Goal: Task Accomplishment & Management: Complete application form

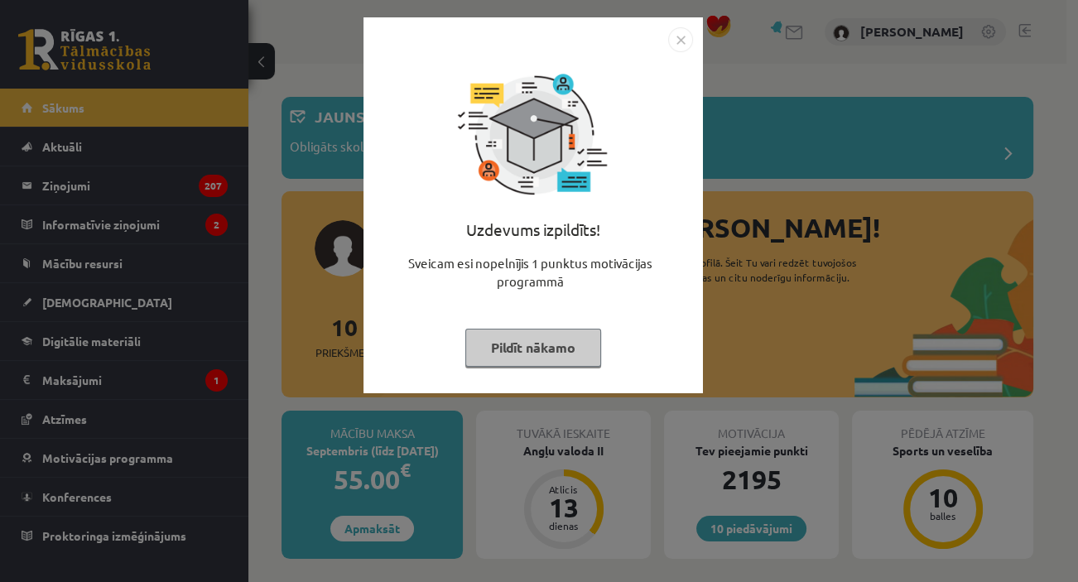
click at [530, 334] on button "Pildīt nākamo" at bounding box center [533, 348] width 136 height 38
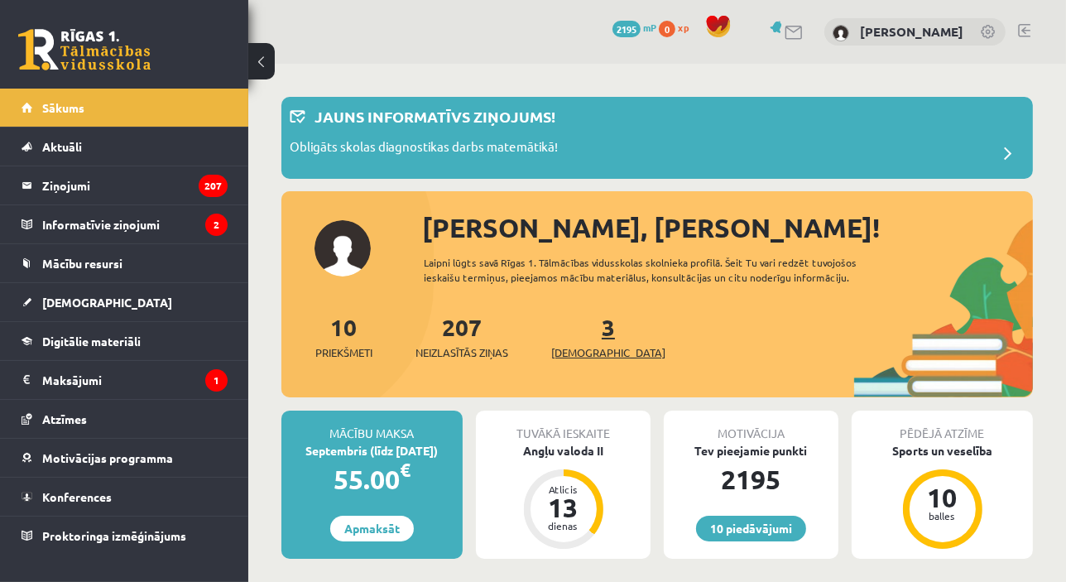
click at [588, 335] on link "3 Ieskaites" at bounding box center [608, 336] width 114 height 49
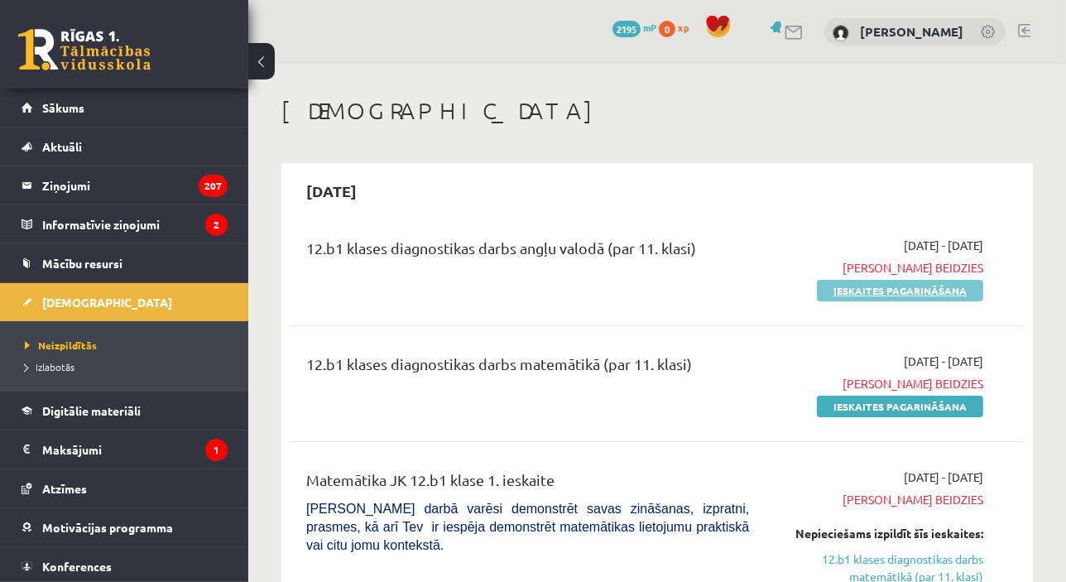
click at [894, 286] on link "Ieskaites pagarināšana" at bounding box center [900, 291] width 166 height 22
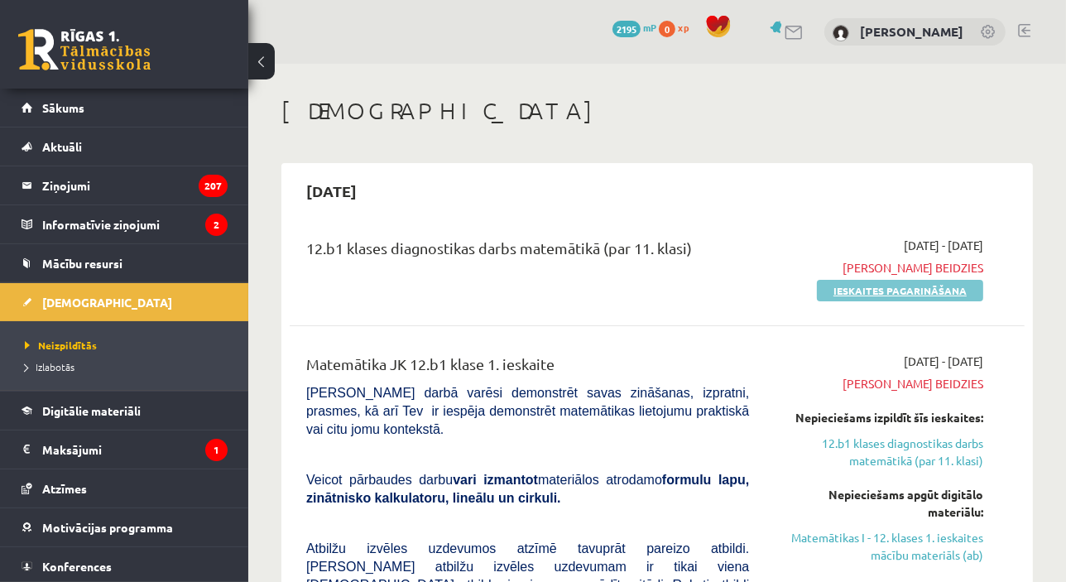
click at [896, 286] on link "Ieskaites pagarināšana" at bounding box center [900, 291] width 166 height 22
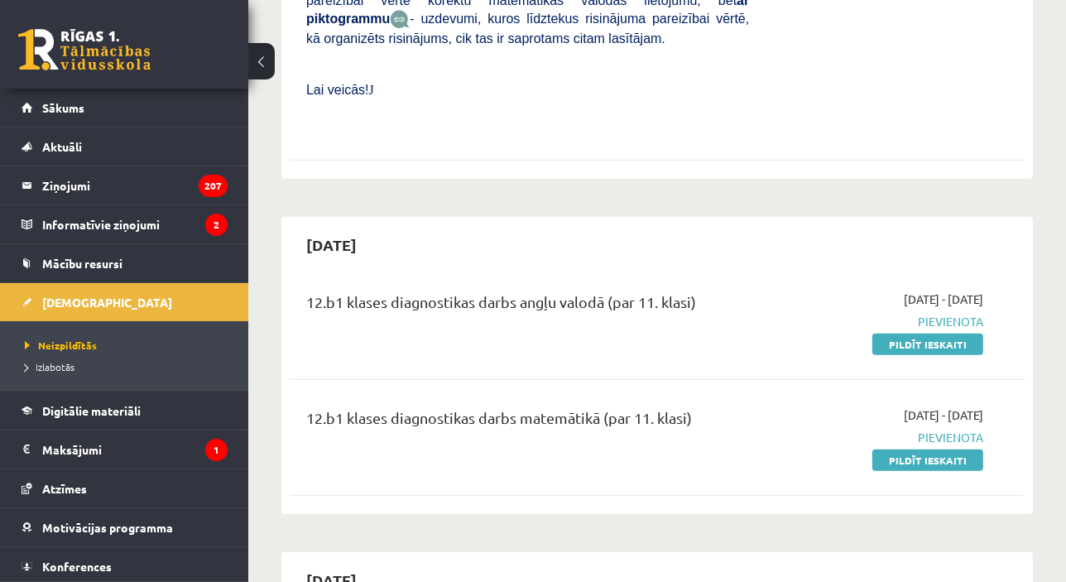
scroll to position [793, 0]
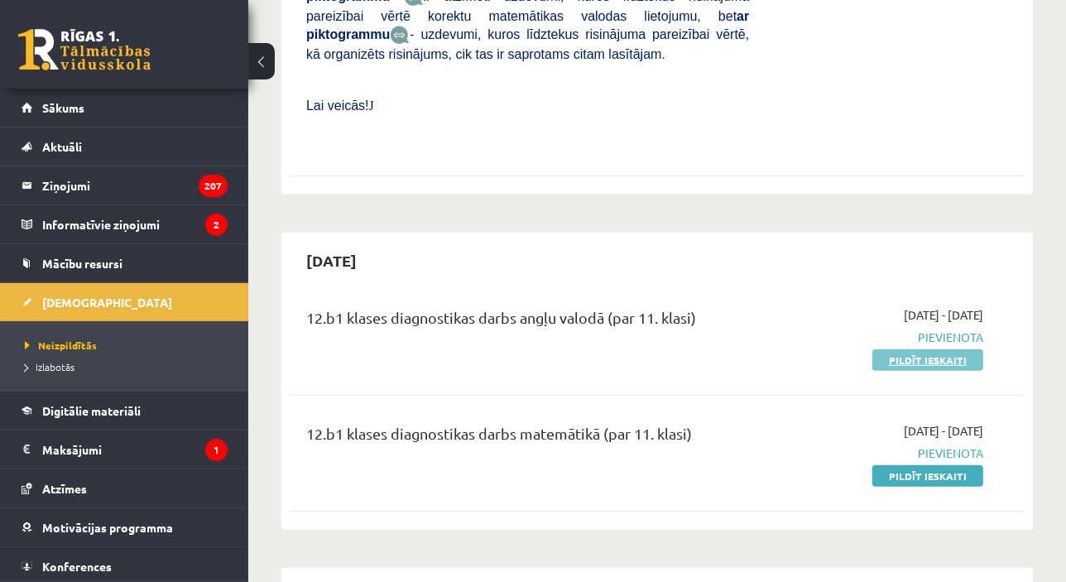
click at [912, 349] on link "Pildīt ieskaiti" at bounding box center [927, 360] width 111 height 22
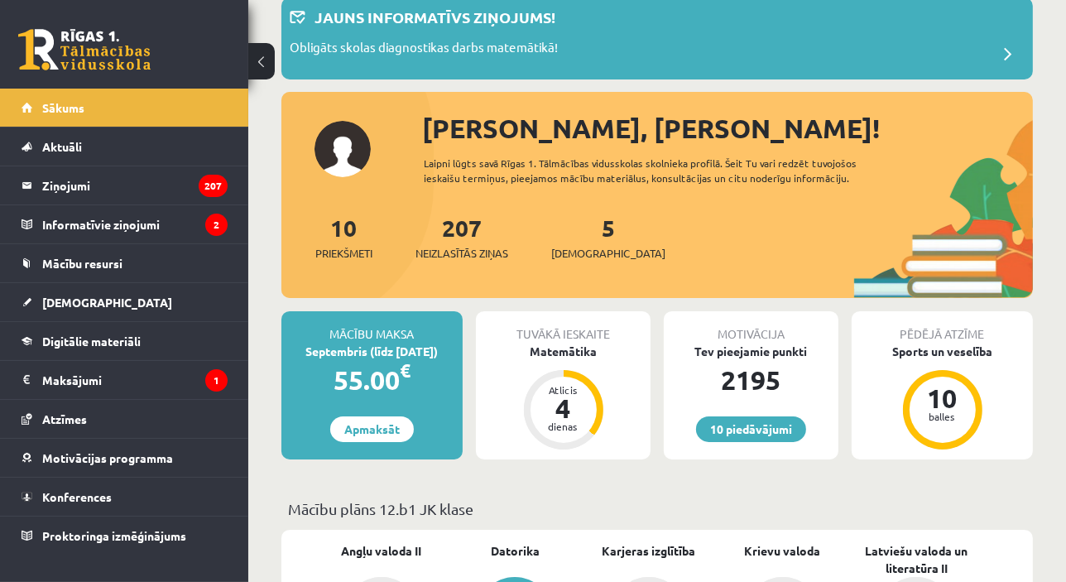
scroll to position [95, 0]
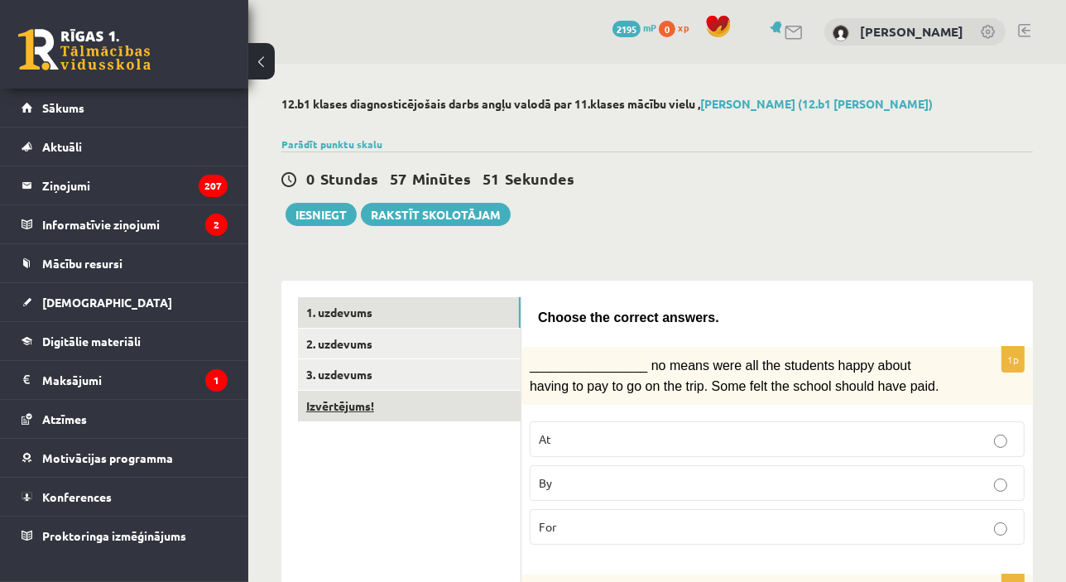
click at [409, 411] on link "Izvērtējums!" at bounding box center [409, 406] width 223 height 31
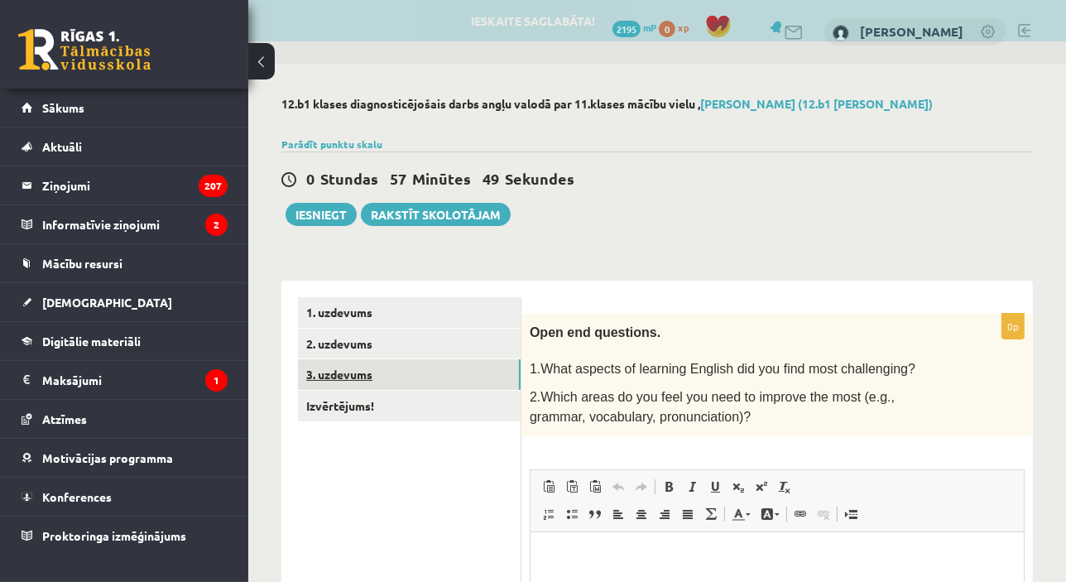
click at [382, 380] on link "3. uzdevums" at bounding box center [409, 374] width 223 height 31
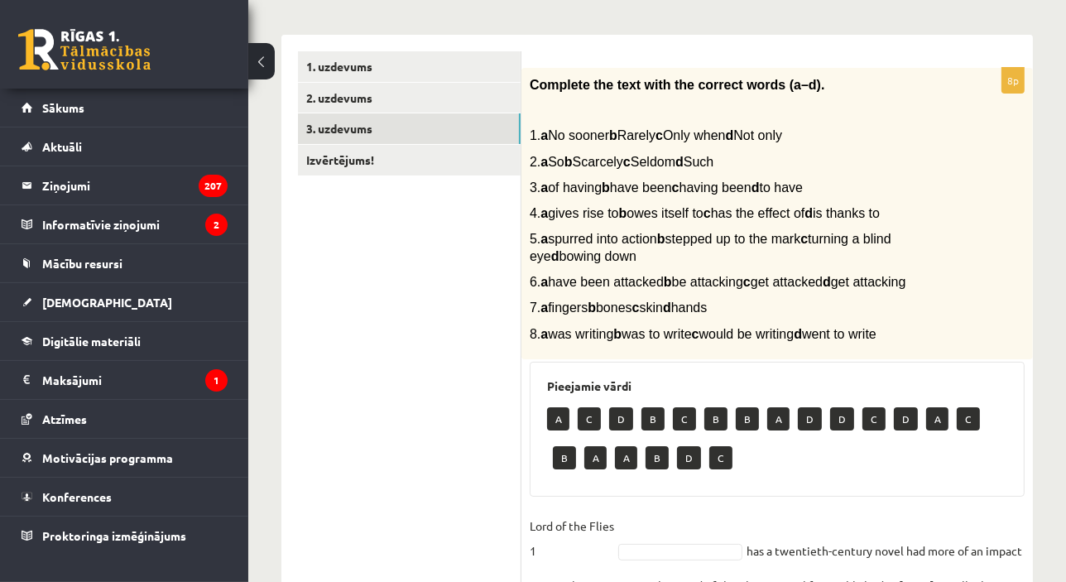
scroll to position [244, 0]
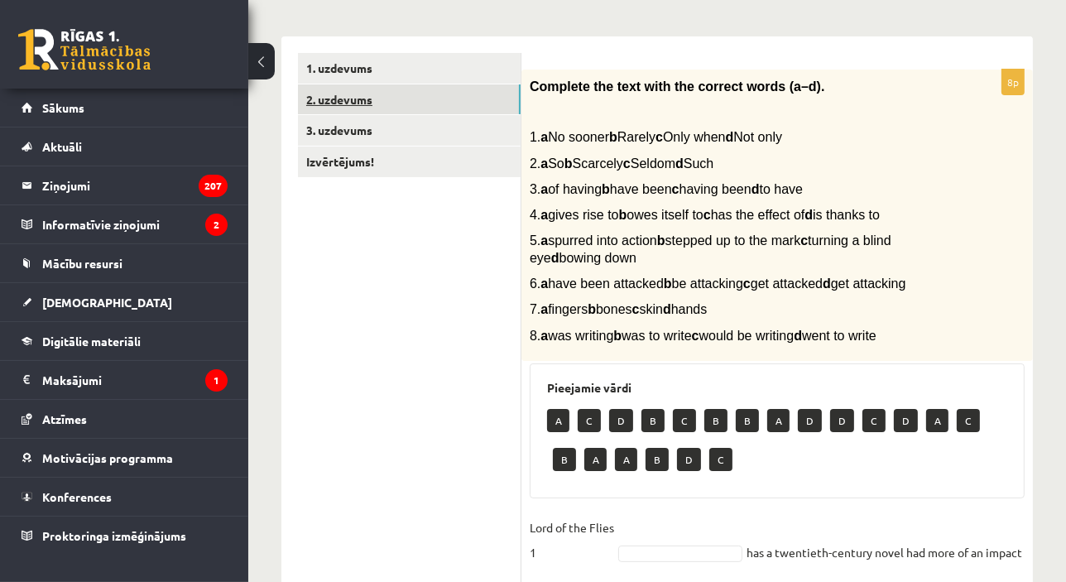
click at [476, 92] on link "2. uzdevums" at bounding box center [409, 99] width 223 height 31
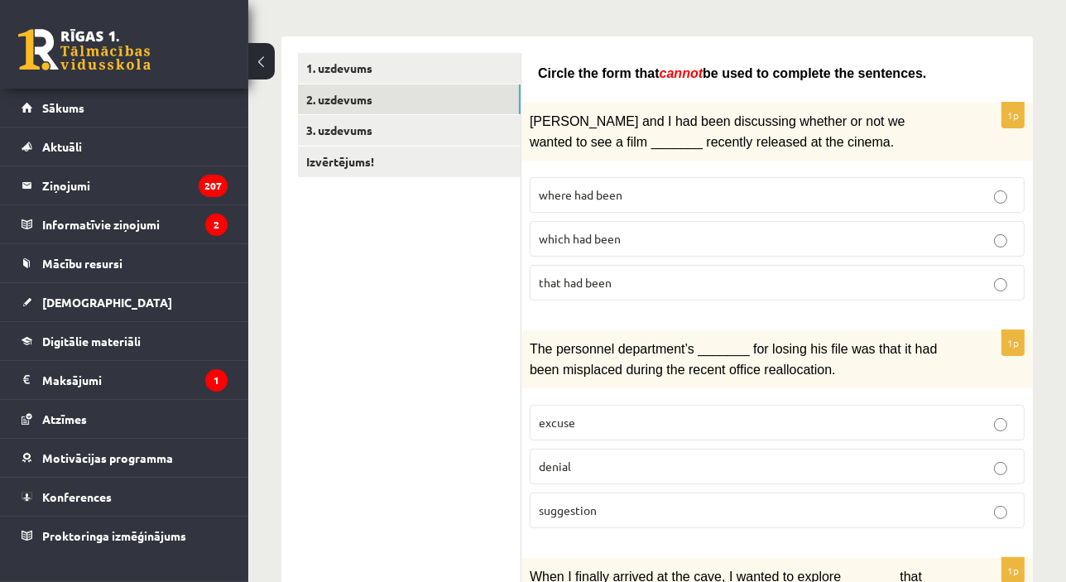
click at [406, 63] on link "1. uzdevums" at bounding box center [409, 68] width 223 height 31
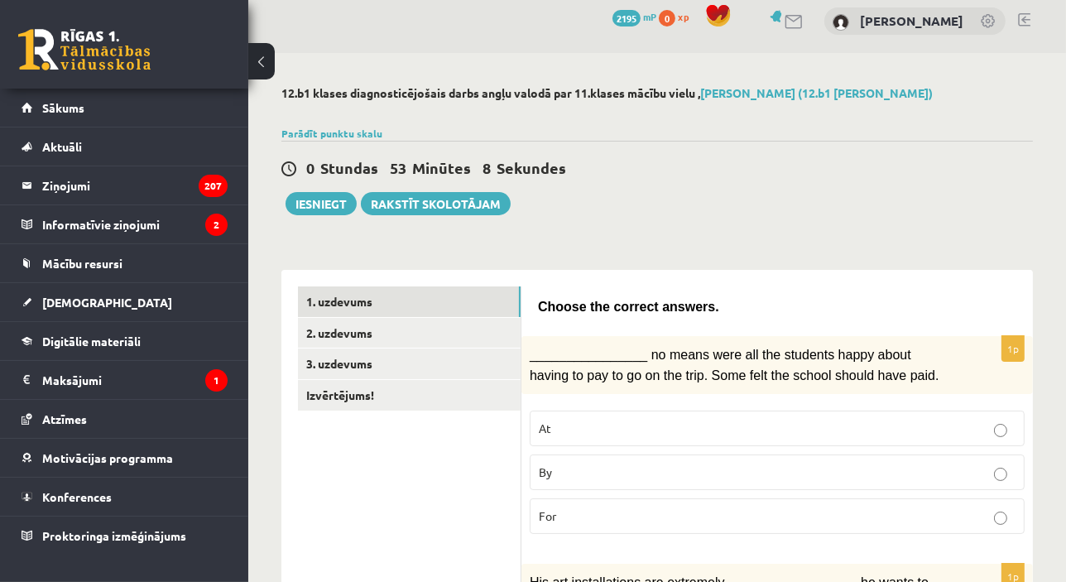
scroll to position [0, 0]
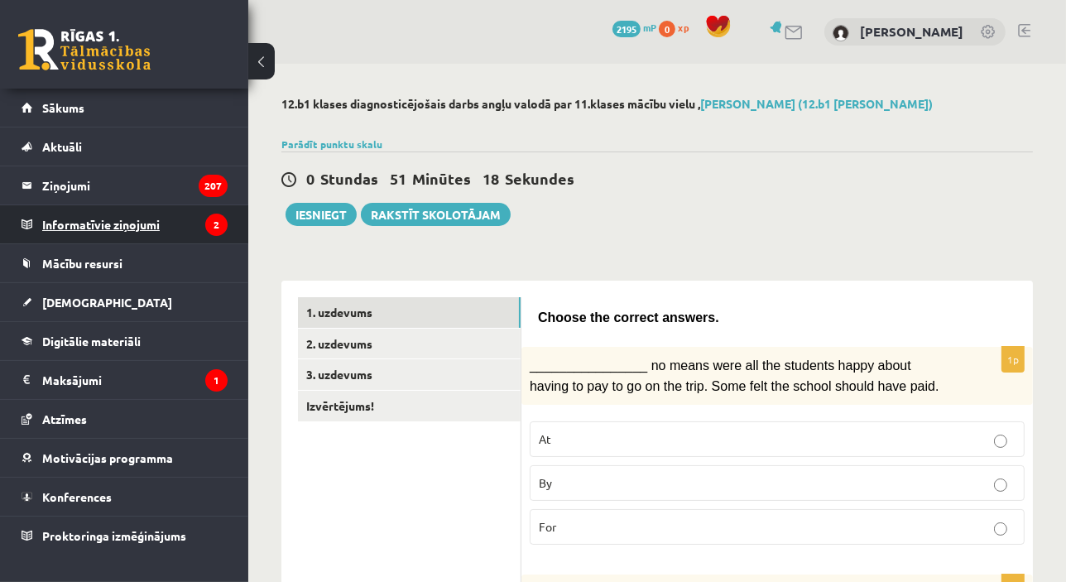
click at [109, 224] on legend "Informatīvie ziņojumi 2" at bounding box center [134, 224] width 185 height 38
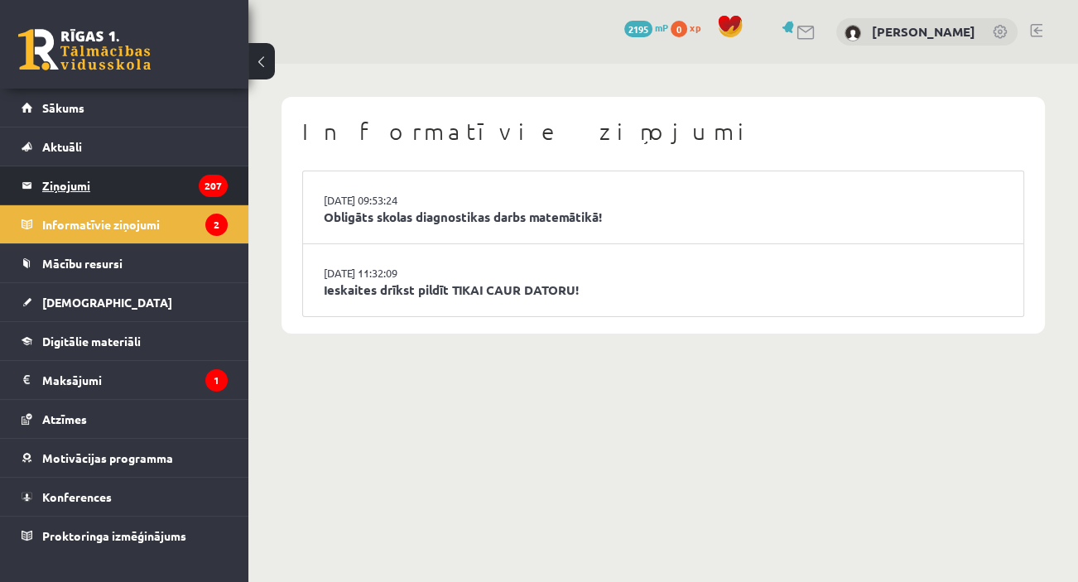
click at [80, 190] on legend "Ziņojumi 207" at bounding box center [134, 185] width 185 height 38
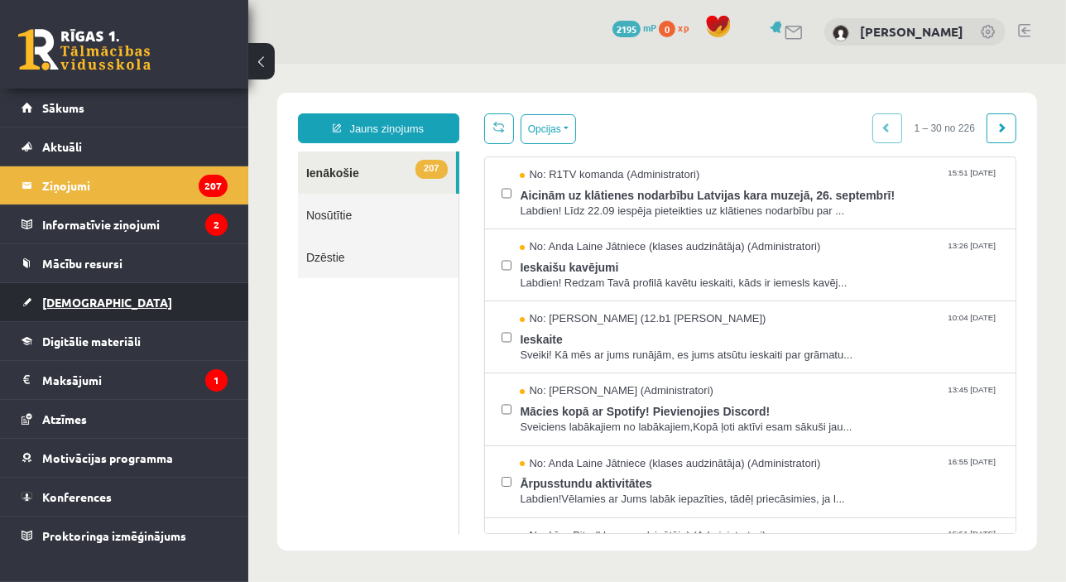
click at [73, 296] on span "[DEMOGRAPHIC_DATA]" at bounding box center [107, 302] width 130 height 15
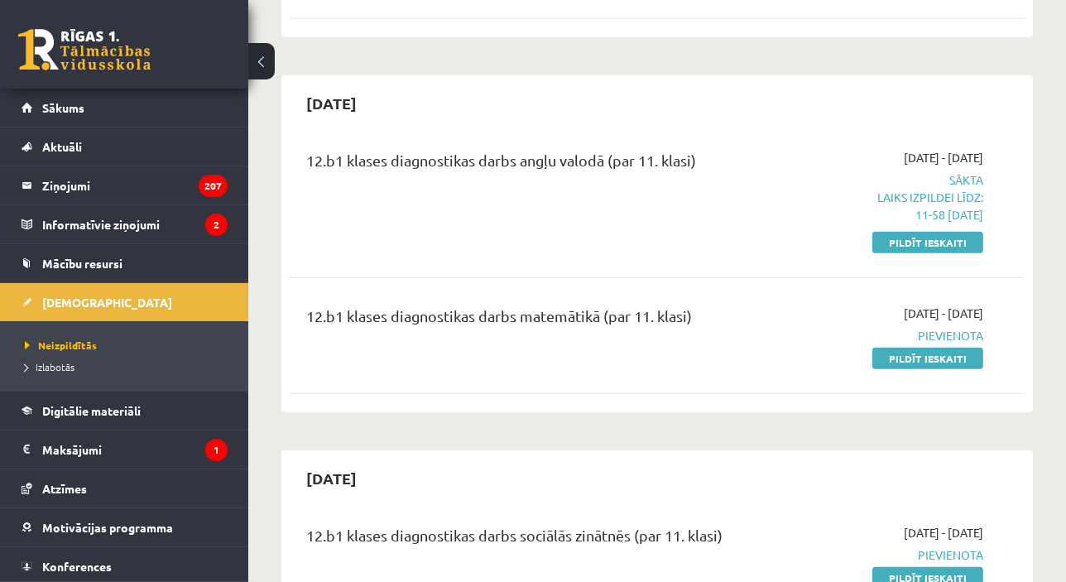
scroll to position [865, 0]
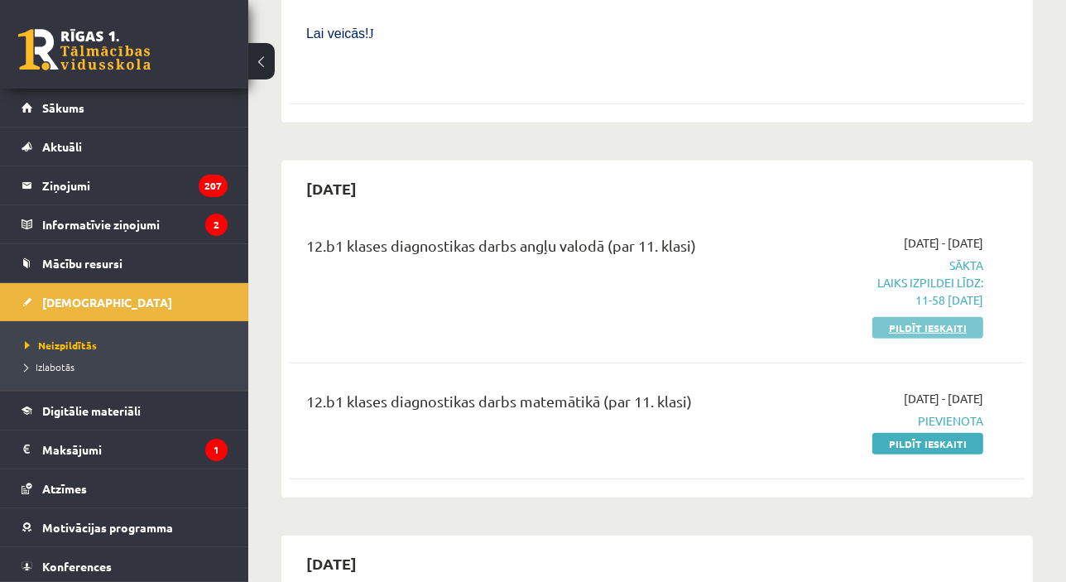
click at [927, 317] on link "Pildīt ieskaiti" at bounding box center [927, 328] width 111 height 22
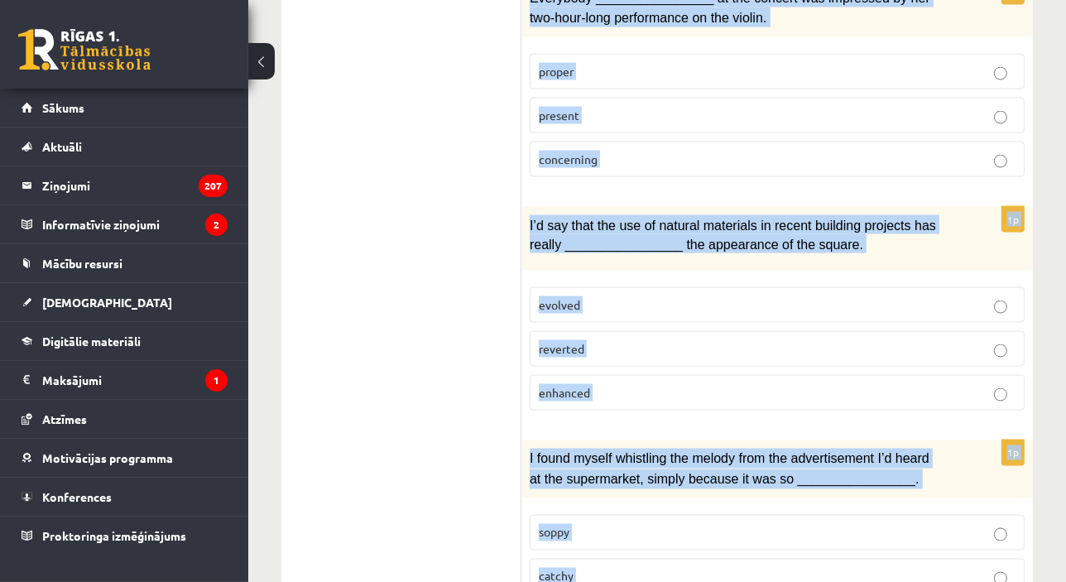
scroll to position [2596, 0]
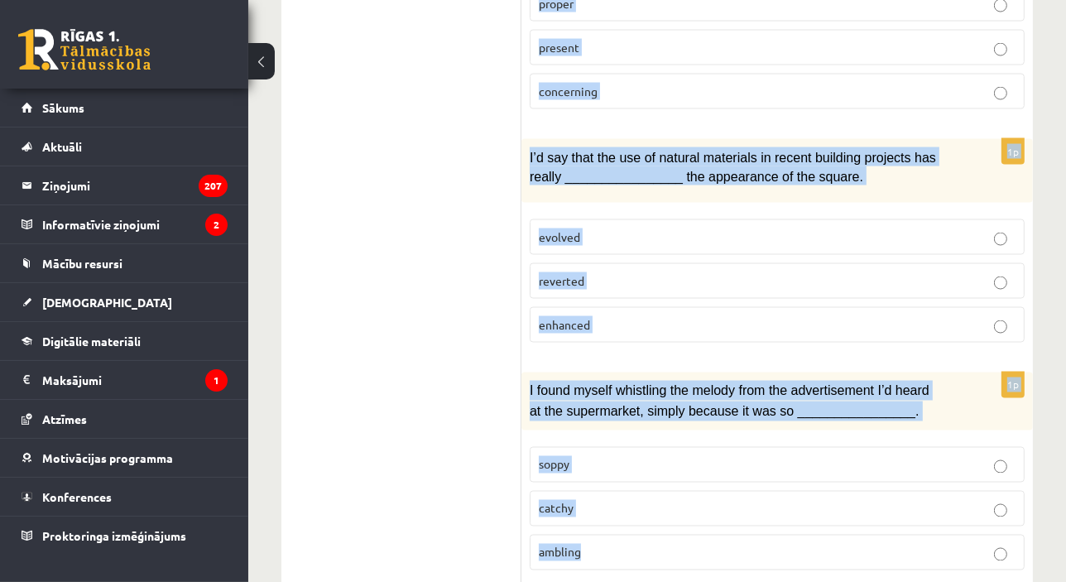
drag, startPoint x: 538, startPoint y: 317, endPoint x: 599, endPoint y: 589, distance: 278.3
copy form "Choose the correct answers. 1p ________________ no means were all the students …"
click at [574, 491] on label "catchy" at bounding box center [777, 509] width 495 height 36
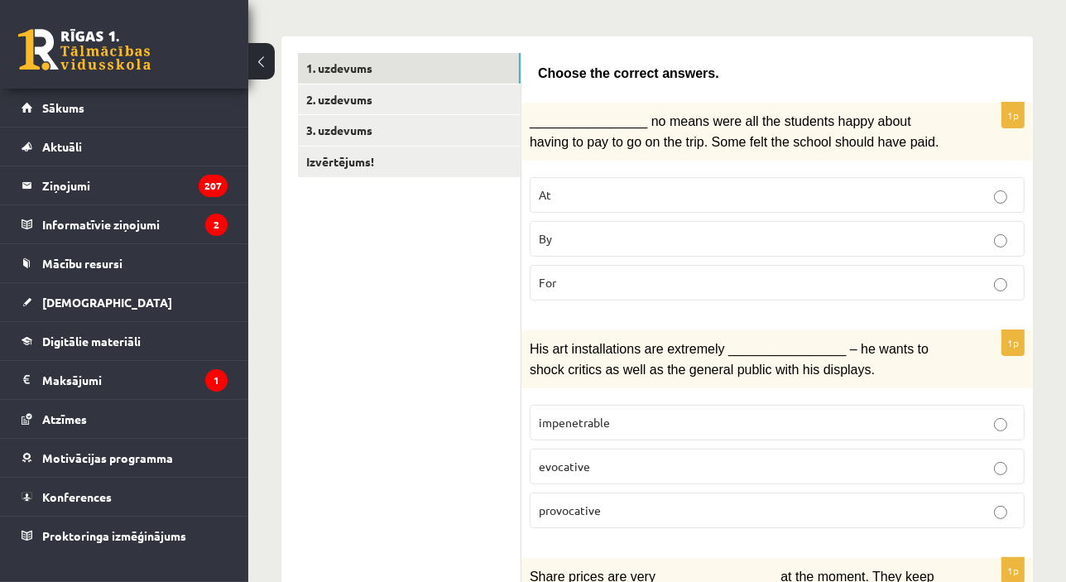
scroll to position [190, 0]
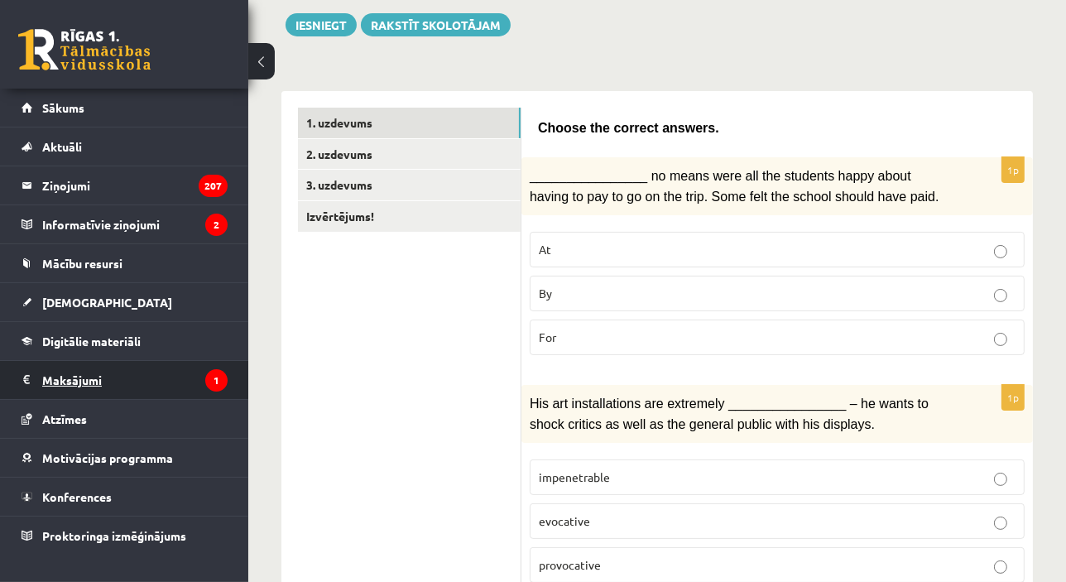
click at [142, 388] on legend "Maksājumi 1" at bounding box center [134, 380] width 185 height 38
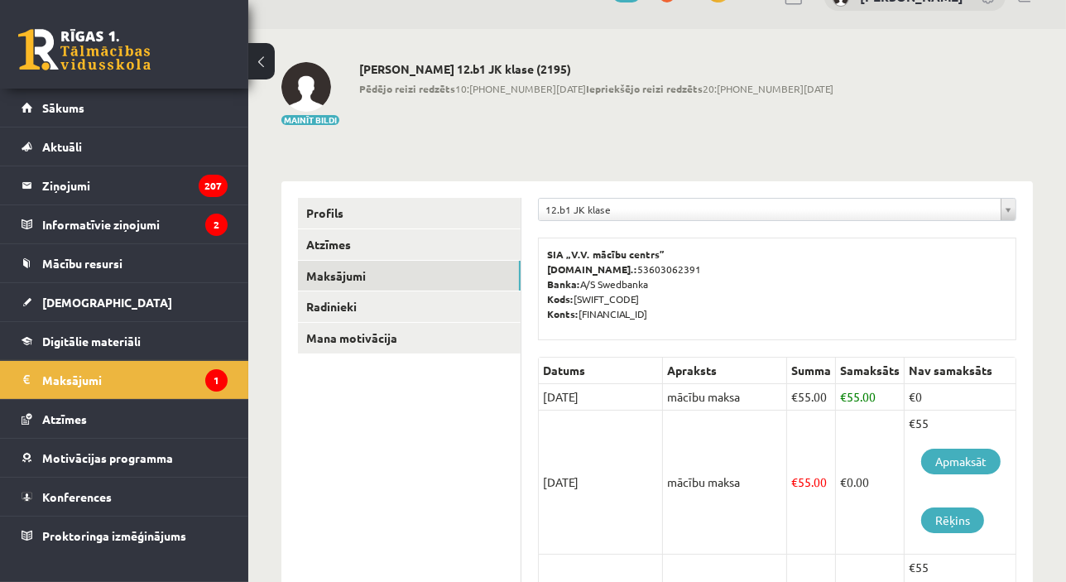
scroll to position [17, 0]
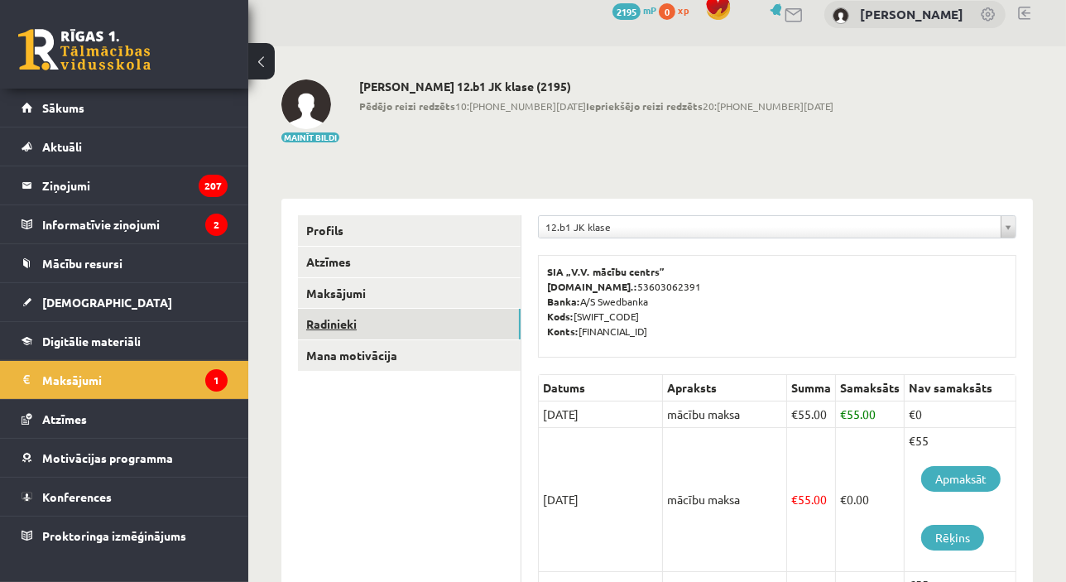
click at [363, 329] on link "Radinieki" at bounding box center [409, 324] width 223 height 31
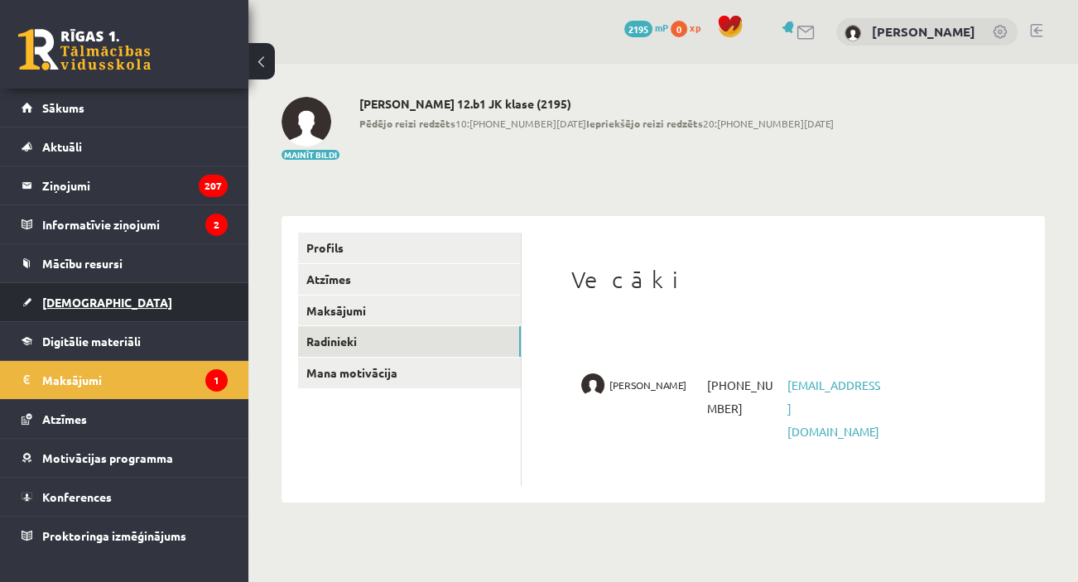
click at [83, 294] on link "[DEMOGRAPHIC_DATA]" at bounding box center [125, 302] width 206 height 38
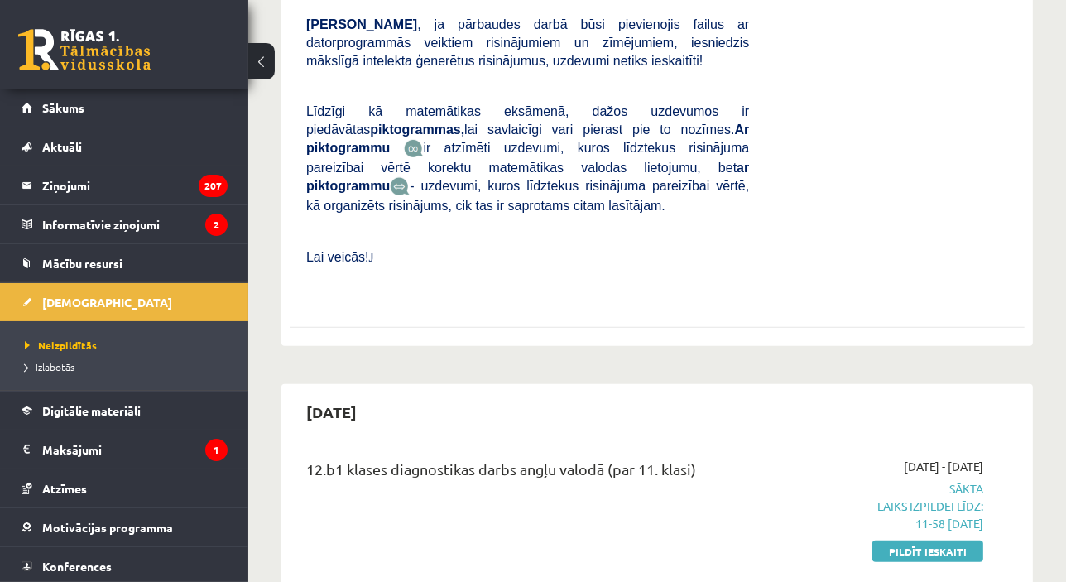
scroll to position [771, 0]
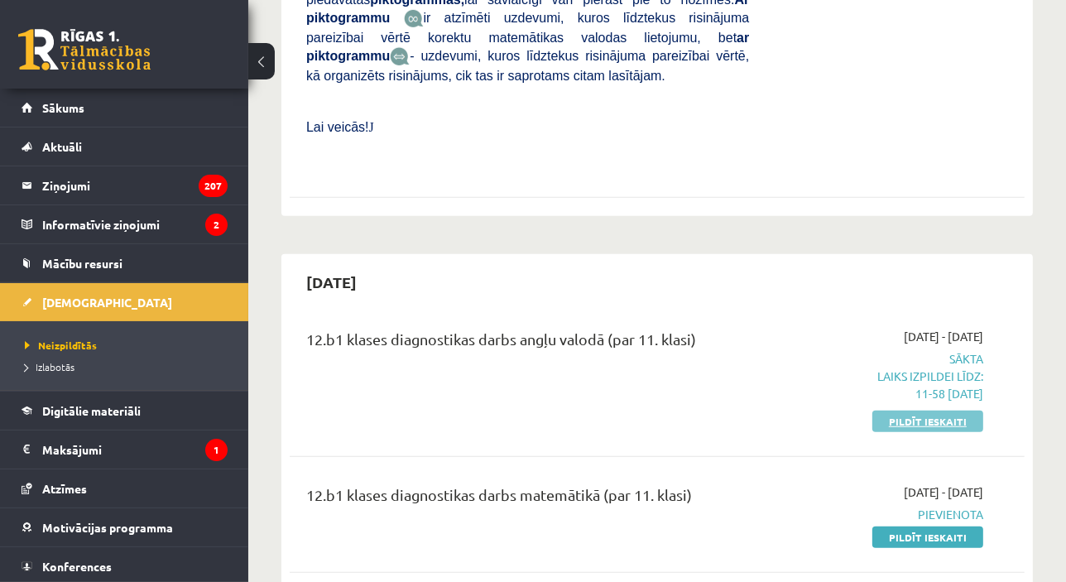
click at [900, 411] on link "Pildīt ieskaiti" at bounding box center [927, 422] width 111 height 22
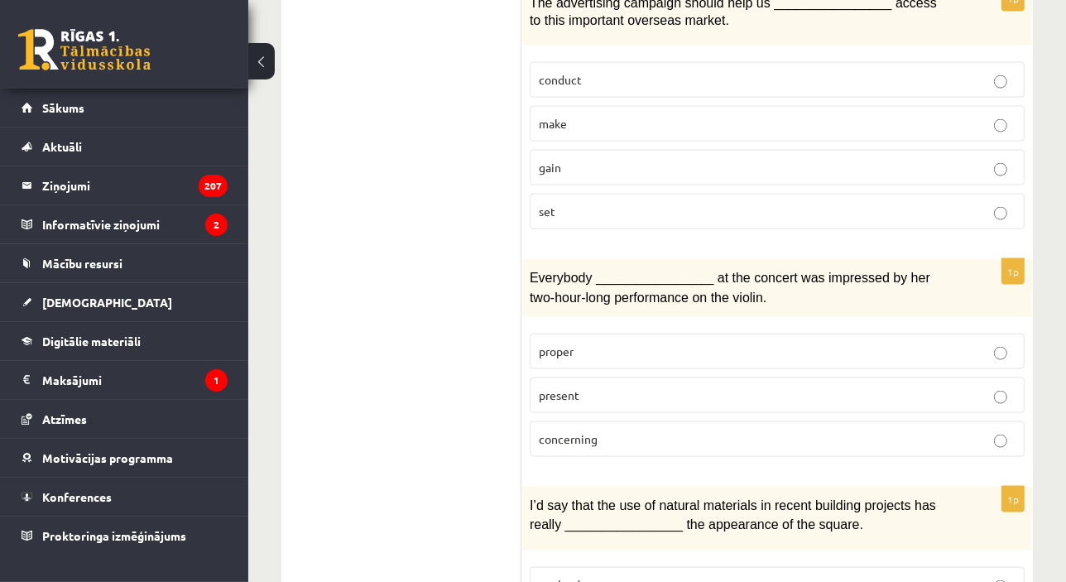
scroll to position [2244, 0]
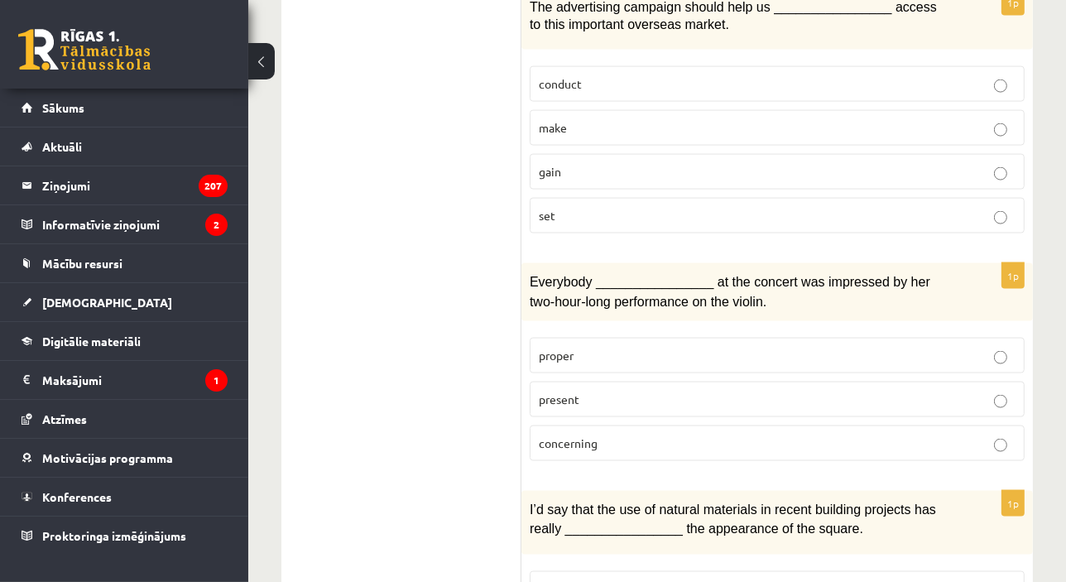
click at [786, 391] on p "present" at bounding box center [777, 399] width 477 height 17
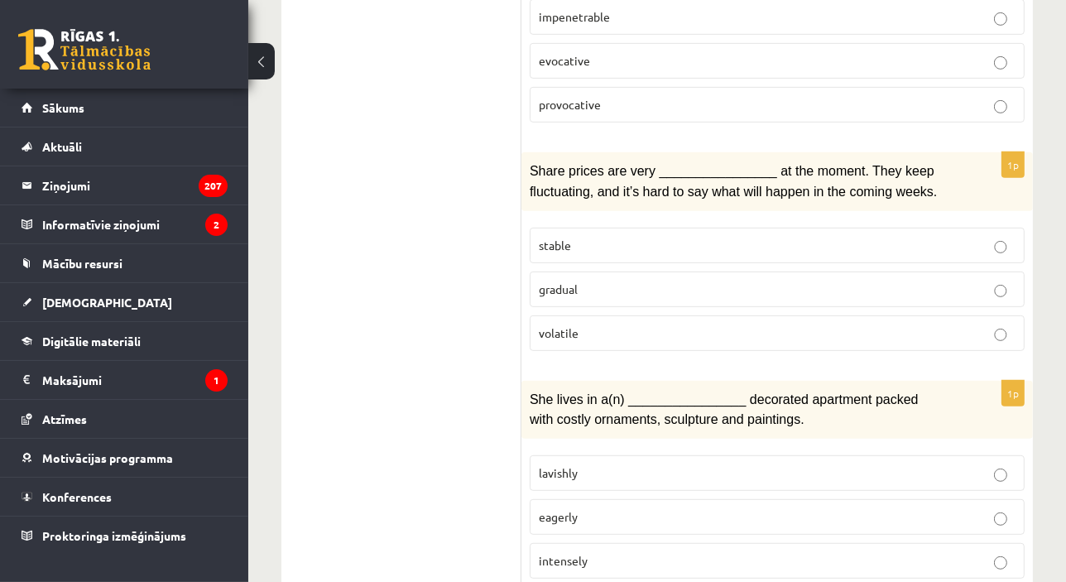
scroll to position [646, 0]
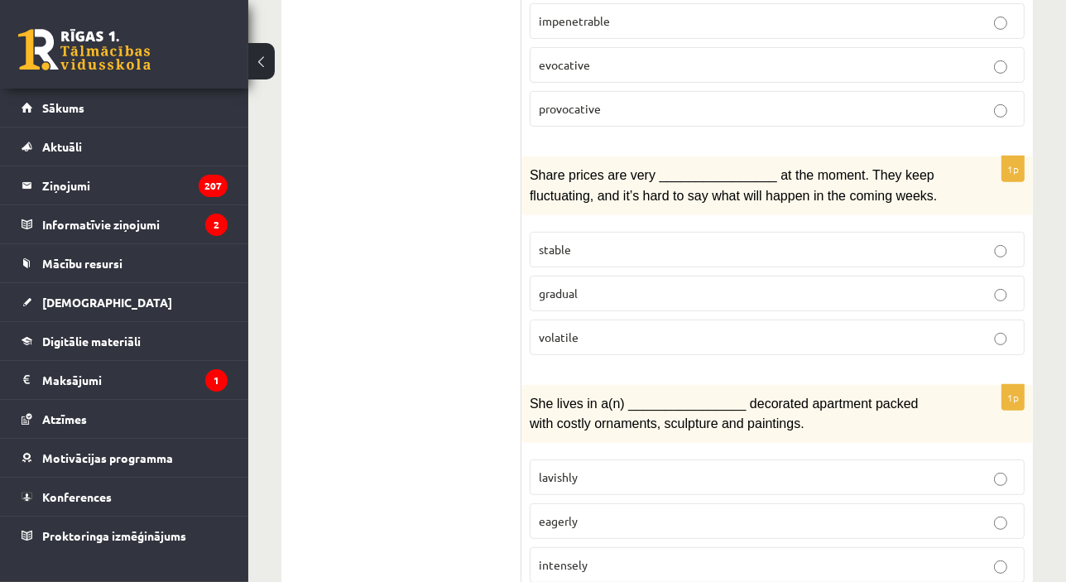
click at [786, 339] on label "volatile" at bounding box center [777, 337] width 495 height 36
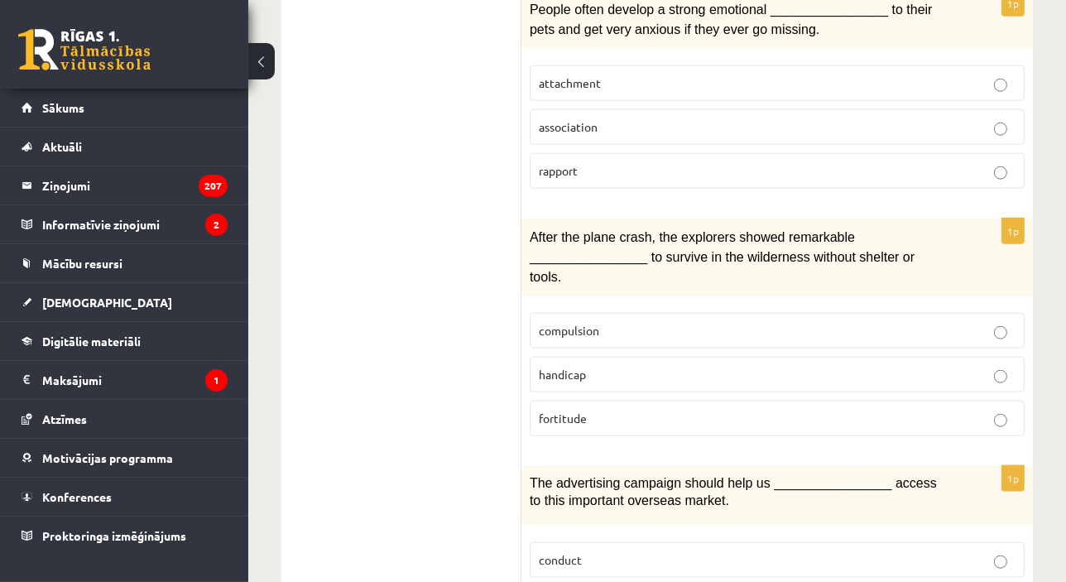
scroll to position [1803, 0]
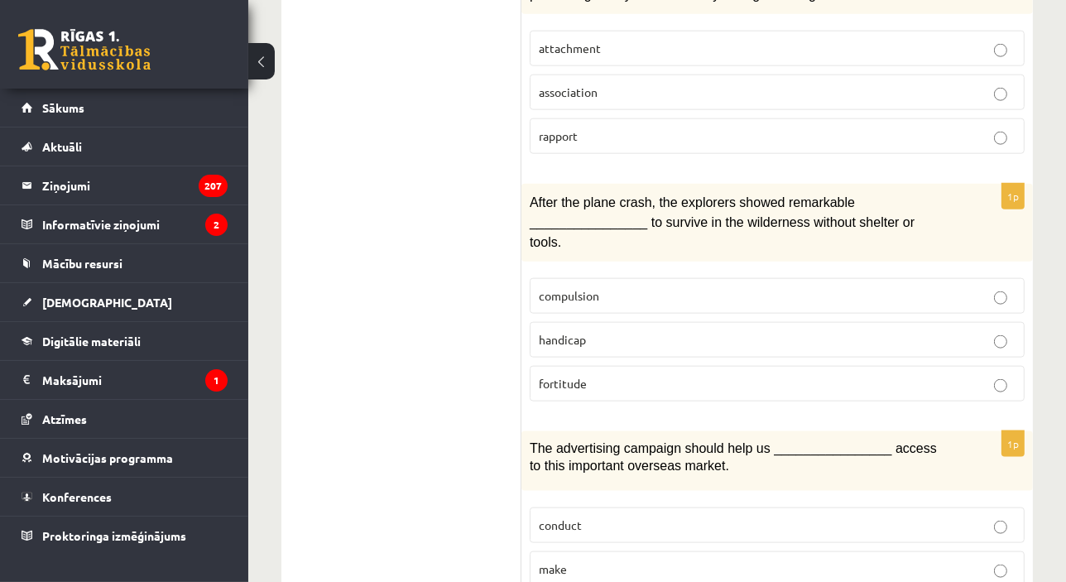
click at [819, 366] on label "fortitude" at bounding box center [777, 384] width 495 height 36
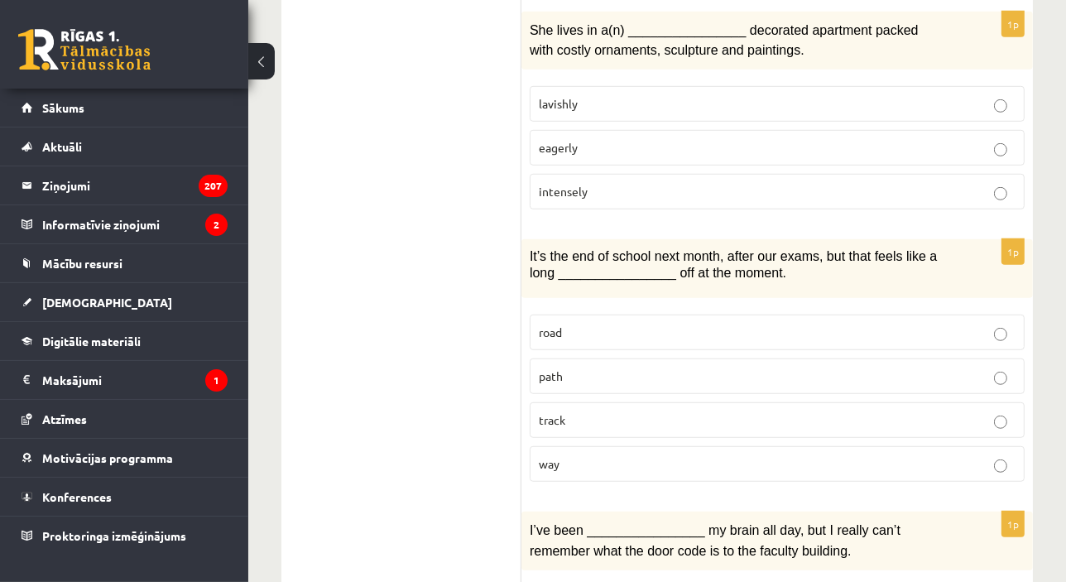
scroll to position [1065, 0]
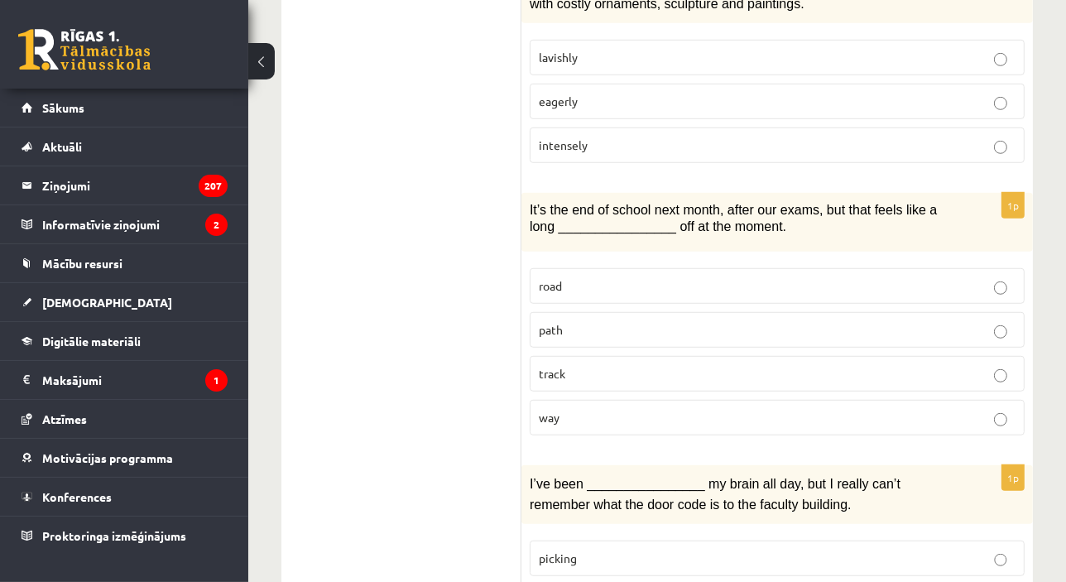
click at [697, 400] on label "way" at bounding box center [777, 418] width 495 height 36
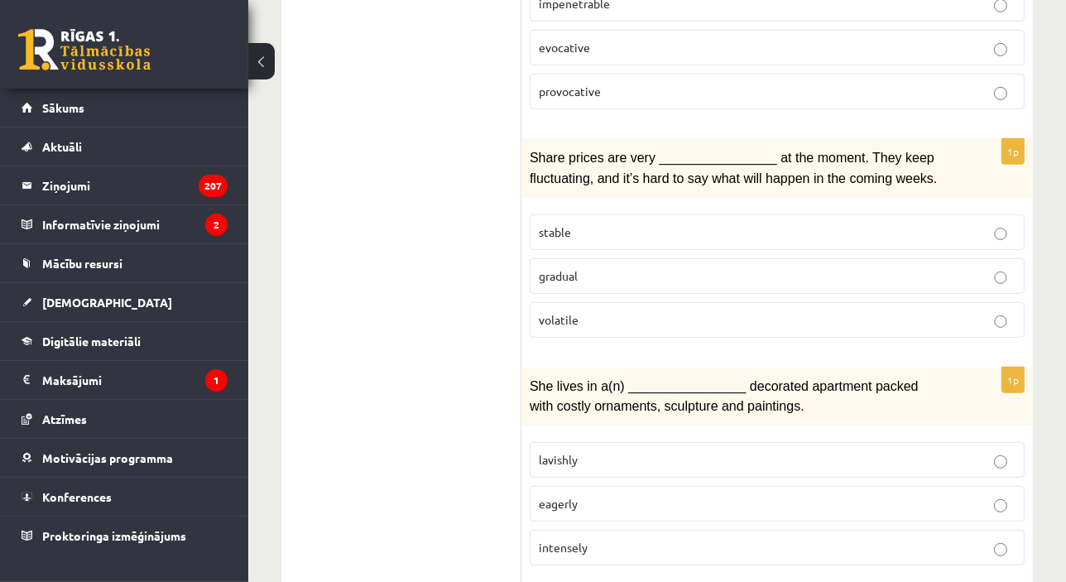
scroll to position [657, 0]
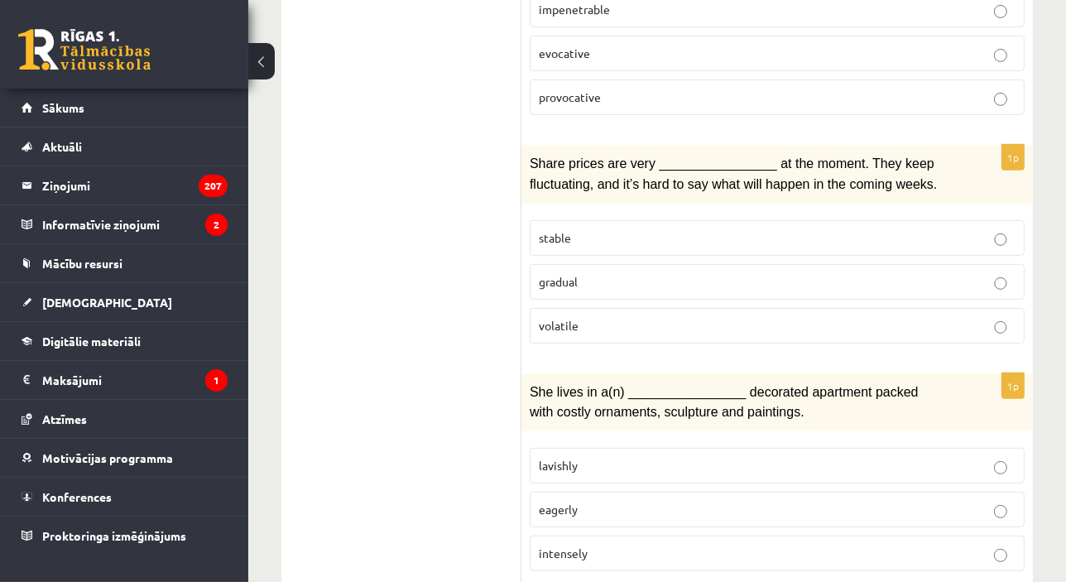
click at [724, 457] on p "lavishly" at bounding box center [777, 465] width 477 height 17
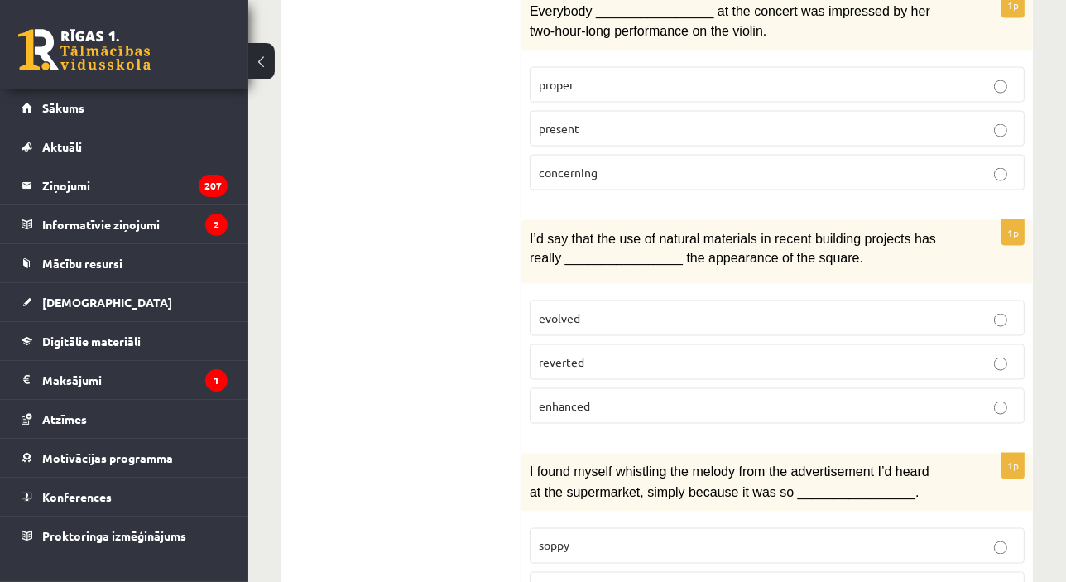
scroll to position [2520, 0]
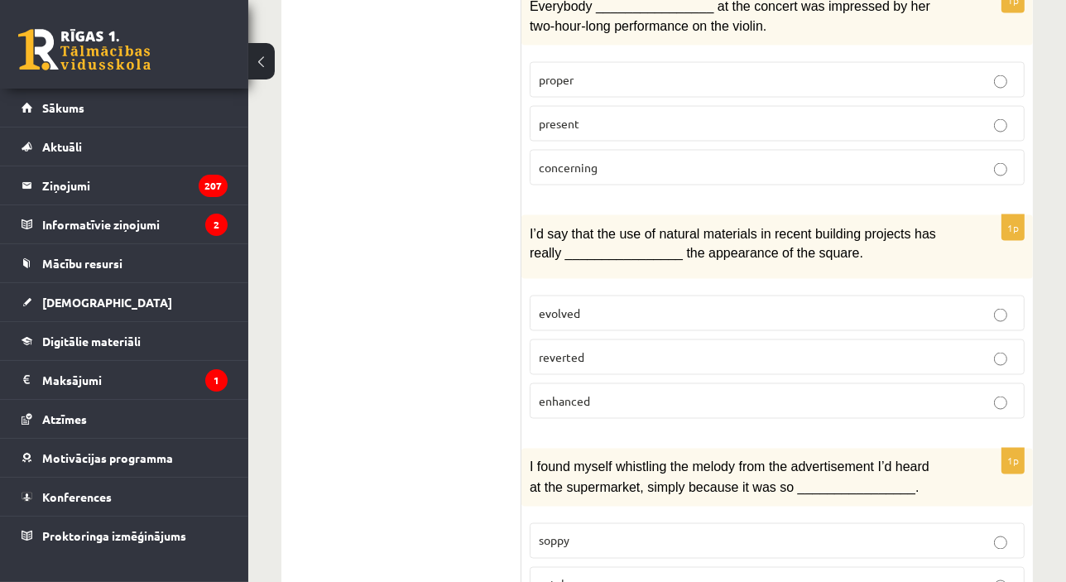
click at [796, 392] on p "enhanced" at bounding box center [777, 400] width 477 height 17
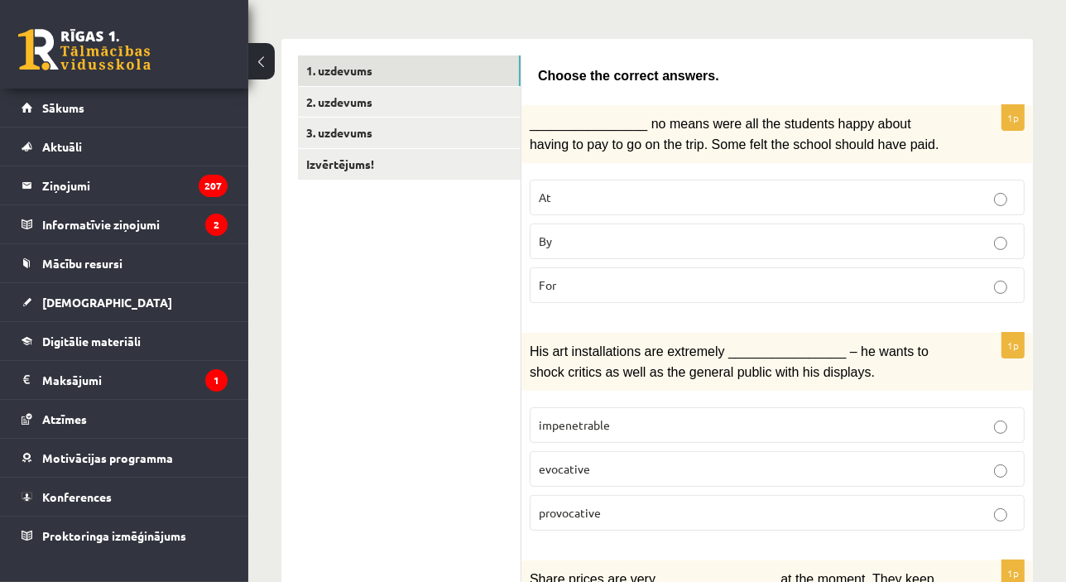
scroll to position [238, 0]
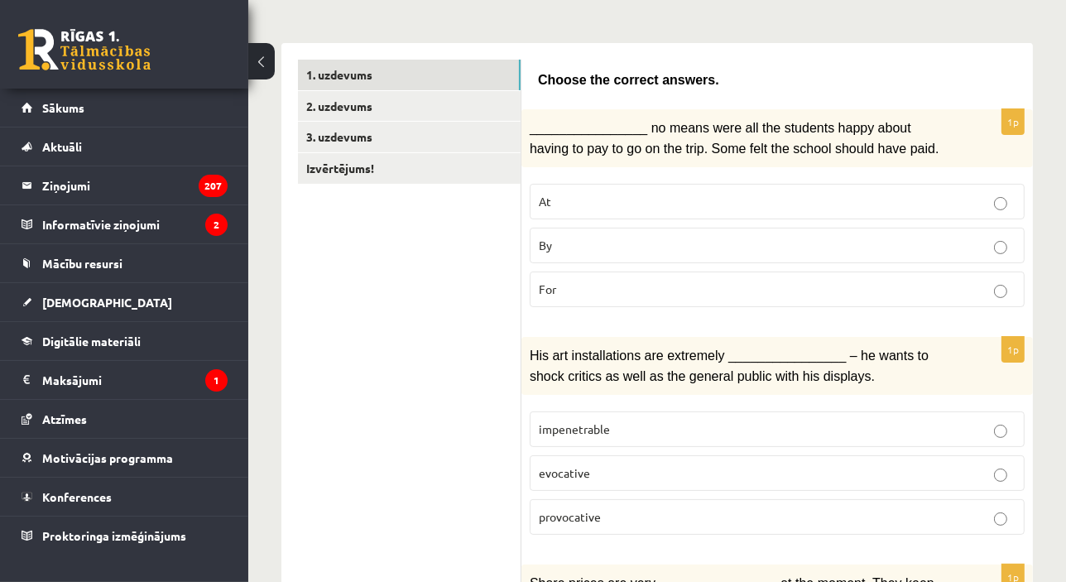
click at [825, 237] on p "By" at bounding box center [777, 245] width 477 height 17
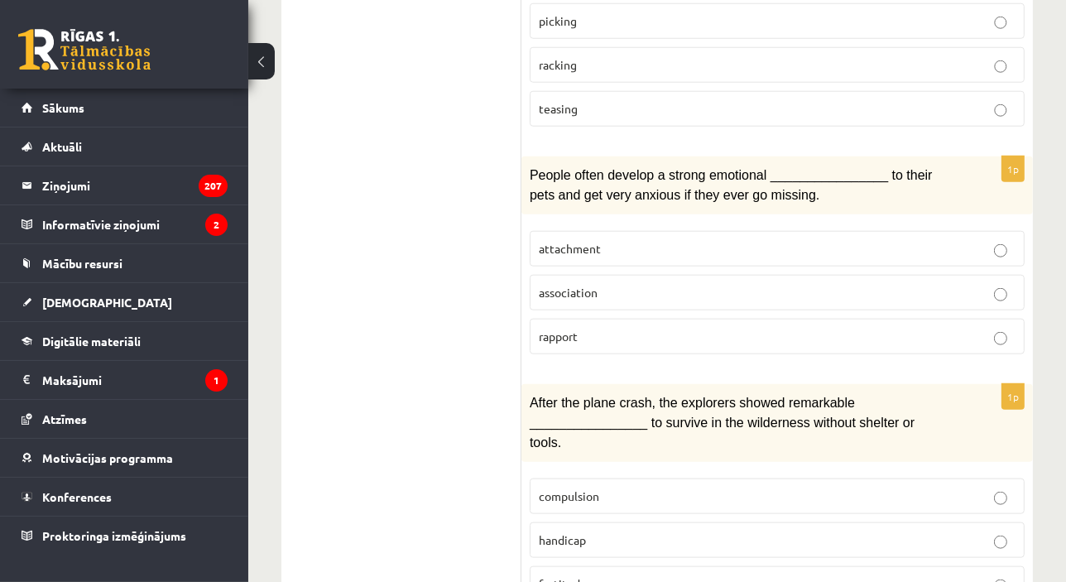
scroll to position [1607, 0]
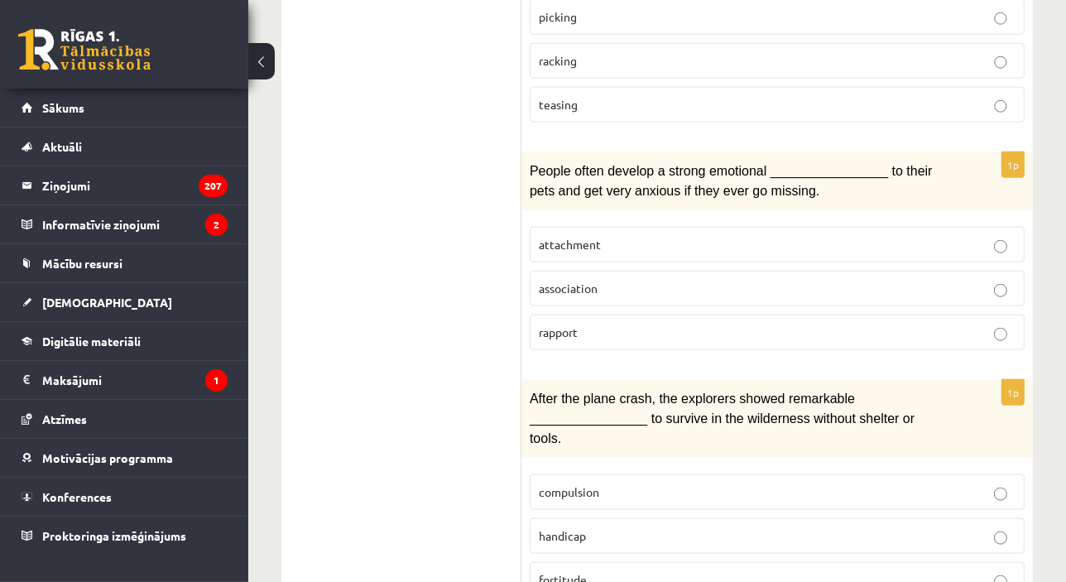
click at [840, 236] on p "attachment" at bounding box center [777, 244] width 477 height 17
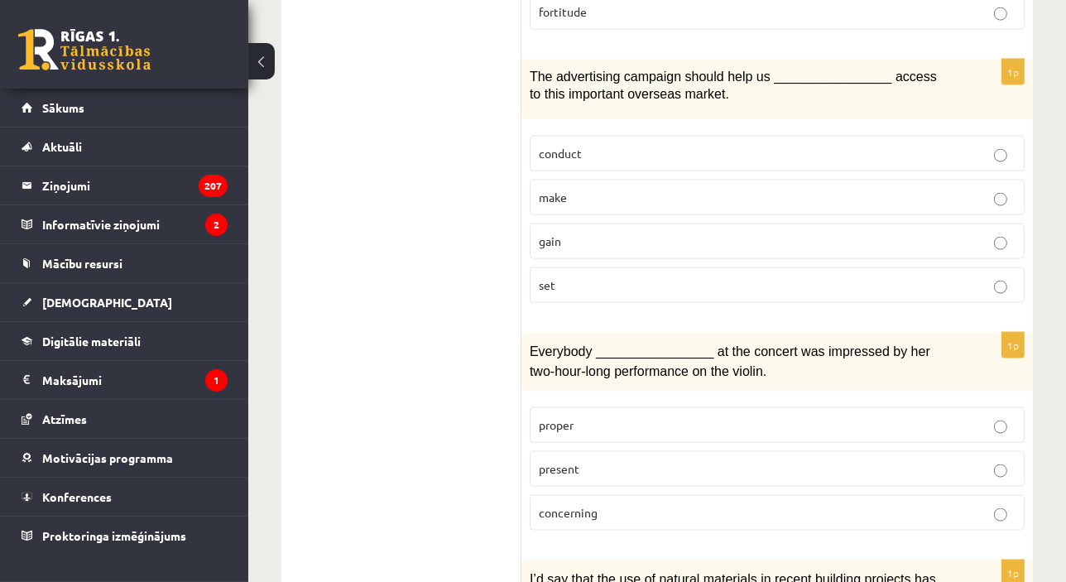
scroll to position [2168, 0]
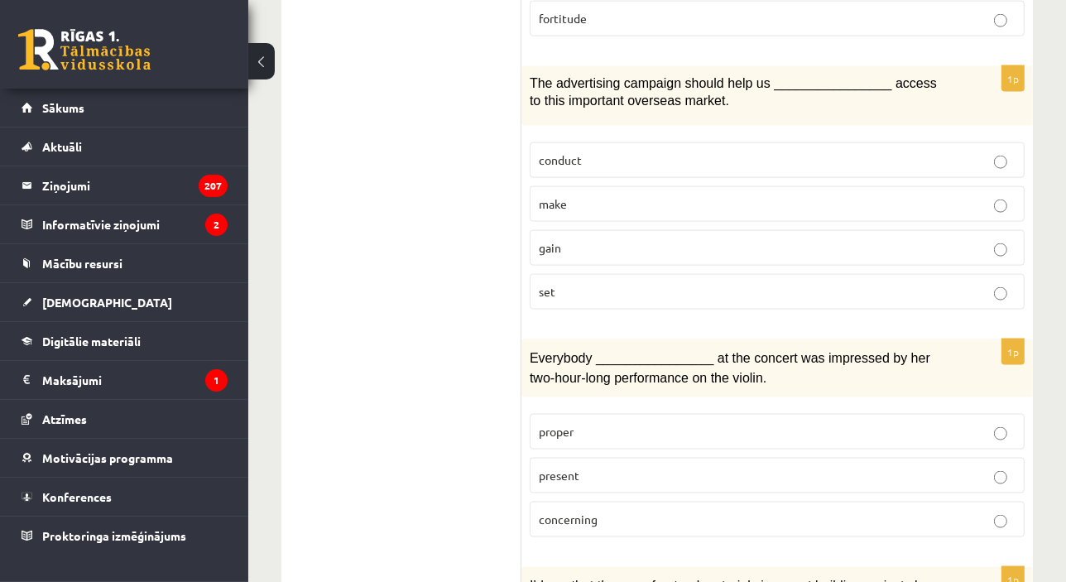
click at [693, 230] on label "gain" at bounding box center [777, 248] width 495 height 36
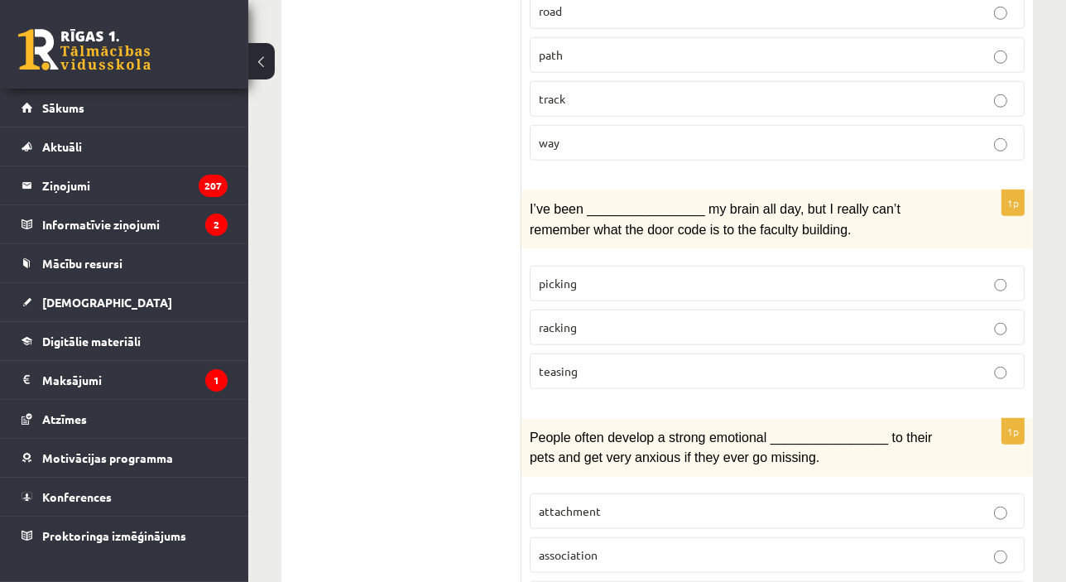
scroll to position [1329, 0]
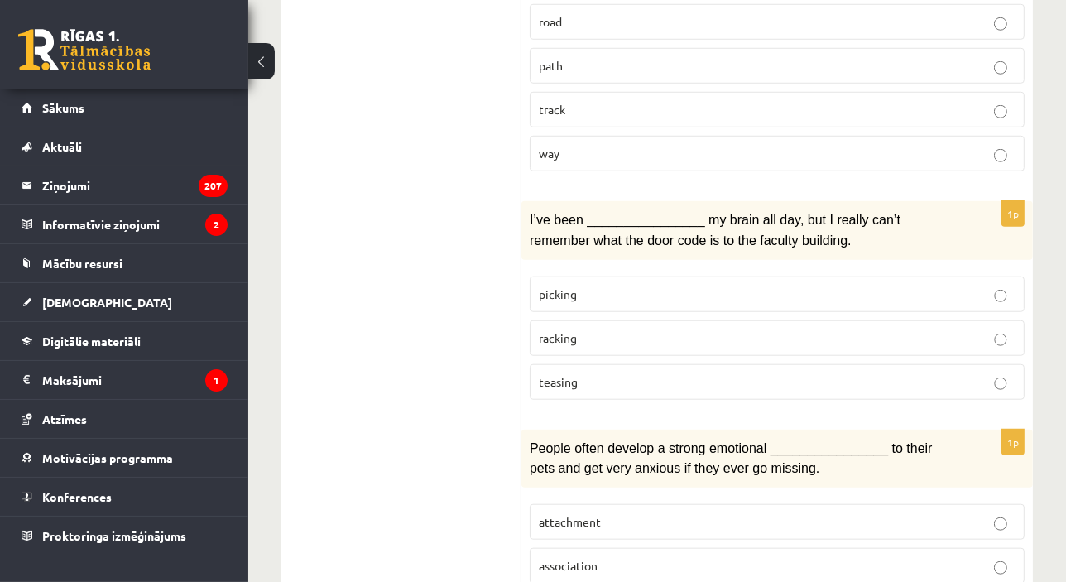
click at [865, 335] on label "racking" at bounding box center [777, 338] width 495 height 36
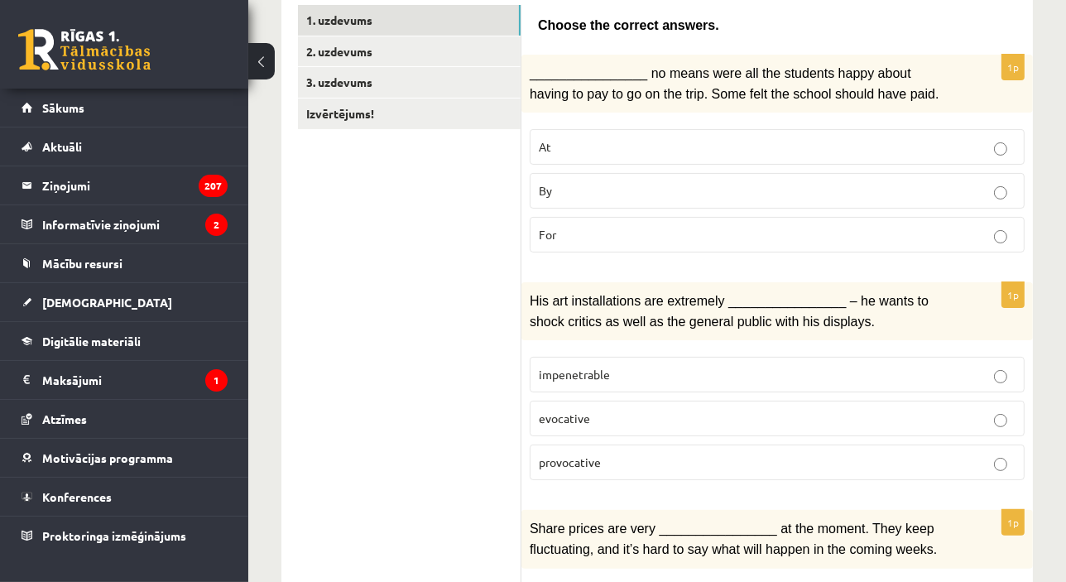
scroll to position [343, 0]
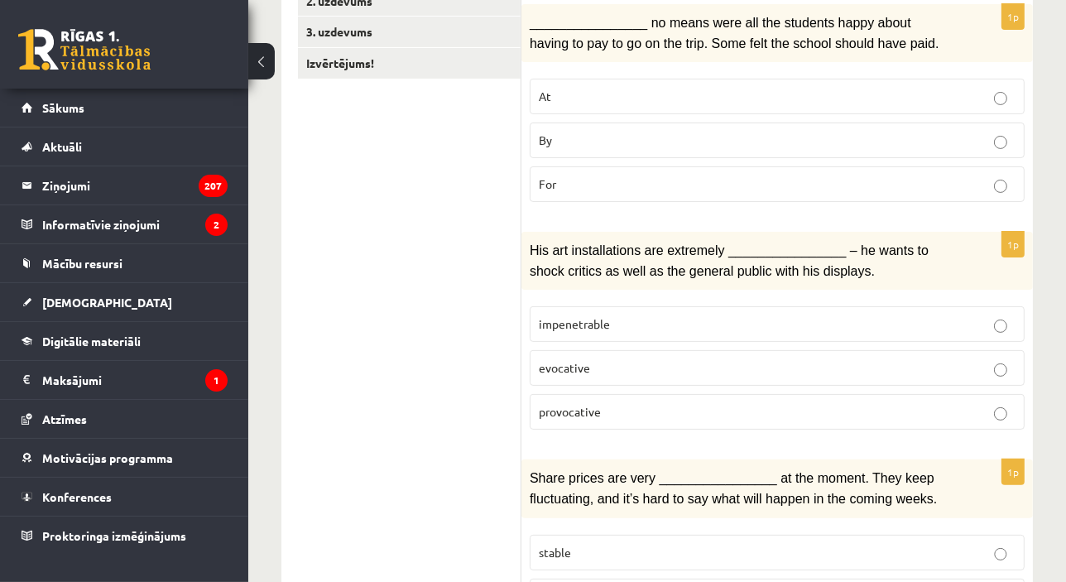
click at [742, 406] on p "provocative" at bounding box center [777, 411] width 477 height 17
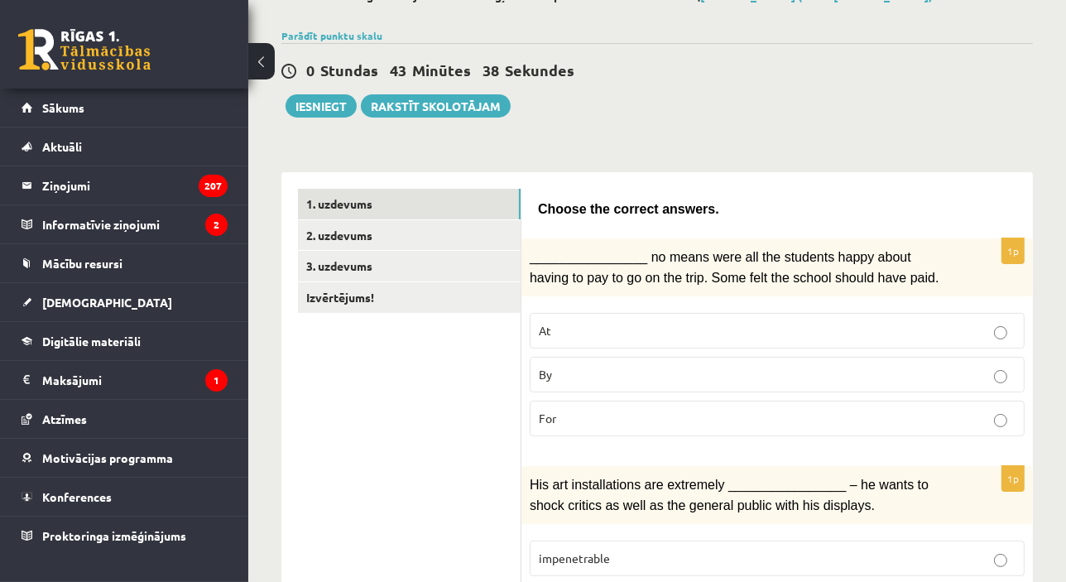
scroll to position [74, 0]
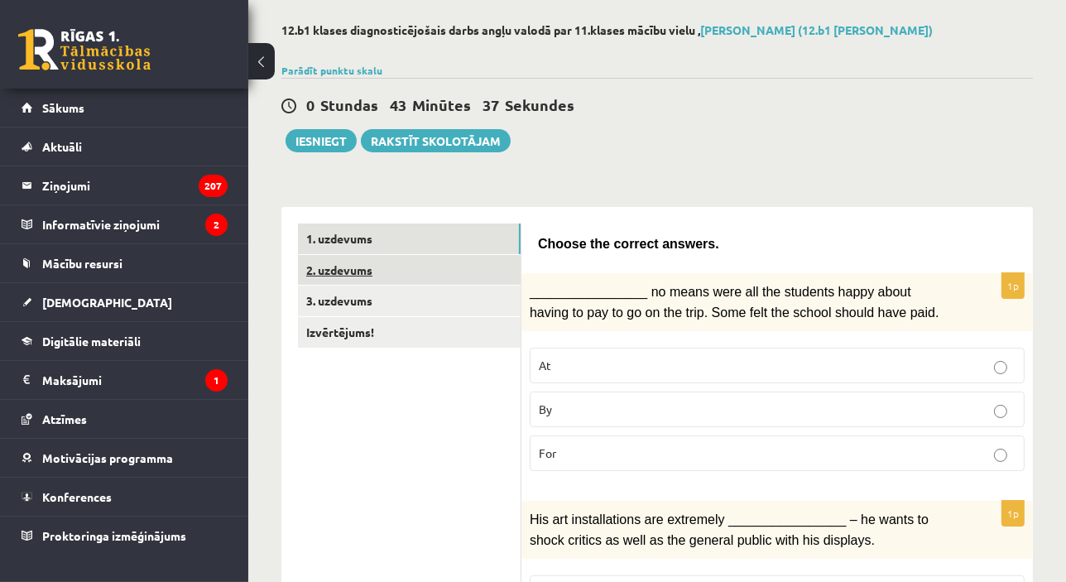
click at [319, 280] on link "2. uzdevums" at bounding box center [409, 270] width 223 height 31
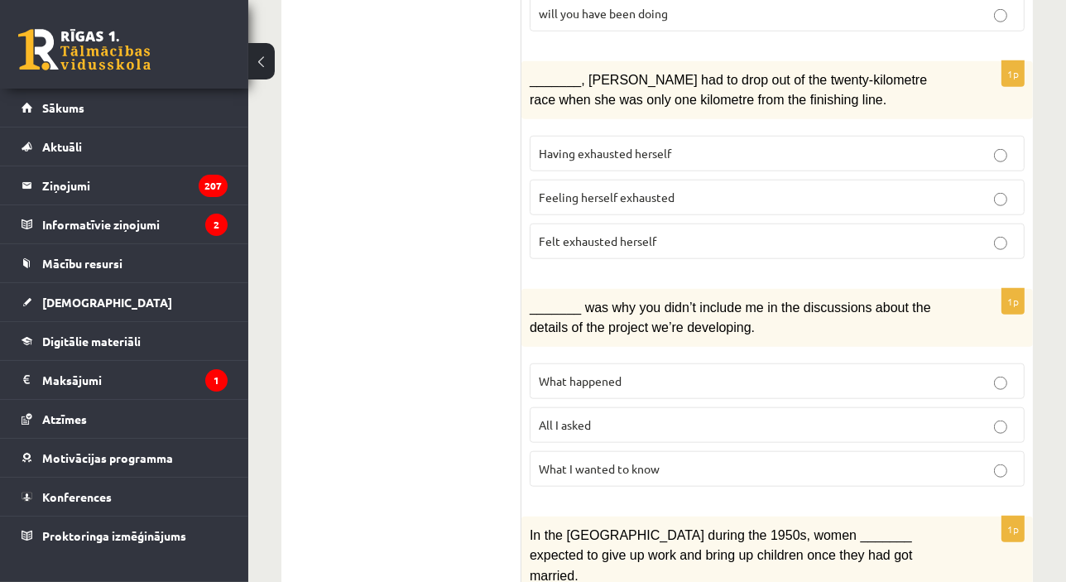
scroll to position [1443, 0]
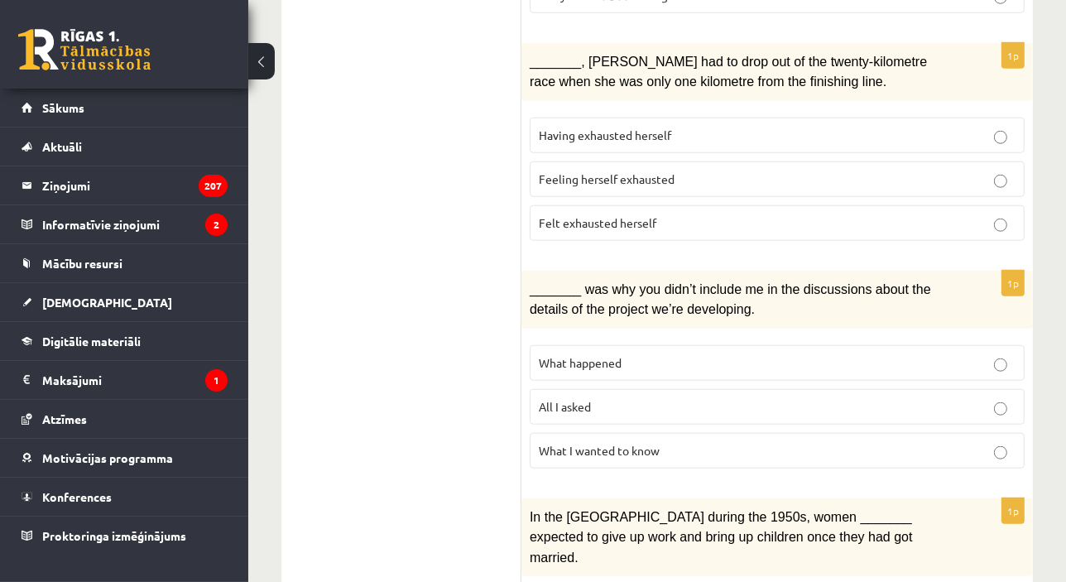
click at [771, 354] on p "What happened" at bounding box center [777, 362] width 477 height 17
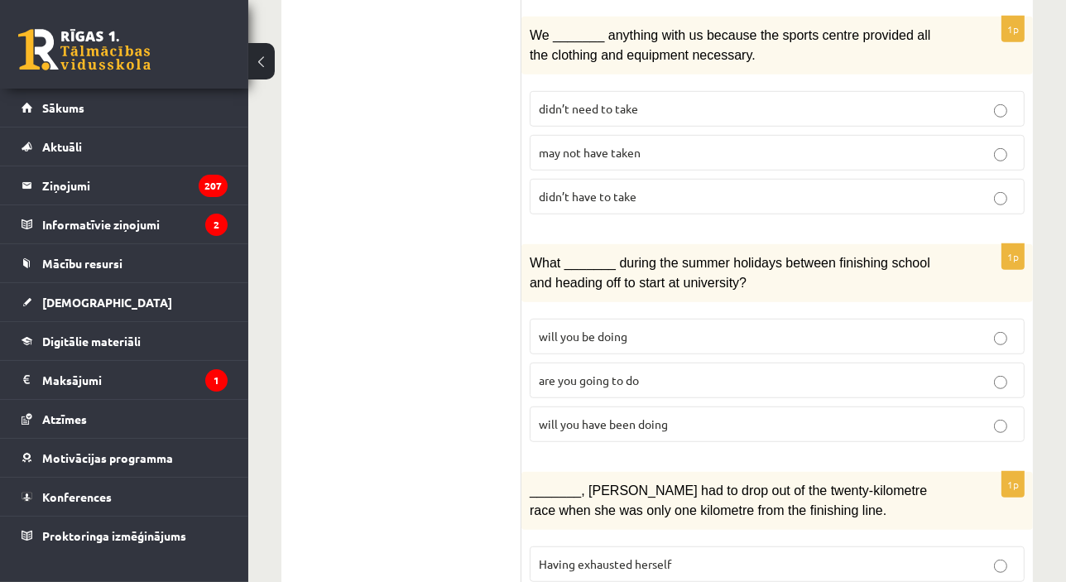
scroll to position [1030, 0]
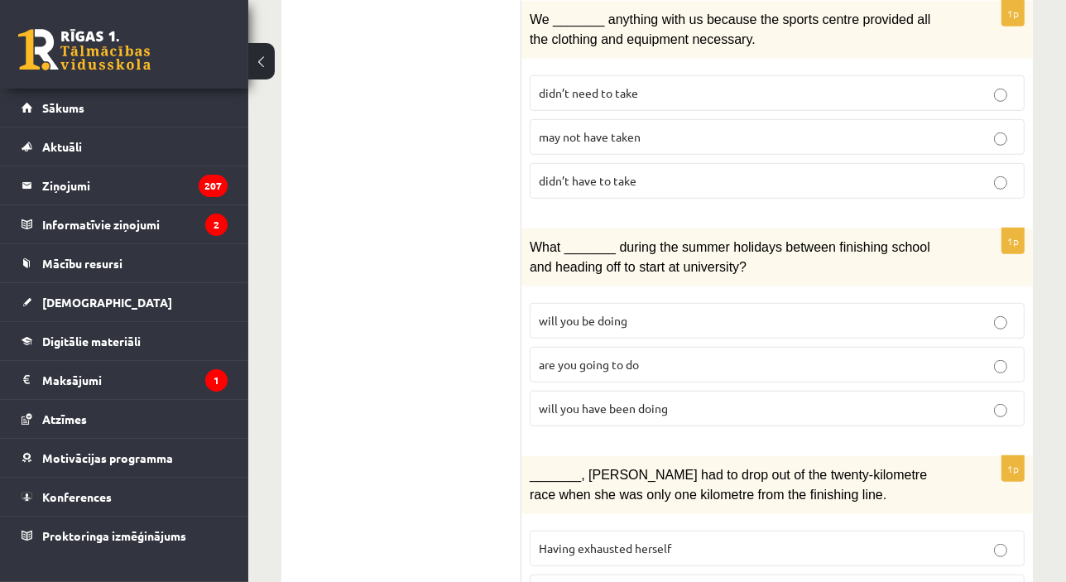
click at [712, 401] on label "will you have been doing" at bounding box center [777, 409] width 495 height 36
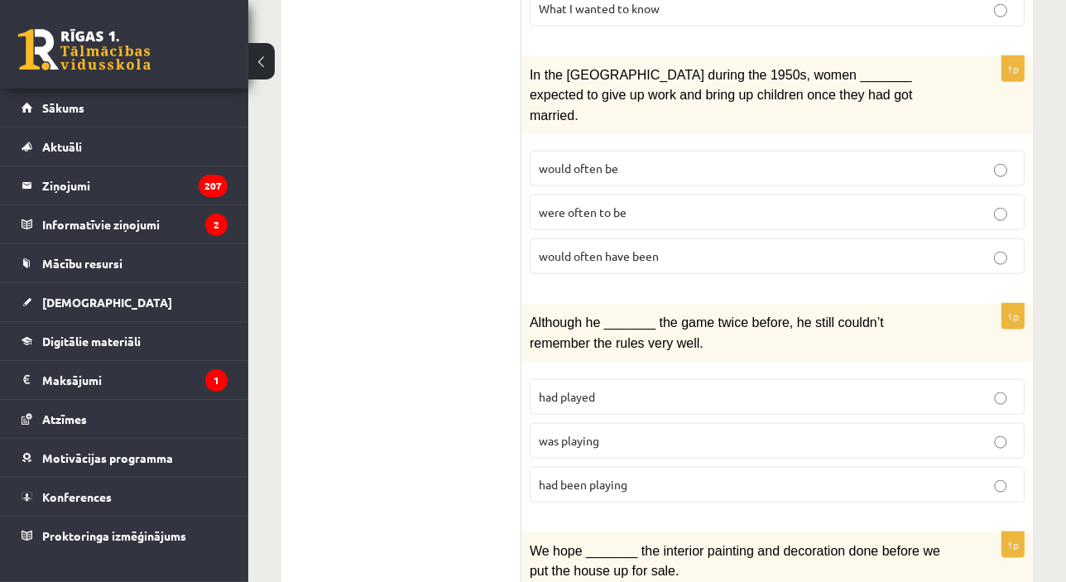
scroll to position [1894, 0]
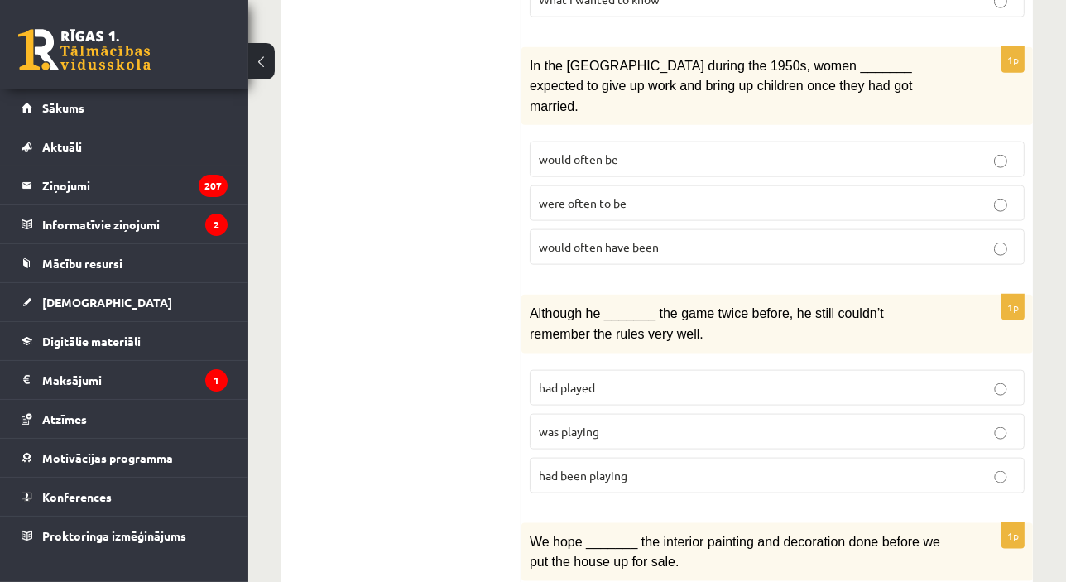
click at [723, 414] on label "was playing" at bounding box center [777, 432] width 495 height 36
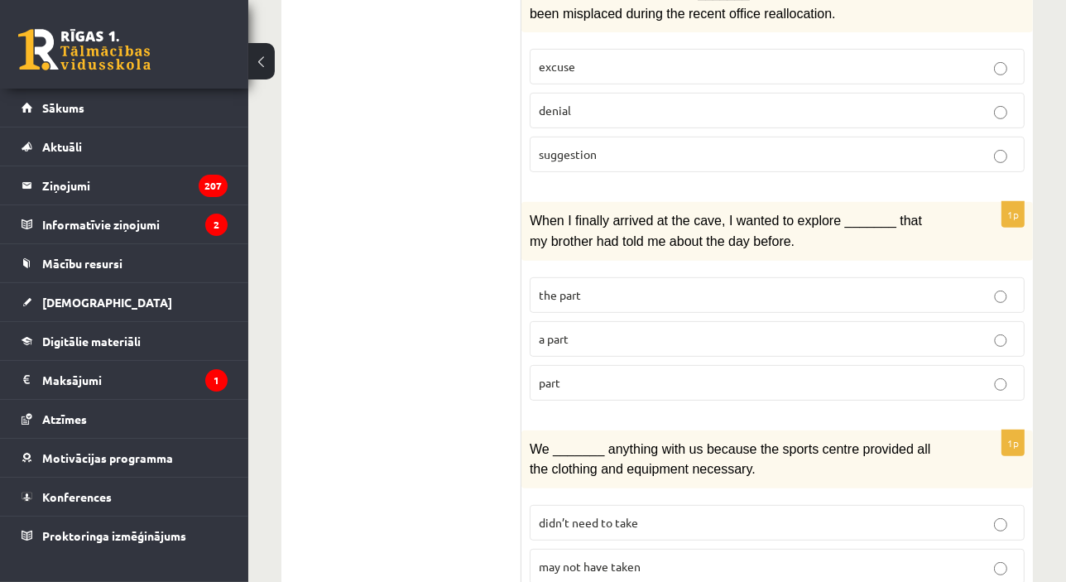
scroll to position [595, 0]
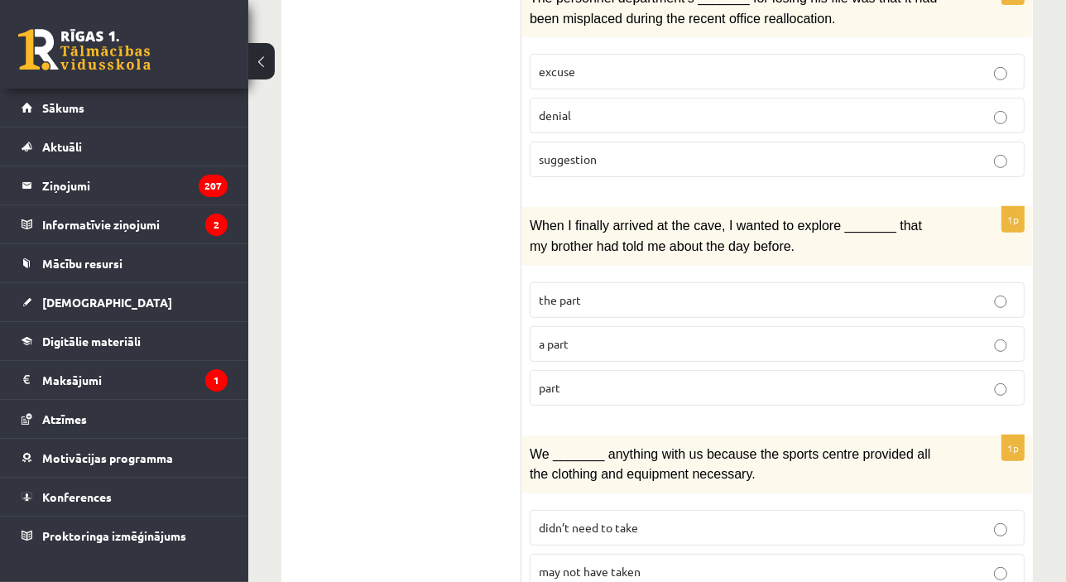
click at [692, 379] on p "part" at bounding box center [777, 387] width 477 height 17
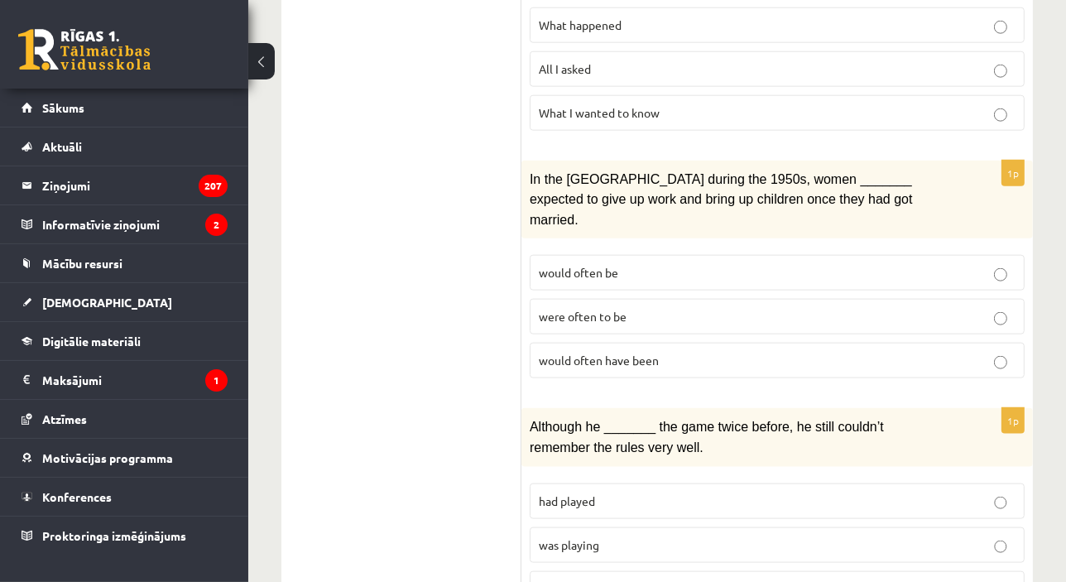
scroll to position [1784, 0]
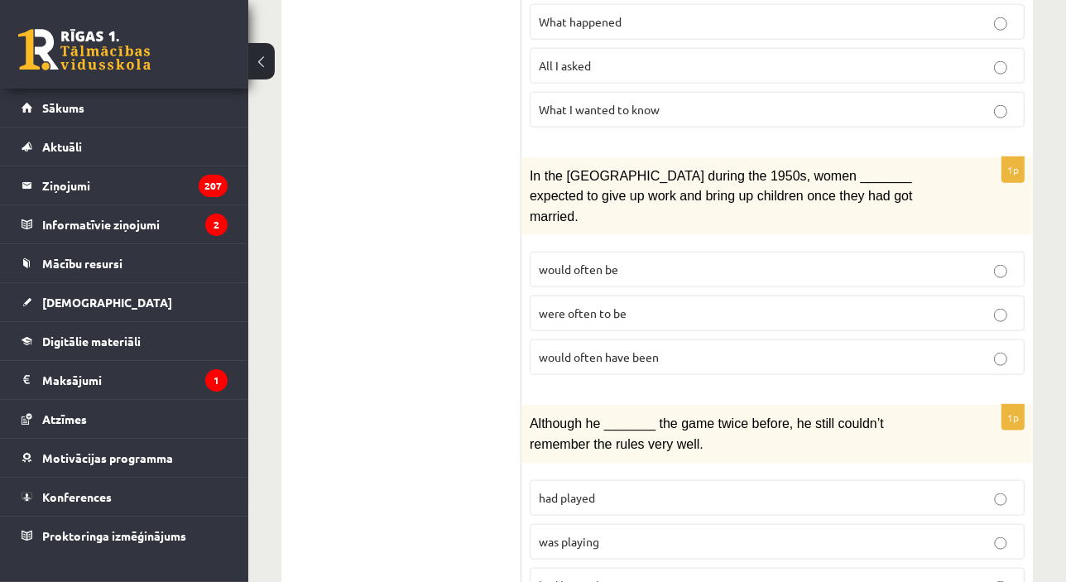
click at [632, 305] on p "were often to be" at bounding box center [777, 313] width 477 height 17
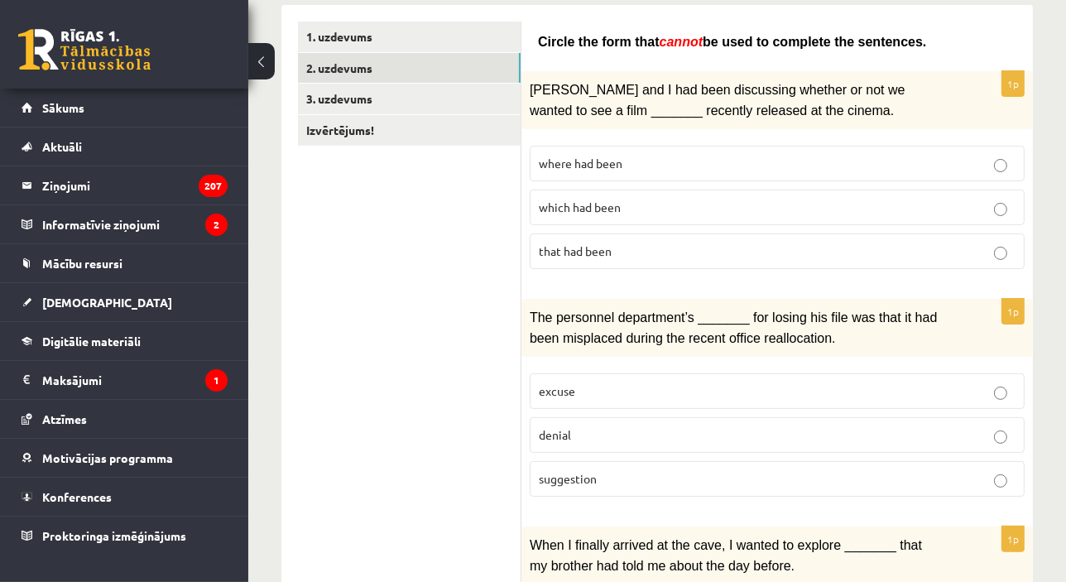
scroll to position [274, 0]
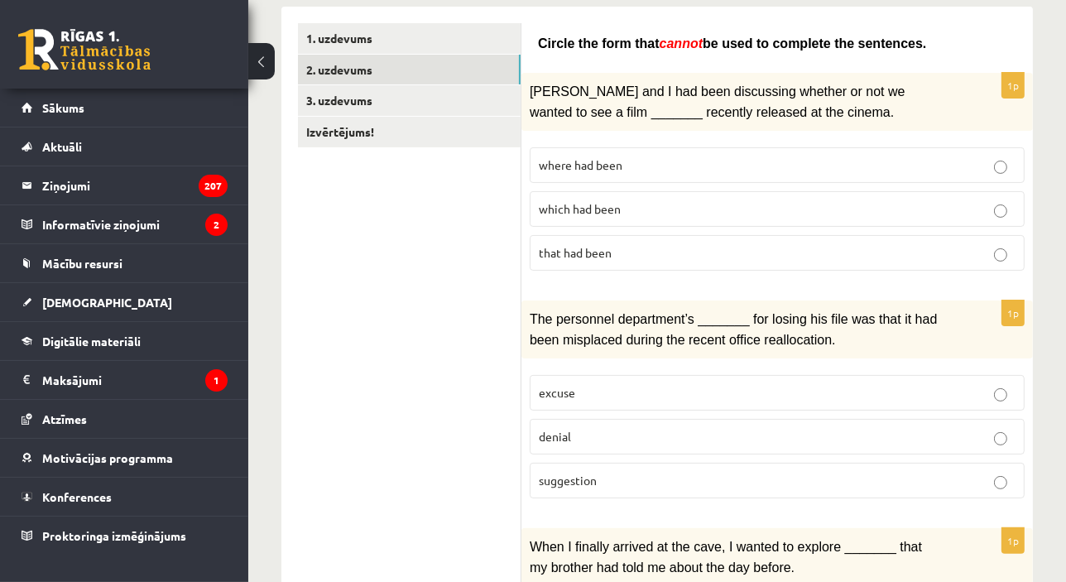
click at [829, 430] on p "denial" at bounding box center [777, 436] width 477 height 17
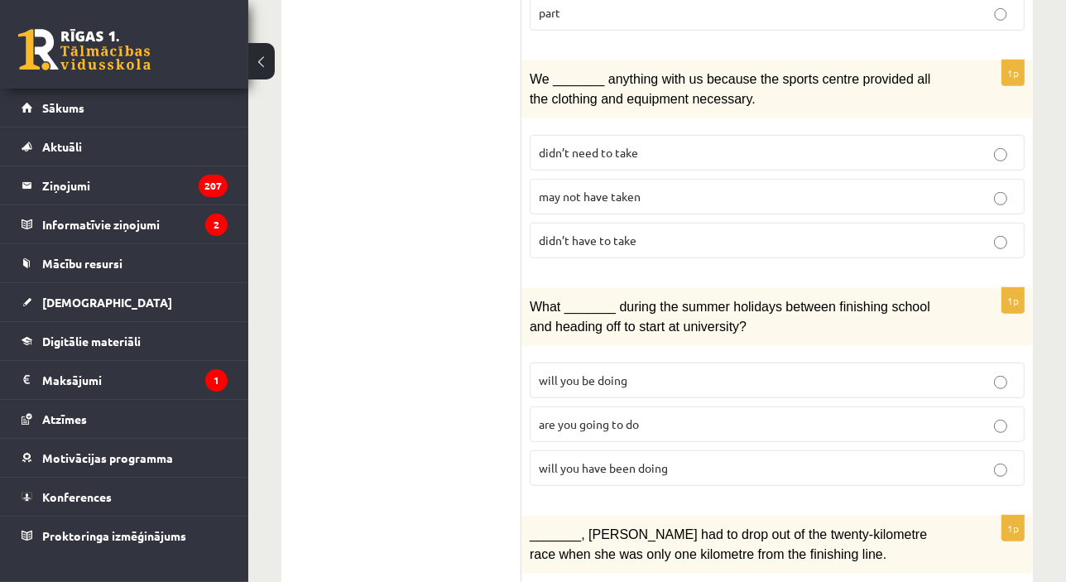
scroll to position [932, 0]
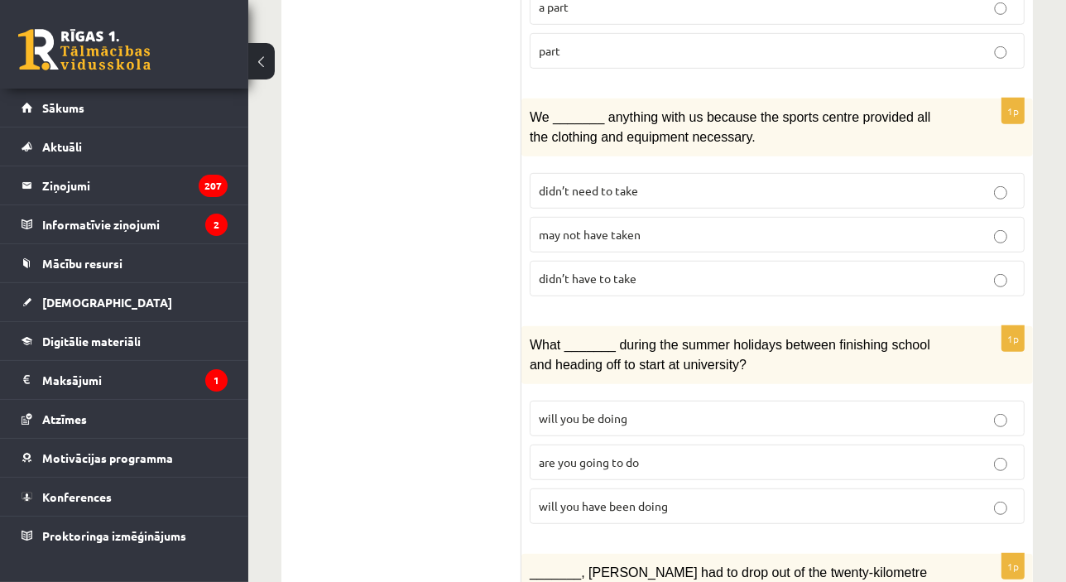
click at [702, 233] on label "may not have taken" at bounding box center [777, 235] width 495 height 36
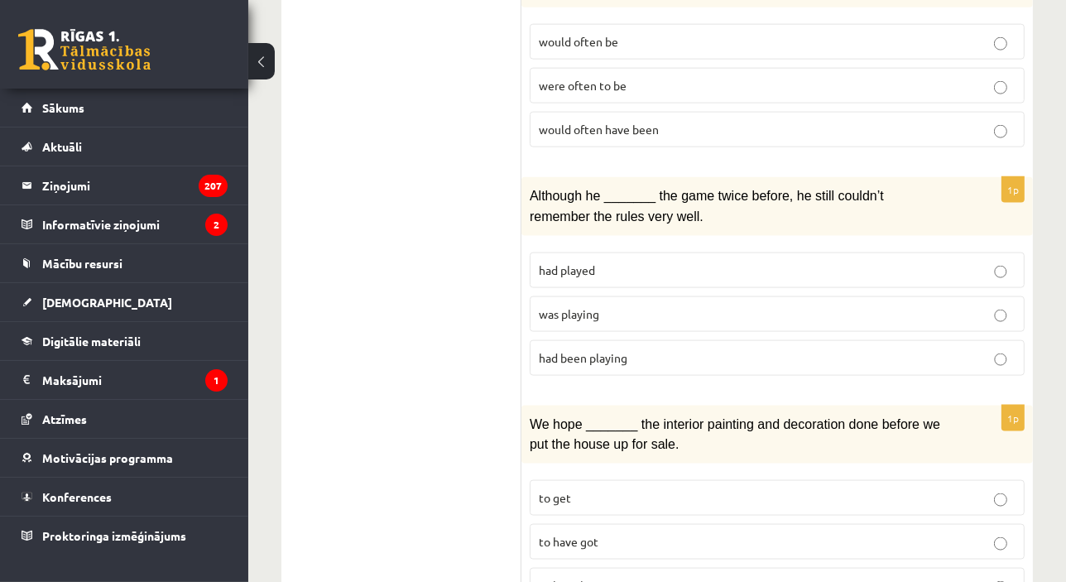
scroll to position [2044, 0]
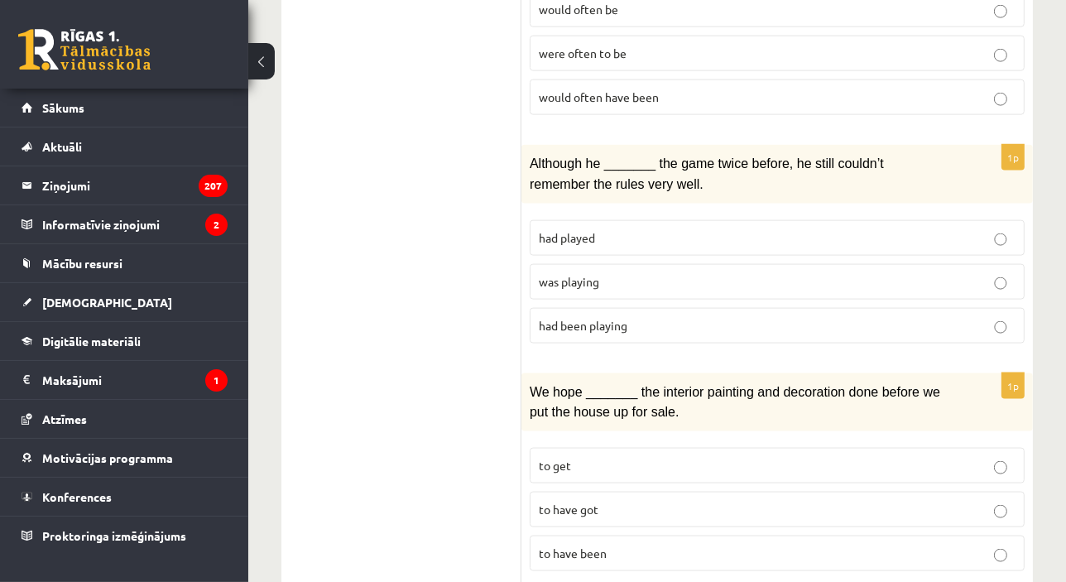
click at [686, 545] on p "to have been" at bounding box center [777, 553] width 477 height 17
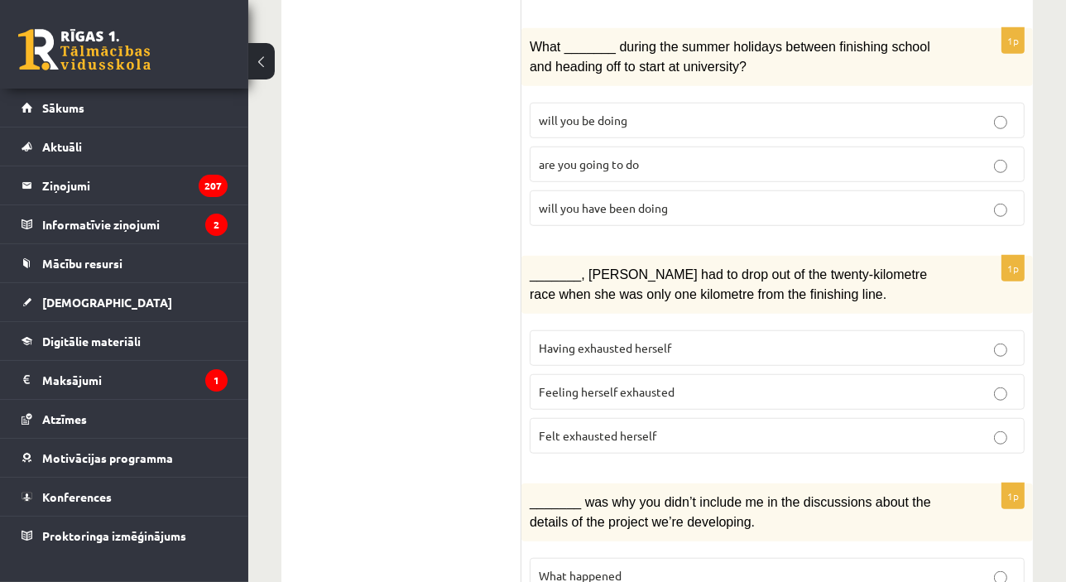
scroll to position [1175, 0]
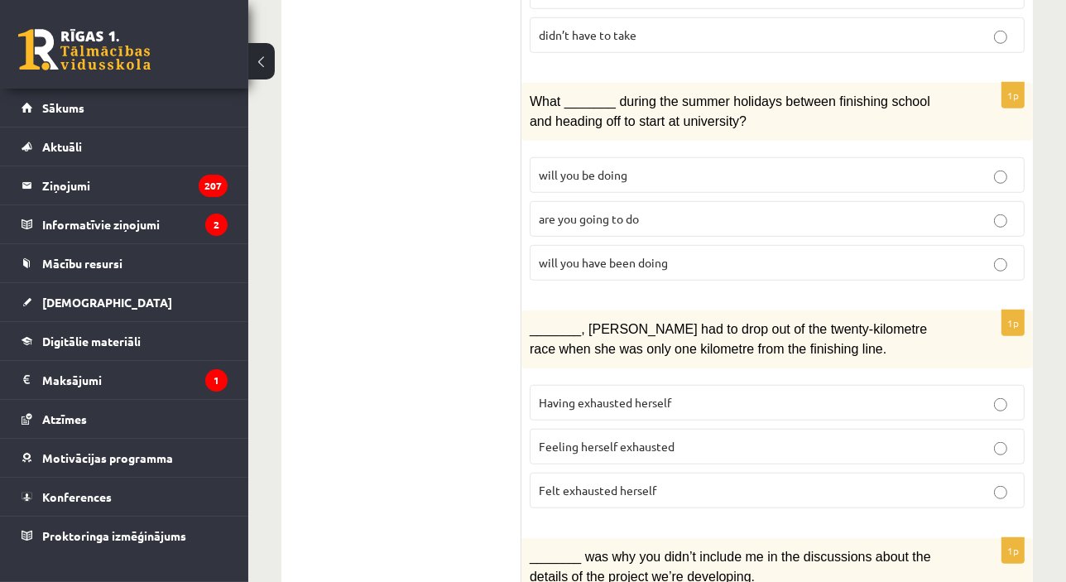
click at [646, 483] on label "Felt exhausted herself" at bounding box center [777, 491] width 495 height 36
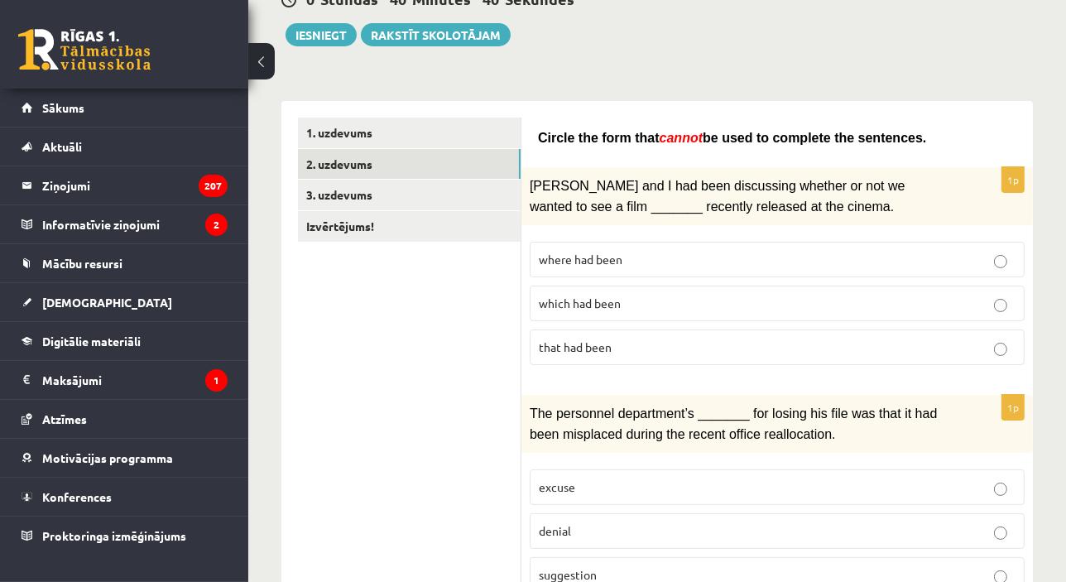
scroll to position [176, 0]
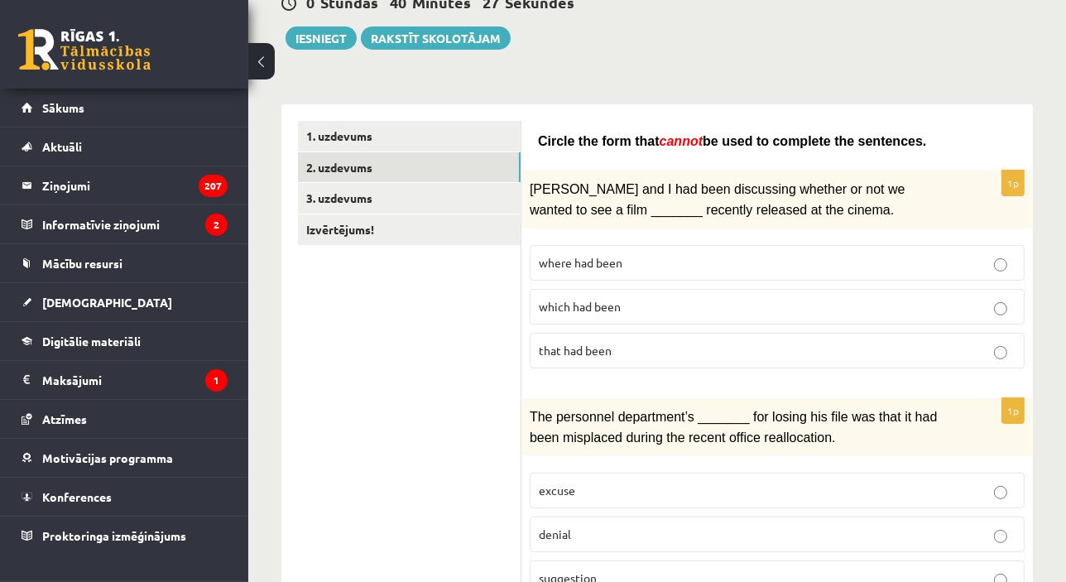
click at [644, 271] on label "where had been" at bounding box center [777, 263] width 495 height 36
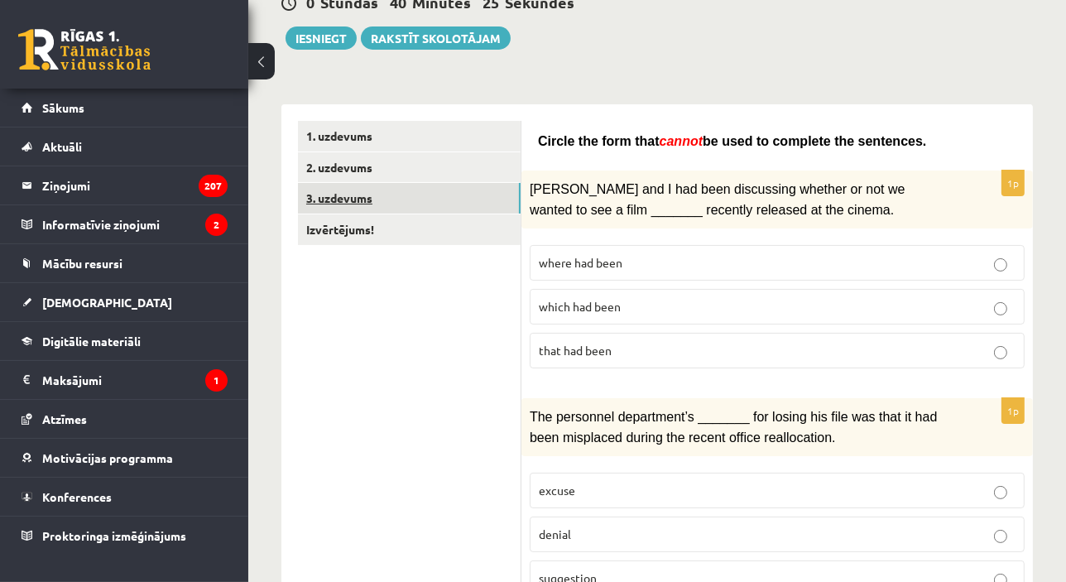
click at [478, 195] on link "3. uzdevums" at bounding box center [409, 198] width 223 height 31
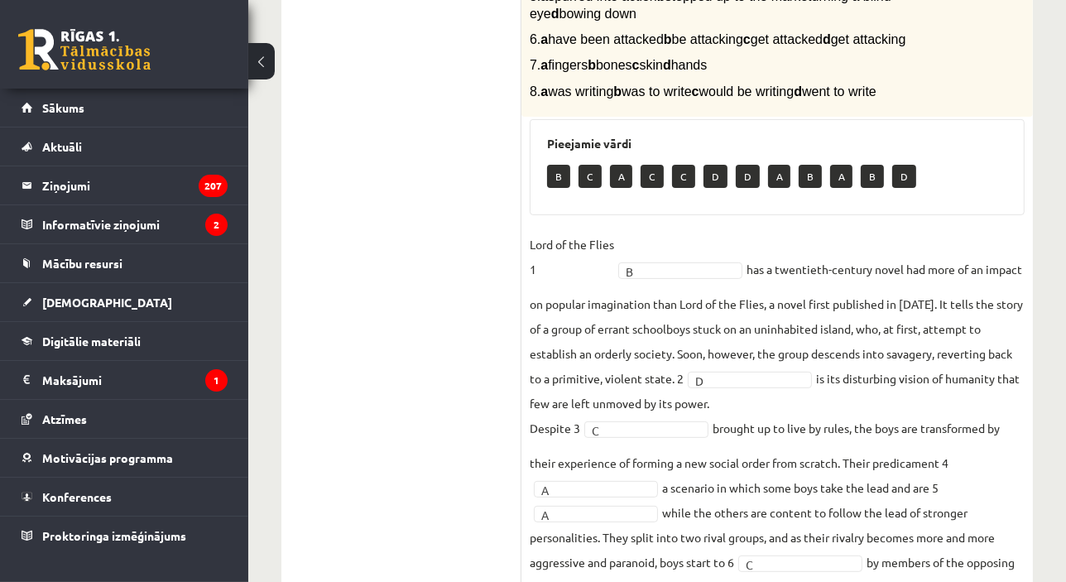
scroll to position [247, 0]
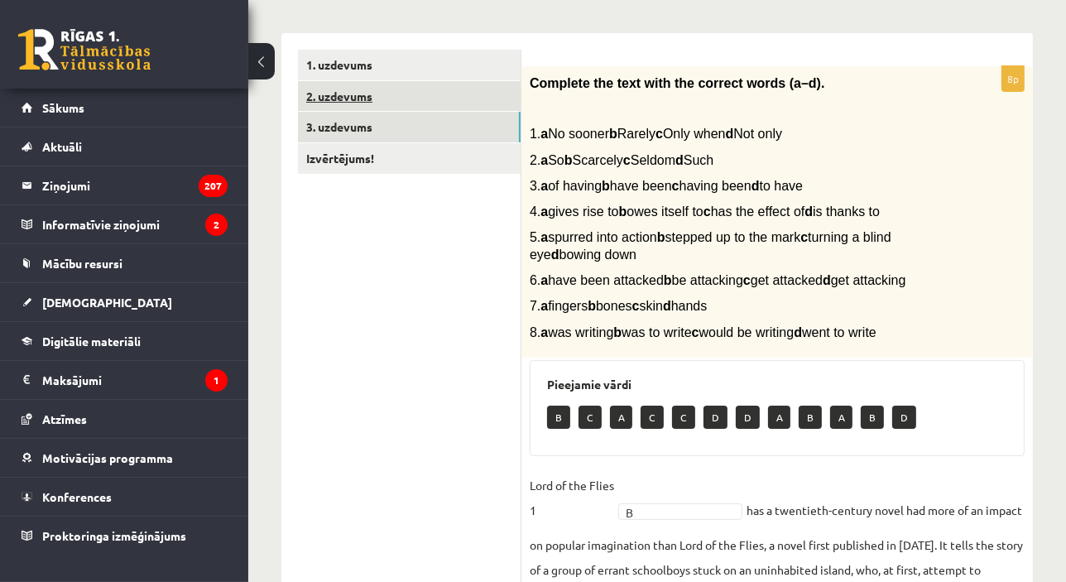
click at [384, 104] on link "2. uzdevums" at bounding box center [409, 96] width 223 height 31
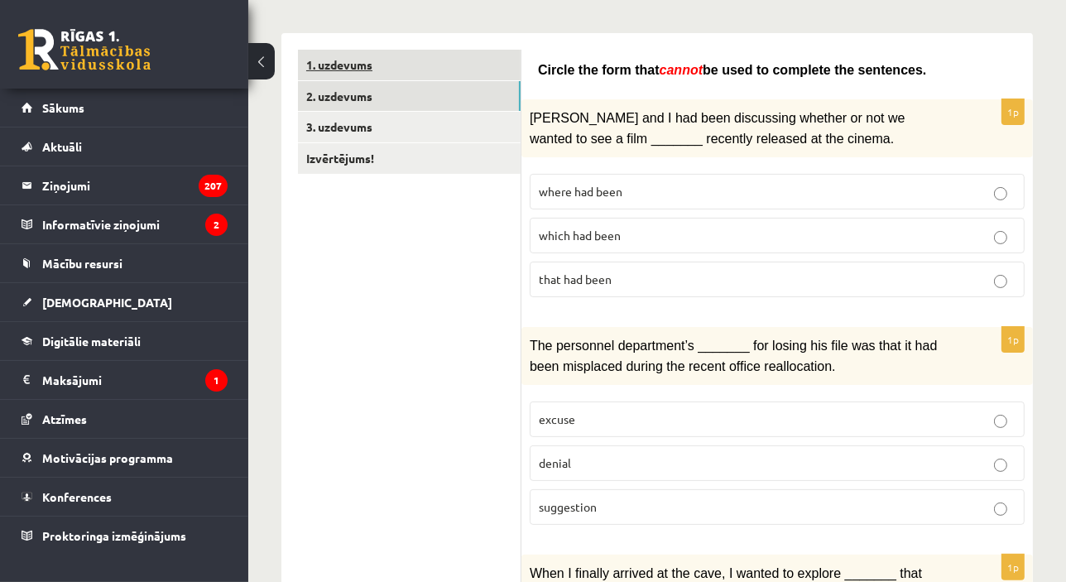
click at [363, 62] on link "1. uzdevums" at bounding box center [409, 65] width 223 height 31
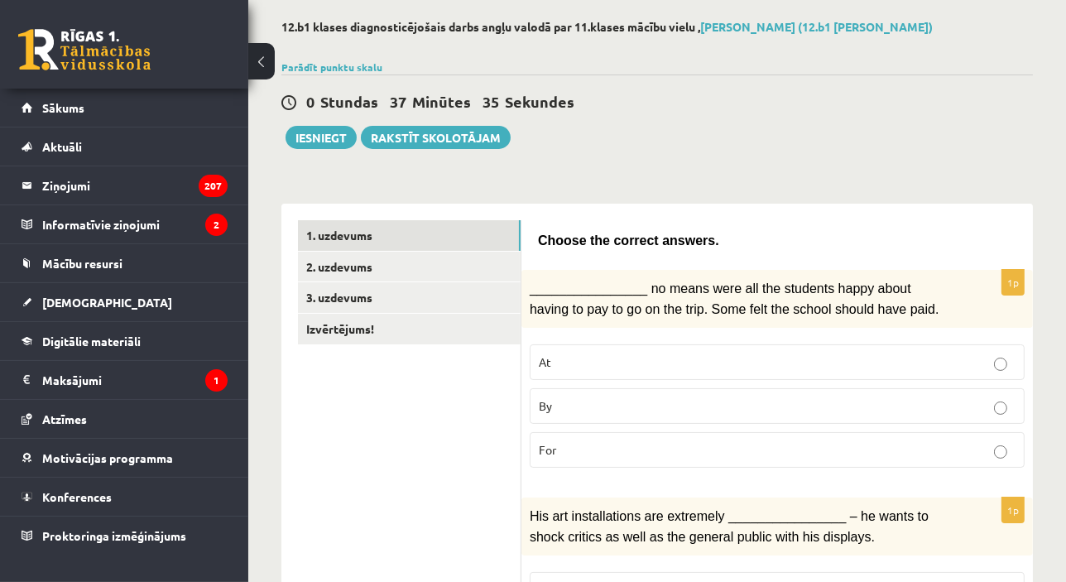
scroll to position [73, 0]
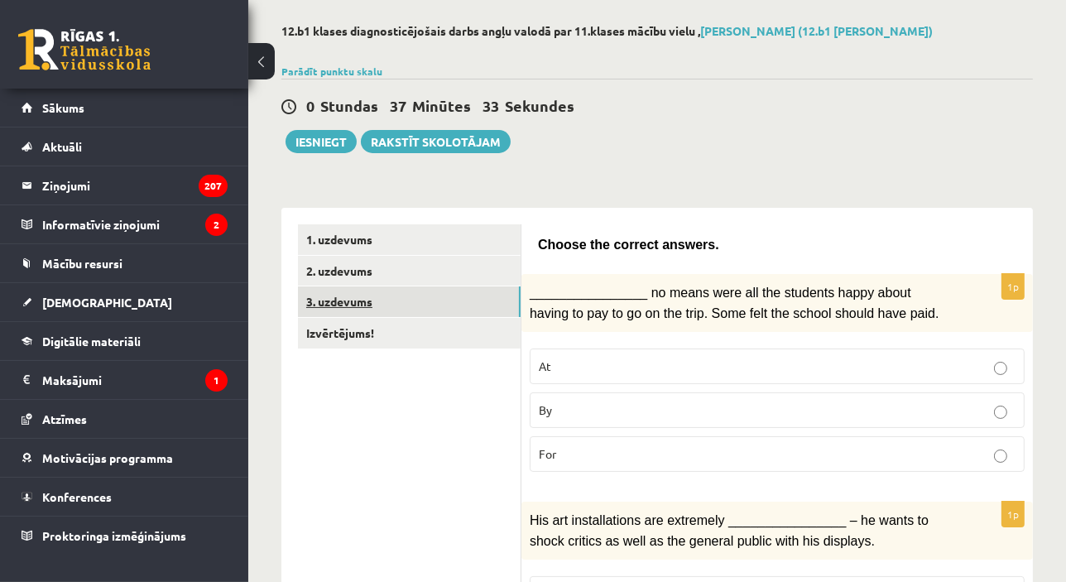
click at [341, 300] on link "3. uzdevums" at bounding box center [409, 301] width 223 height 31
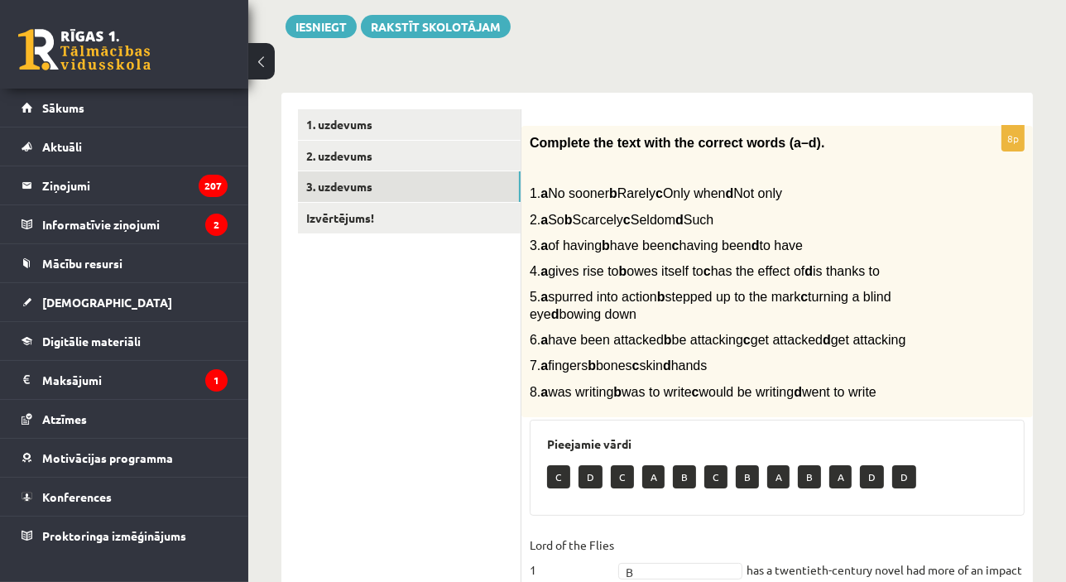
scroll to position [186, 0]
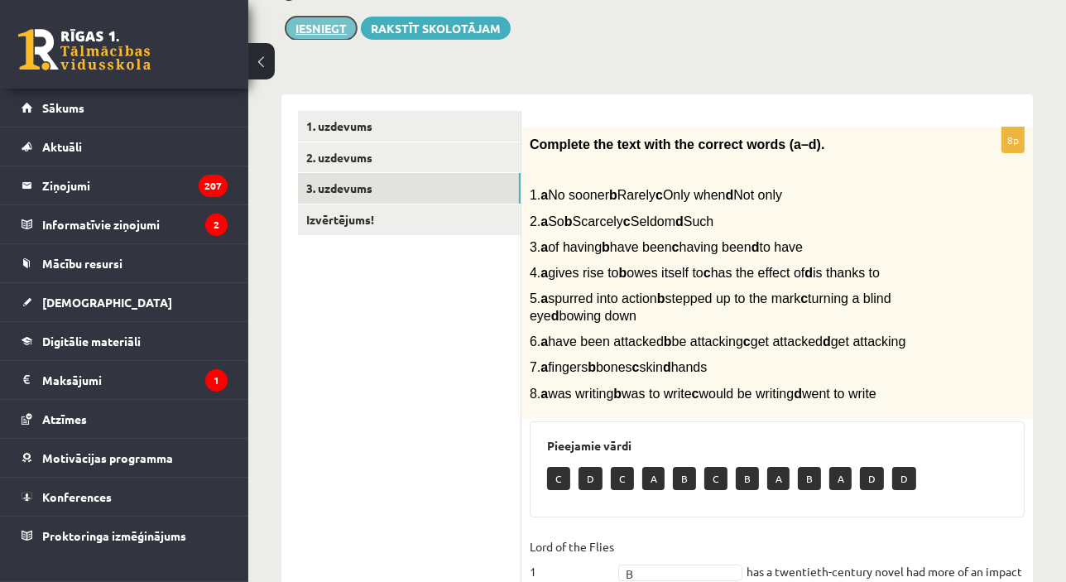
click at [312, 26] on button "Iesniegt" at bounding box center [321, 28] width 71 height 23
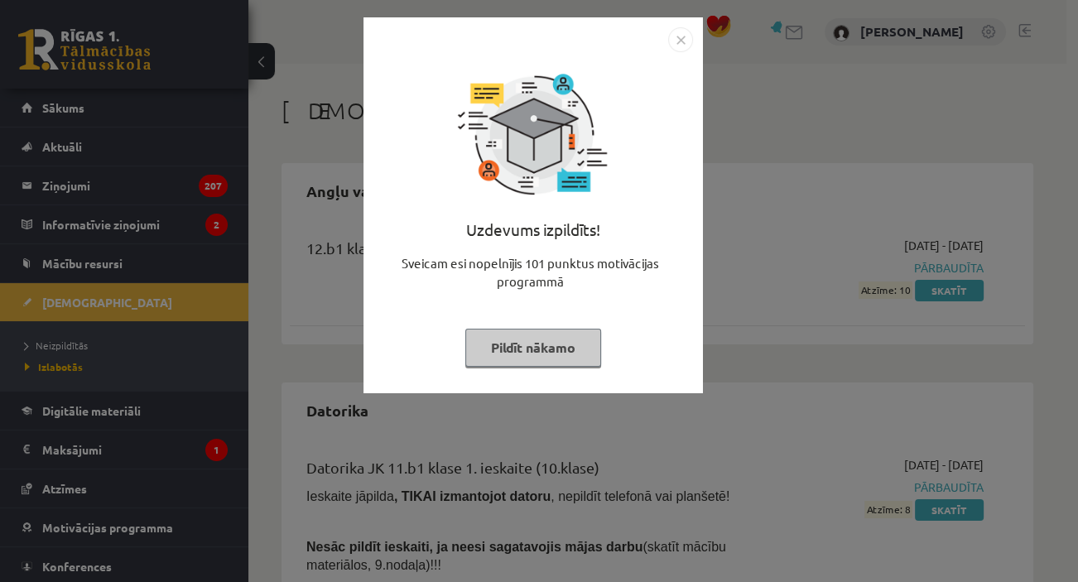
click at [564, 358] on button "Pildīt nākamo" at bounding box center [533, 348] width 136 height 38
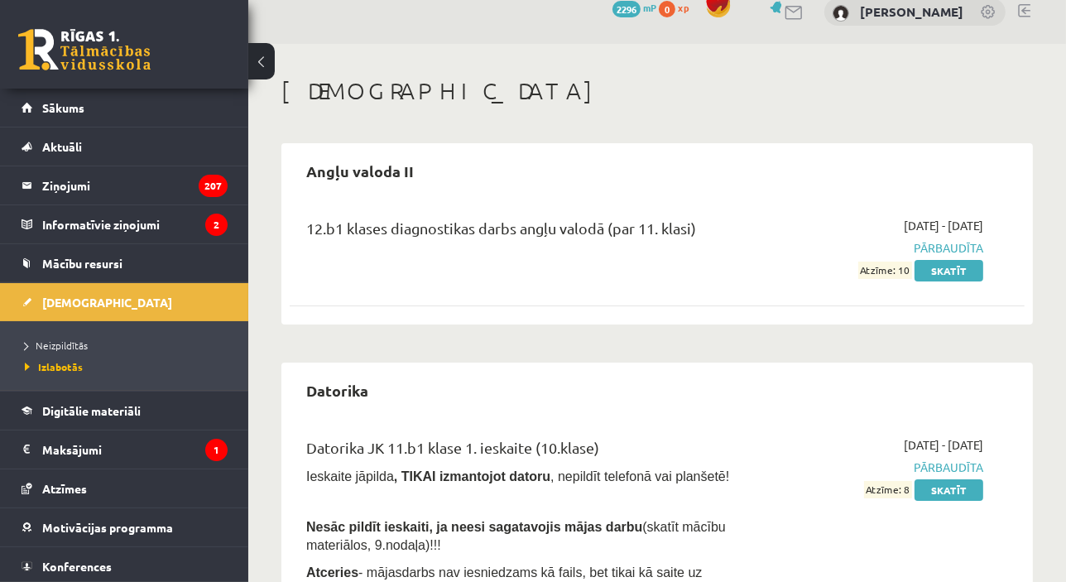
scroll to position [4, 0]
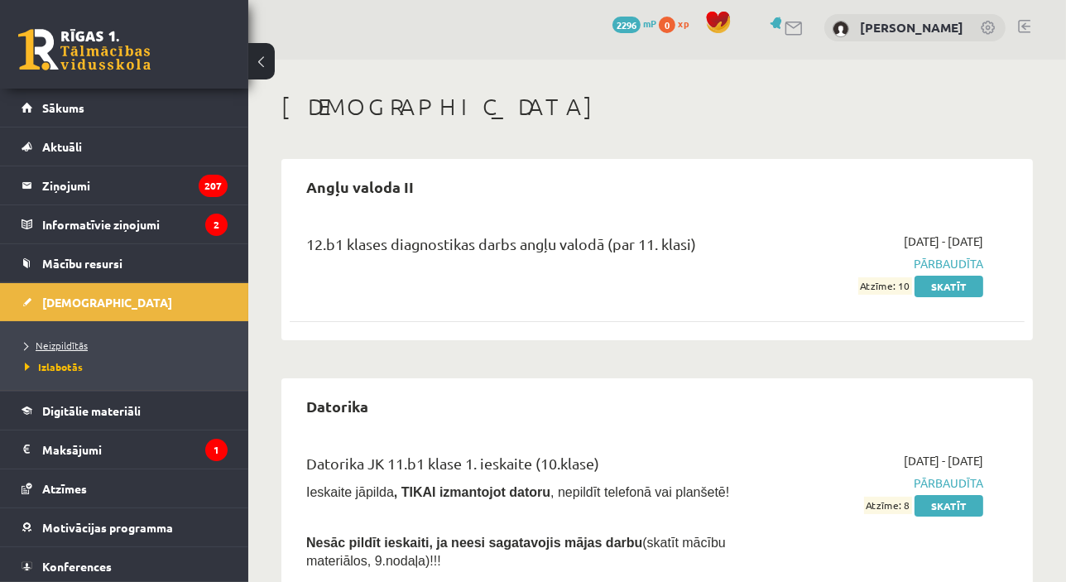
click at [74, 338] on link "Neizpildītās" at bounding box center [128, 345] width 207 height 15
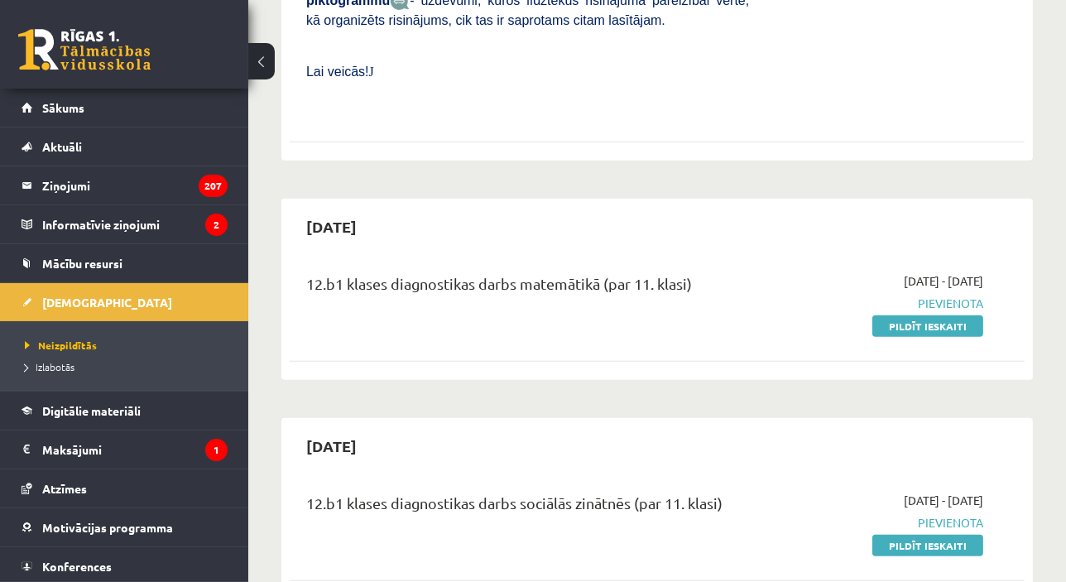
scroll to position [858, 0]
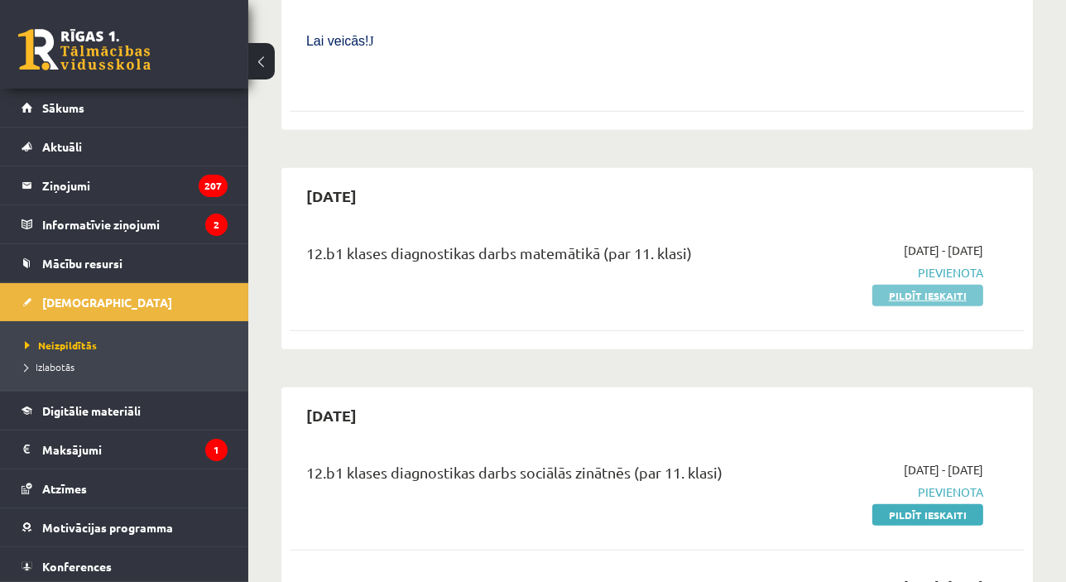
click at [898, 285] on link "Pildīt ieskaiti" at bounding box center [927, 296] width 111 height 22
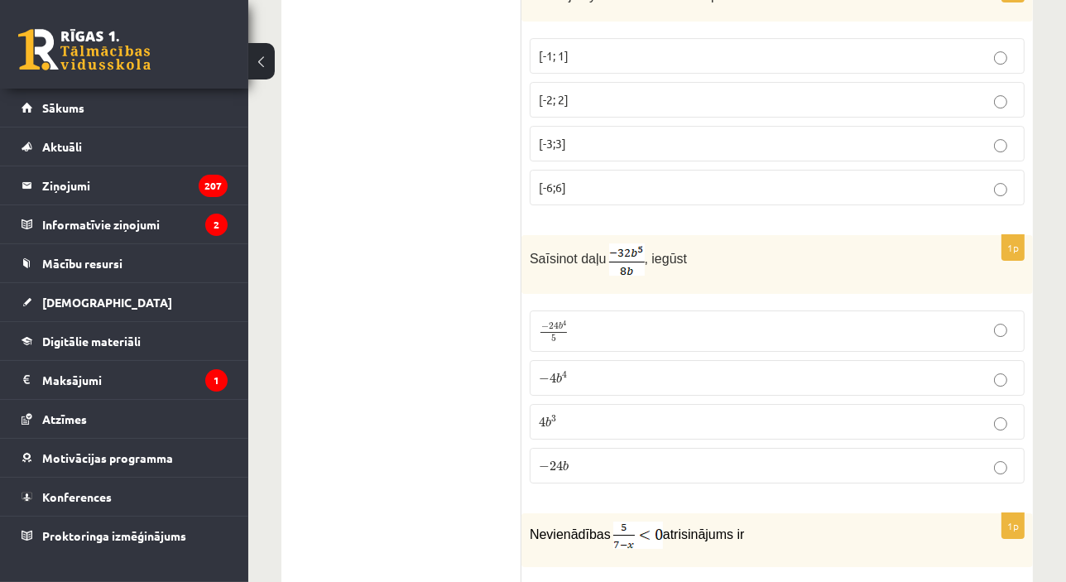
scroll to position [8180, 0]
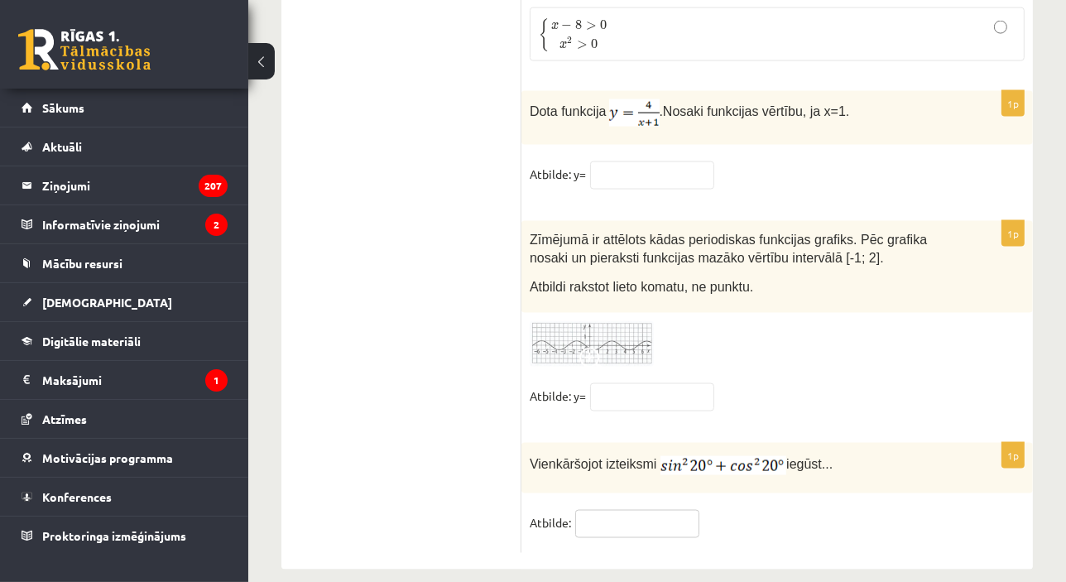
click at [652, 510] on input "text" at bounding box center [637, 524] width 124 height 28
type input "*"
click at [622, 161] on input "text" at bounding box center [652, 175] width 124 height 28
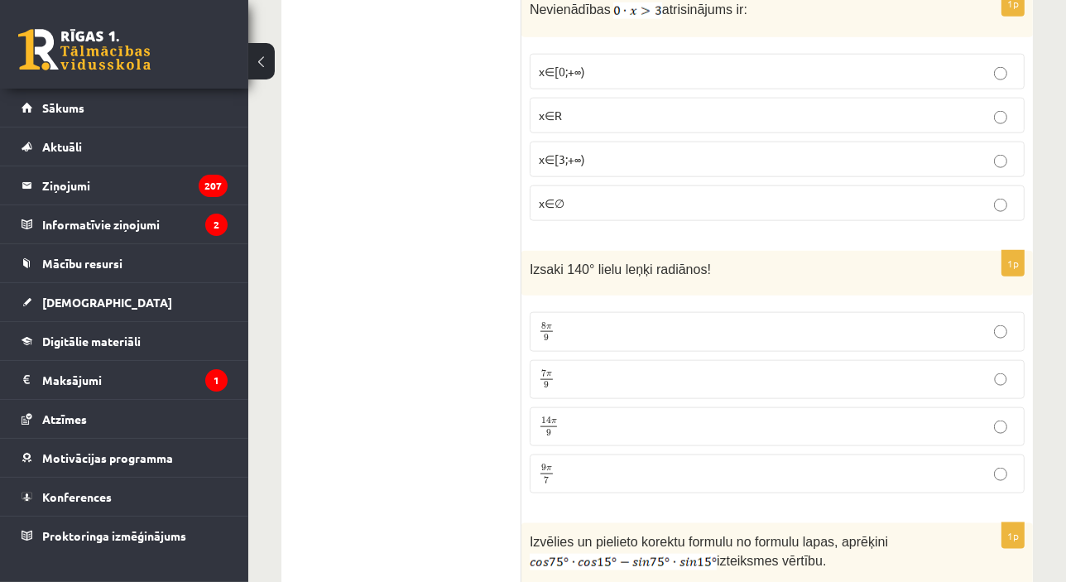
scroll to position [0, 0]
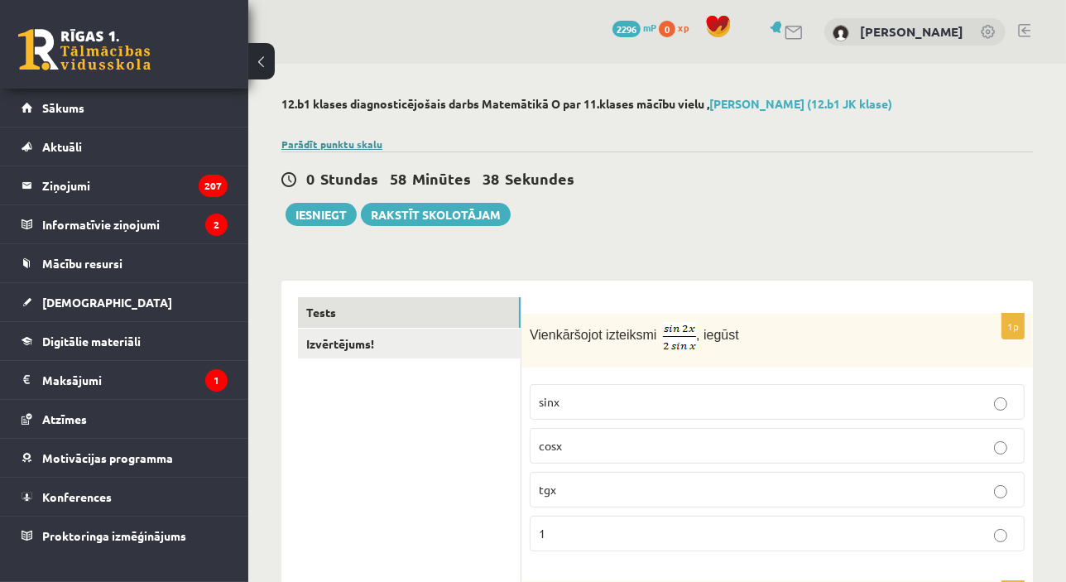
type input "*"
click at [339, 143] on link "Parādīt punktu skalu" at bounding box center [331, 143] width 101 height 13
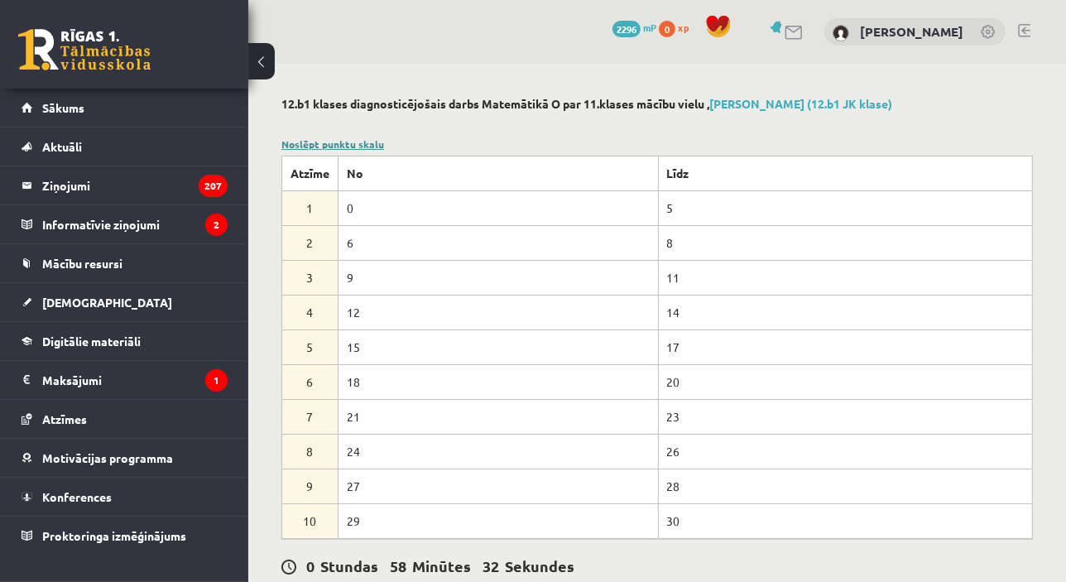
click at [350, 139] on link "Noslēpt punktu skalu" at bounding box center [332, 143] width 103 height 13
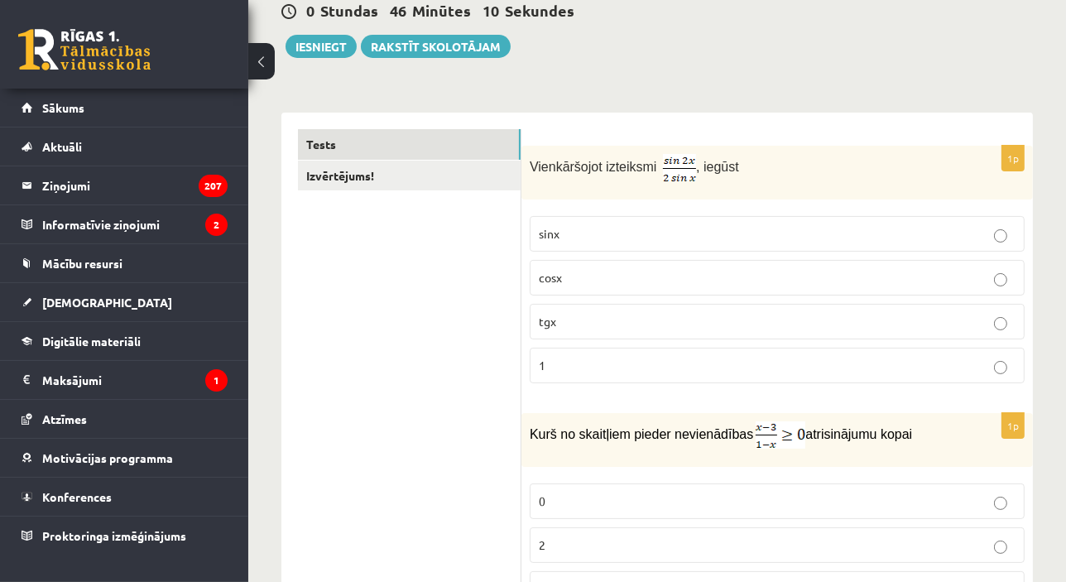
scroll to position [60, 0]
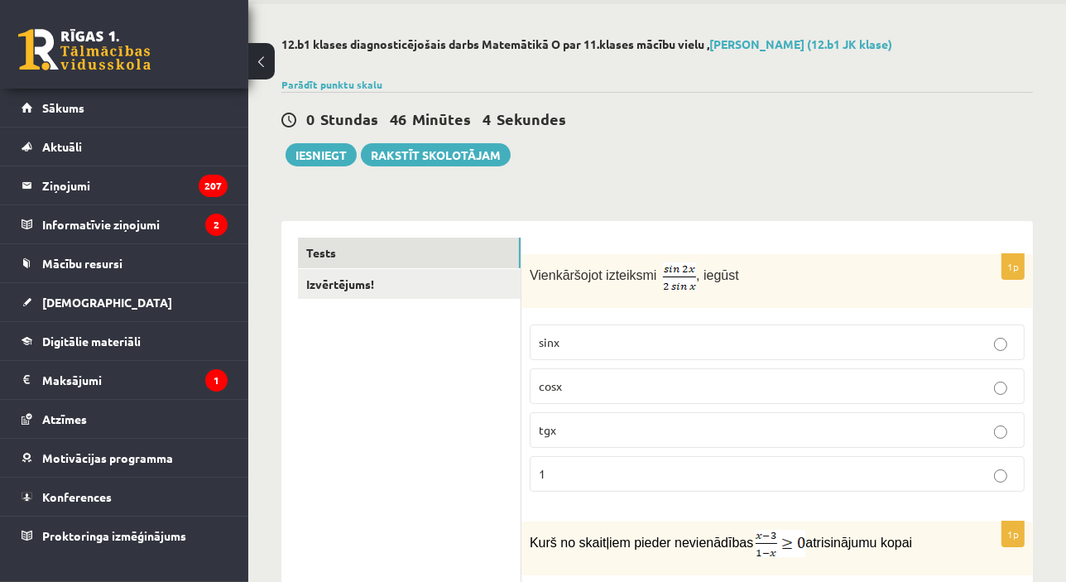
click at [897, 377] on p "cosx" at bounding box center [777, 385] width 477 height 17
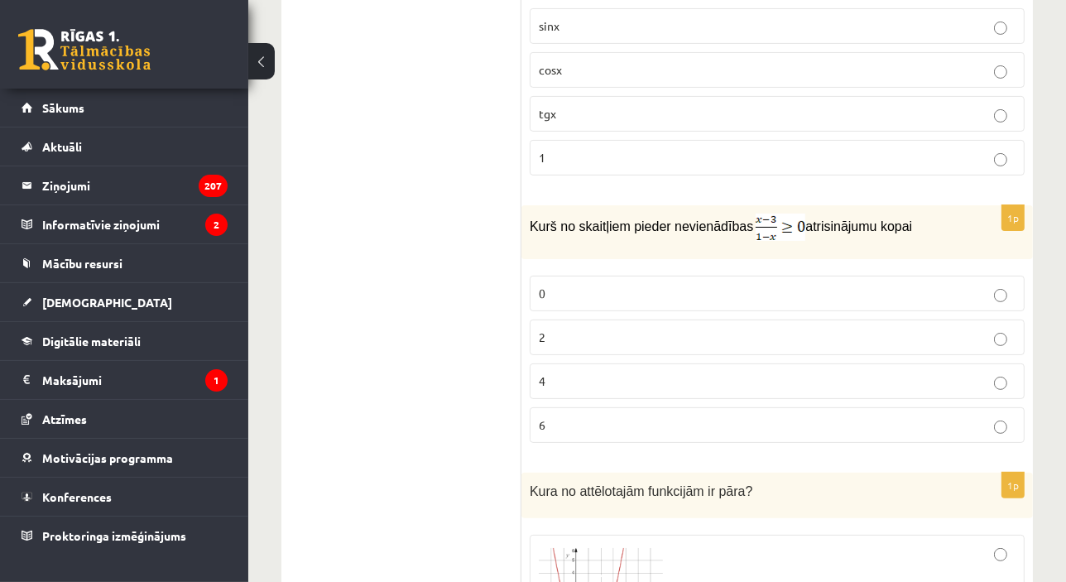
scroll to position [381, 0]
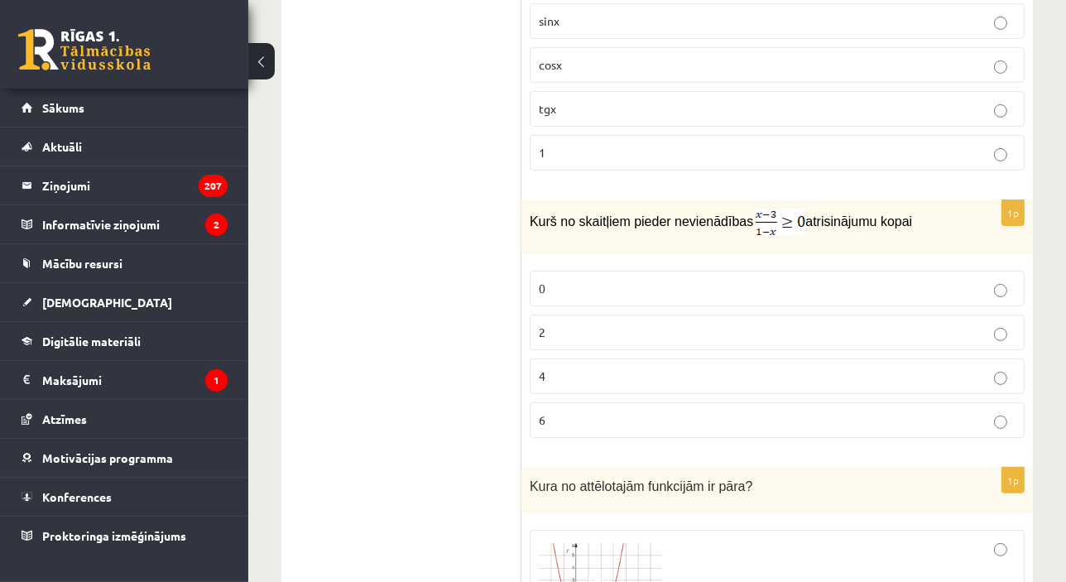
click at [977, 332] on p "2" at bounding box center [777, 332] width 477 height 17
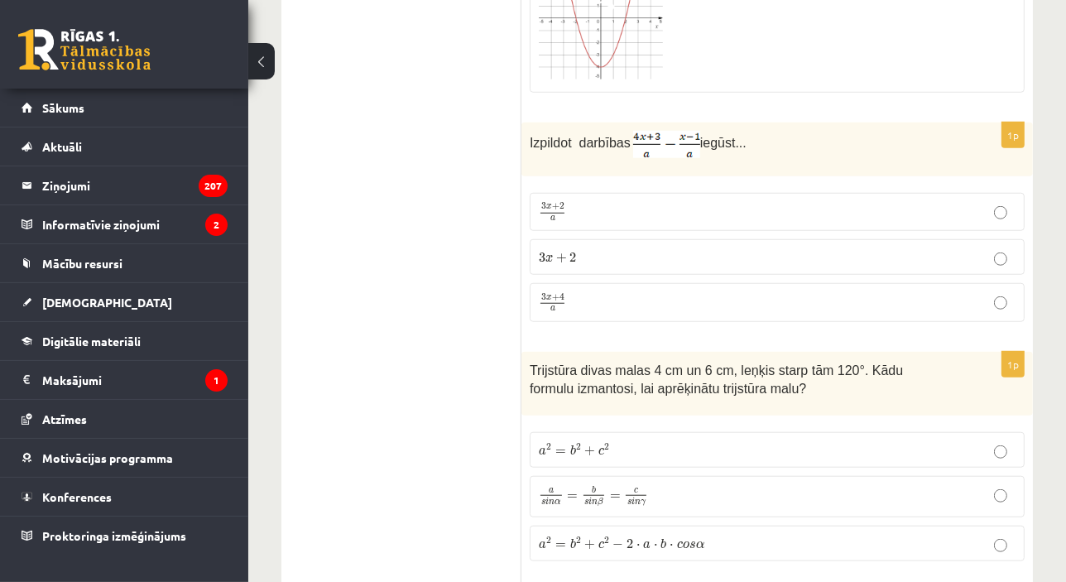
scroll to position [1380, 0]
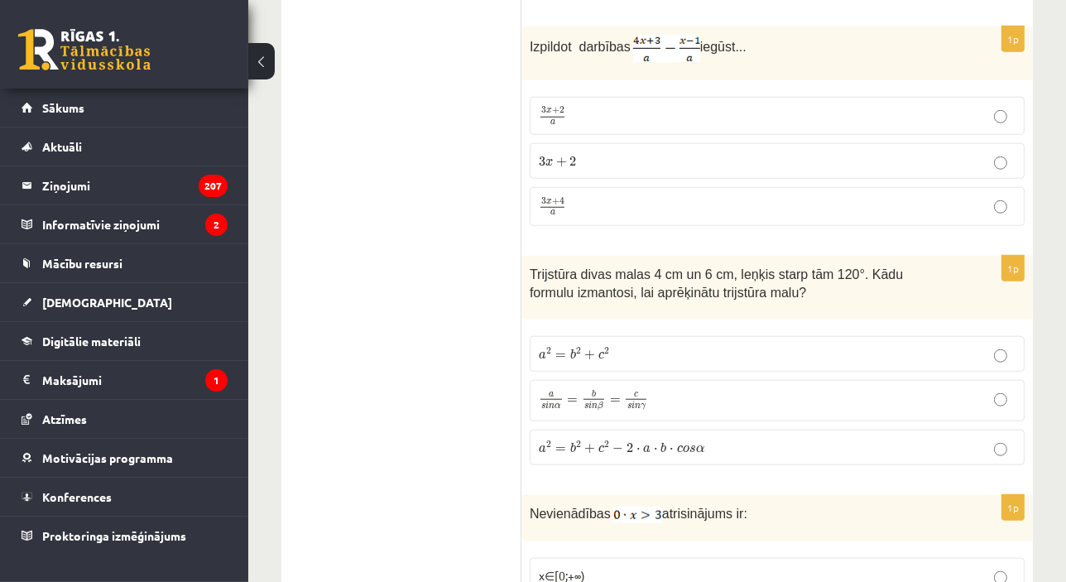
click at [601, 204] on p "3 x + 4 a 3 x + 4 a" at bounding box center [777, 206] width 477 height 21
click at [670, 448] on span "⋅" at bounding box center [672, 450] width 4 height 4
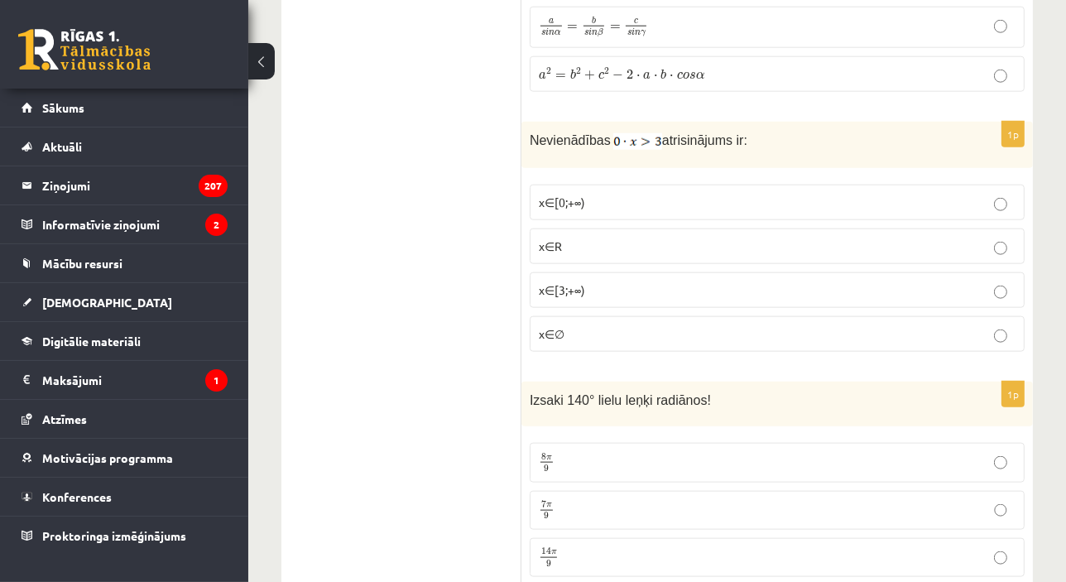
scroll to position [1766, 0]
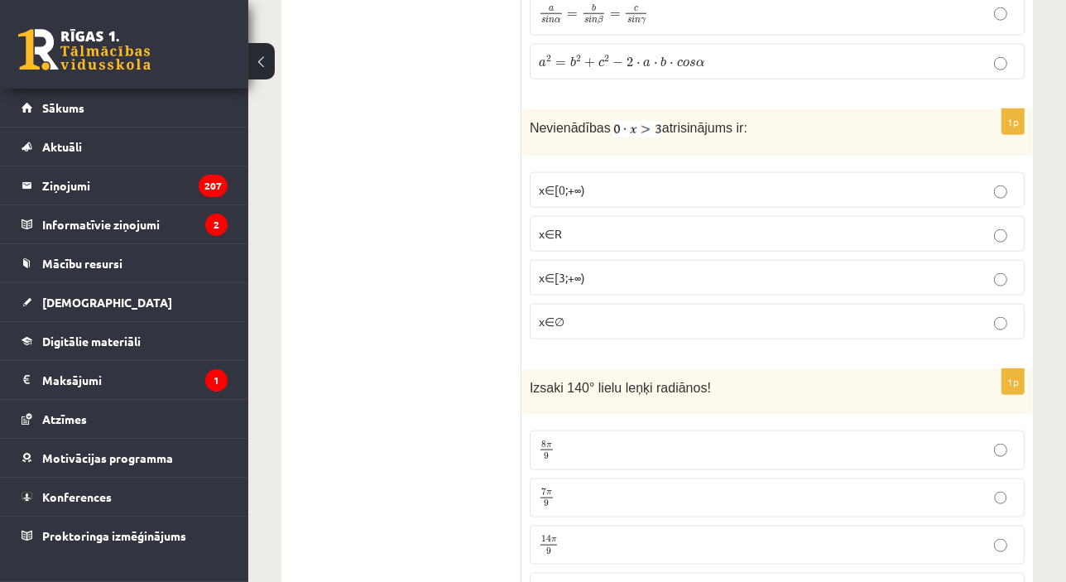
click at [934, 321] on p "x∈∅" at bounding box center [777, 321] width 477 height 17
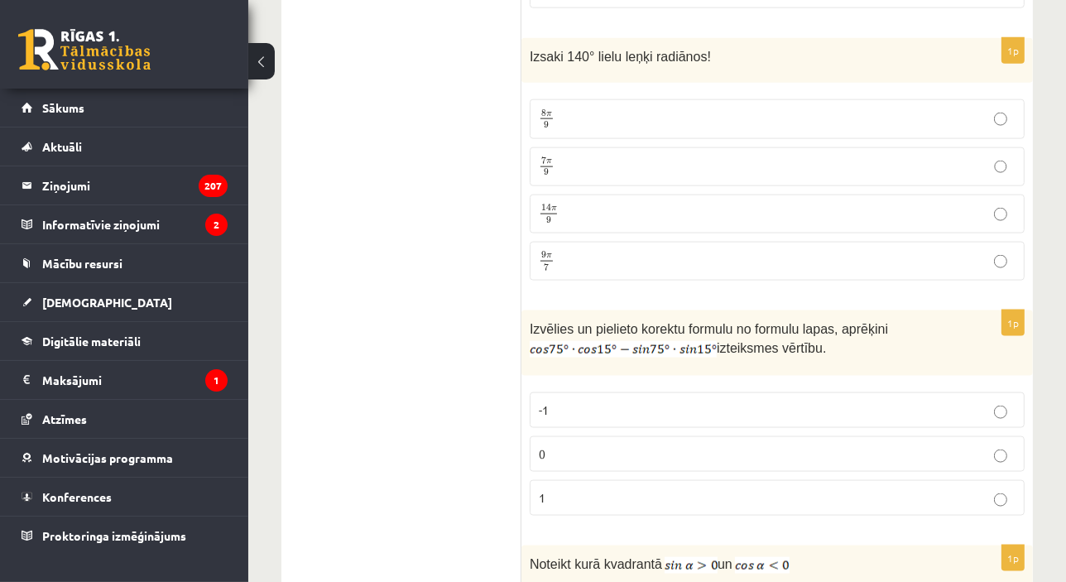
scroll to position [2084, 0]
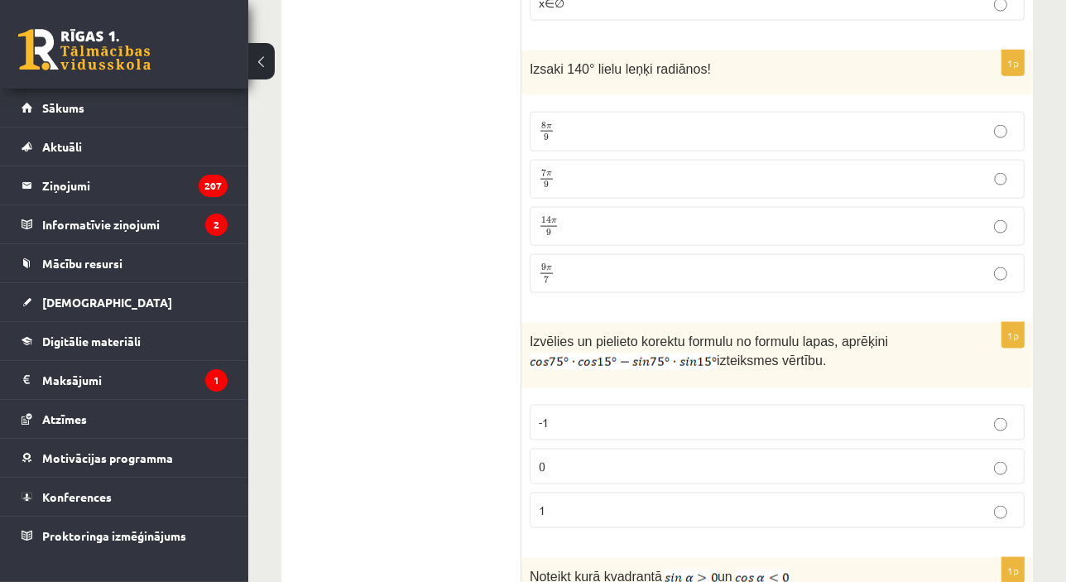
click at [790, 169] on p "7 π 9 7 π 9" at bounding box center [777, 179] width 477 height 21
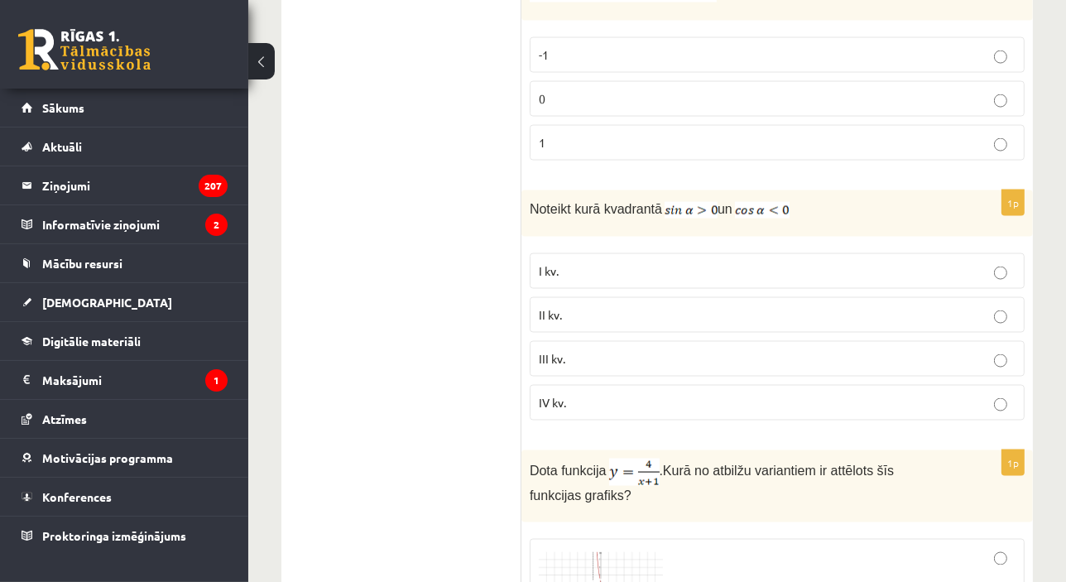
scroll to position [2361, 0]
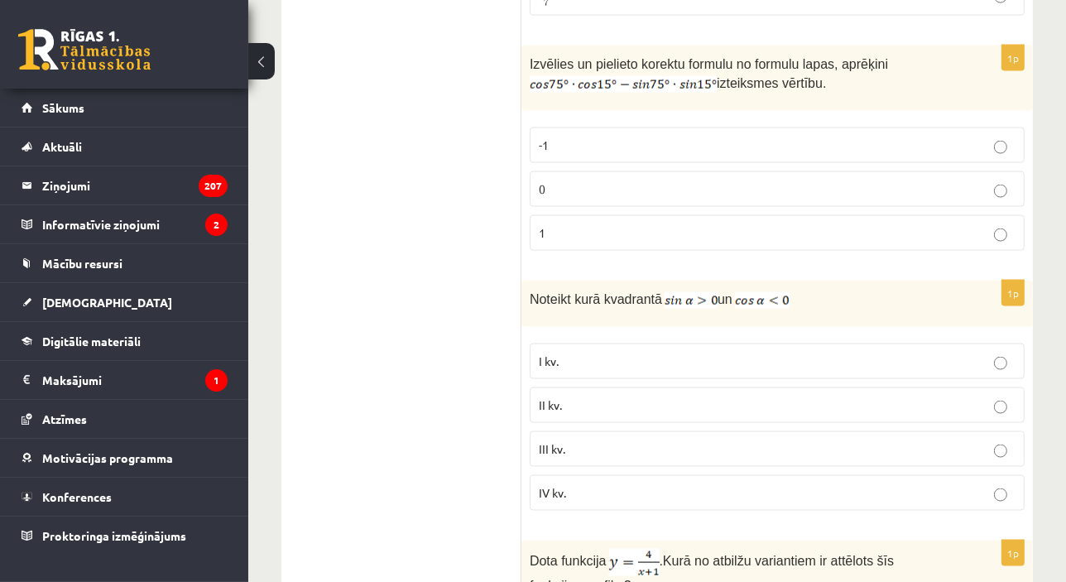
click at [984, 180] on p "0" at bounding box center [777, 188] width 477 height 17
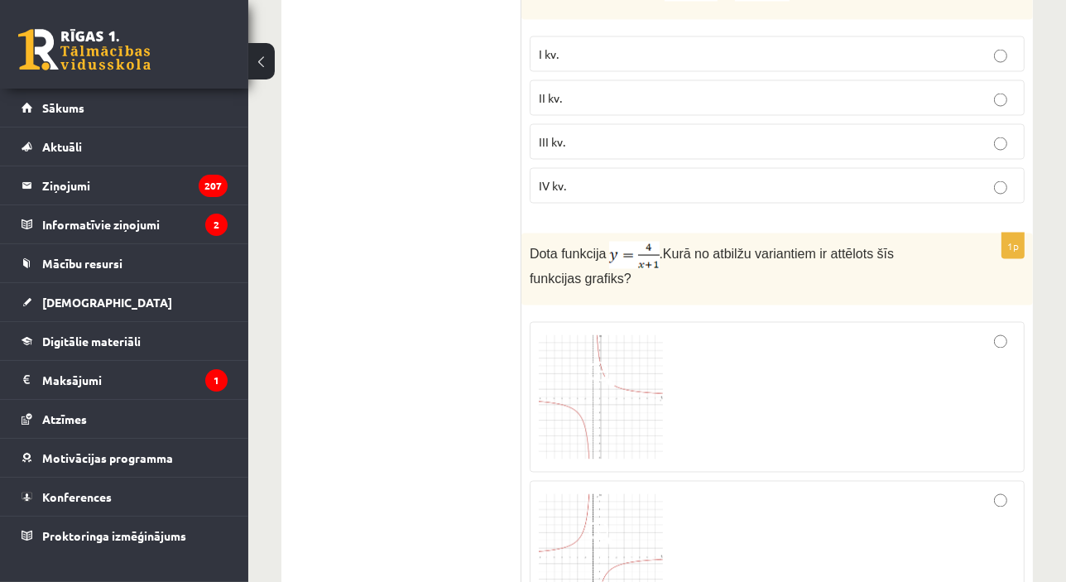
scroll to position [2596, 0]
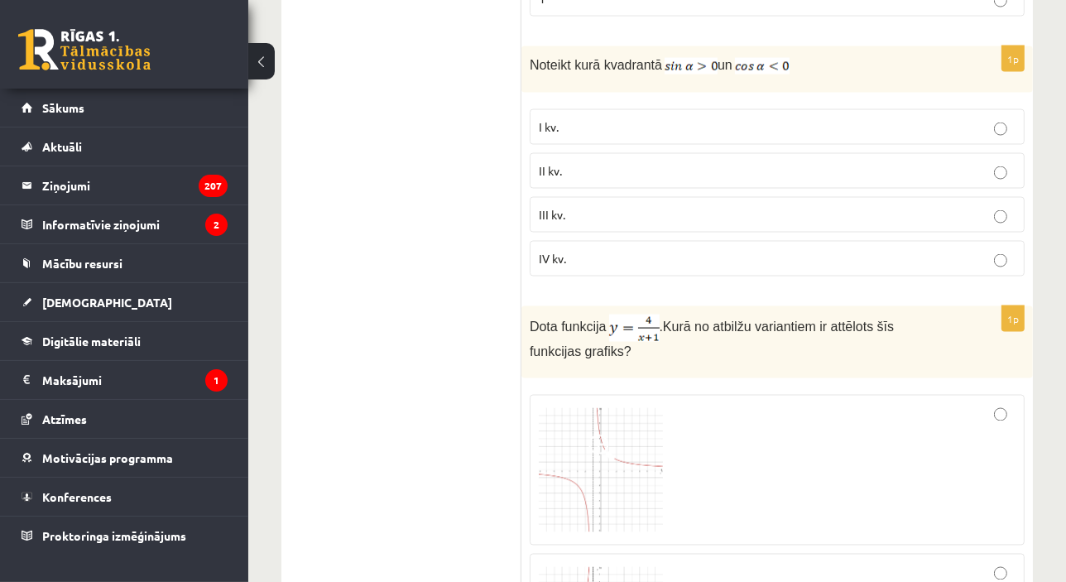
click at [843, 162] on p "II kv." at bounding box center [777, 170] width 477 height 17
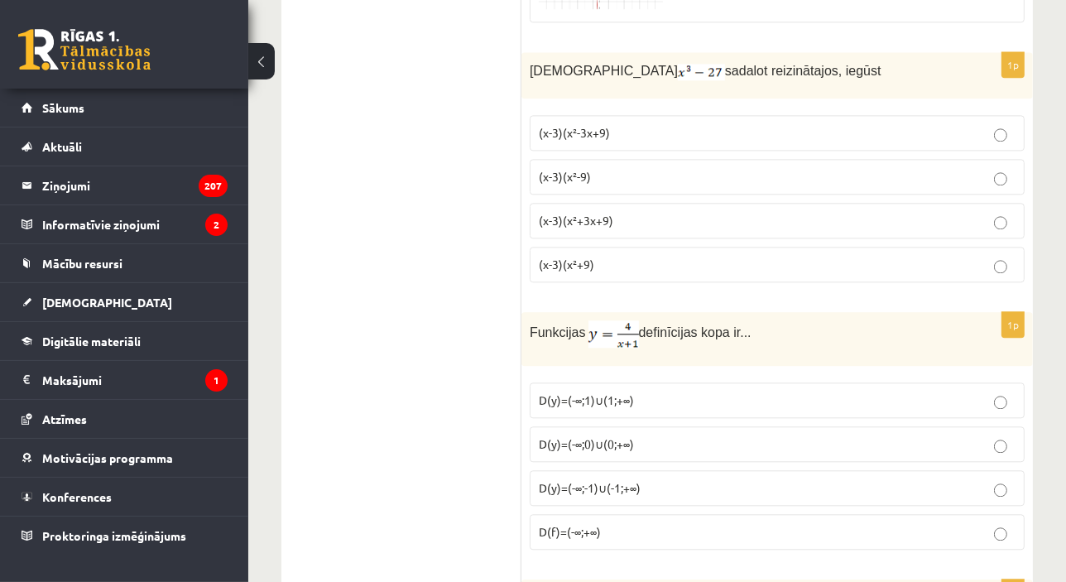
scroll to position [3625, 0]
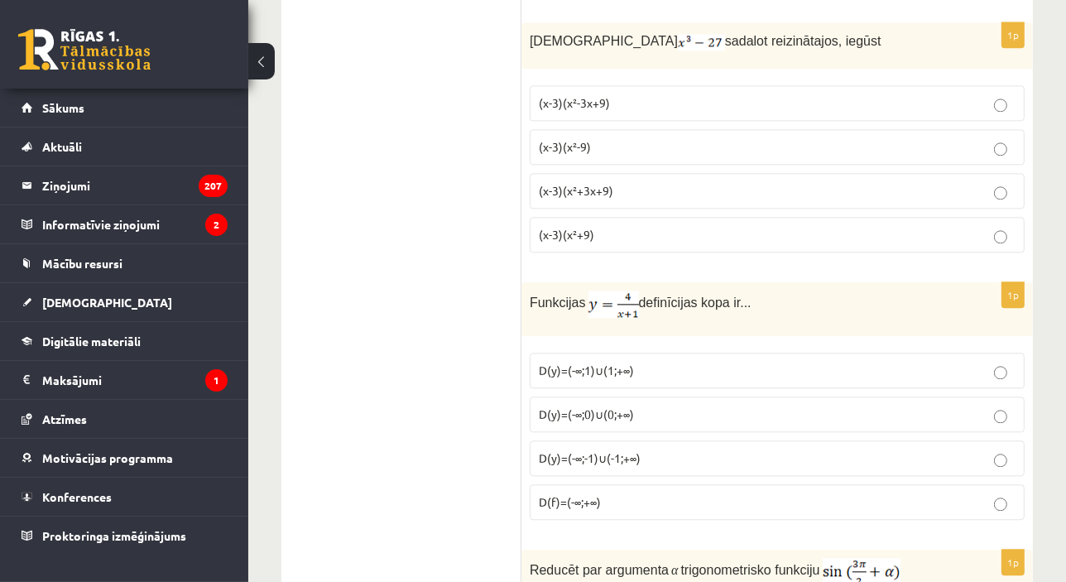
click at [617, 182] on p "(x-3)(x²+3x+9)" at bounding box center [777, 190] width 477 height 17
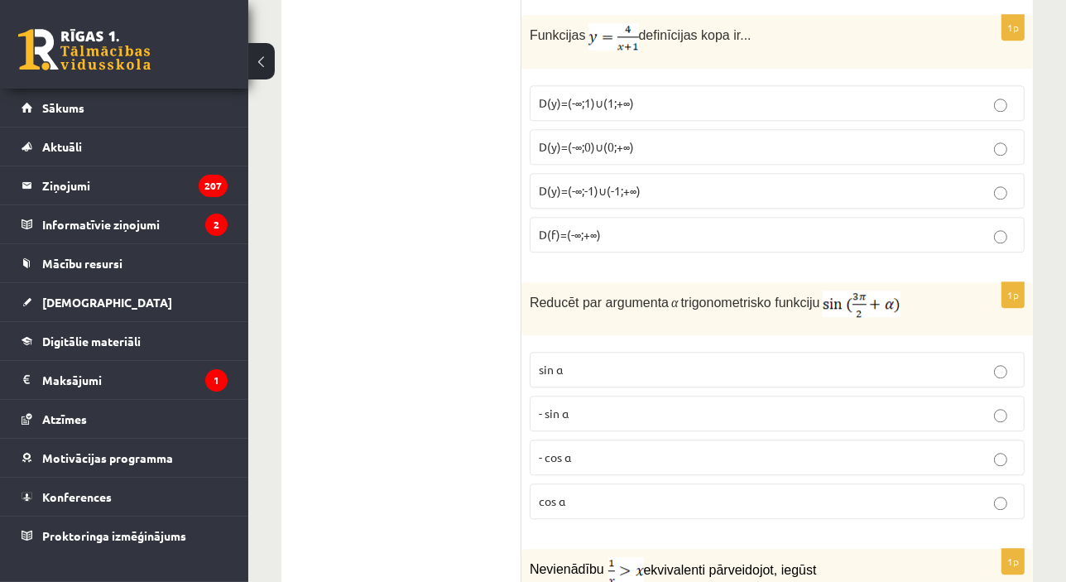
scroll to position [3896, 0]
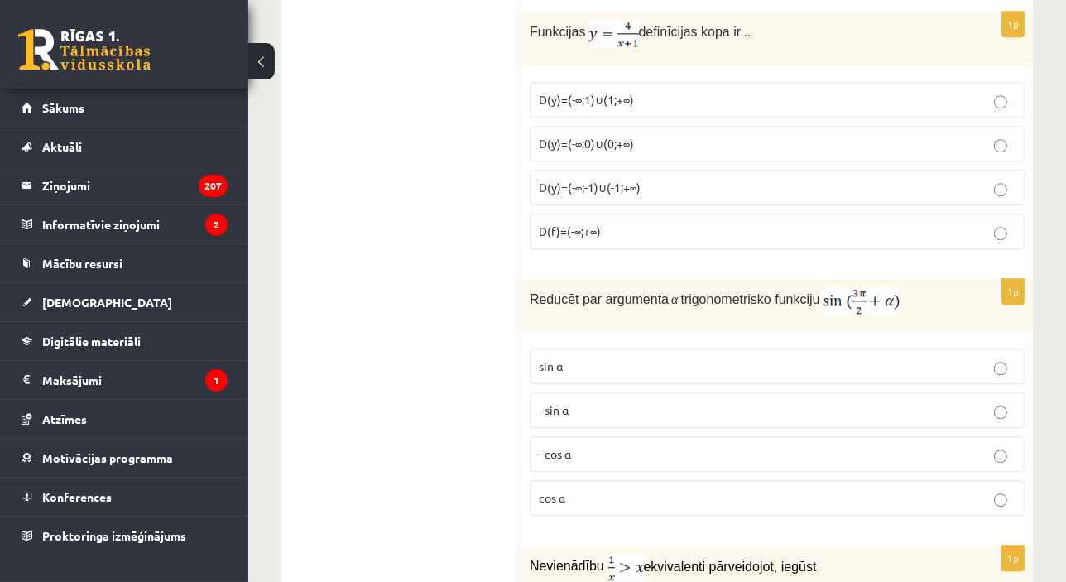
click at [687, 170] on label "D(y)=(-∞;-1)∪(-1;+∞)" at bounding box center [777, 188] width 495 height 36
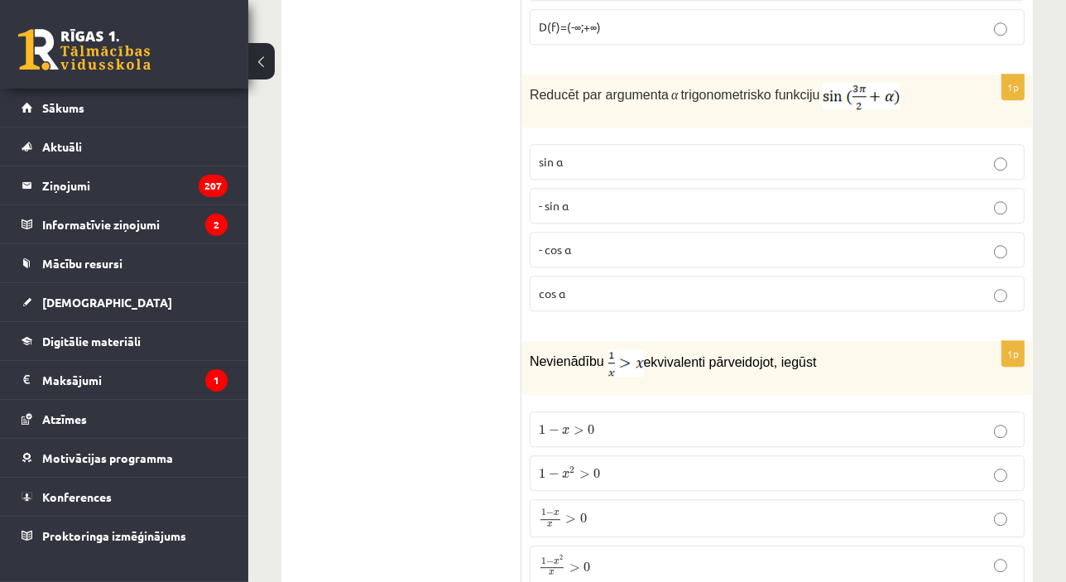
scroll to position [4127, 0]
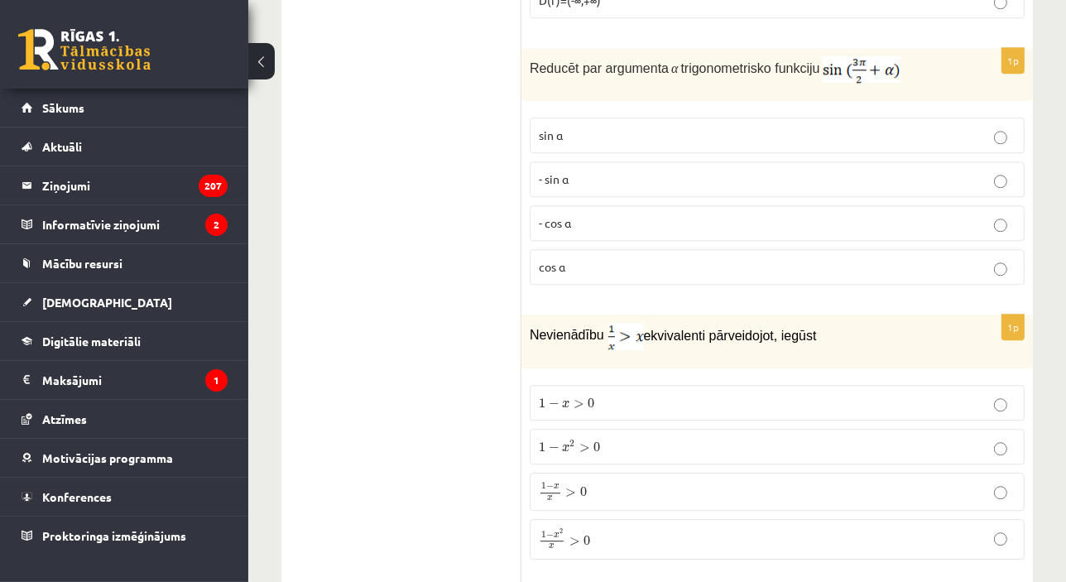
click at [634, 528] on p "1 − x 2 x > 0 1 − x 2 x > 0" at bounding box center [777, 539] width 477 height 22
click at [574, 205] on label "- cos ⁡α" at bounding box center [777, 223] width 495 height 36
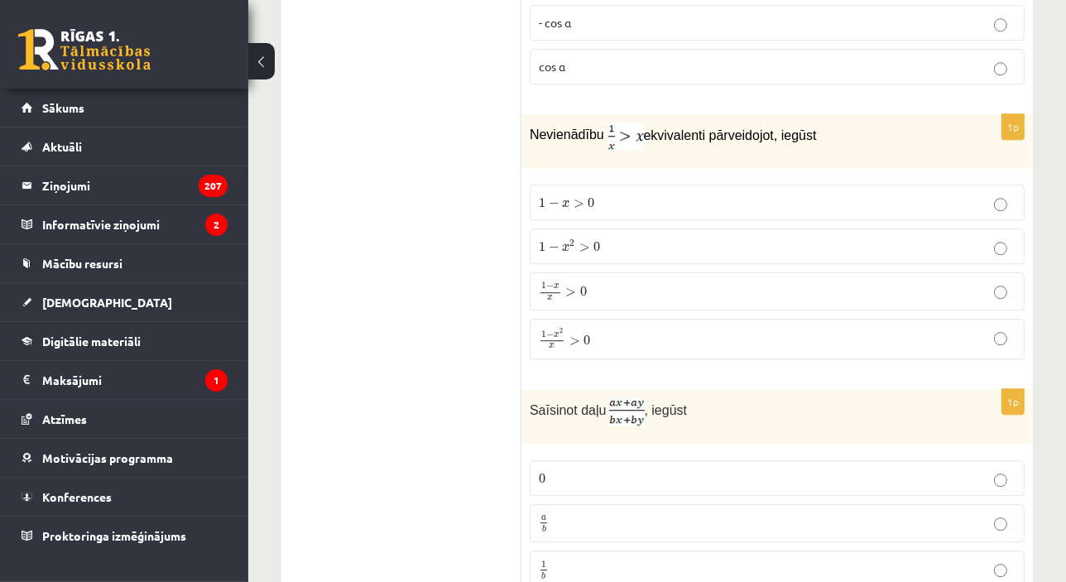
scroll to position [4368, 0]
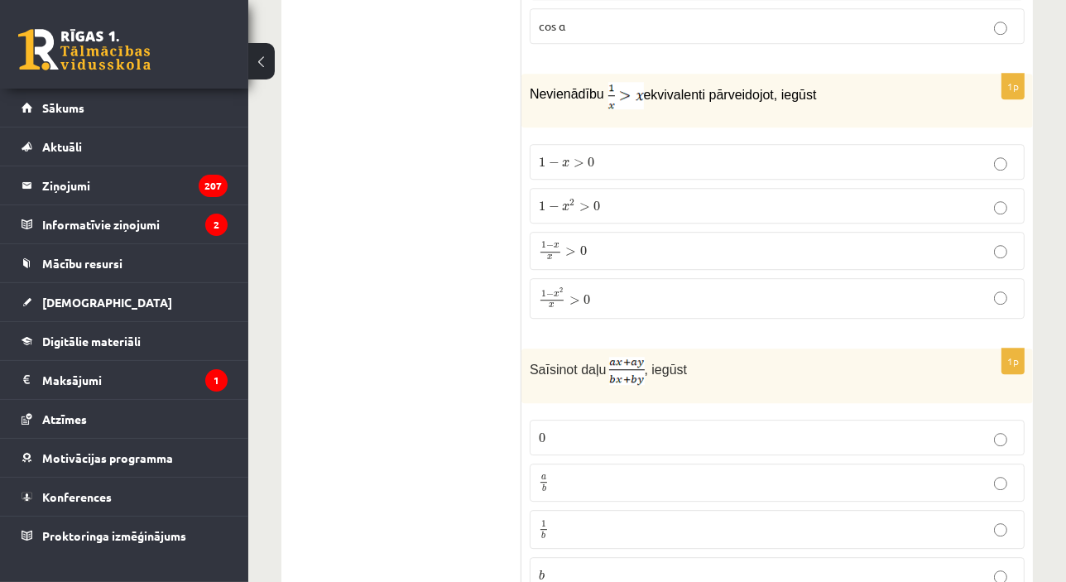
click at [1064, 578] on div "**********" at bounding box center [657, 55] width 818 height 8719
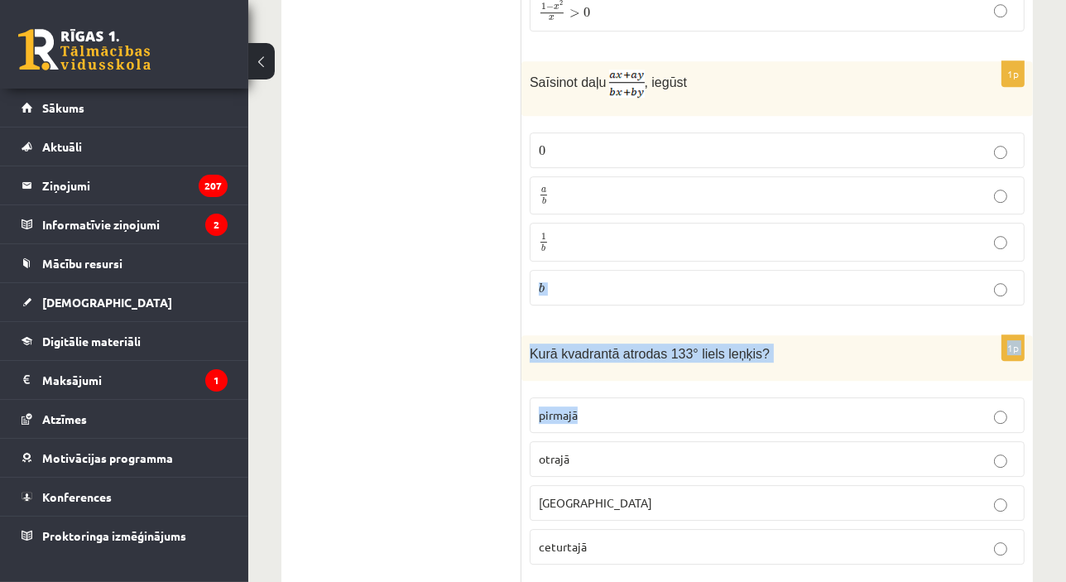
scroll to position [4663, 0]
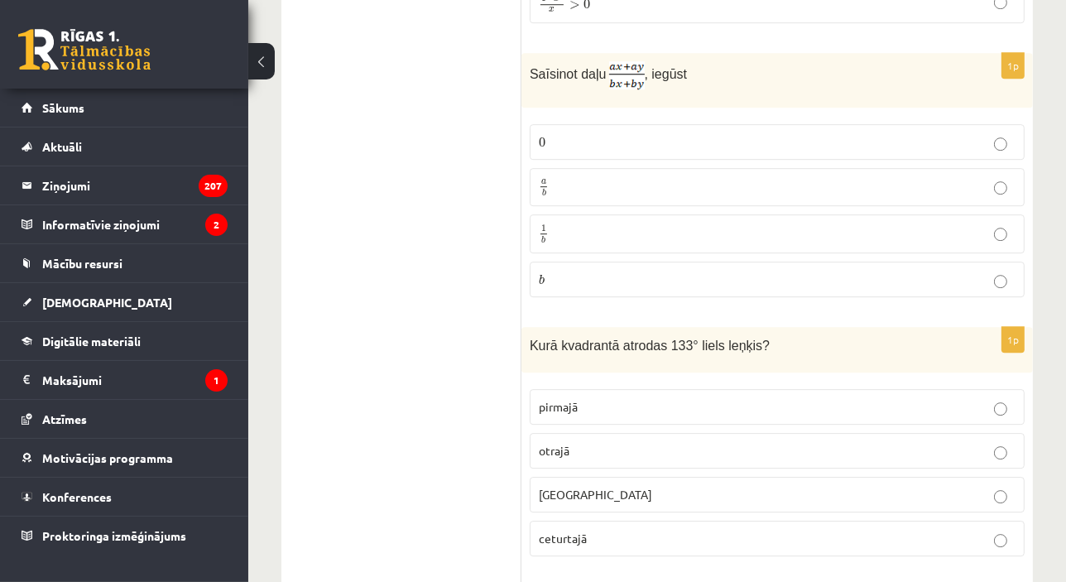
click at [901, 442] on p "otrajā" at bounding box center [777, 450] width 477 height 17
click at [829, 180] on p "a b a b" at bounding box center [777, 187] width 477 height 21
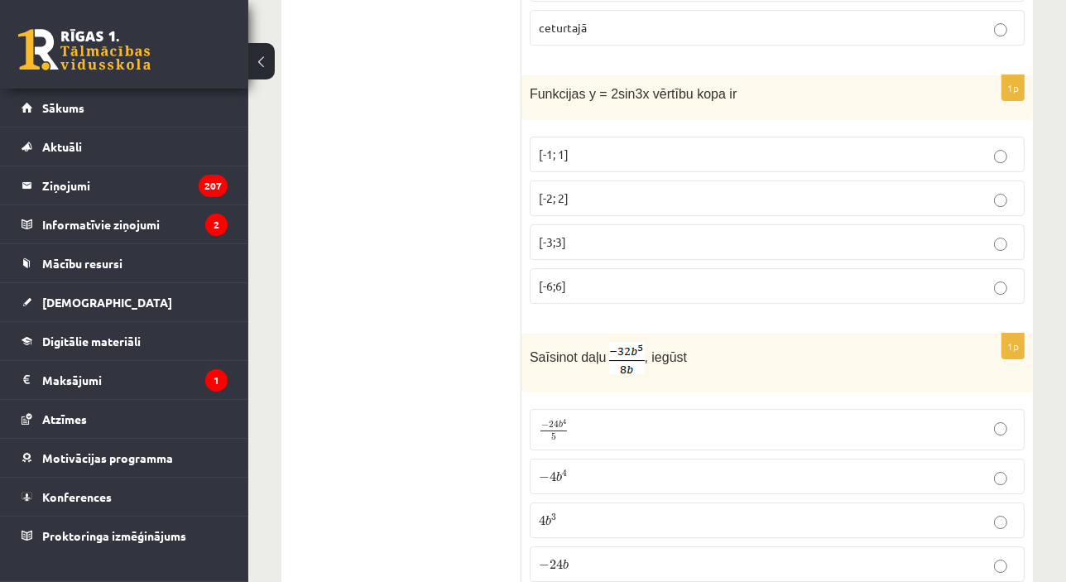
scroll to position [5175, 0]
click at [948, 467] on p "− 4 b 4 − 4 b 4" at bounding box center [777, 475] width 477 height 17
click at [691, 180] on label "[-2; 2]" at bounding box center [777, 198] width 495 height 36
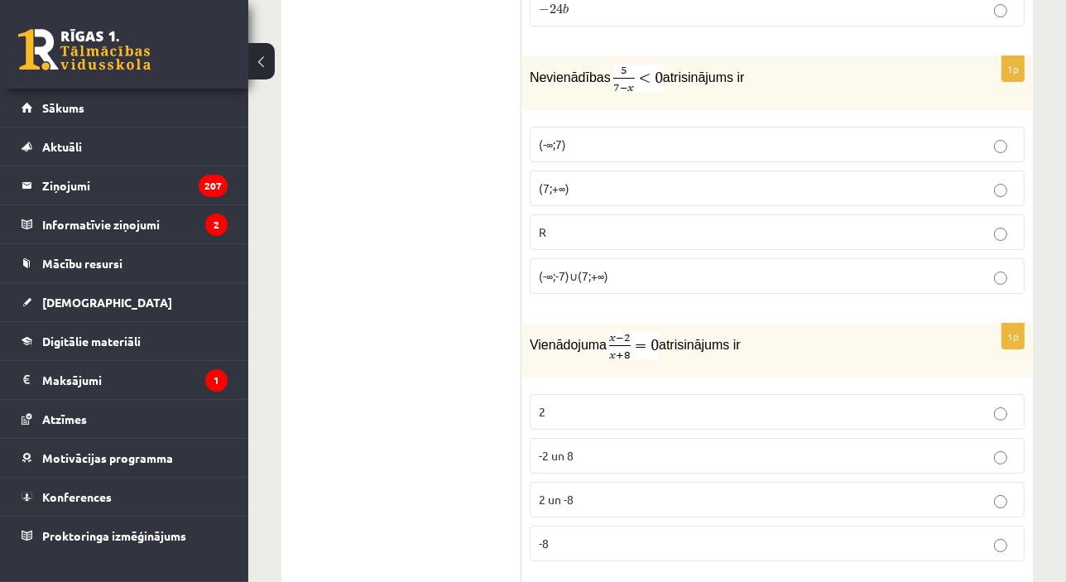
scroll to position [5757, 0]
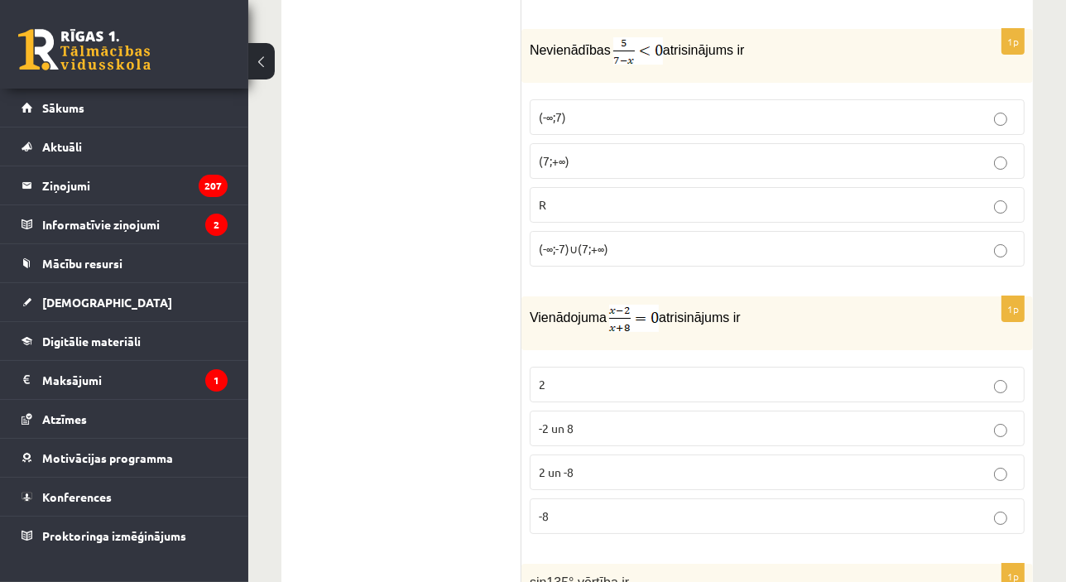
click at [970, 152] on p "(7;+∞)" at bounding box center [777, 160] width 477 height 17
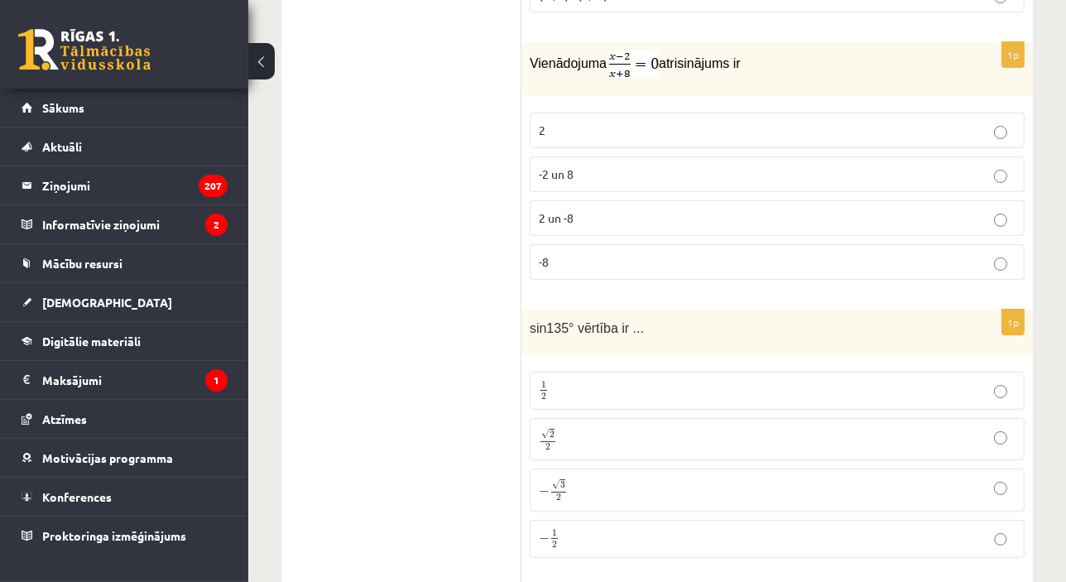
scroll to position [6011, 0]
click at [986, 440] on label "√ 2 2 2 2" at bounding box center [777, 439] width 495 height 42
click at [905, 122] on p "2" at bounding box center [777, 130] width 477 height 17
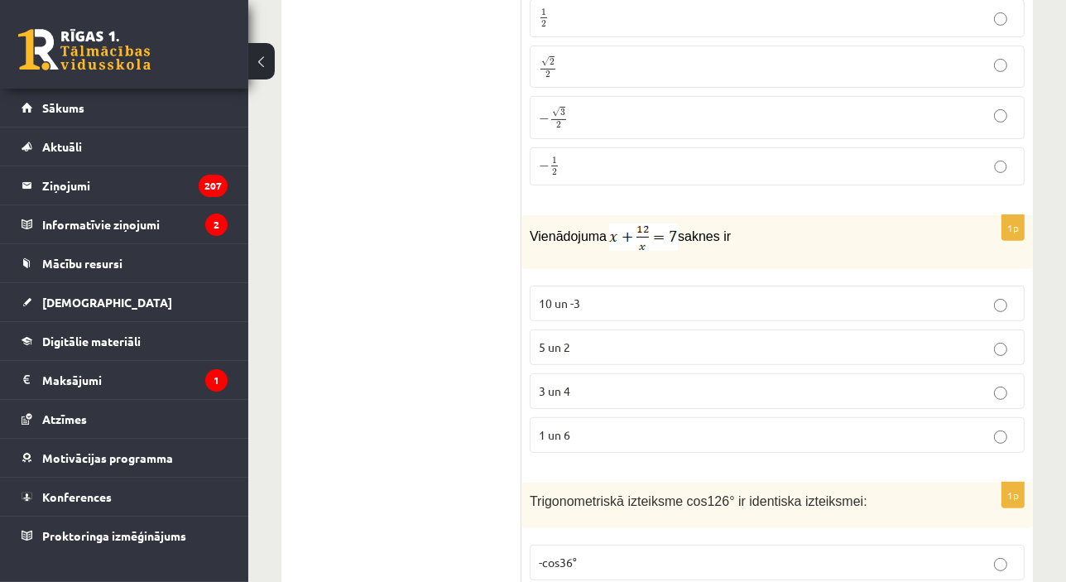
scroll to position [6392, 0]
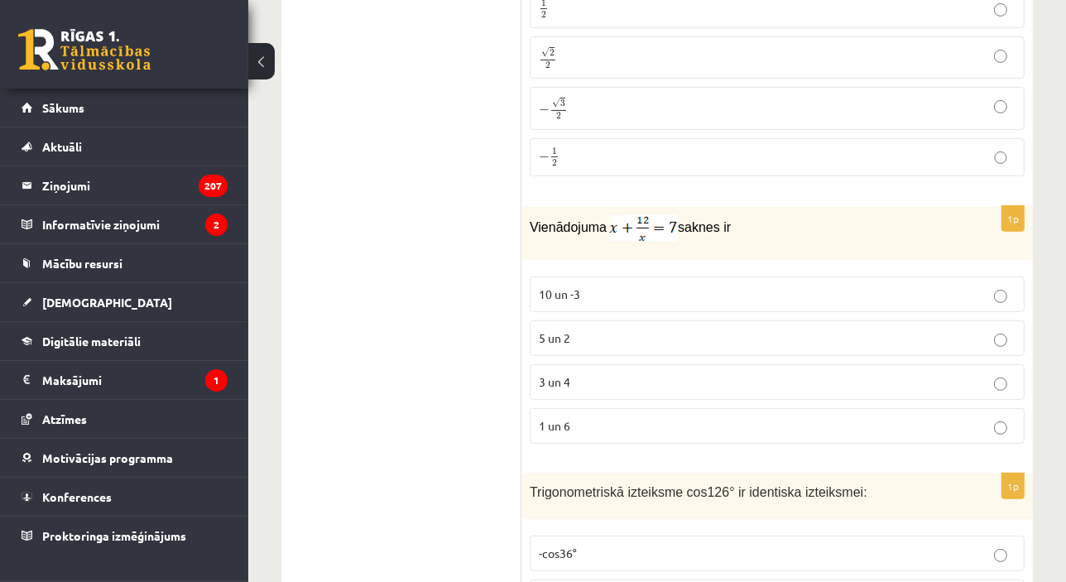
click at [997, 373] on label "3 un 4" at bounding box center [777, 382] width 495 height 36
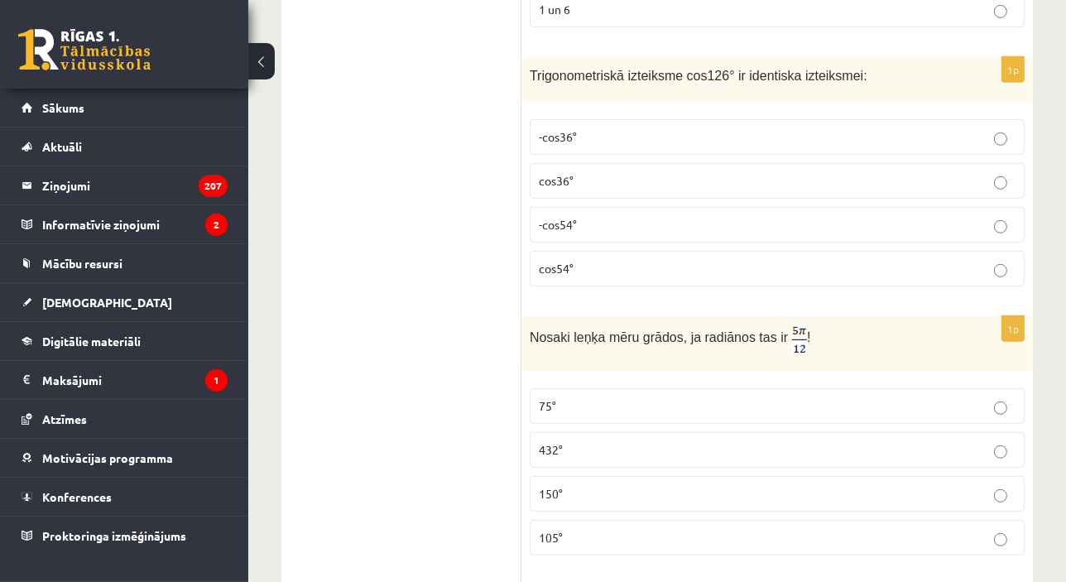
scroll to position [6814, 0]
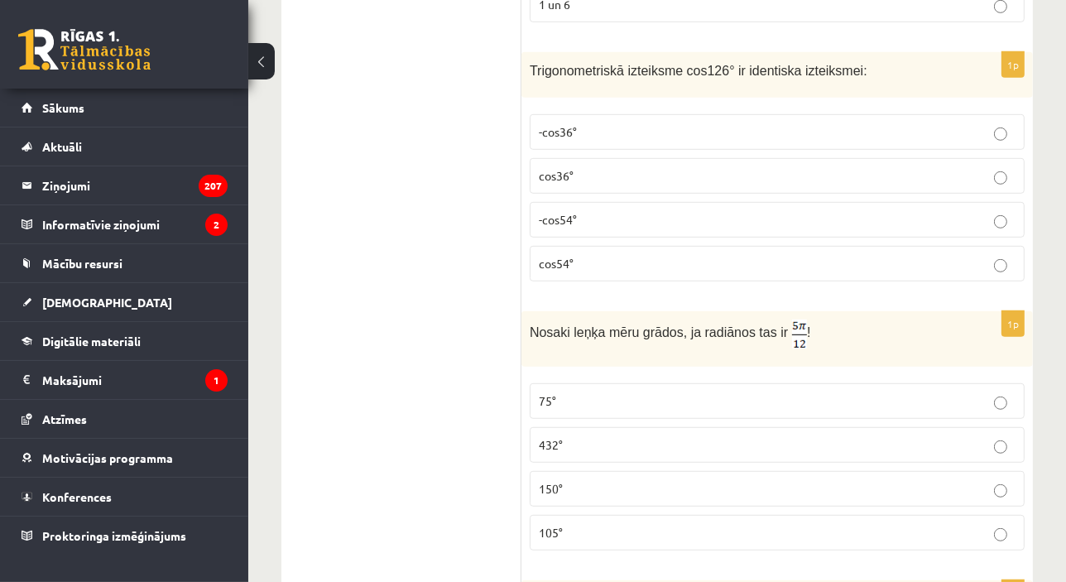
click at [985, 211] on p "-cos54°" at bounding box center [777, 219] width 477 height 17
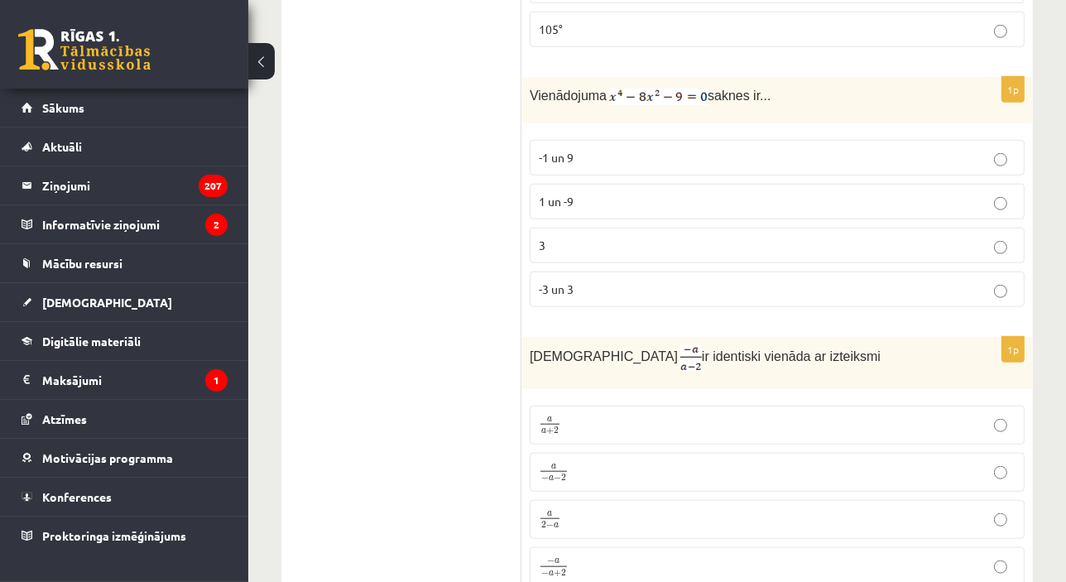
scroll to position [7325, 0]
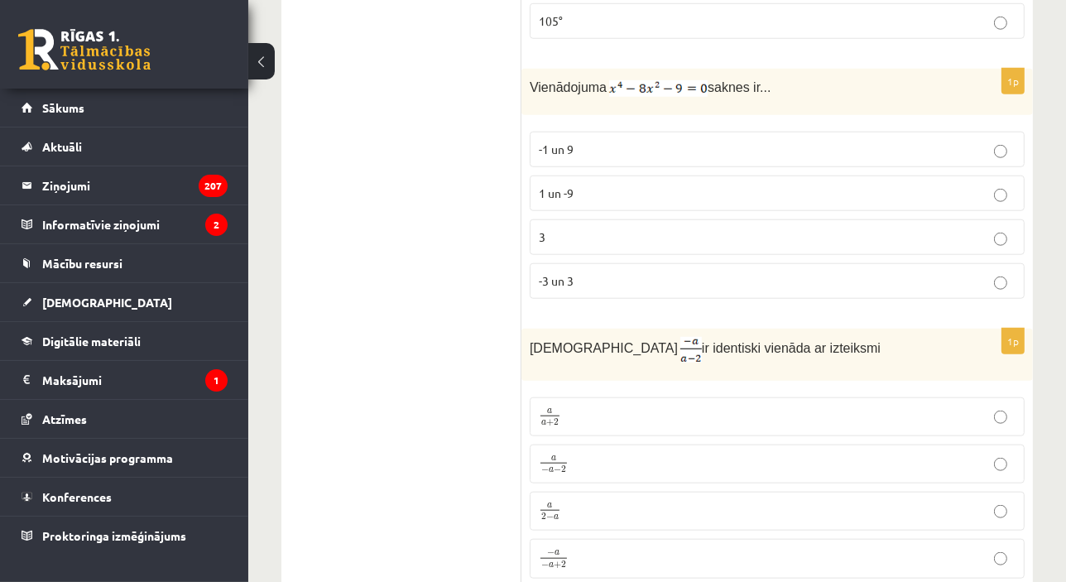
click at [984, 272] on label "-3 un 3" at bounding box center [777, 281] width 495 height 36
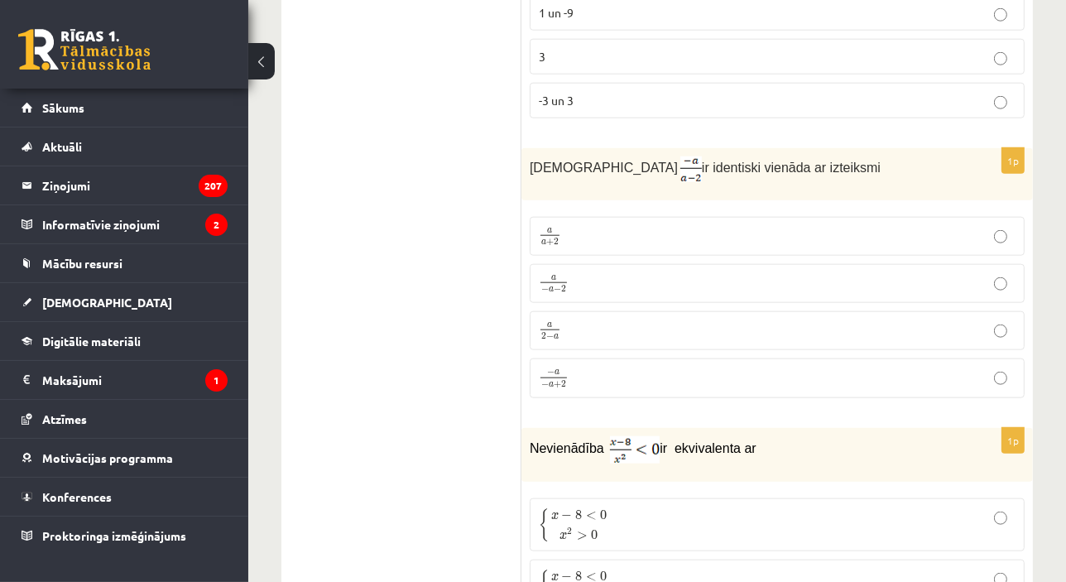
scroll to position [7536, 0]
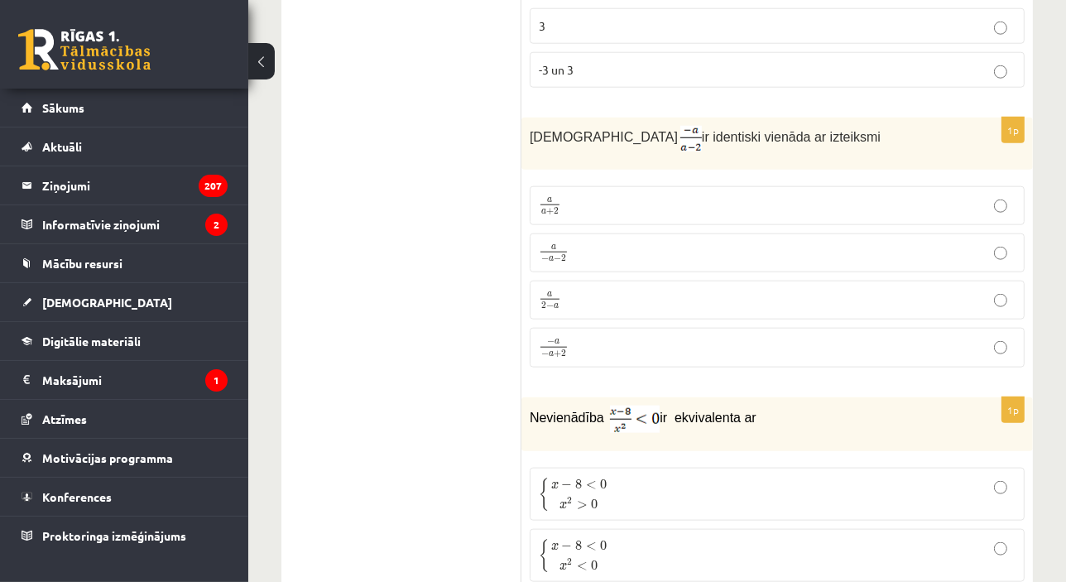
click at [938, 290] on p "a 2 − a a 2 − a" at bounding box center [777, 300] width 477 height 21
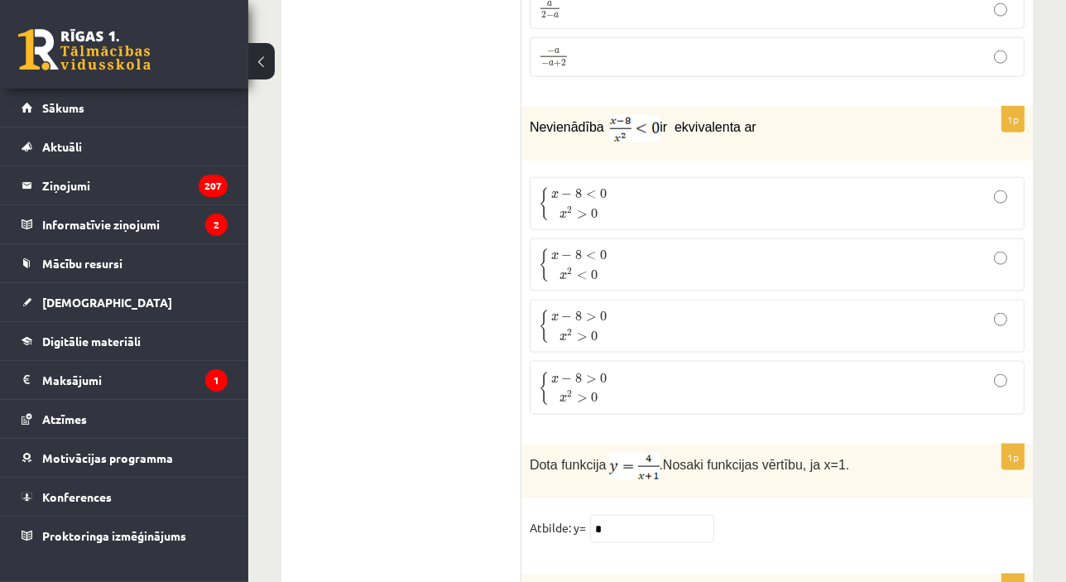
scroll to position [7837, 0]
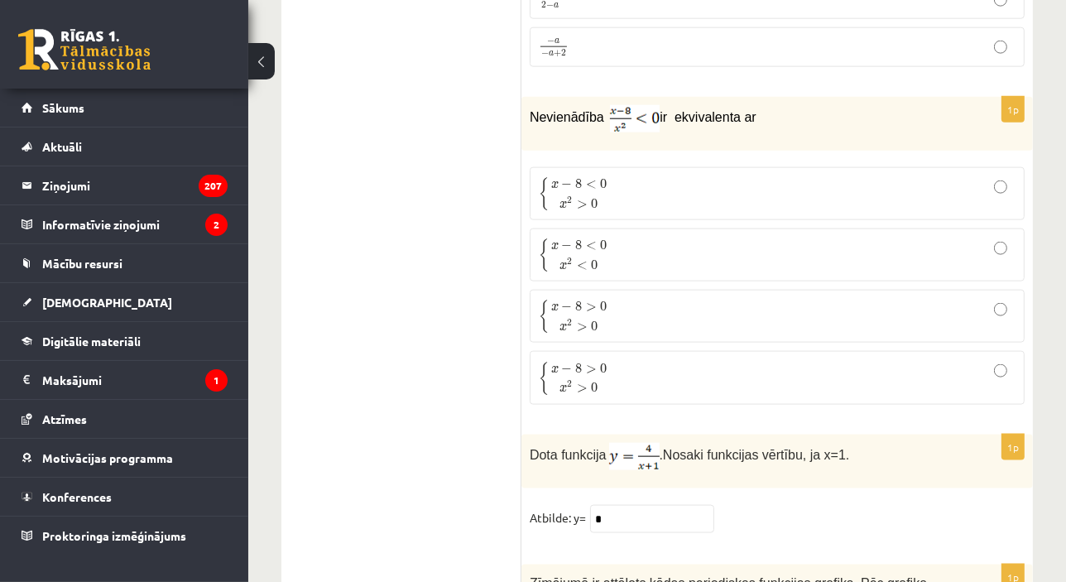
click at [950, 176] on p "{ x − 8 < 0 x 2 > 0 { x − 8 < 0 x 2 > 0" at bounding box center [777, 193] width 477 height 35
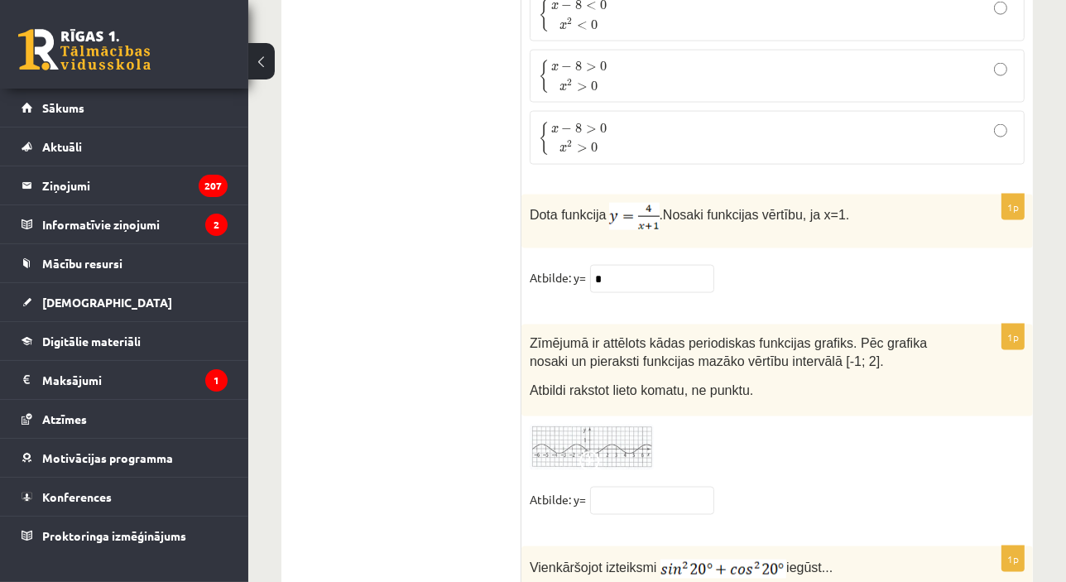
scroll to position [8078, 0]
click at [620, 424] on img at bounding box center [592, 447] width 124 height 46
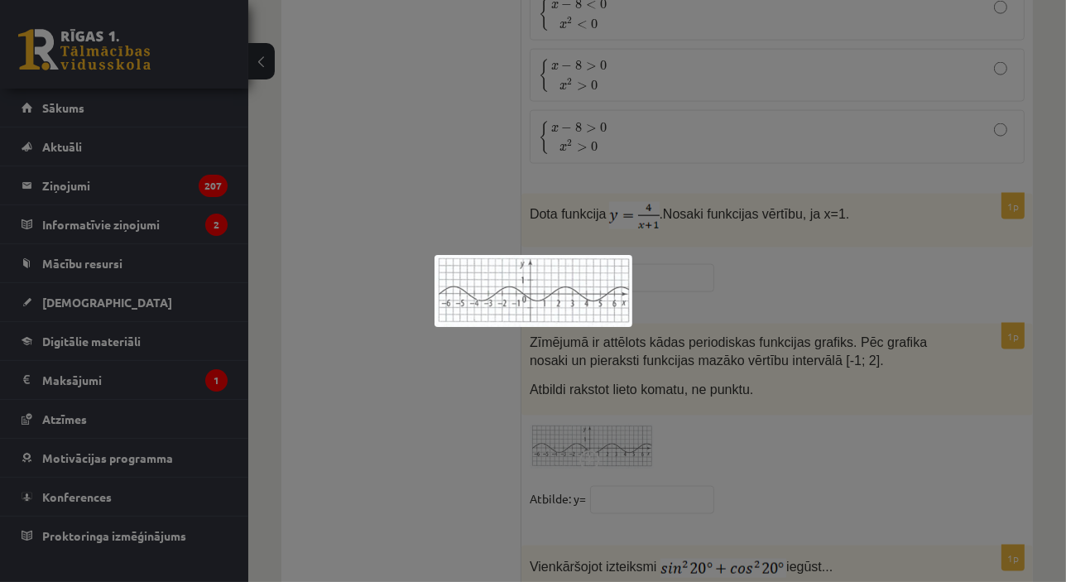
click at [626, 487] on div at bounding box center [533, 291] width 1066 height 582
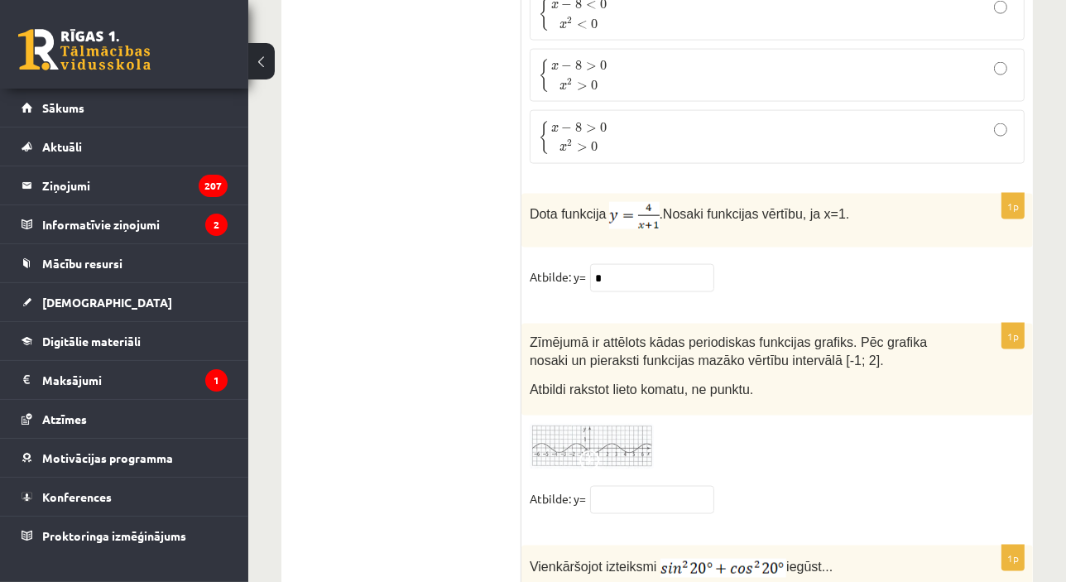
click at [615, 424] on img at bounding box center [592, 447] width 124 height 46
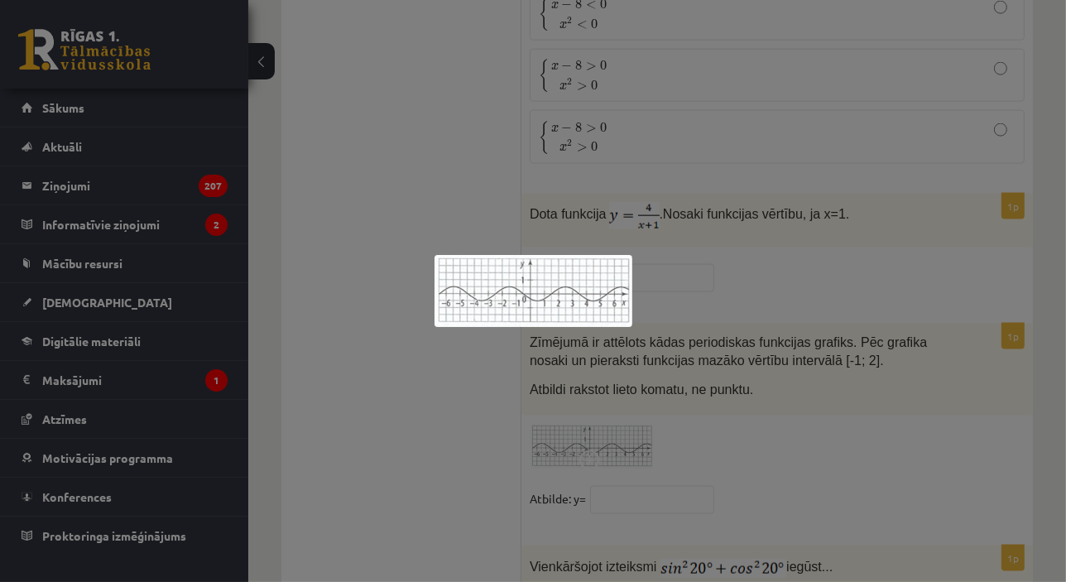
click at [756, 266] on div at bounding box center [533, 291] width 1066 height 582
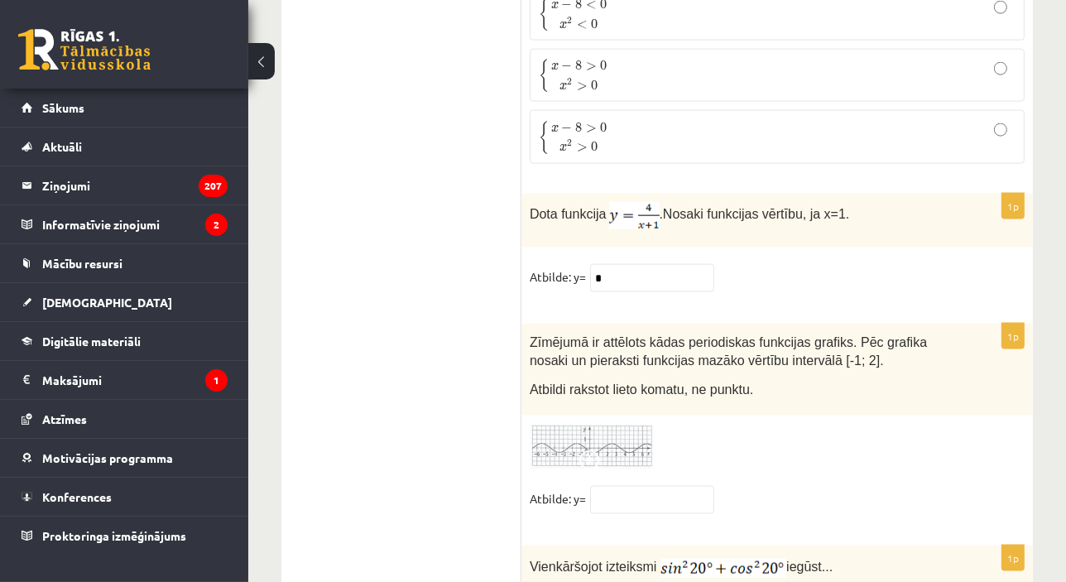
click at [667, 491] on fieldset "Atbilde: y=" at bounding box center [777, 503] width 495 height 35
click at [670, 486] on input "text" at bounding box center [652, 500] width 124 height 28
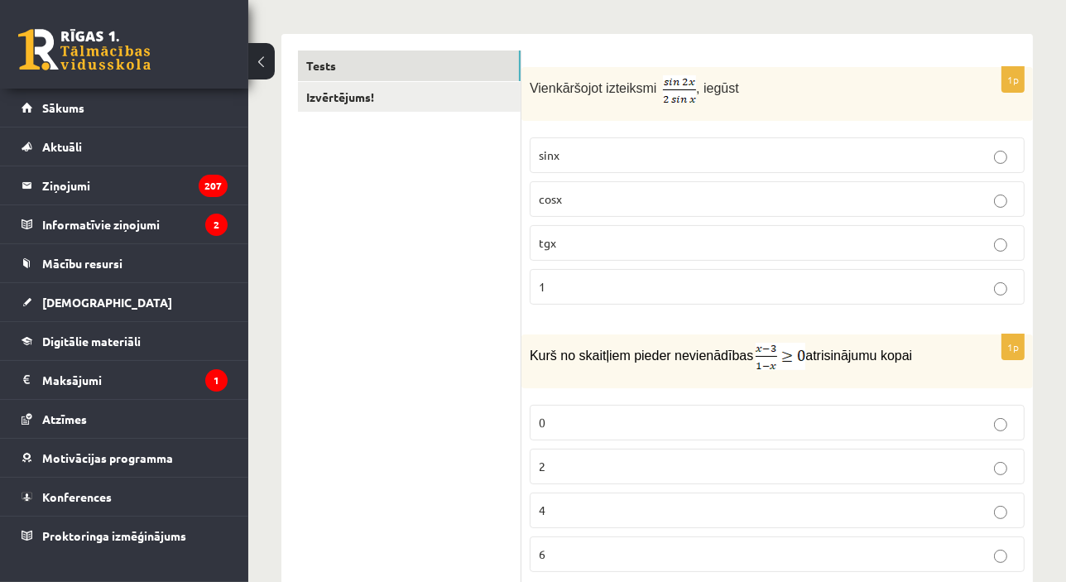
scroll to position [204, 0]
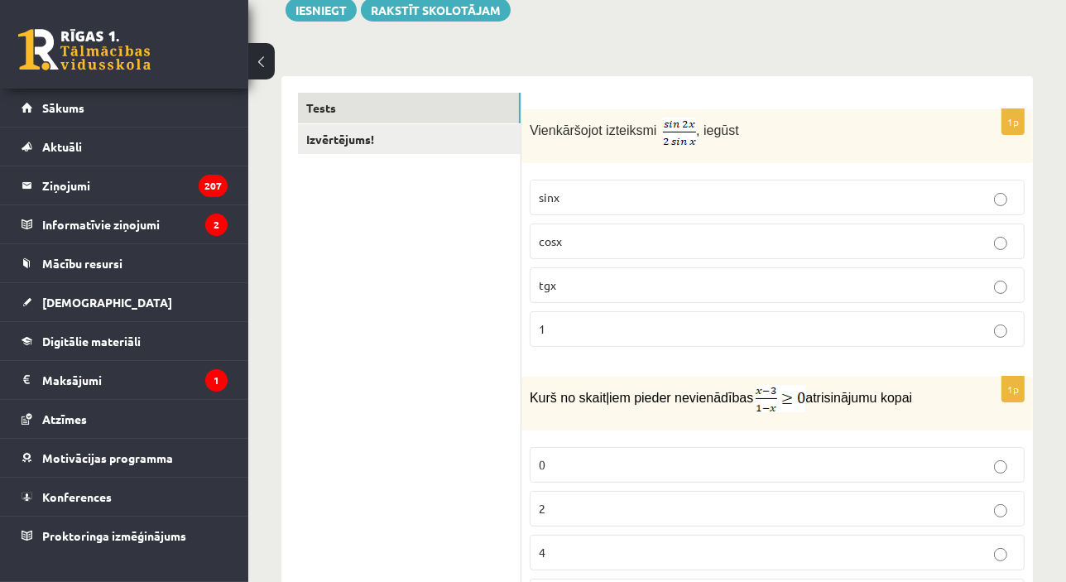
type input "**"
click at [345, 8] on button "Iesniegt" at bounding box center [321, 9] width 71 height 23
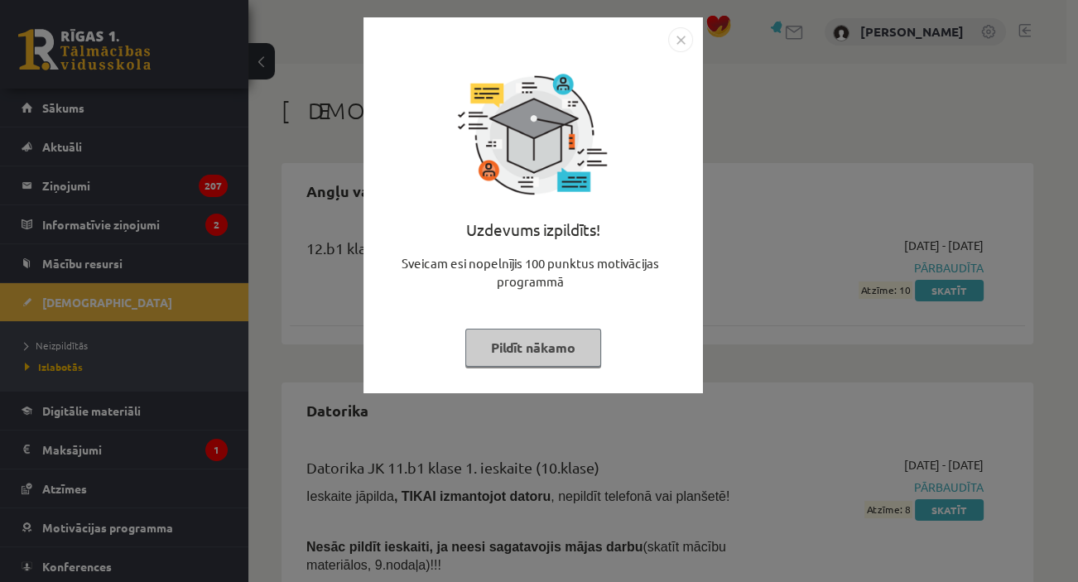
click at [559, 348] on button "Pildīt nākamo" at bounding box center [533, 348] width 136 height 38
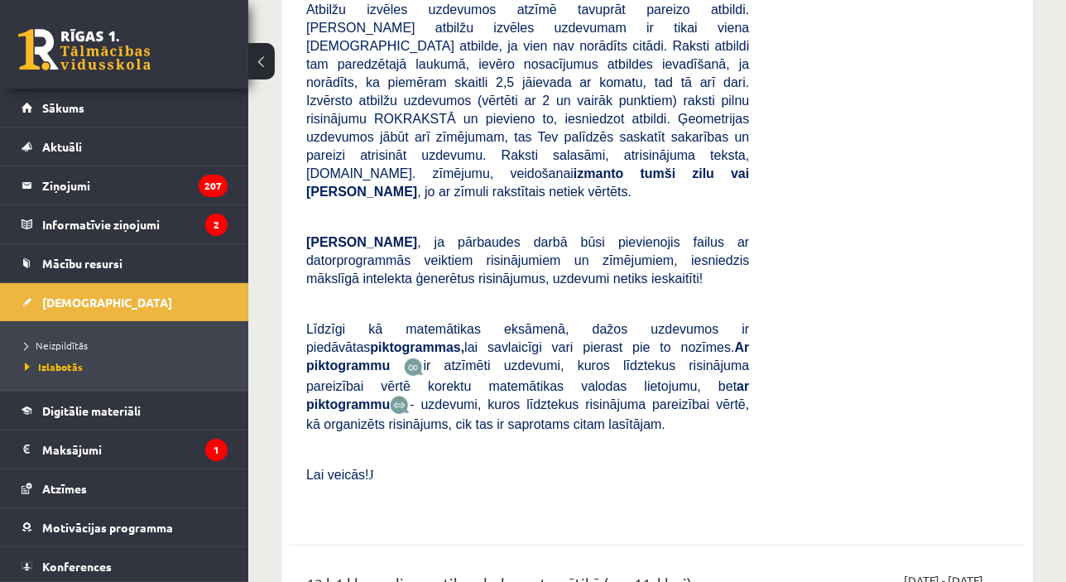
scroll to position [6439, 0]
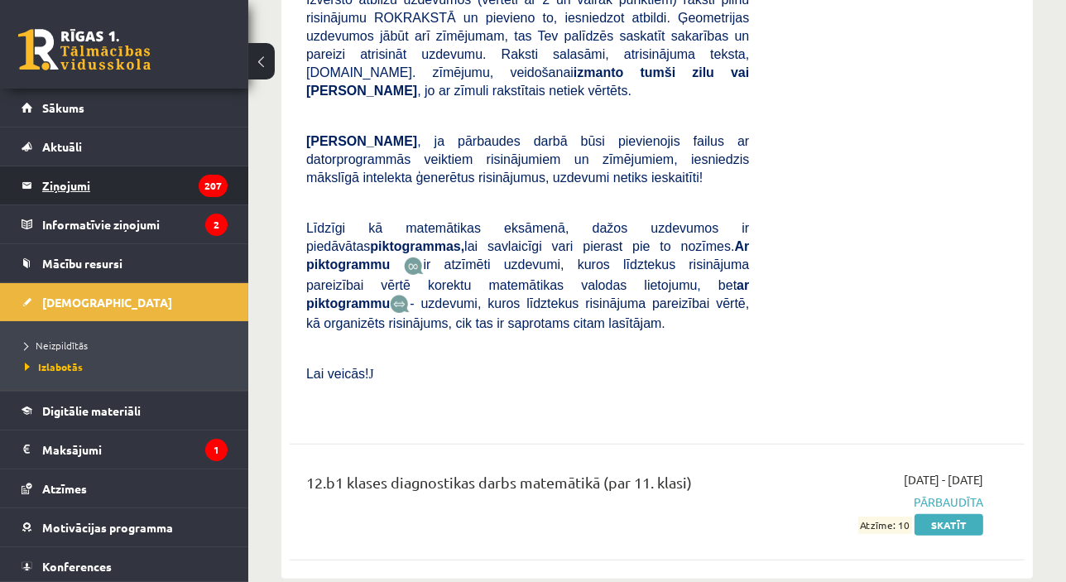
click at [102, 198] on legend "Ziņojumi 207" at bounding box center [134, 185] width 185 height 38
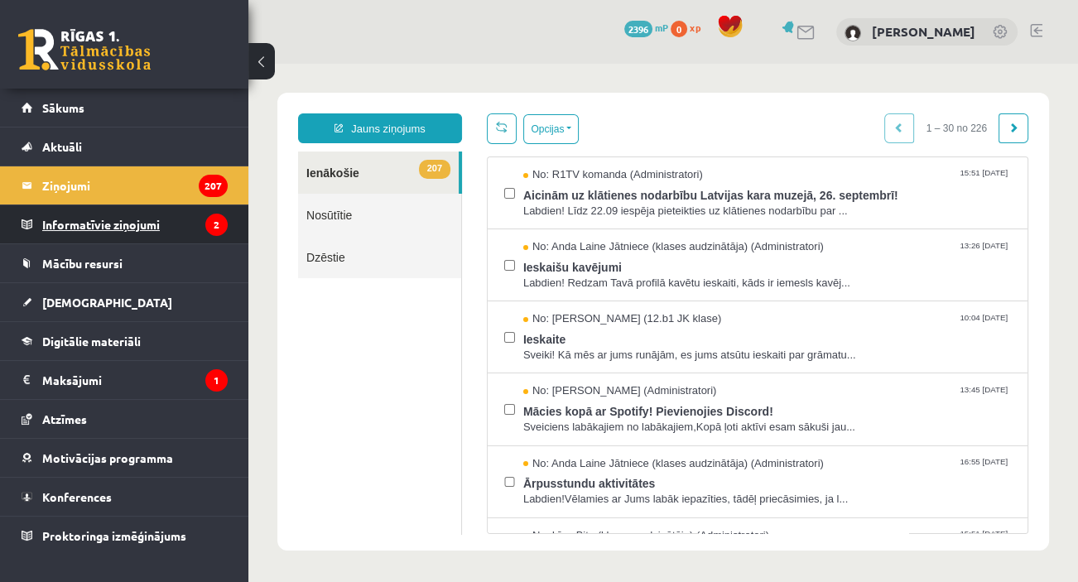
click at [106, 223] on legend "Informatīvie ziņojumi 2" at bounding box center [134, 224] width 185 height 38
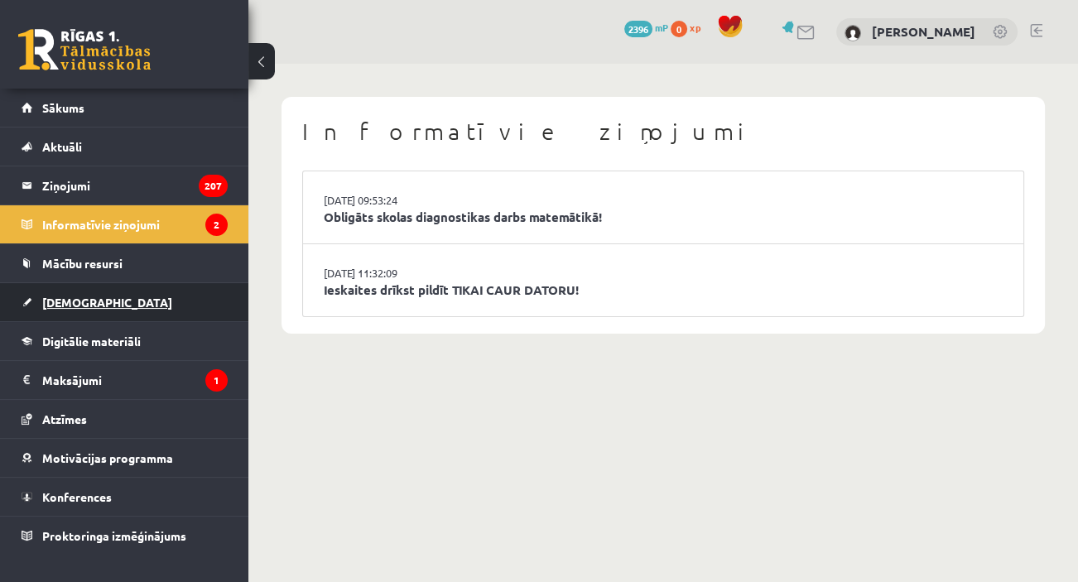
click at [89, 305] on span "[DEMOGRAPHIC_DATA]" at bounding box center [107, 302] width 130 height 15
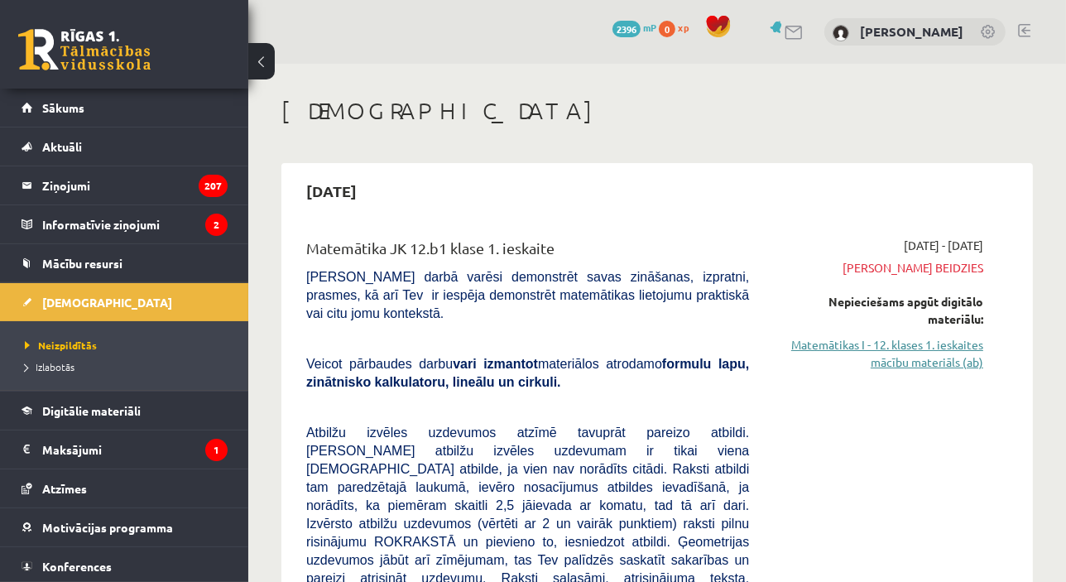
click at [882, 355] on link "Matemātikas I - 12. klases 1. ieskaites mācību materiāls (ab)" at bounding box center [878, 353] width 209 height 35
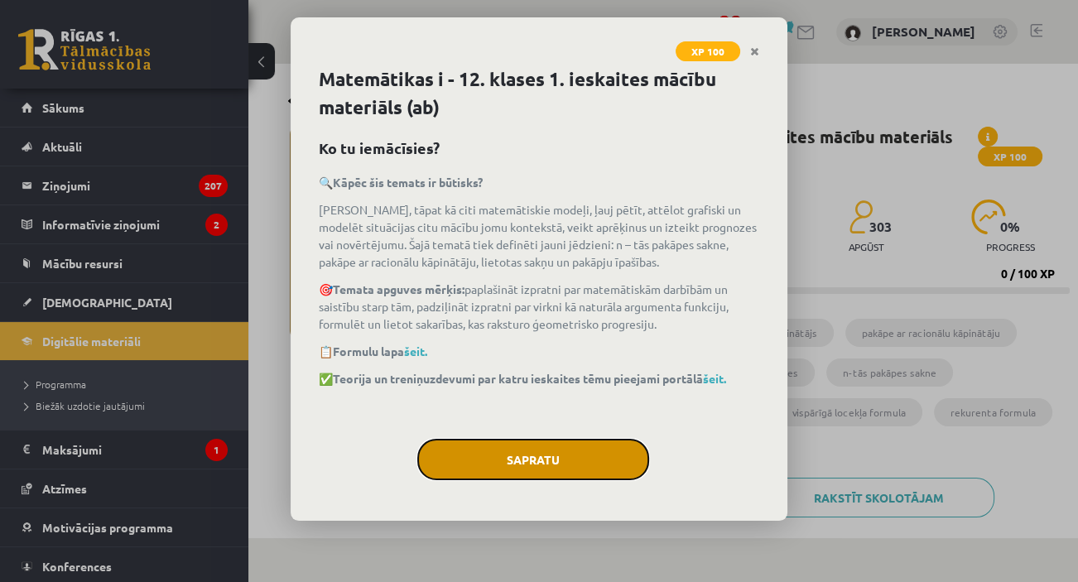
click at [573, 466] on button "Sapratu" at bounding box center [533, 459] width 232 height 41
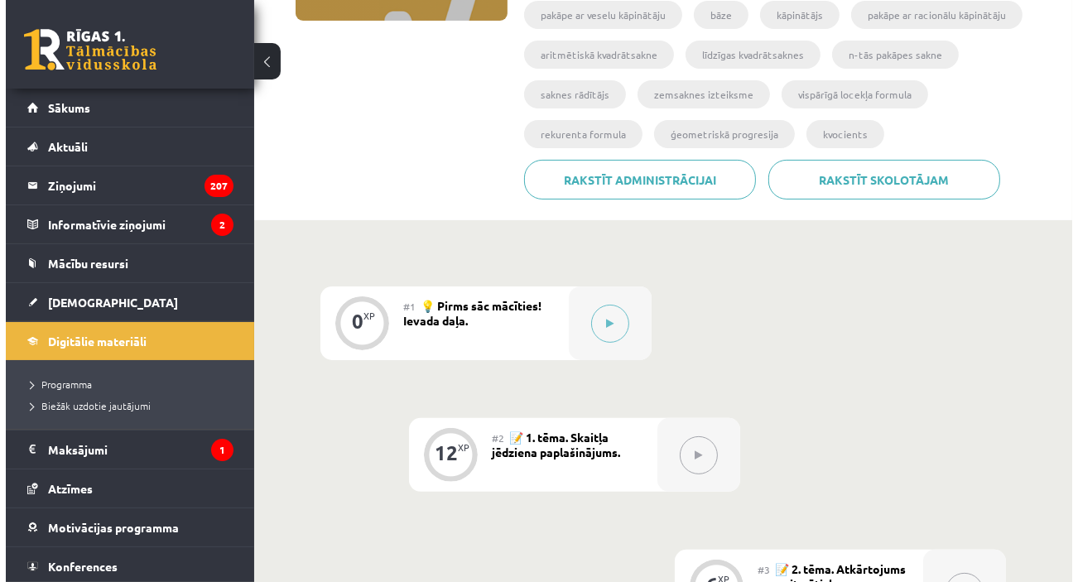
scroll to position [329, 0]
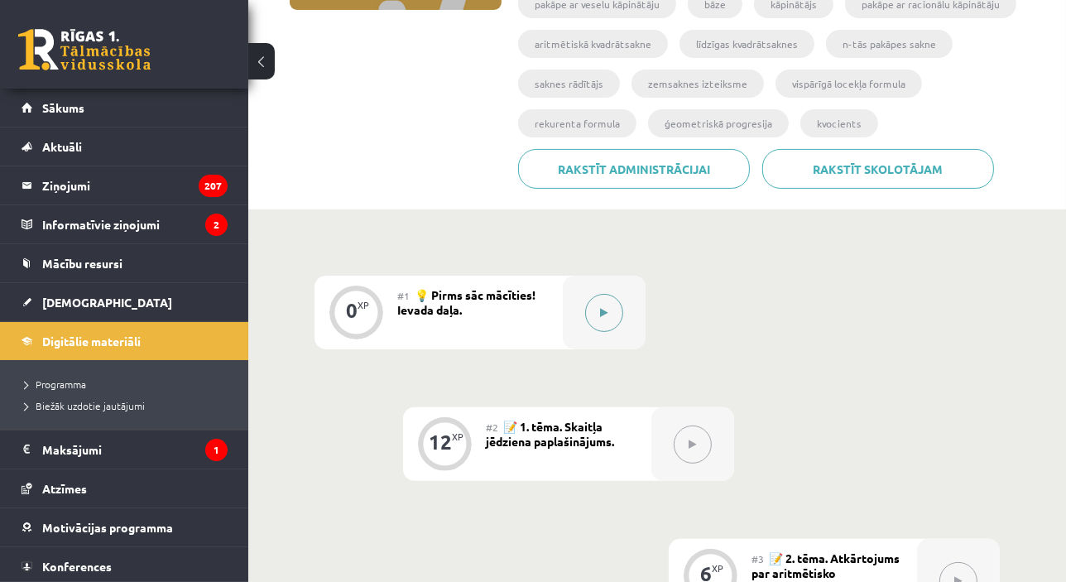
click at [597, 319] on button at bounding box center [604, 313] width 38 height 38
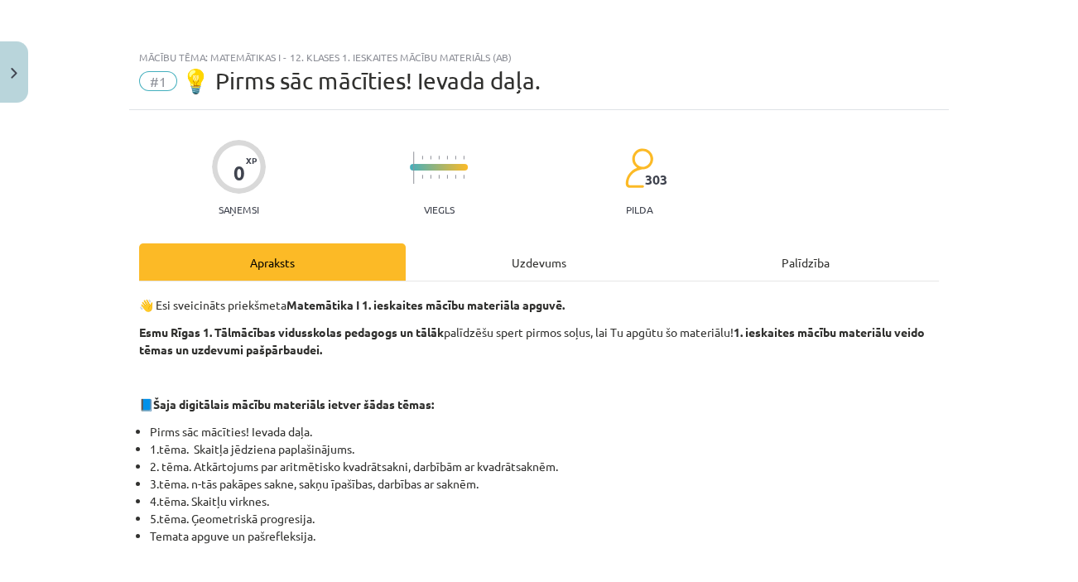
click at [580, 269] on div "Uzdevums" at bounding box center [539, 261] width 267 height 37
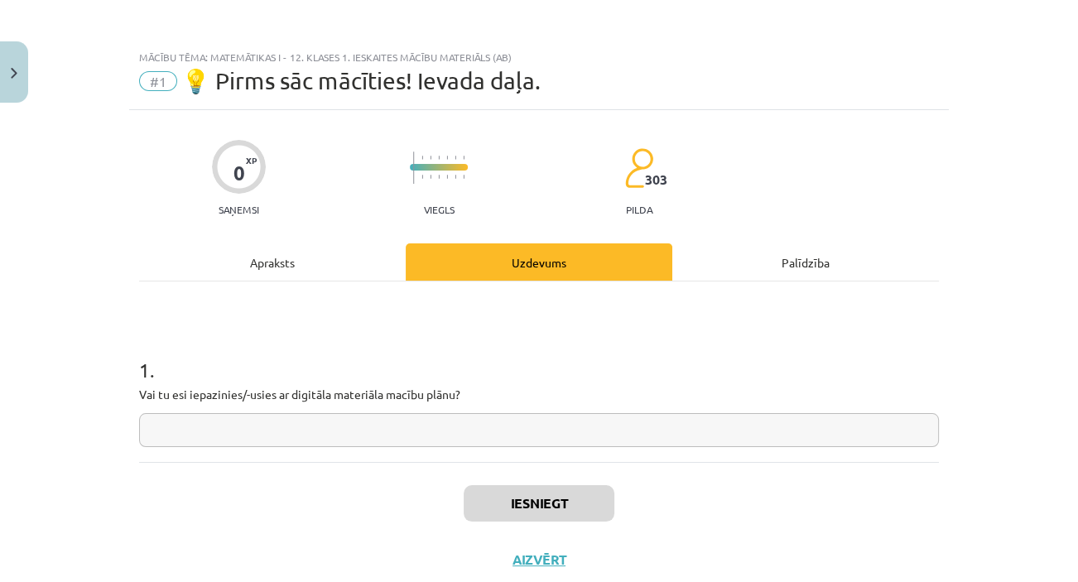
scroll to position [41, 0]
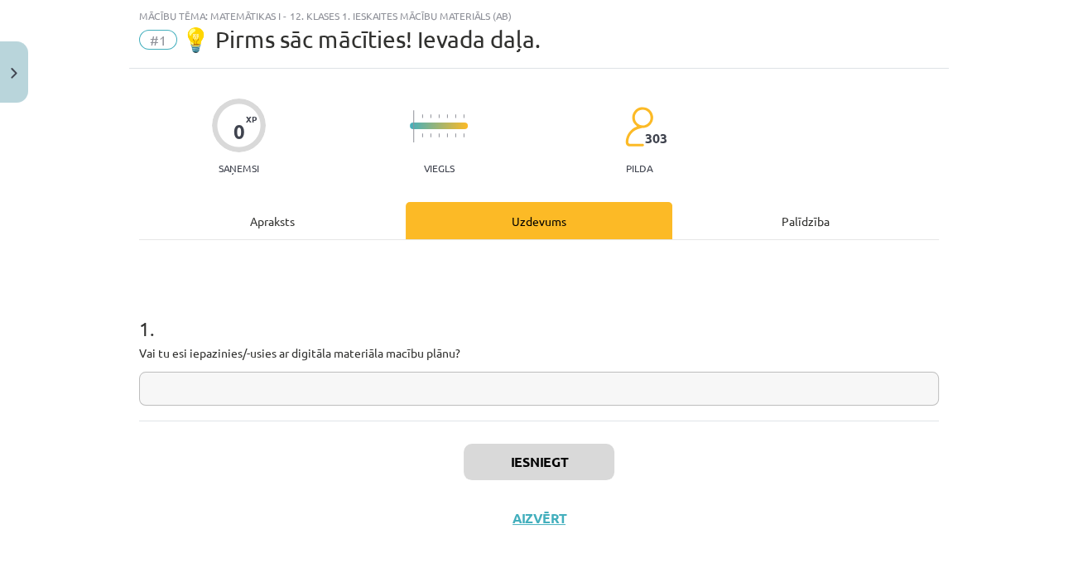
click at [578, 387] on input "text" at bounding box center [539, 389] width 800 height 34
type input "**"
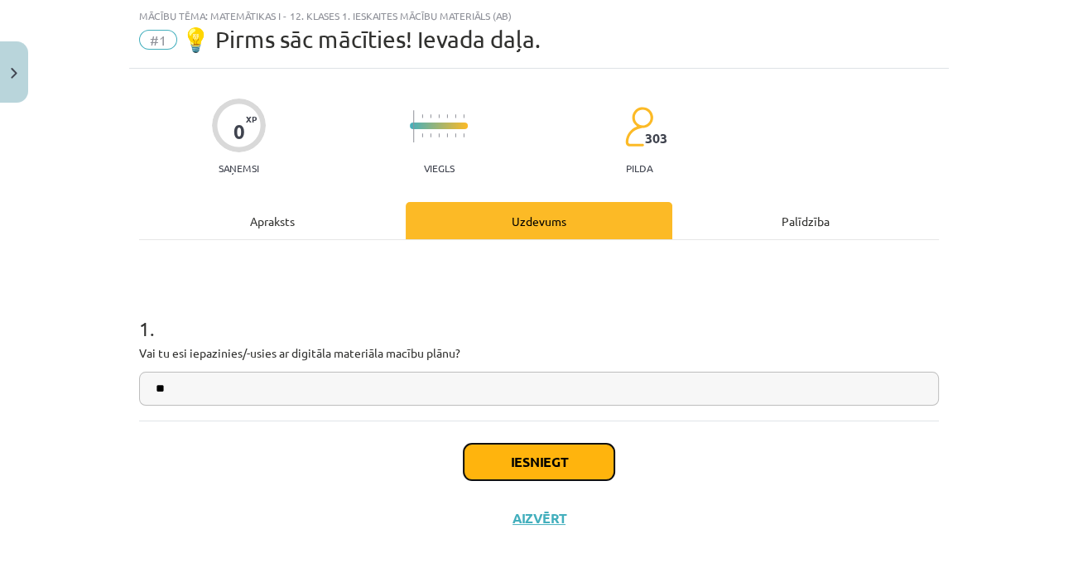
click at [601, 454] on button "Iesniegt" at bounding box center [539, 462] width 151 height 36
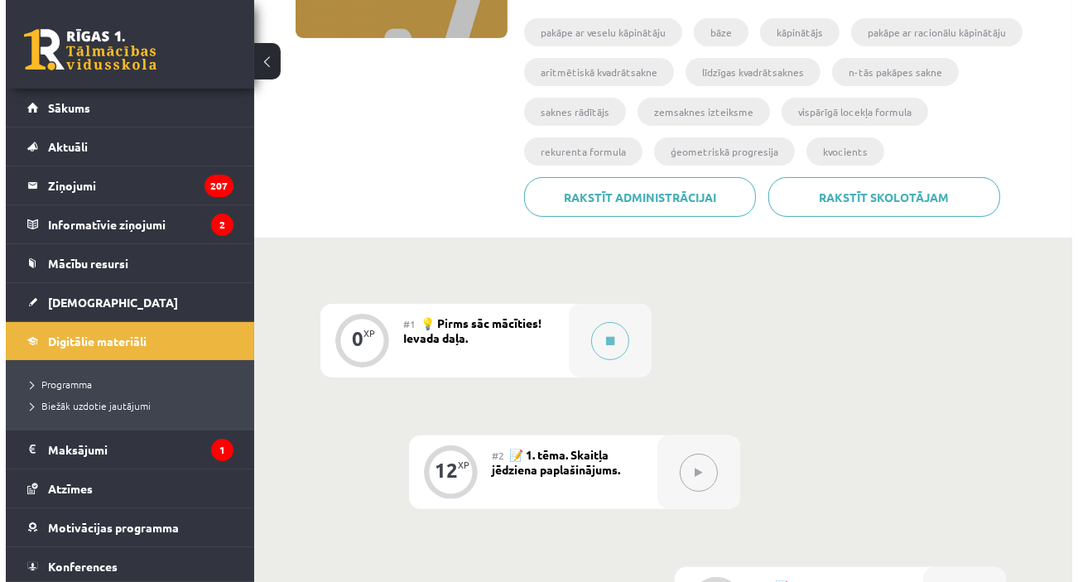
scroll to position [304, 0]
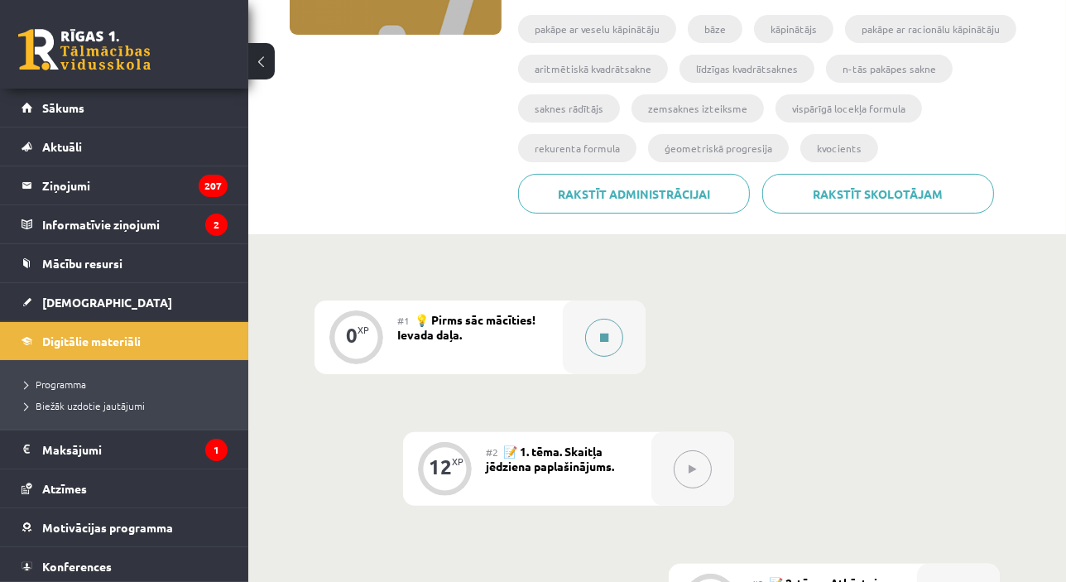
click at [600, 330] on button at bounding box center [604, 338] width 38 height 38
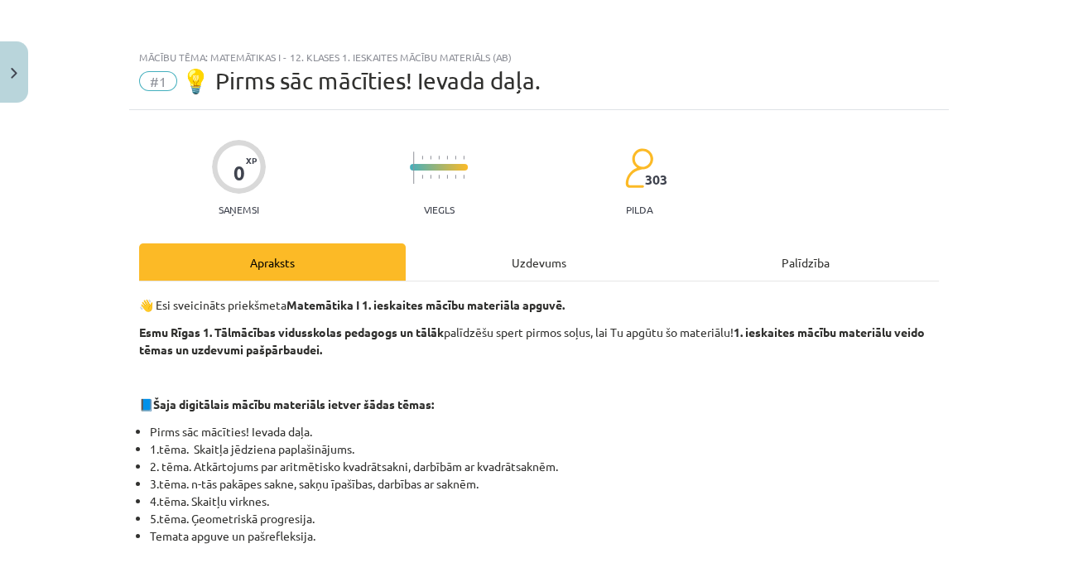
click at [592, 253] on div "Uzdevums" at bounding box center [539, 261] width 267 height 37
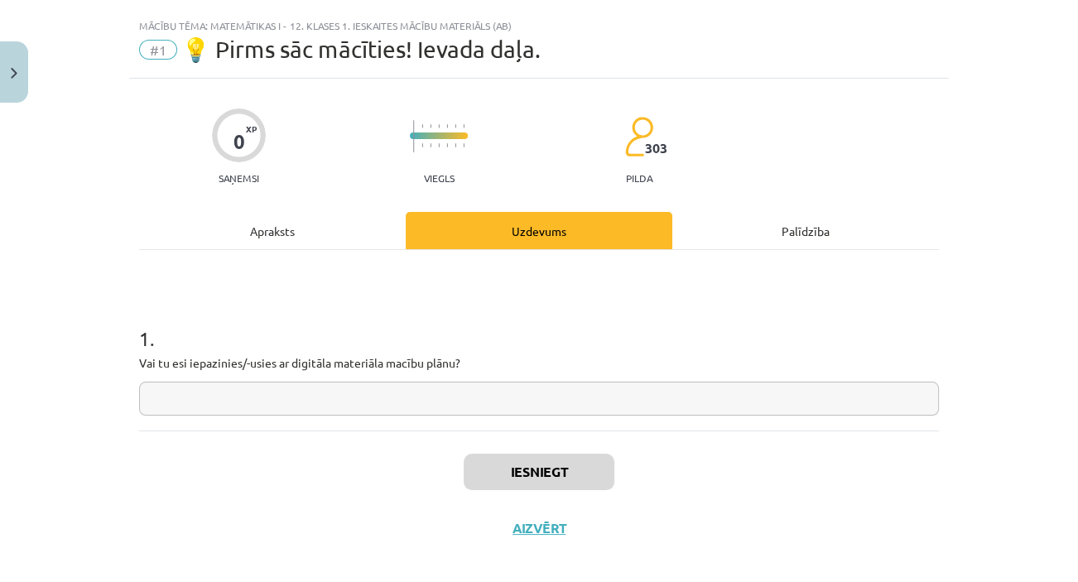
scroll to position [41, 0]
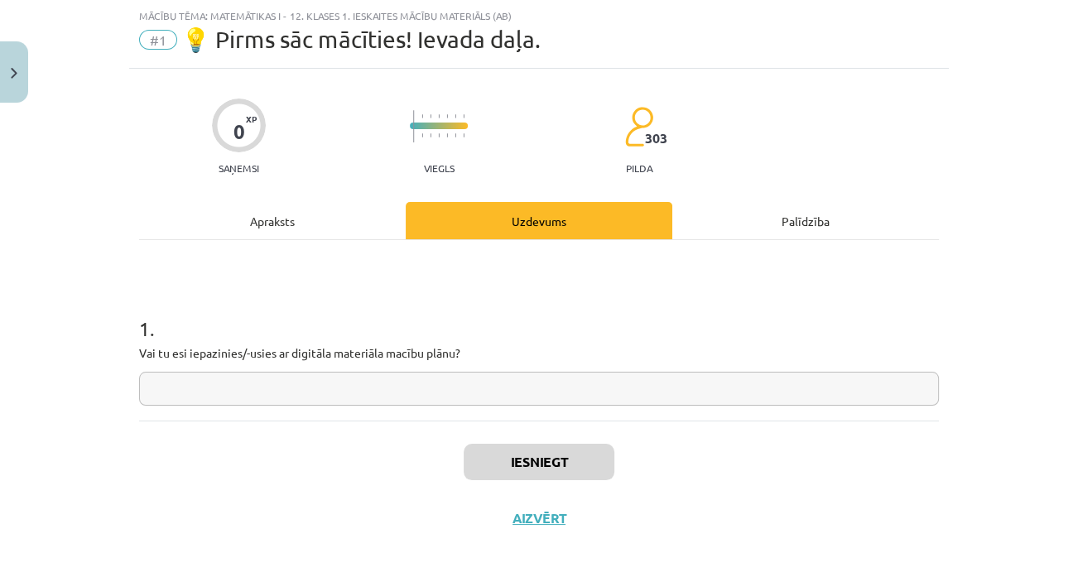
click at [571, 383] on input "text" at bounding box center [539, 389] width 800 height 34
type input "**"
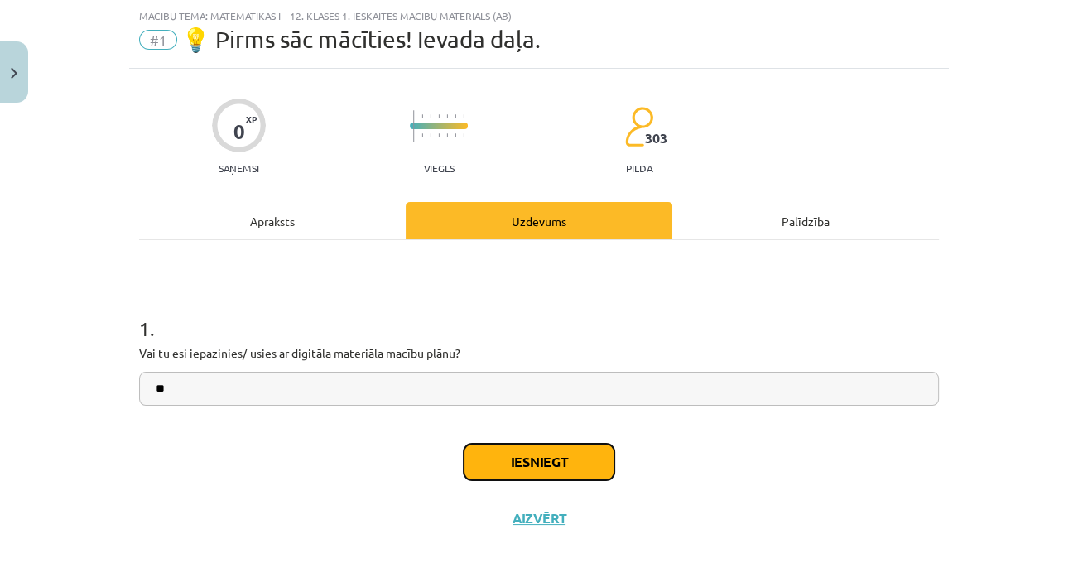
click at [591, 459] on button "Iesniegt" at bounding box center [539, 462] width 151 height 36
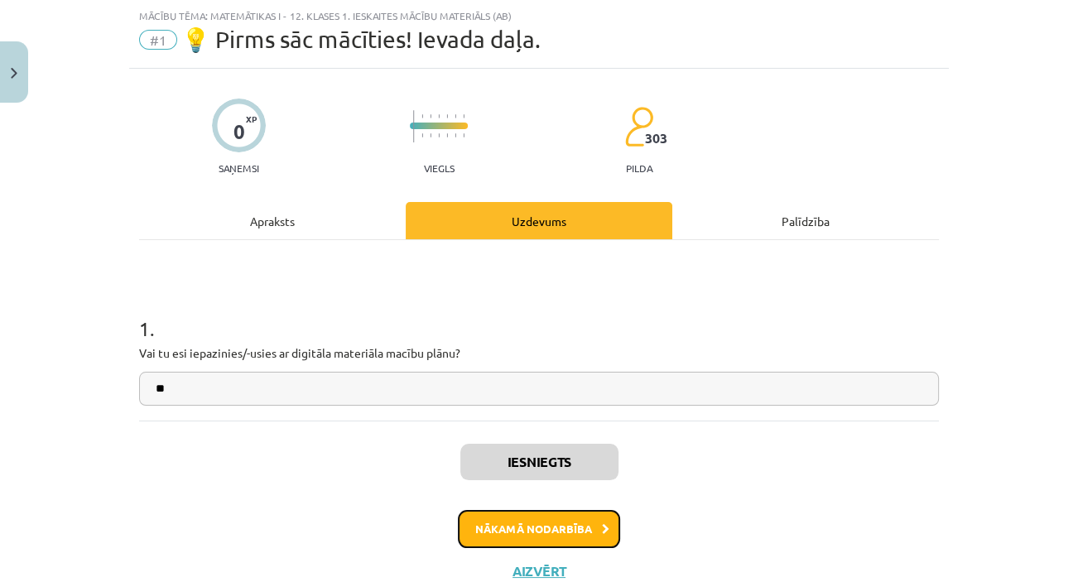
click at [583, 515] on button "Nākamā nodarbība" at bounding box center [539, 529] width 162 height 38
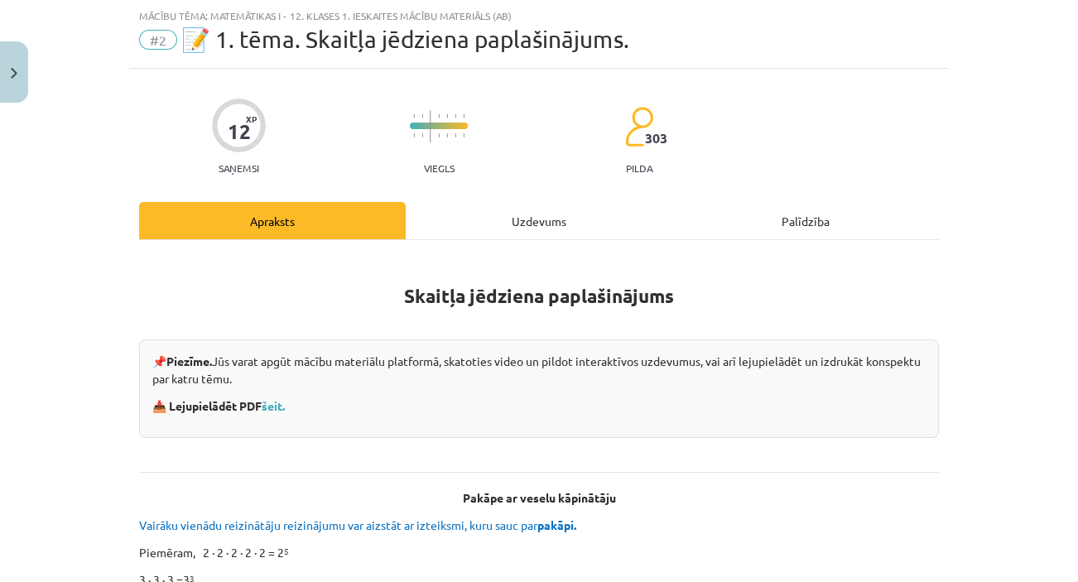
click at [544, 205] on div "Uzdevums" at bounding box center [539, 220] width 267 height 37
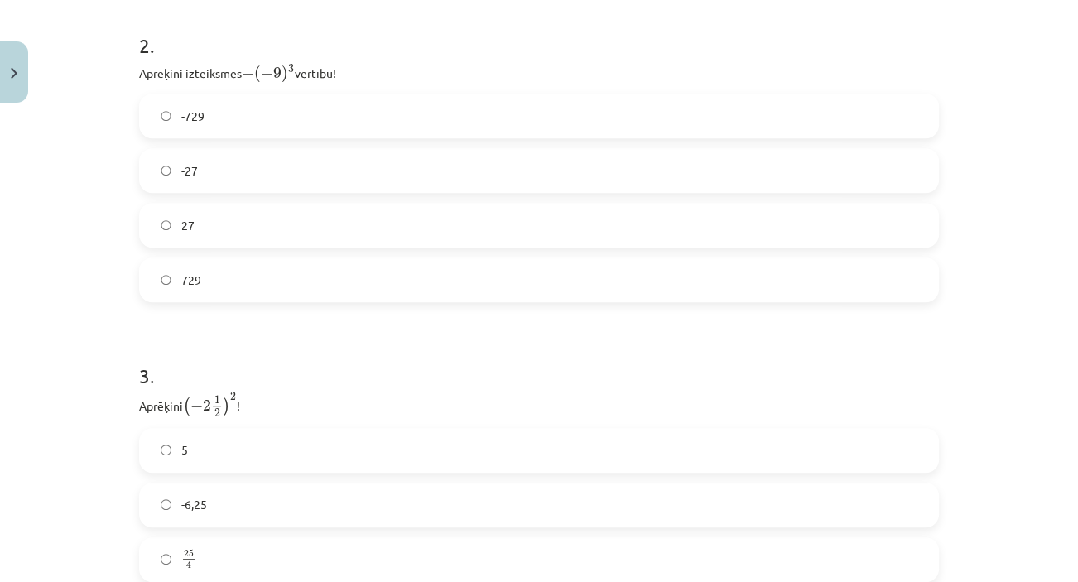
scroll to position [1003, 0]
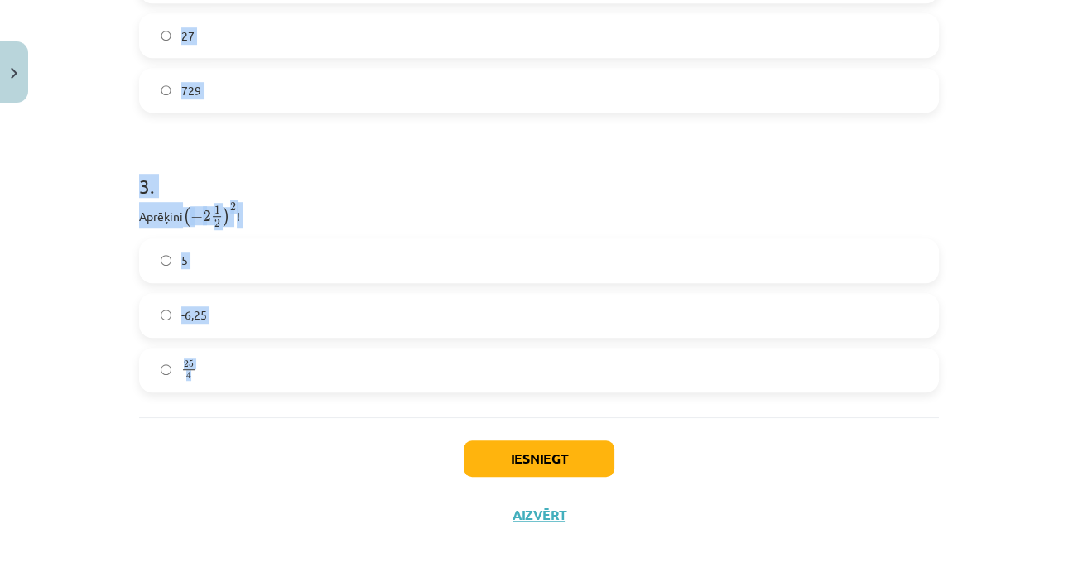
drag, startPoint x: 132, startPoint y: 61, endPoint x: 256, endPoint y: 388, distance: 349.7
copy form "Atzīmē visus skaitļus, kuri ir kāda vesela skaitļa kvadrāts! 16 33 3 100 77 60 …"
click at [329, 303] on label "-6,25" at bounding box center [539, 315] width 796 height 41
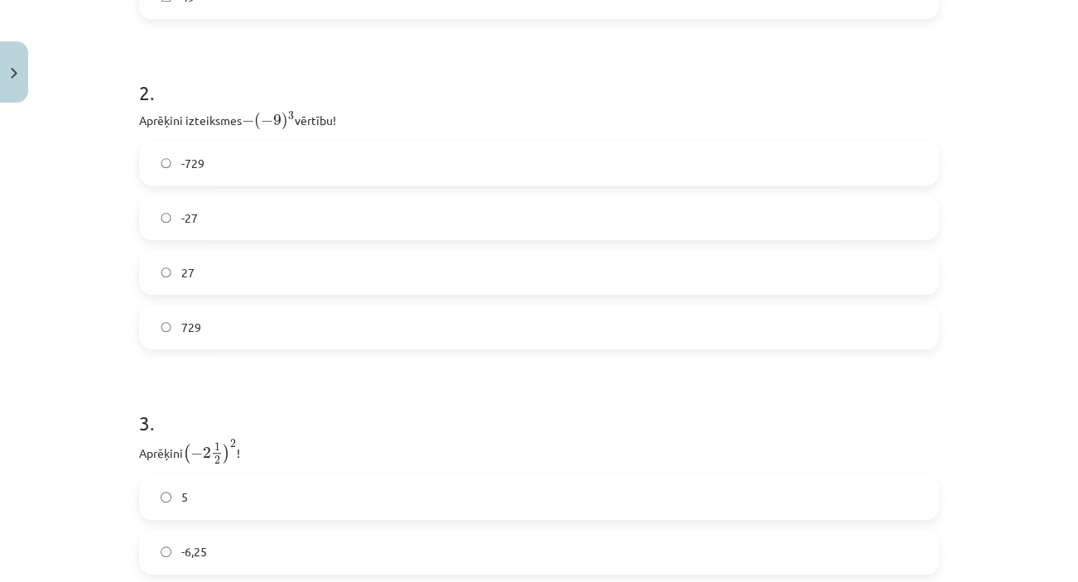
scroll to position [774, 0]
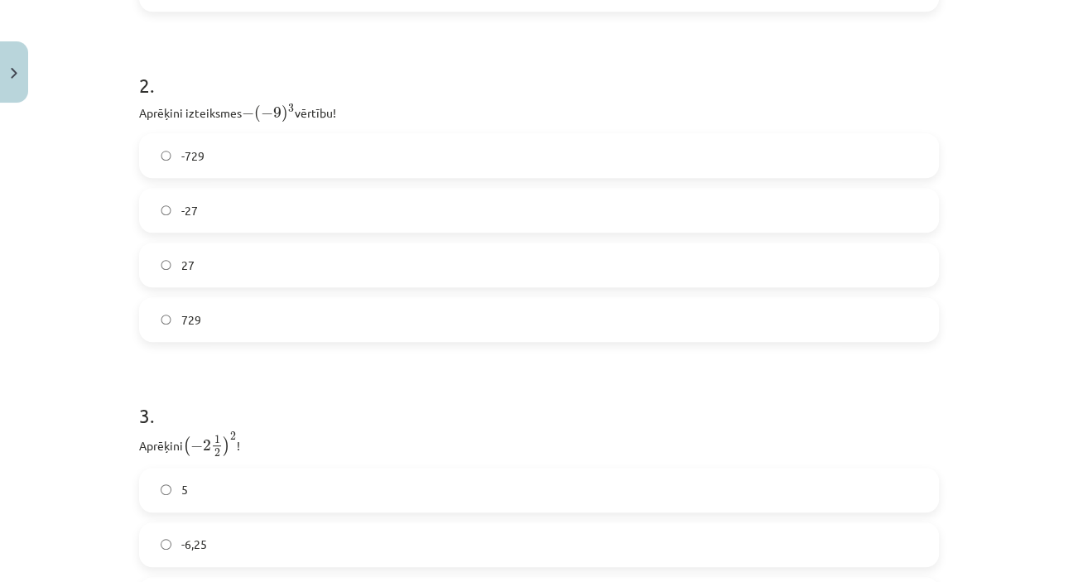
click at [252, 322] on label "729" at bounding box center [539, 319] width 796 height 41
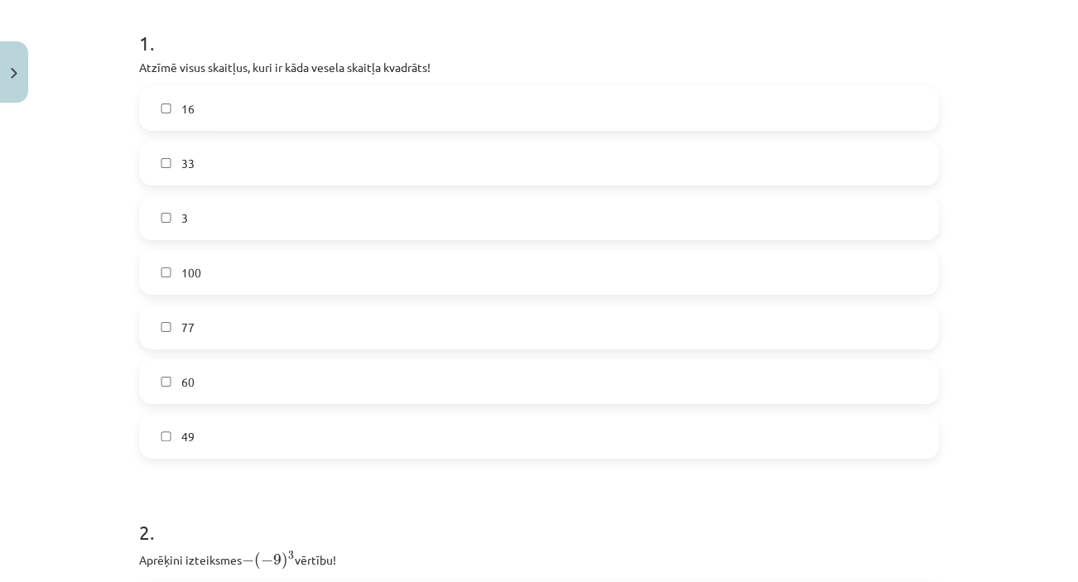
scroll to position [329, 0]
click at [698, 417] on label "49" at bounding box center [539, 434] width 796 height 41
click at [627, 259] on label "100" at bounding box center [539, 270] width 796 height 41
click at [545, 87] on label "16" at bounding box center [539, 106] width 796 height 41
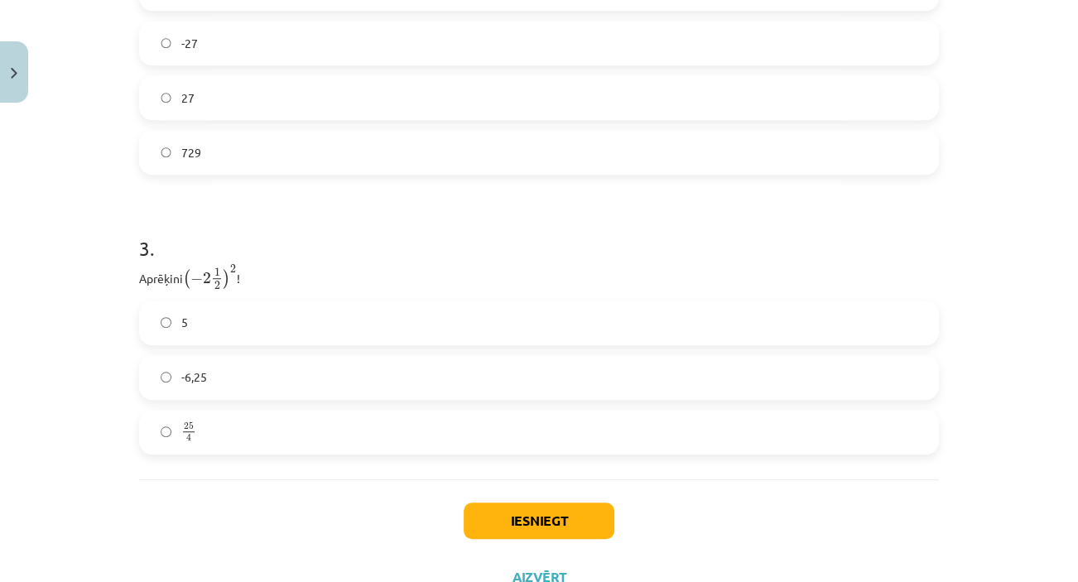
scroll to position [978, 0]
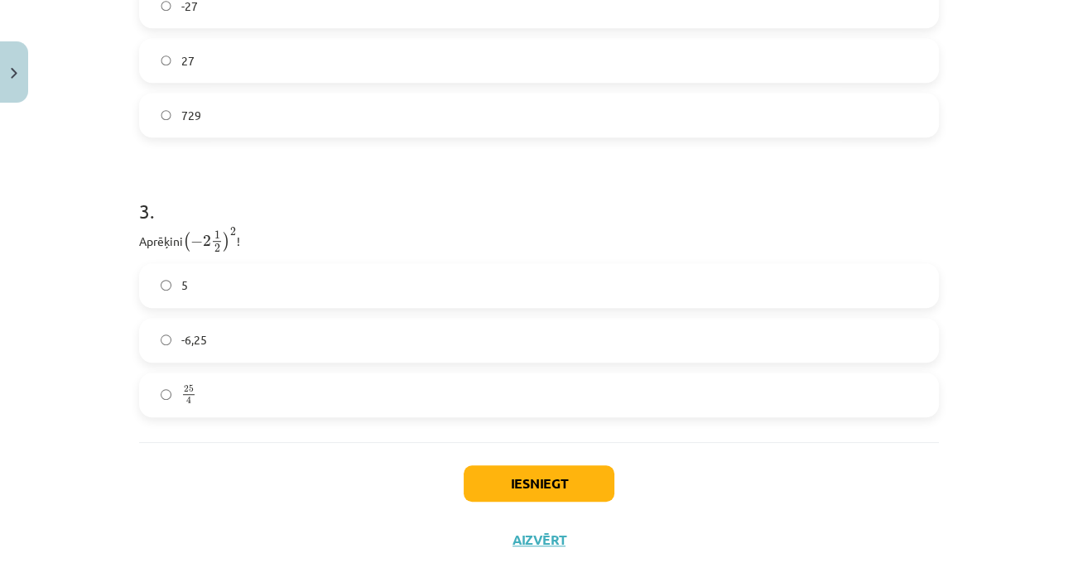
click at [594, 463] on div "Iesniegt Aizvērt" at bounding box center [539, 500] width 800 height 116
click at [582, 478] on button "Iesniegt" at bounding box center [539, 483] width 151 height 36
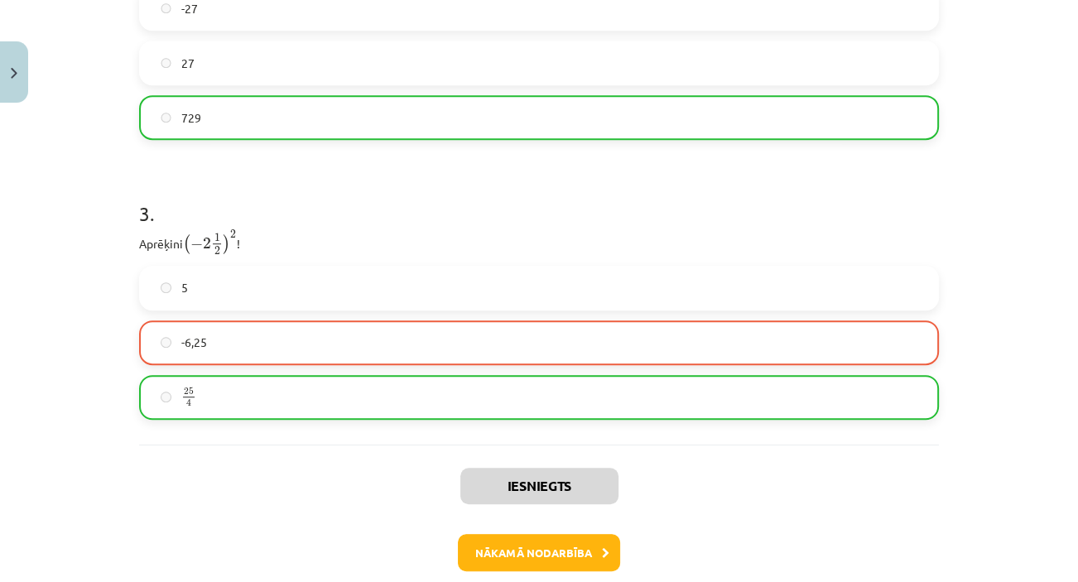
scroll to position [1009, 0]
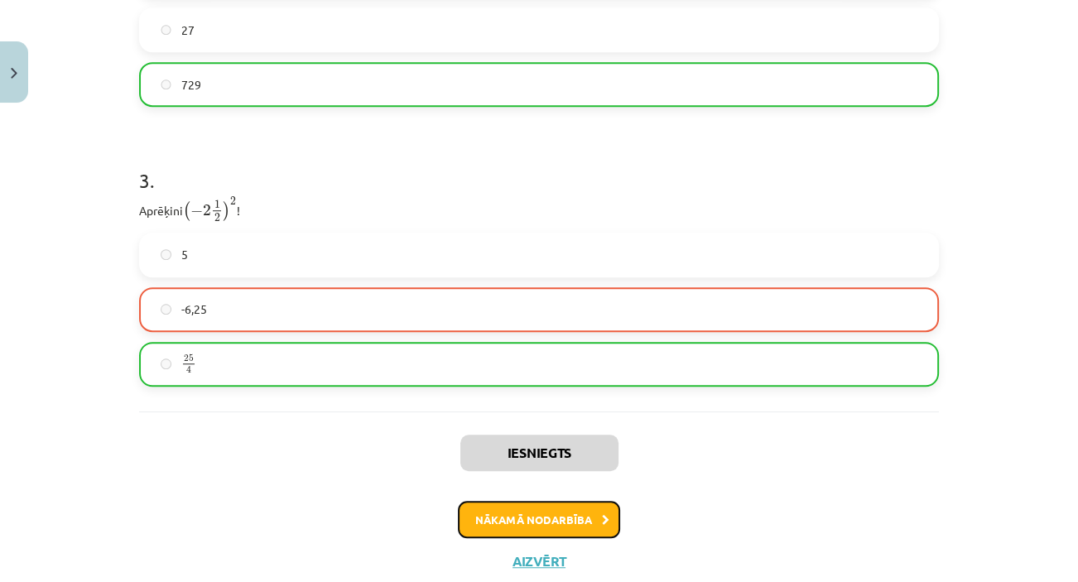
click at [543, 508] on button "Nākamā nodarbība" at bounding box center [539, 520] width 162 height 38
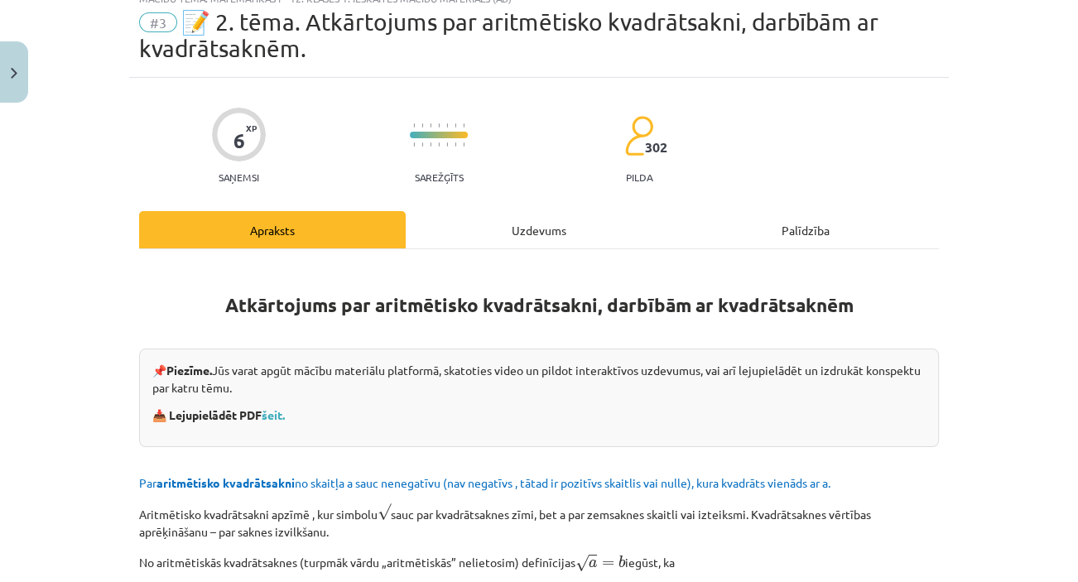
scroll to position [41, 0]
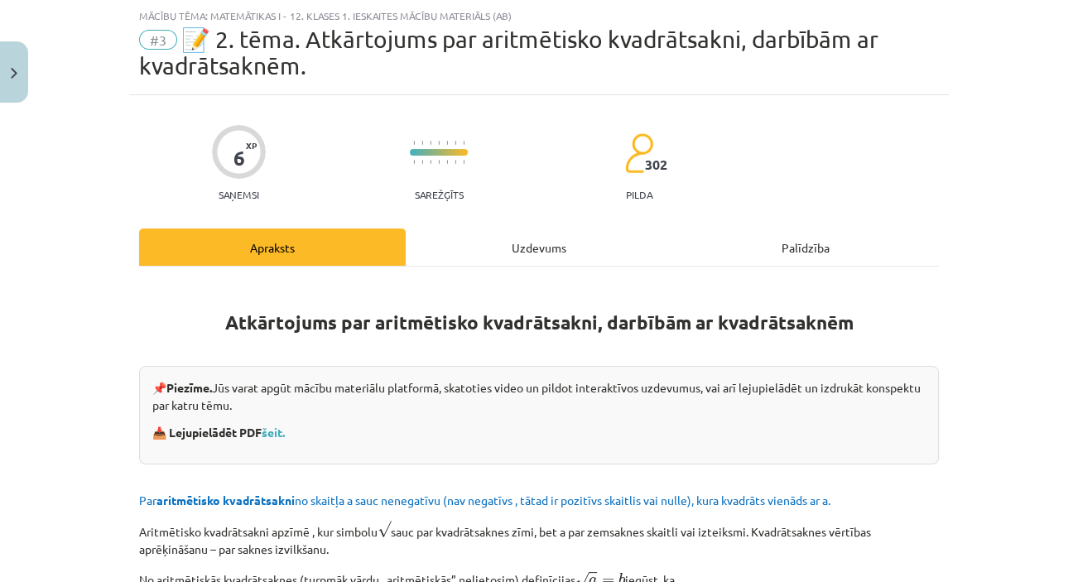
click at [569, 234] on div "Uzdevums" at bounding box center [539, 246] width 267 height 37
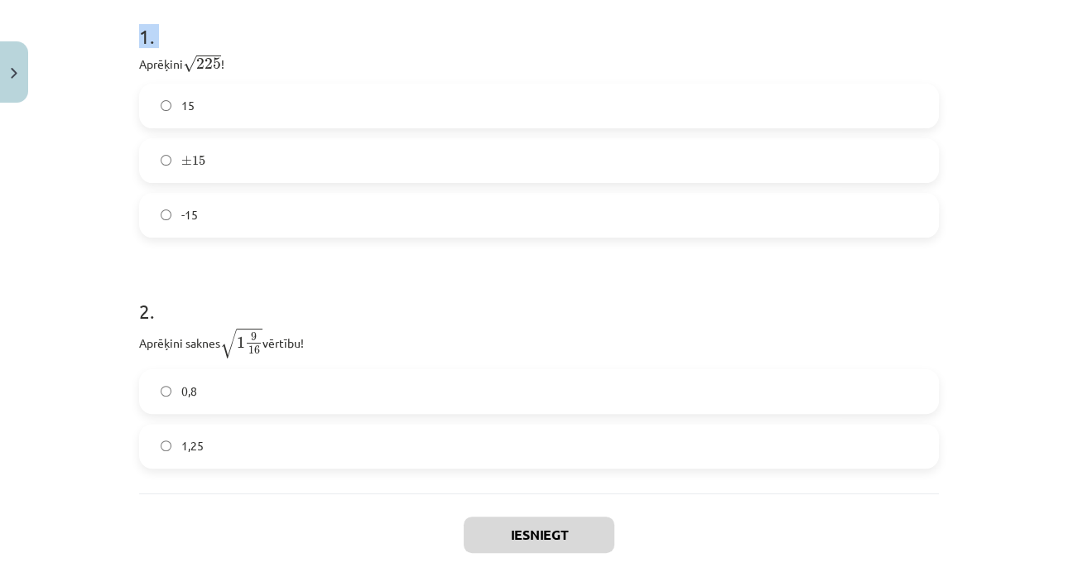
scroll to position [437, 0]
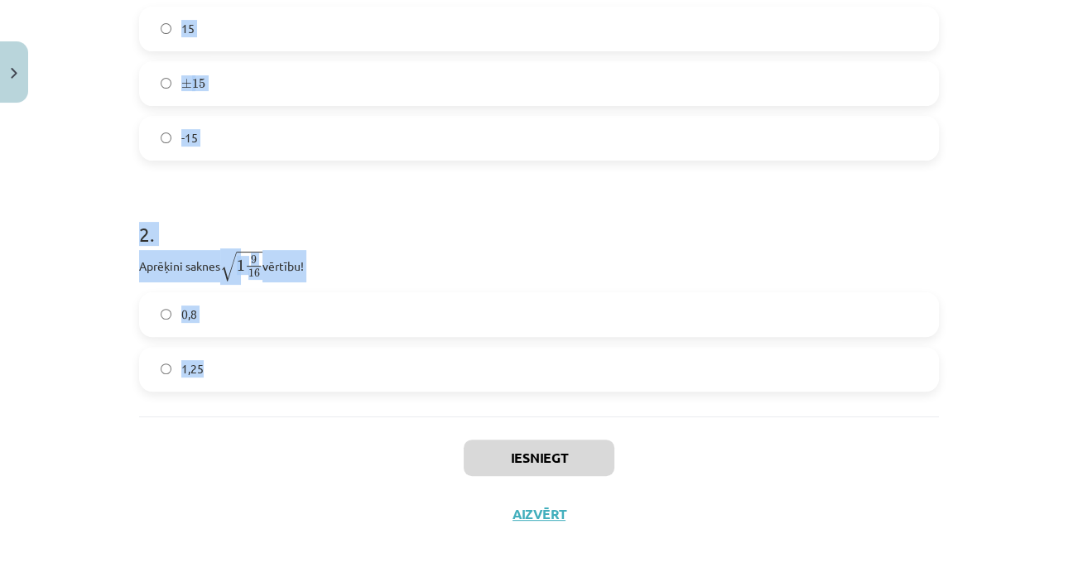
drag, startPoint x: 136, startPoint y: 173, endPoint x: 250, endPoint y: 362, distance: 220.6
click at [250, 362] on form "1 . Aprēķini √ 225 225 ! 15 ± 15 ± 15 -15 2 . Aprēķini saknes √ 1 9 16 1 9 16 v…" at bounding box center [539, 155] width 800 height 473
copy form "Aprēķini √ 225 225 ! 15 ± 15 ± 15 -15 2 . Aprēķini saknes √ 1 9 16 1 9 16 vērtī…"
click at [277, 200] on h1 "2 ." at bounding box center [539, 219] width 800 height 51
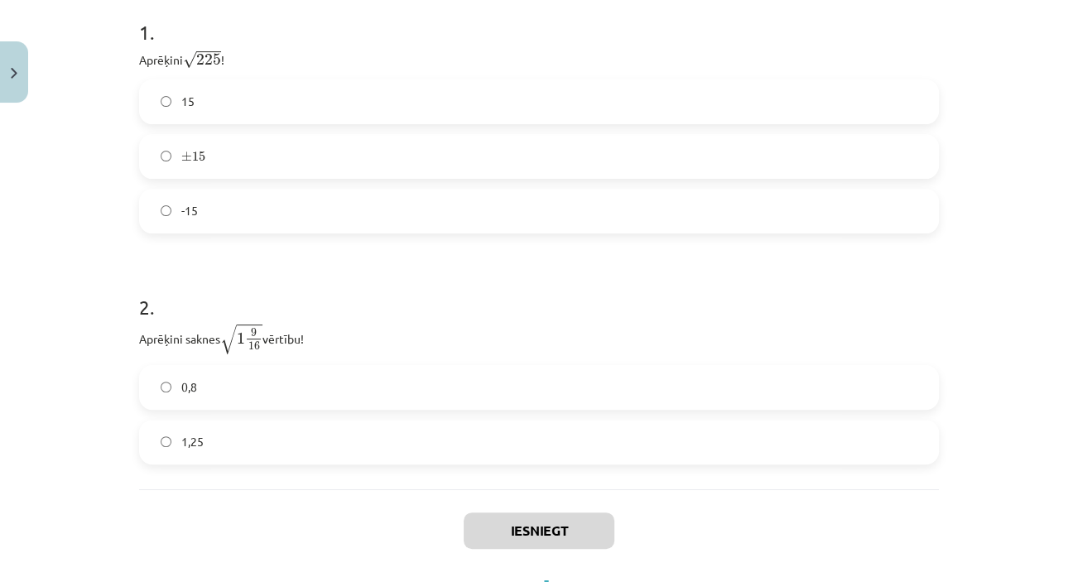
scroll to position [360, 0]
click at [264, 108] on label "15" at bounding box center [539, 105] width 796 height 41
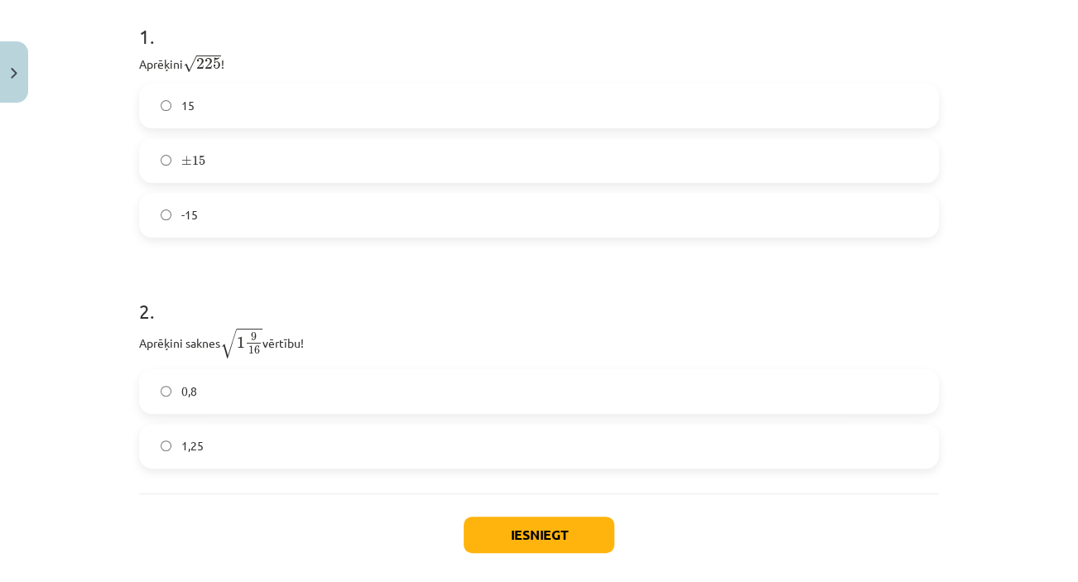
click at [282, 444] on label "1,25" at bounding box center [539, 445] width 796 height 41
click at [507, 525] on button "Iesniegt" at bounding box center [539, 534] width 151 height 36
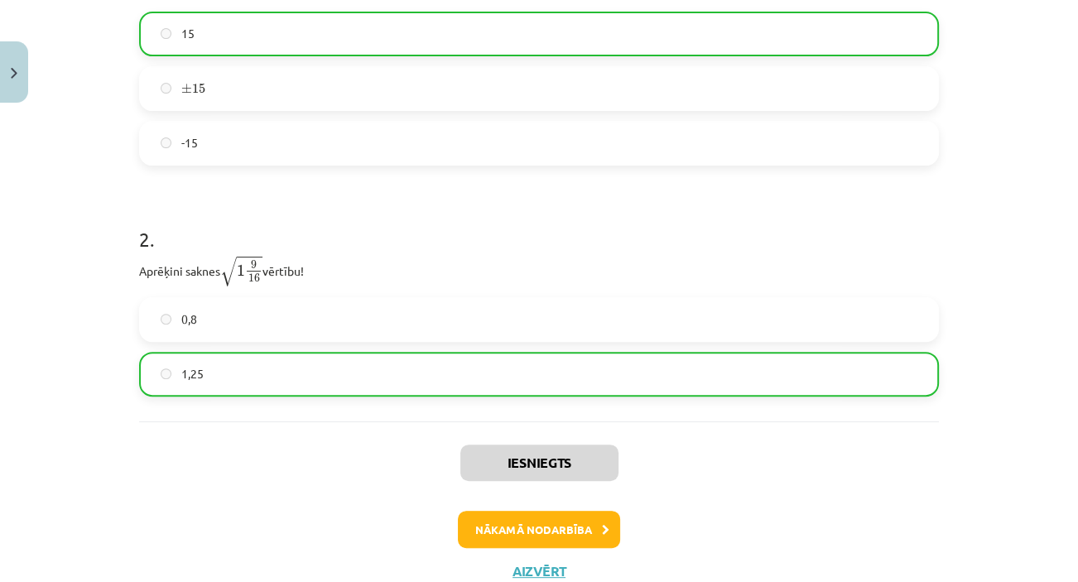
scroll to position [489, 0]
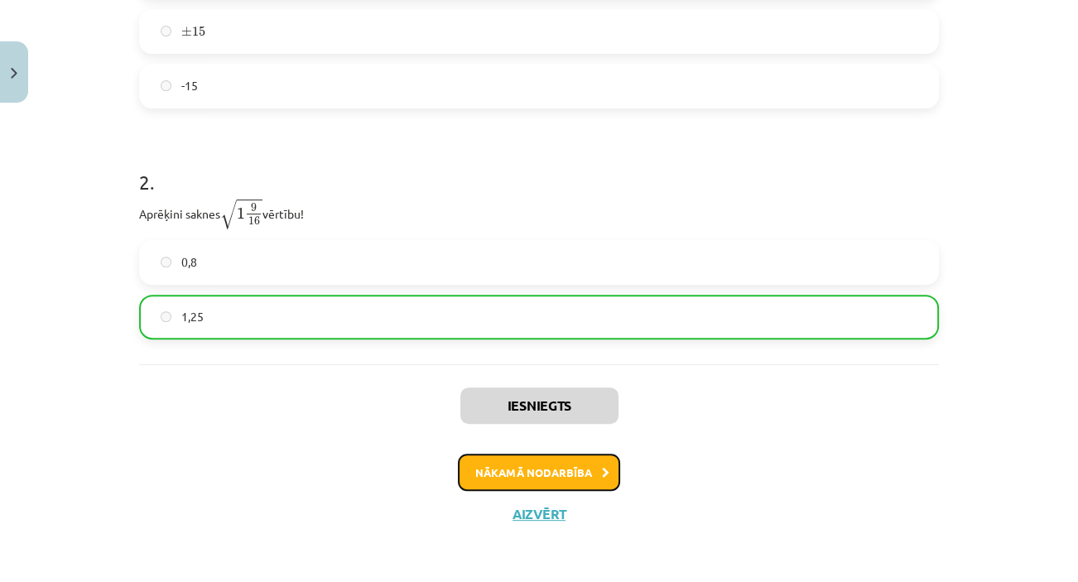
click at [606, 467] on button "Nākamā nodarbība" at bounding box center [539, 473] width 162 height 38
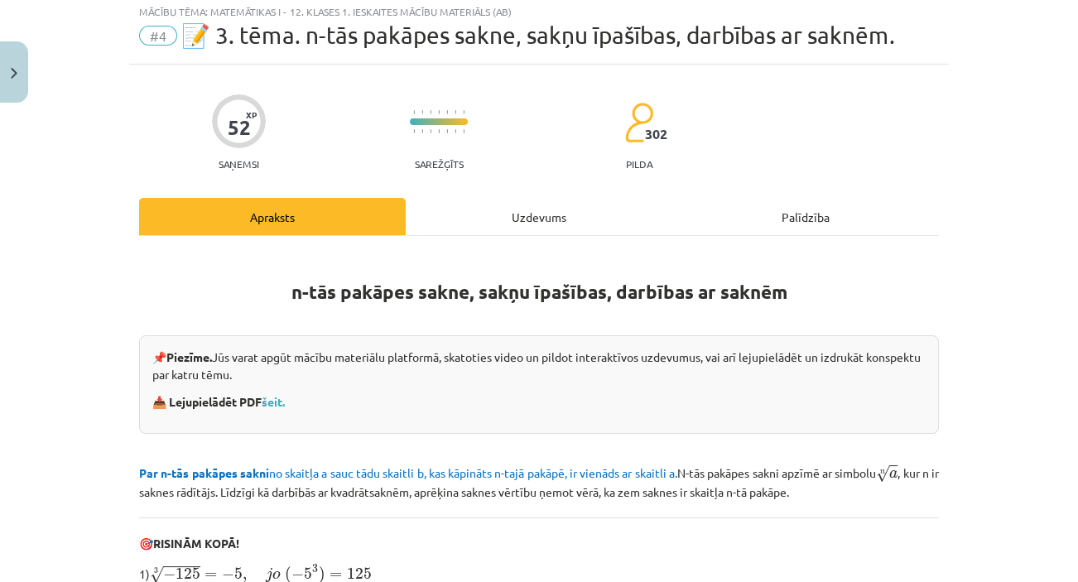
scroll to position [41, 0]
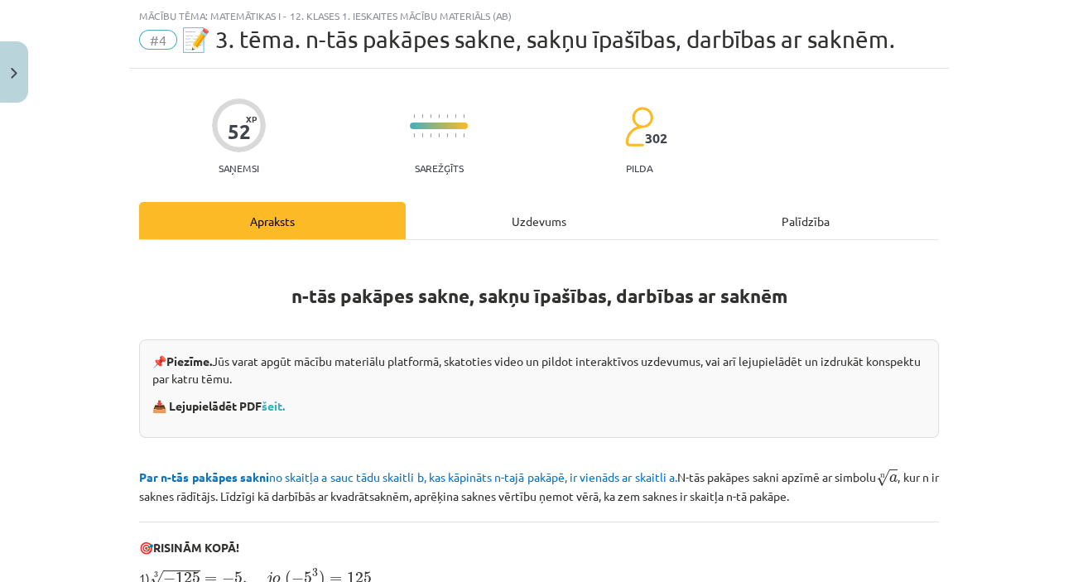
click at [483, 214] on div "Uzdevums" at bounding box center [539, 220] width 267 height 37
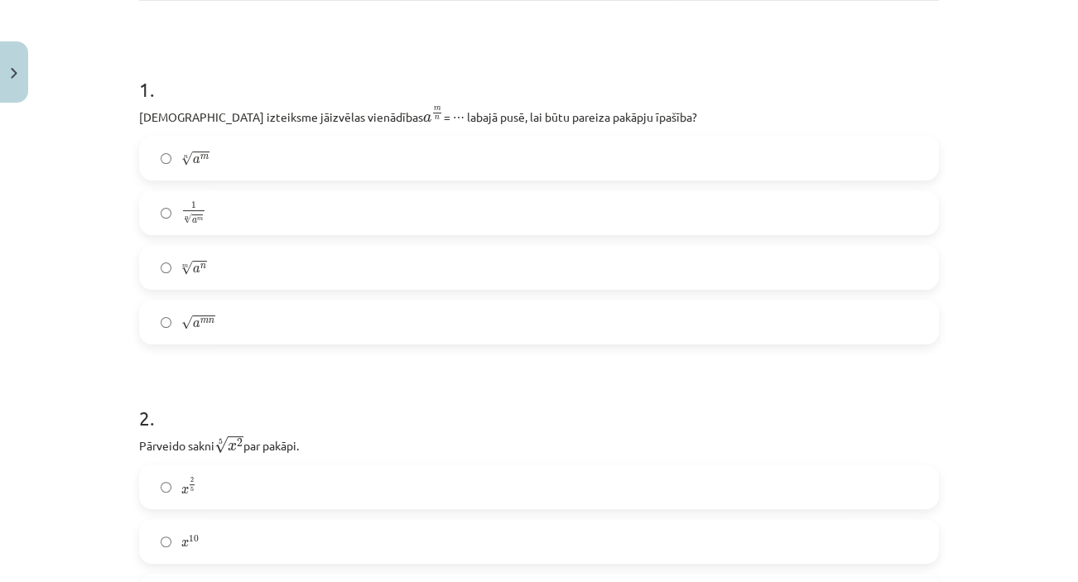
scroll to position [292, 0]
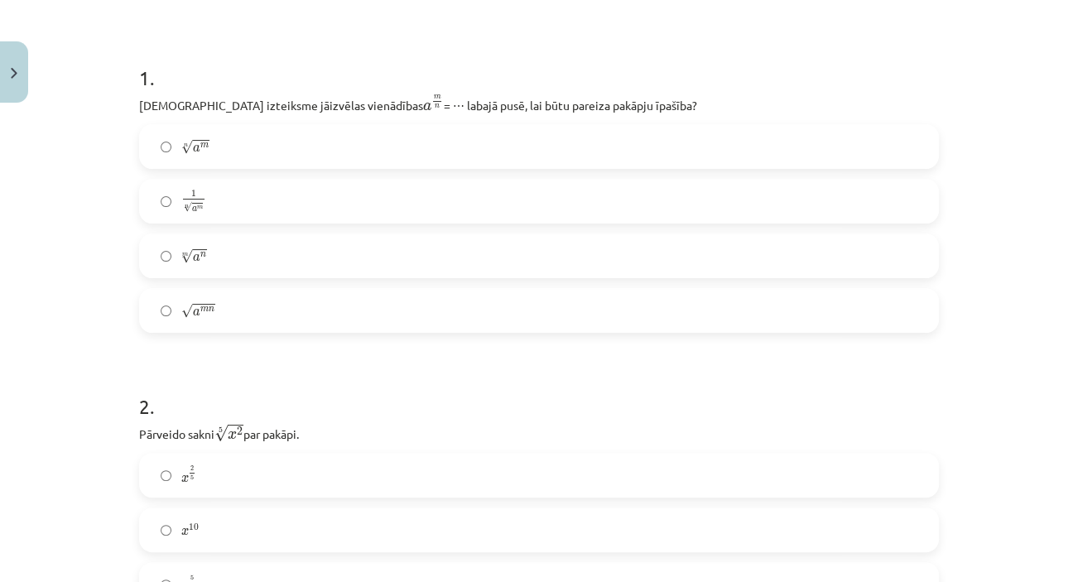
click at [632, 244] on label "m √ a n a n m" at bounding box center [539, 255] width 796 height 41
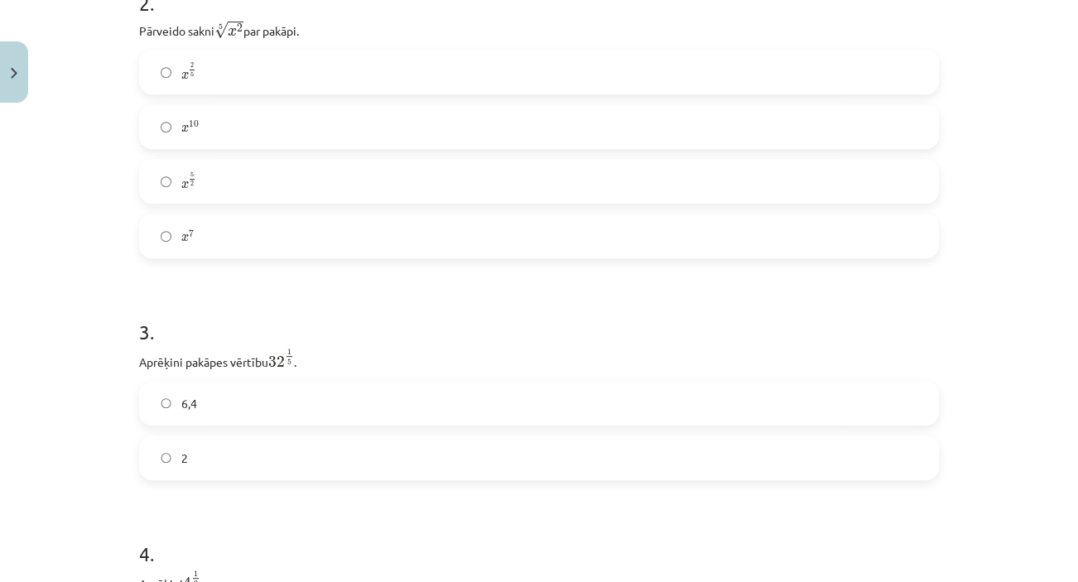
scroll to position [701, 0]
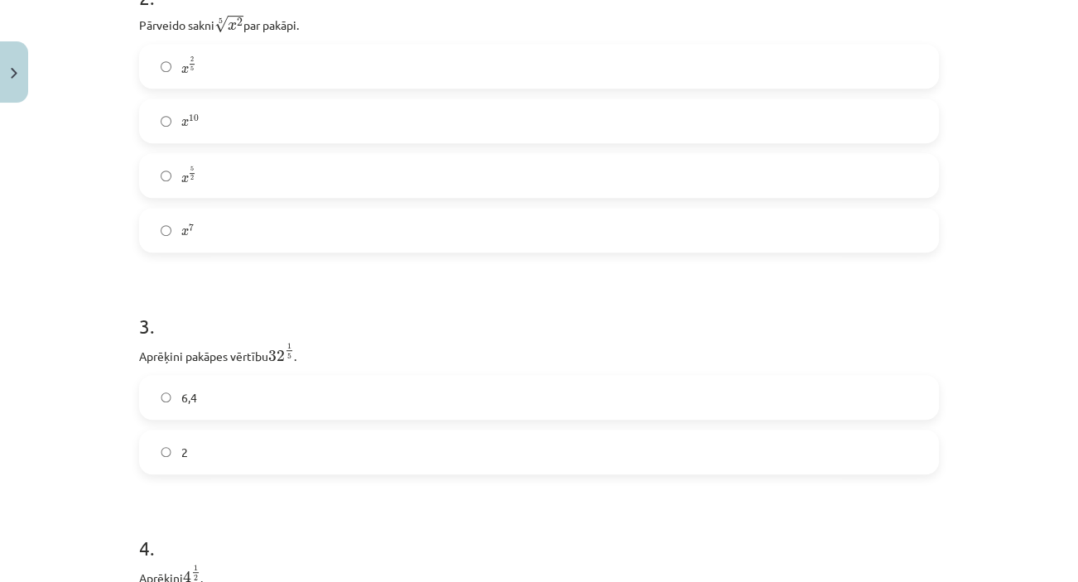
click at [353, 70] on label "x 2 5 x 2 5" at bounding box center [539, 66] width 796 height 41
click at [294, 471] on label "2" at bounding box center [539, 451] width 796 height 41
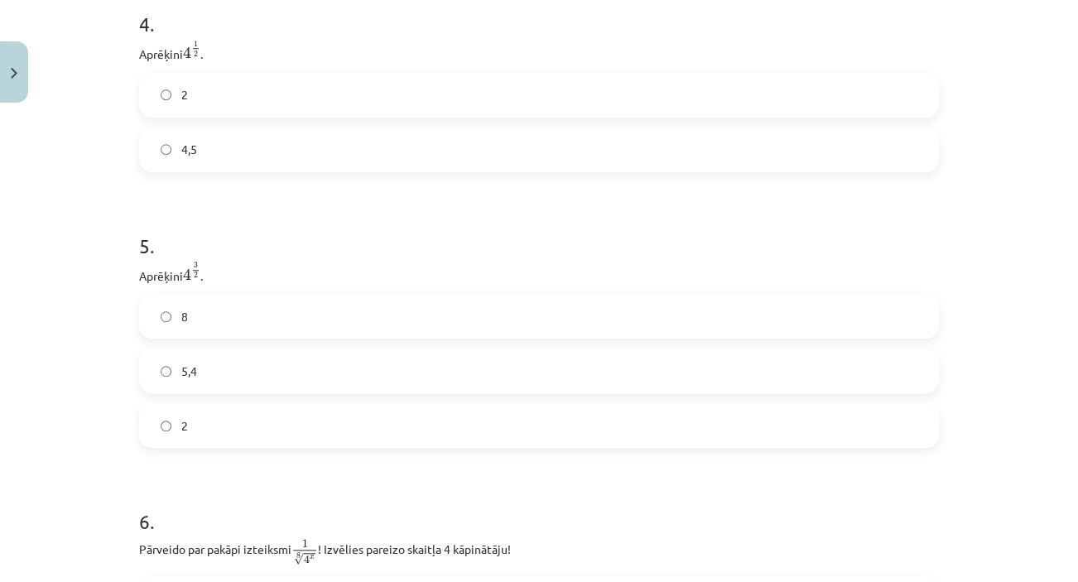
scroll to position [1230, 0]
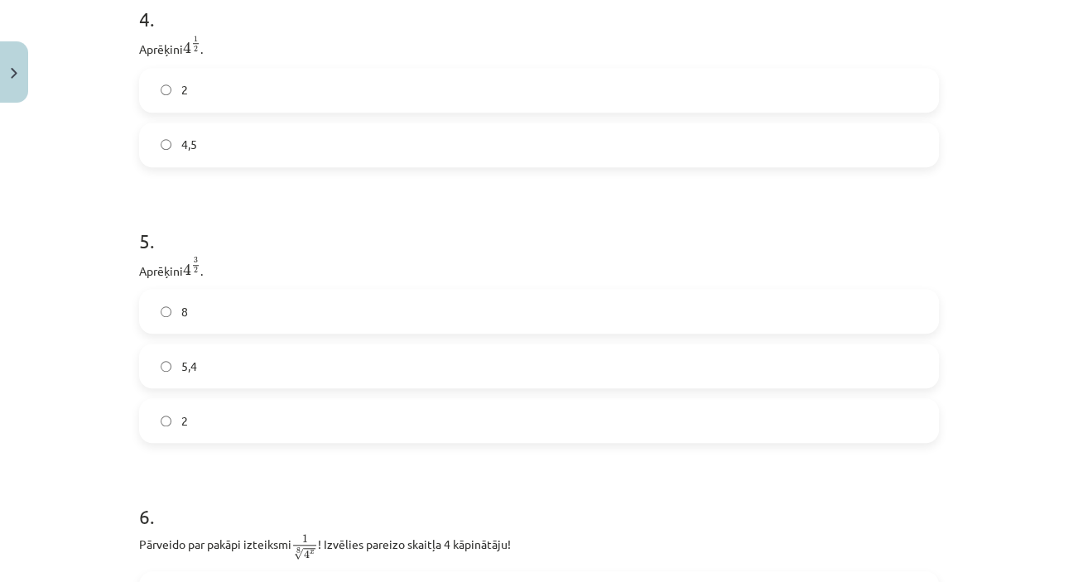
click at [611, 87] on label "2" at bounding box center [539, 90] width 796 height 41
click at [255, 315] on label "8" at bounding box center [539, 311] width 796 height 41
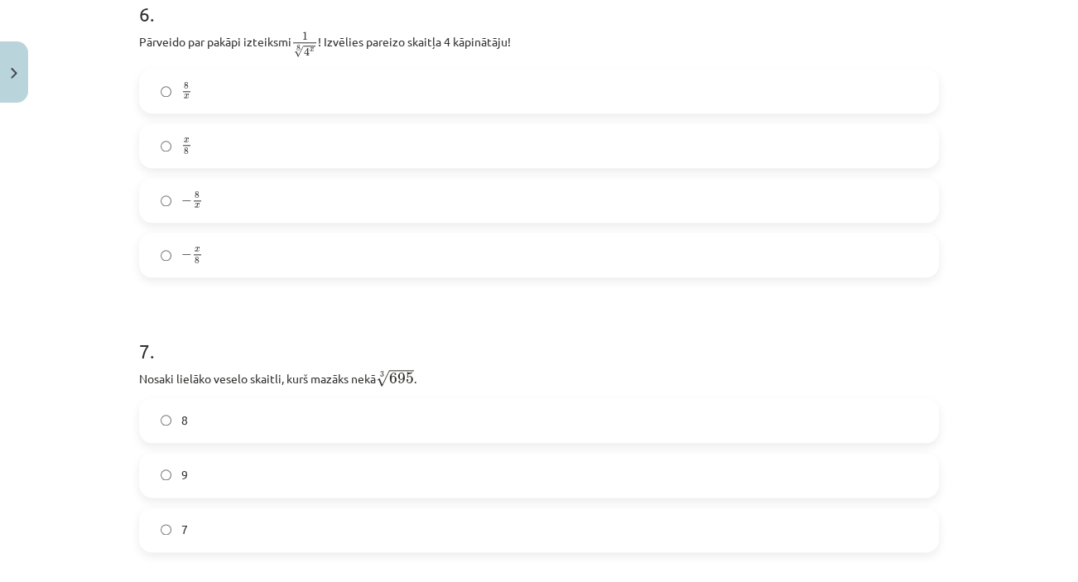
scroll to position [1762, 0]
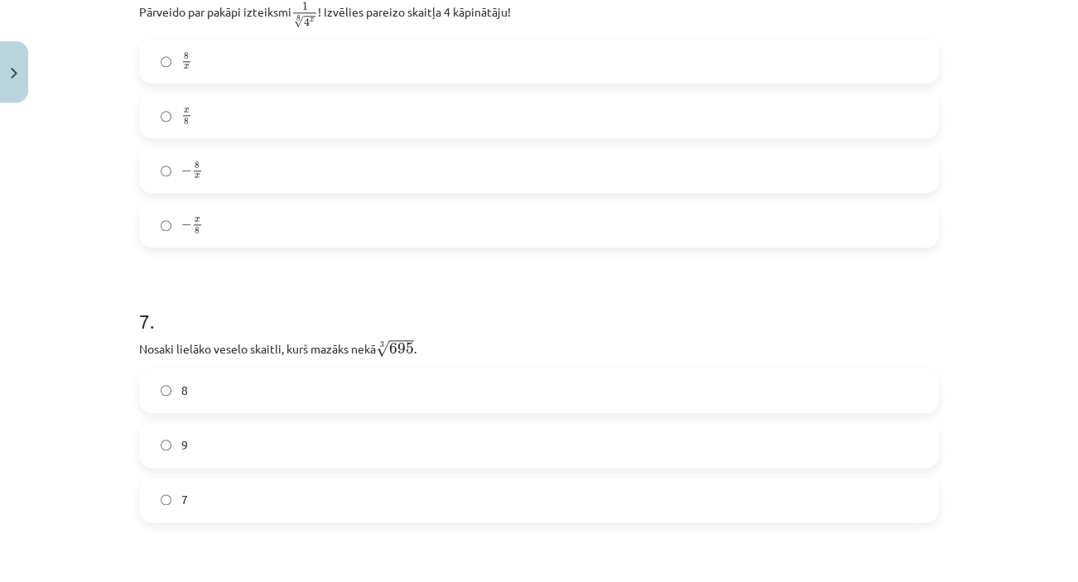
click at [585, 431] on label "9" at bounding box center [539, 445] width 796 height 41
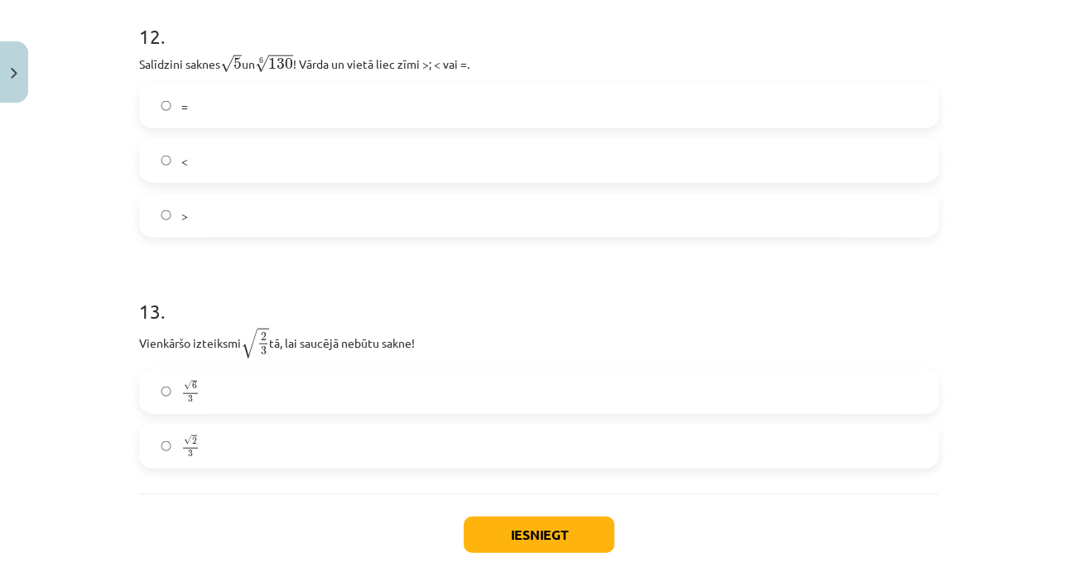
scroll to position [3725, 0]
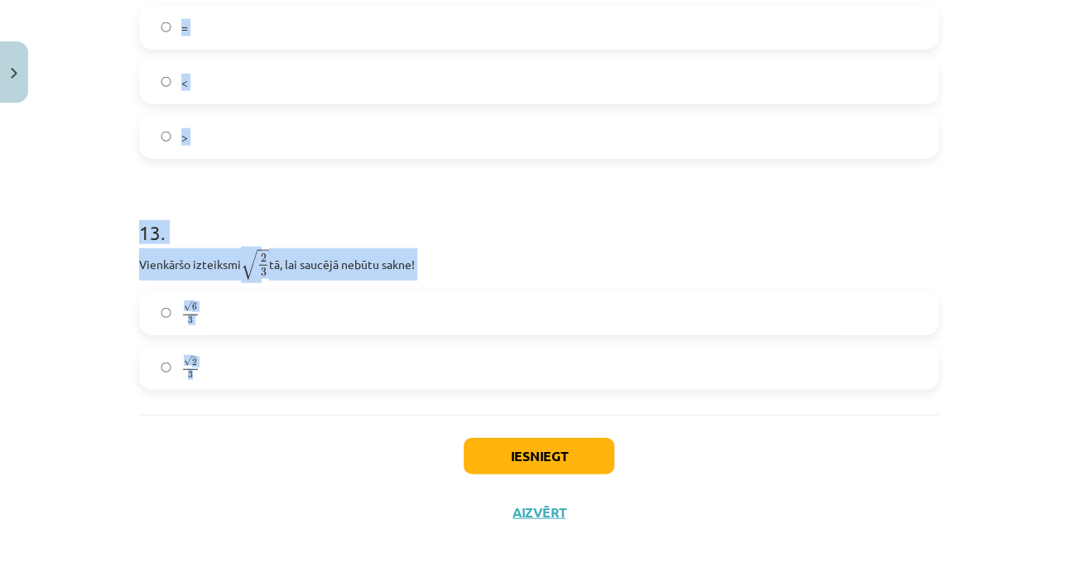
drag, startPoint x: 132, startPoint y: 13, endPoint x: 219, endPoint y: 375, distance: 372.0
copy form "Pārveido par pakāpi izteiksmi 1 8 √ 4 x 1 4 x 8 ! Izvēlies pareizo skaitļa 4 kā…"
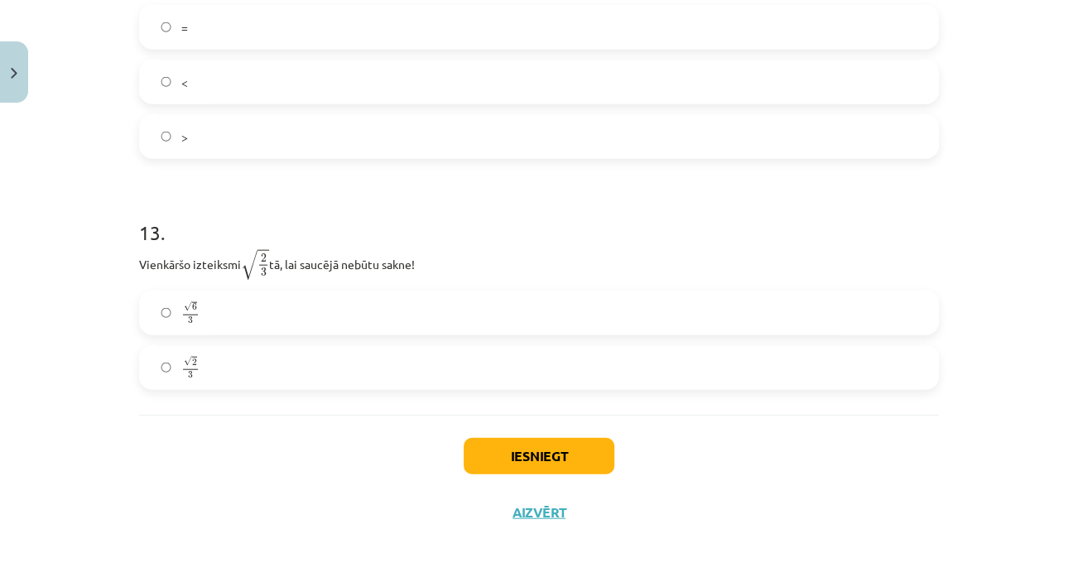
click at [345, 300] on label "√ 6 3 6 3" at bounding box center [539, 312] width 796 height 41
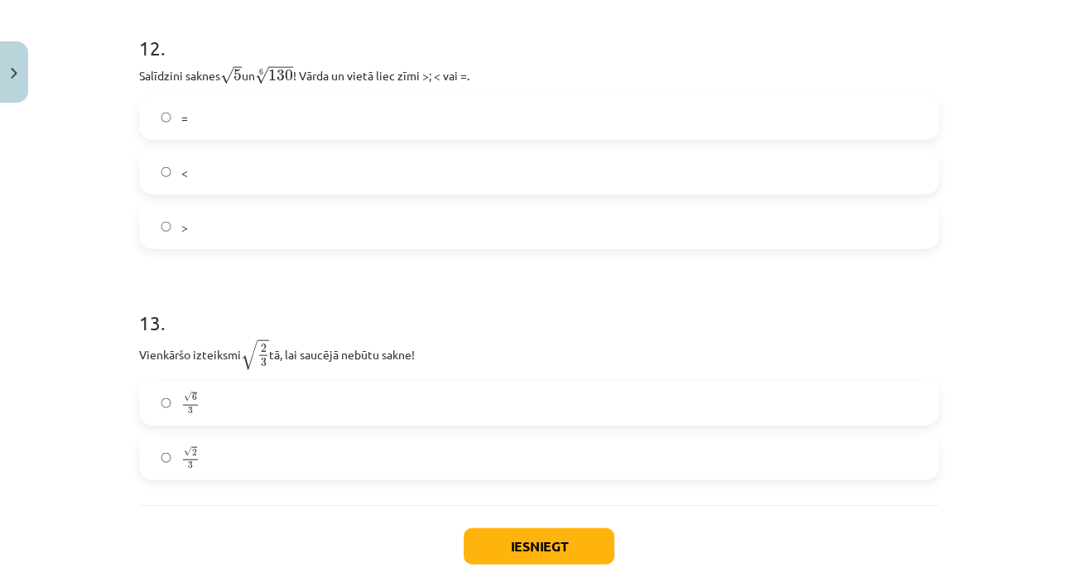
scroll to position [3605, 0]
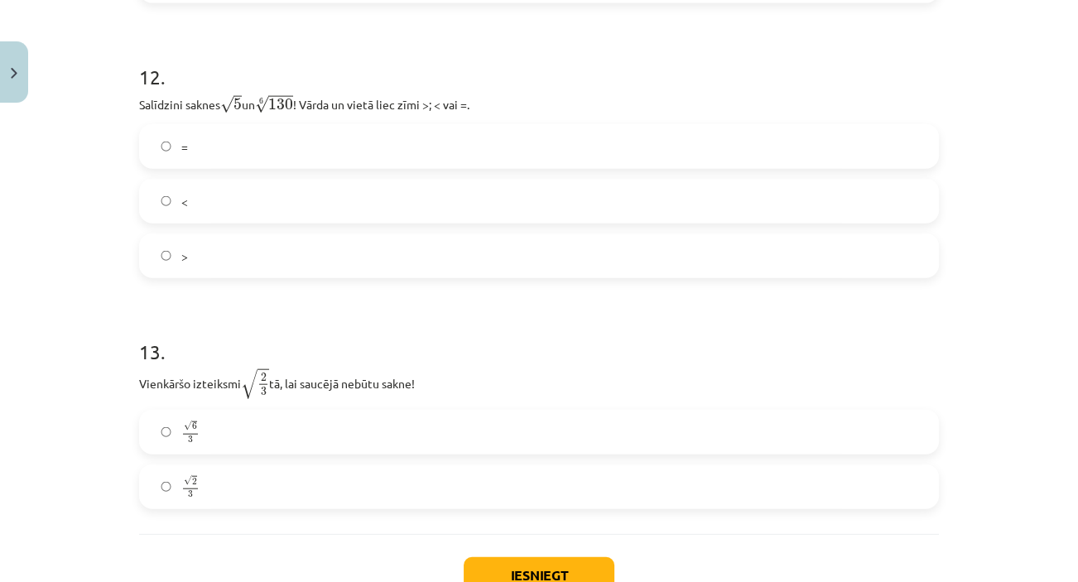
click at [276, 194] on label "<" at bounding box center [539, 200] width 796 height 41
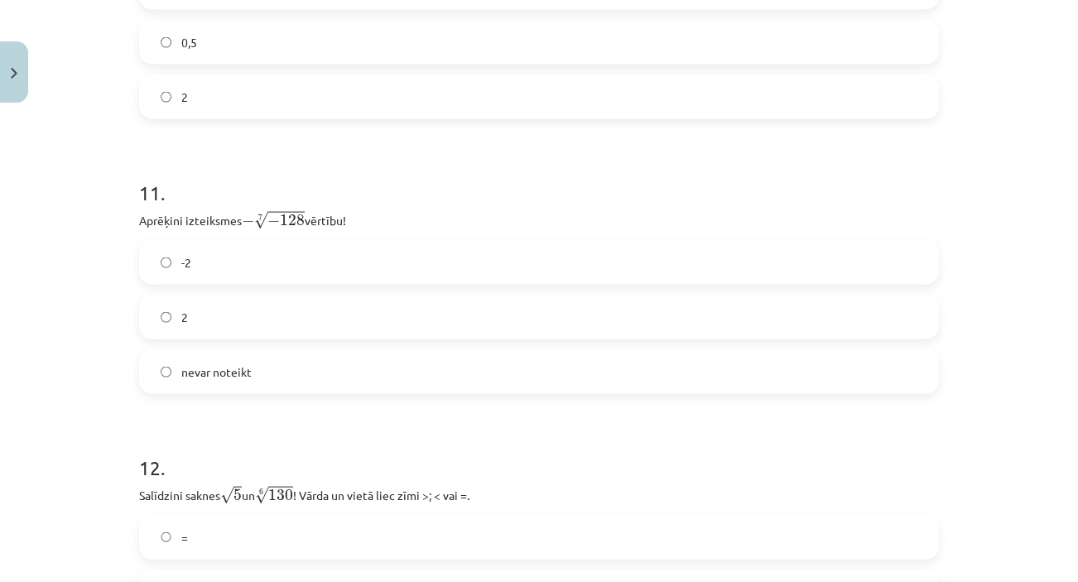
scroll to position [3249, 0]
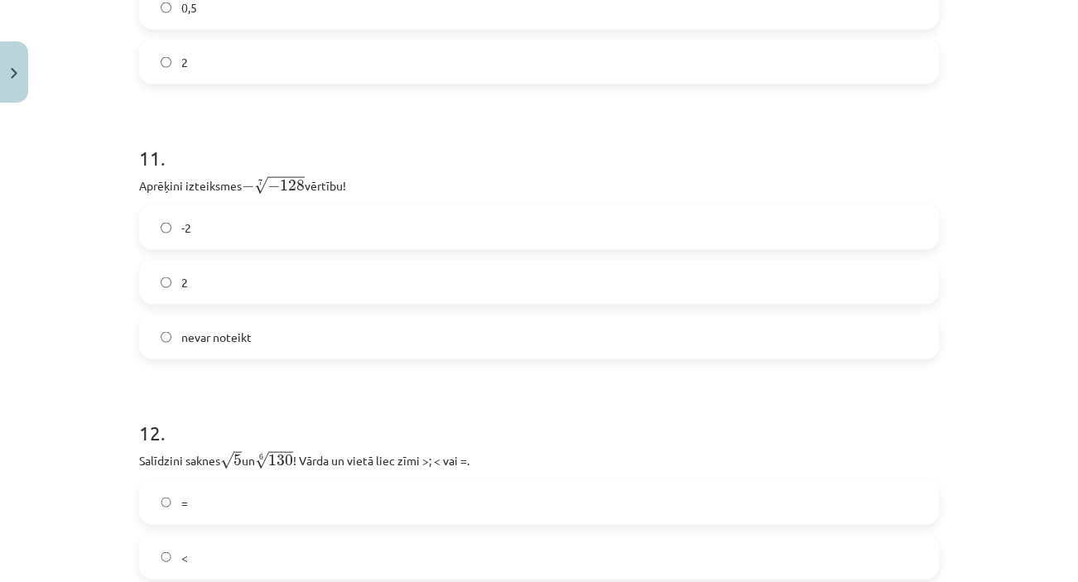
click at [269, 283] on label "2" at bounding box center [539, 282] width 796 height 41
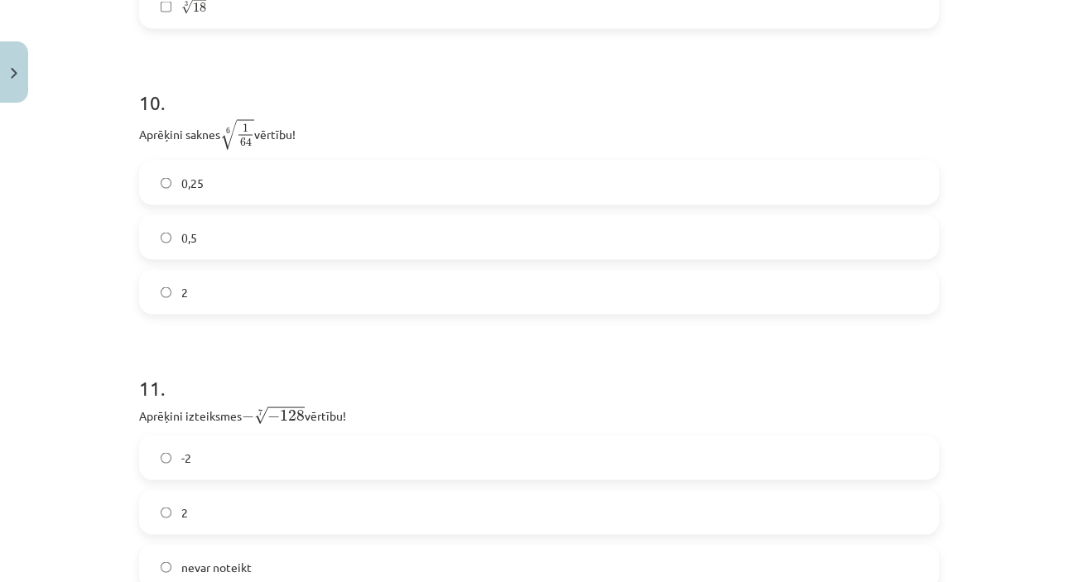
scroll to position [3004, 0]
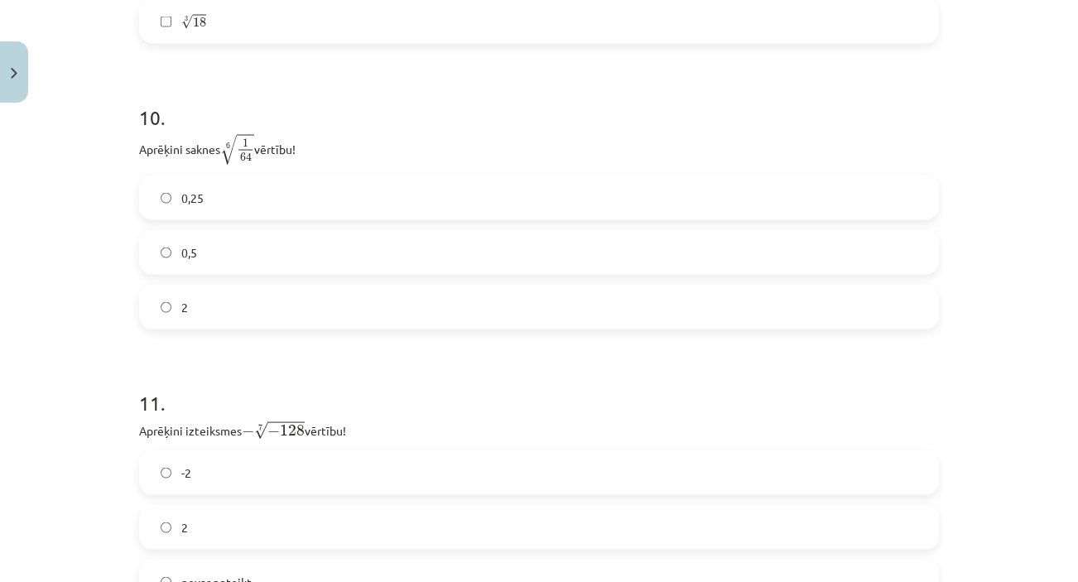
click at [324, 260] on label "0,5" at bounding box center [539, 252] width 796 height 41
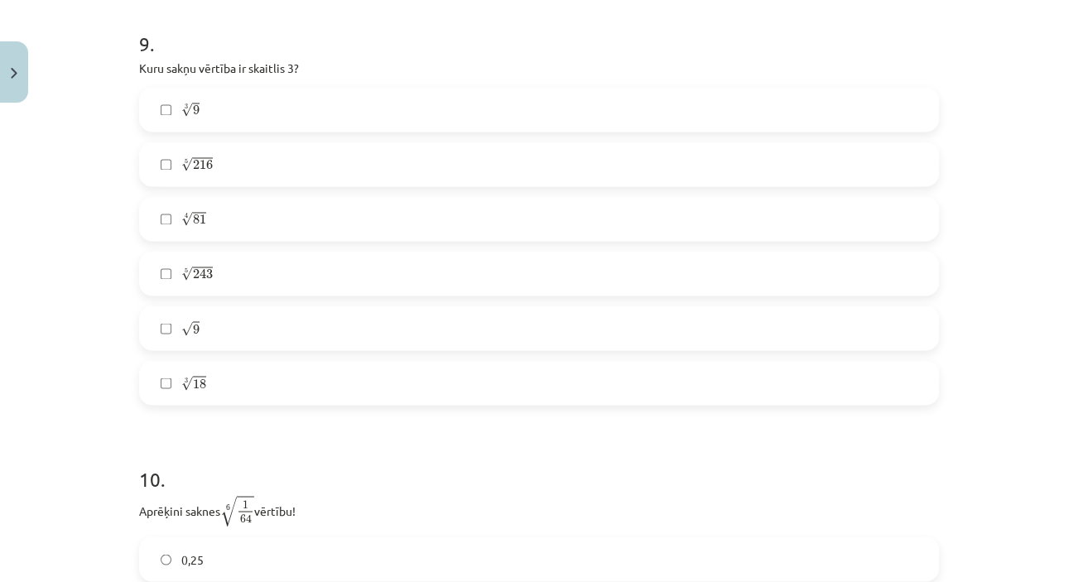
scroll to position [2642, 0]
click at [222, 214] on label "4 √ 81 81 4" at bounding box center [539, 219] width 796 height 41
click at [238, 263] on label "5 √ 243 243 5" at bounding box center [539, 273] width 796 height 41
click at [244, 329] on label "√ 9 9" at bounding box center [539, 328] width 796 height 41
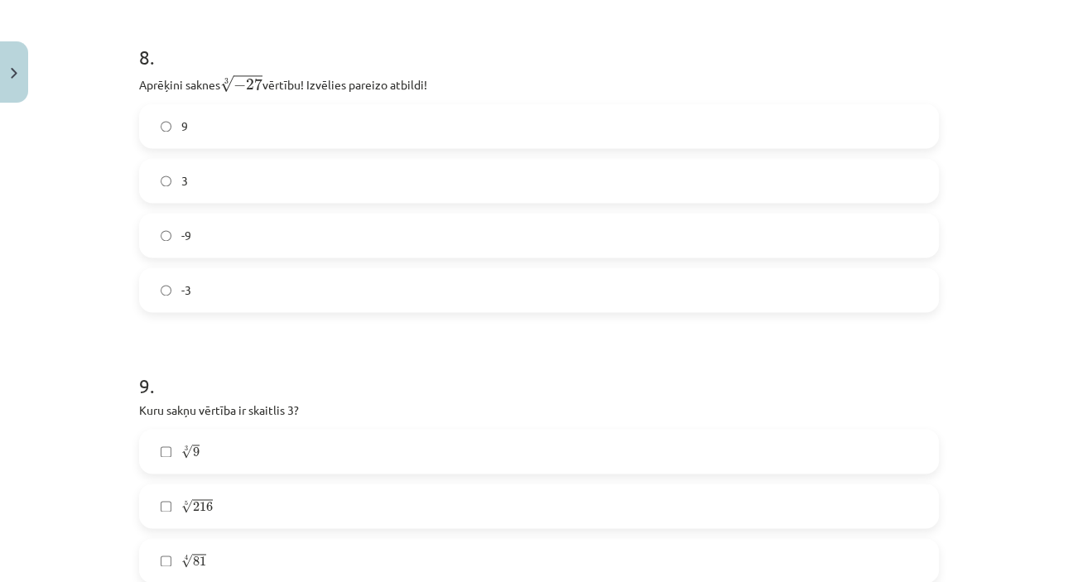
scroll to position [2241, 0]
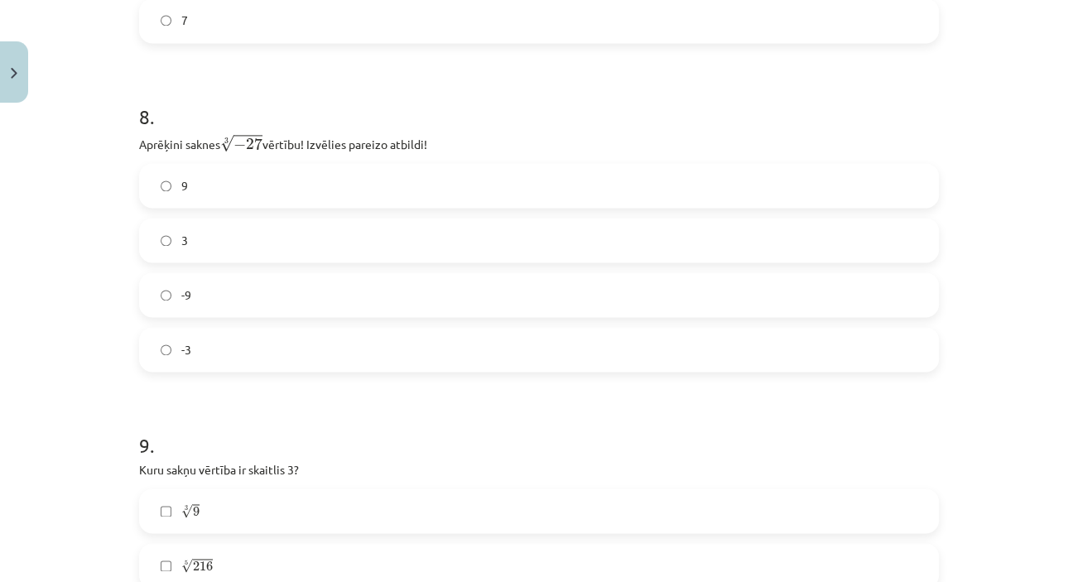
click at [671, 352] on label "-3" at bounding box center [539, 349] width 796 height 41
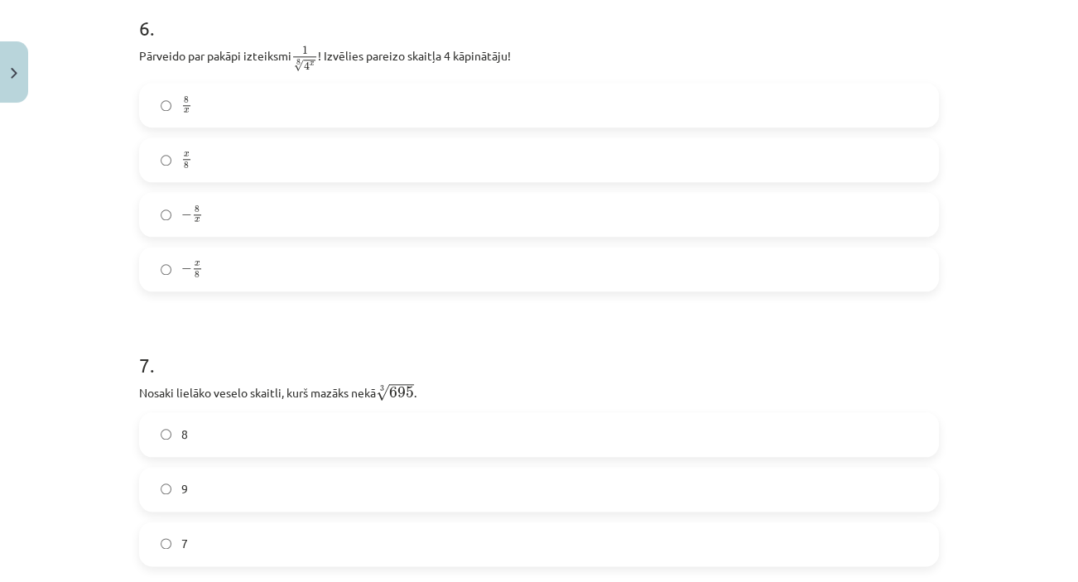
scroll to position [1689, 0]
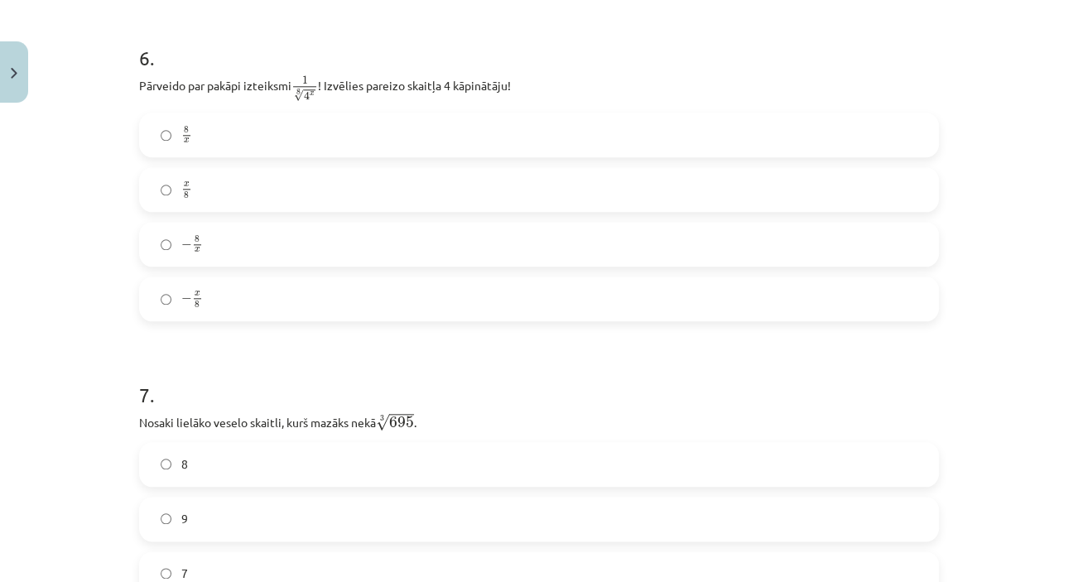
click at [516, 203] on label "x 8 x 8" at bounding box center [539, 189] width 796 height 41
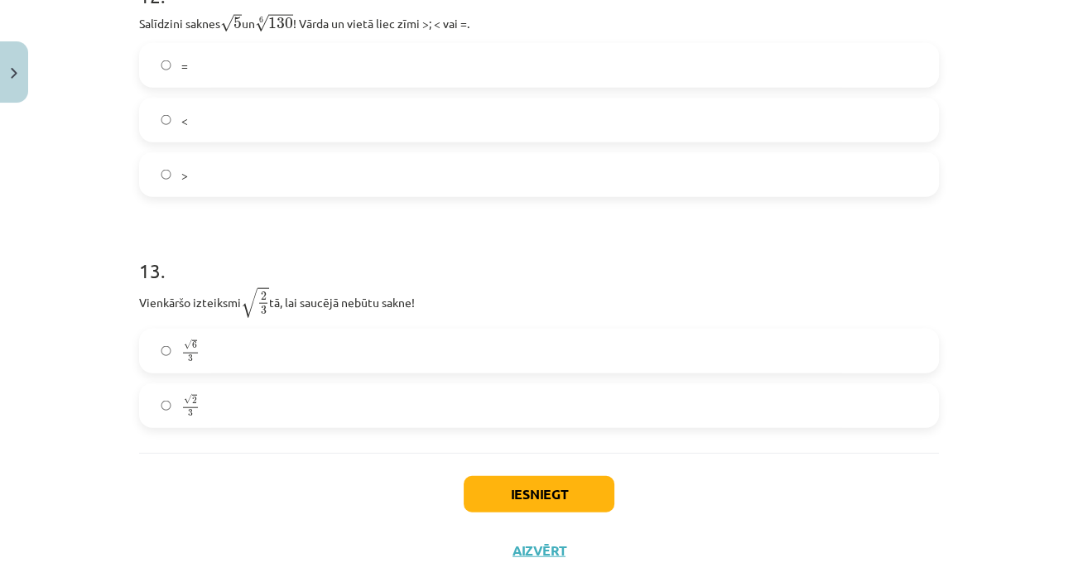
scroll to position [3674, 0]
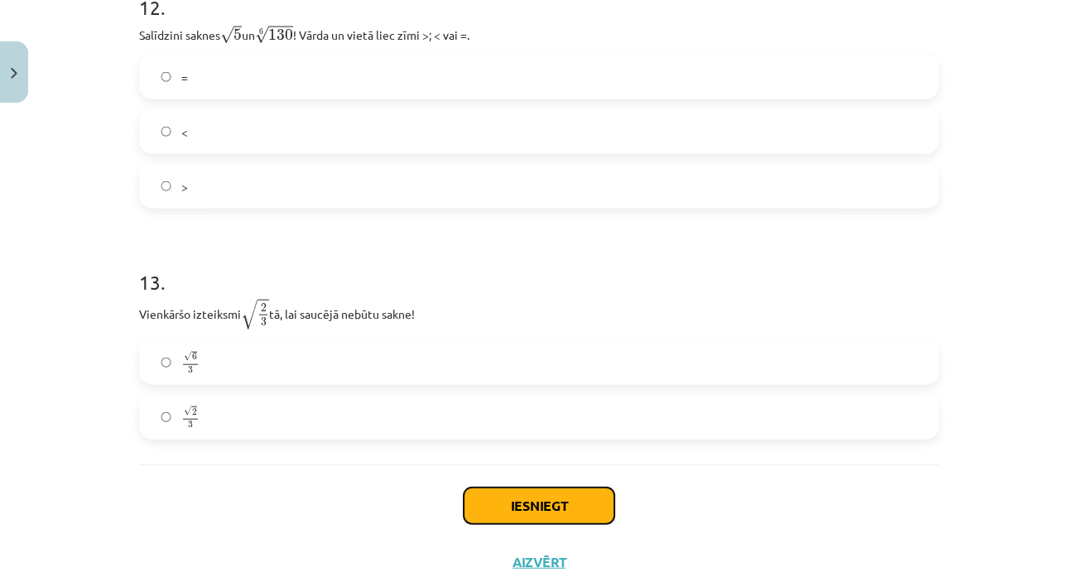
click at [590, 493] on button "Iesniegt" at bounding box center [539, 506] width 151 height 36
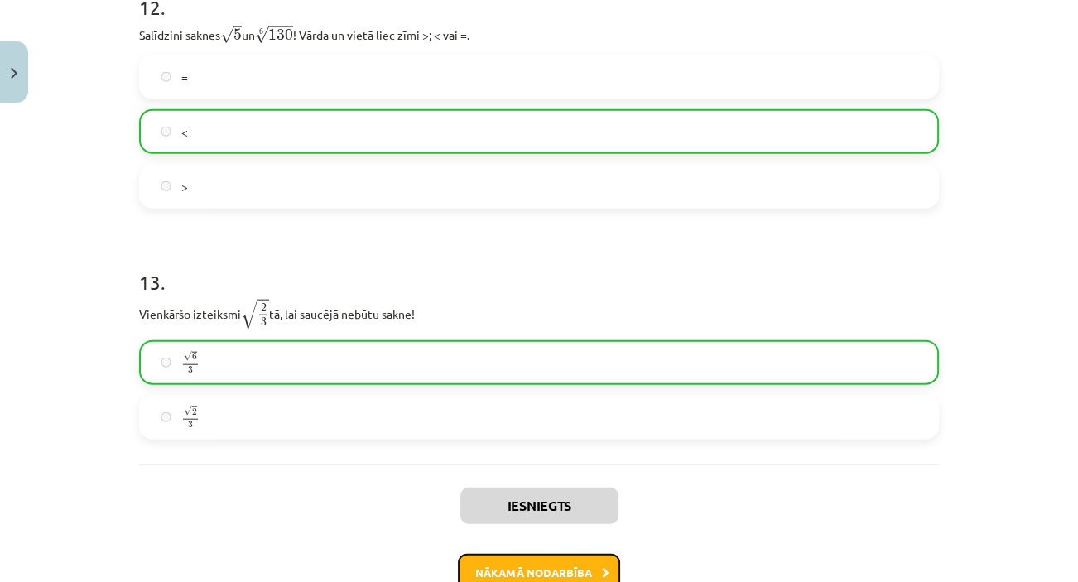
click at [579, 560] on button "Nākamā nodarbība" at bounding box center [539, 573] width 162 height 38
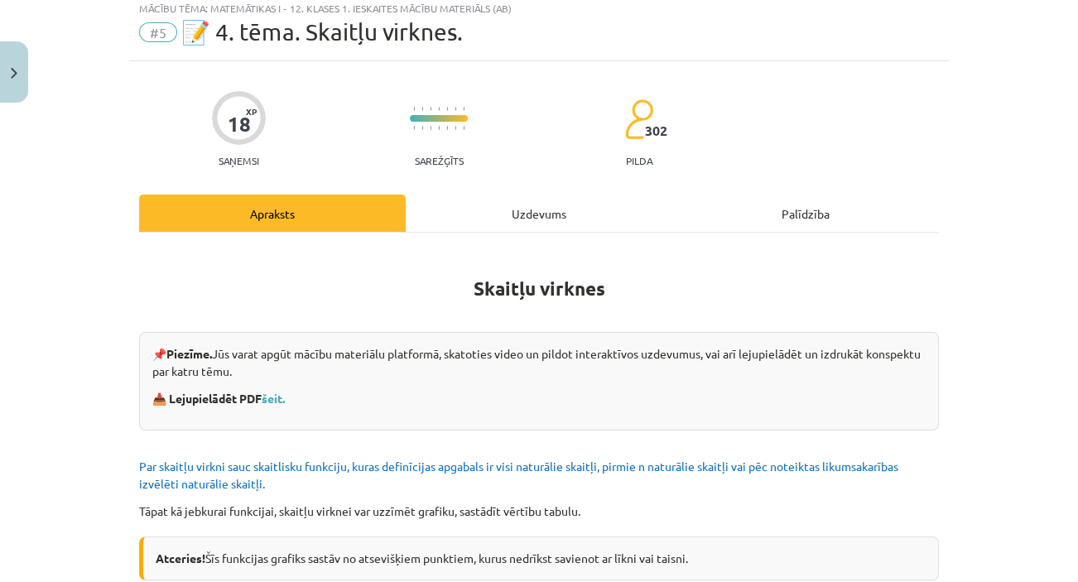
scroll to position [41, 0]
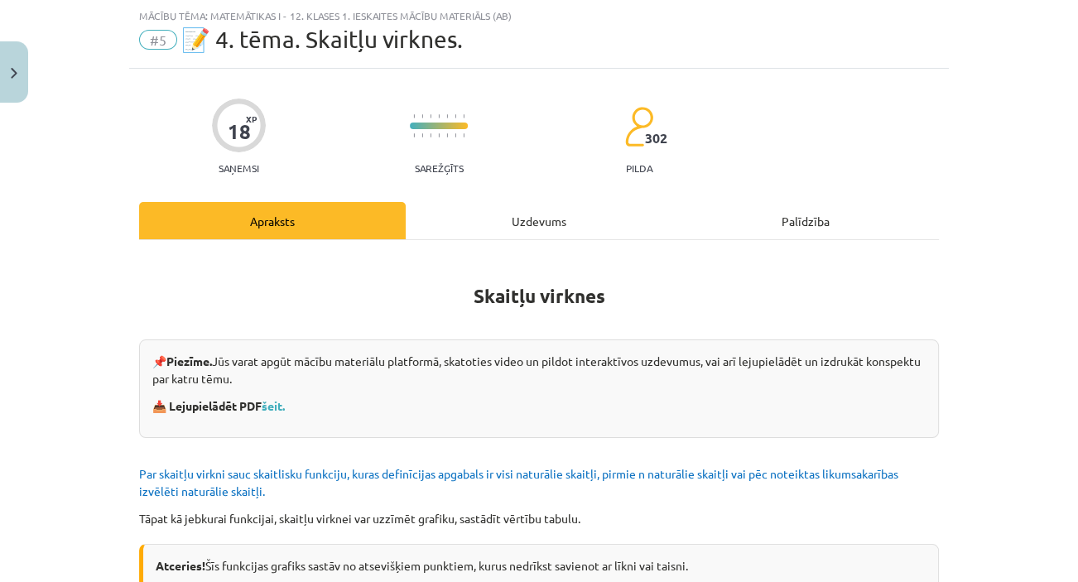
click at [517, 202] on div "Uzdevums" at bounding box center [539, 220] width 267 height 37
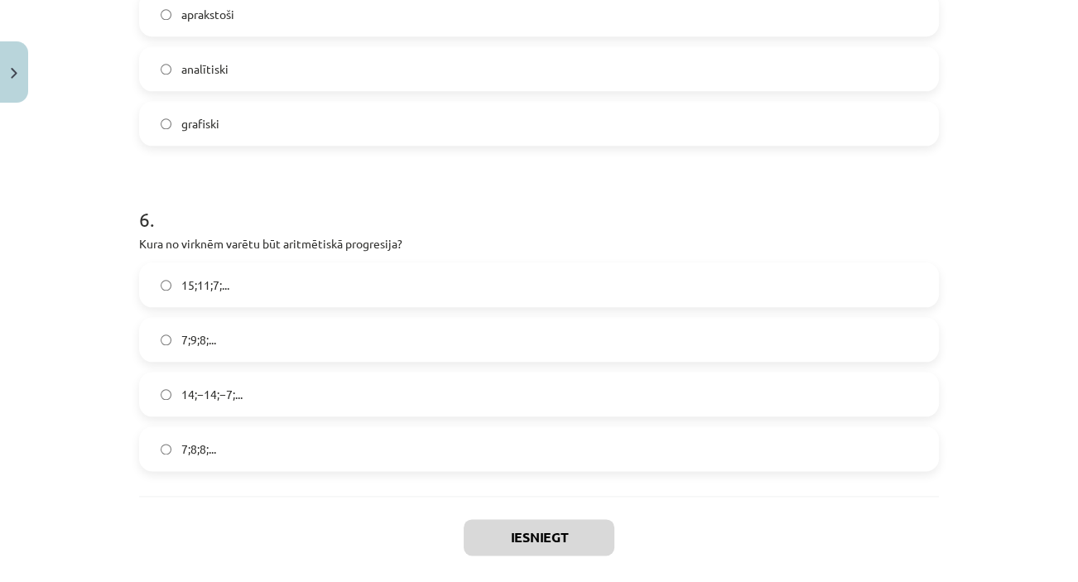
scroll to position [1863, 0]
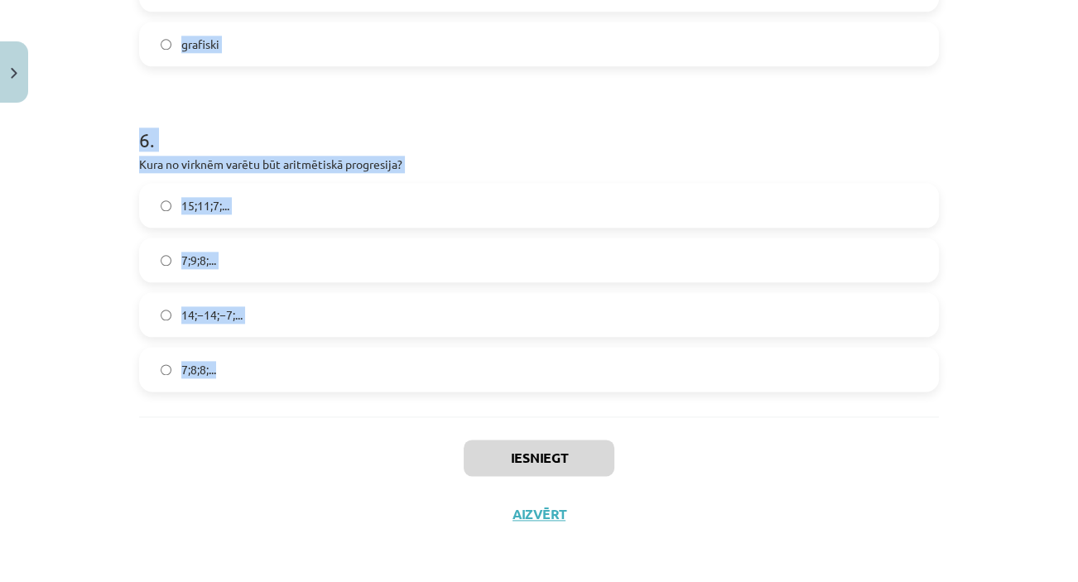
drag, startPoint x: 135, startPoint y: 137, endPoint x: 228, endPoint y: 355, distance: 236.6
copy form "Skaitļu virkne -7; -4; -1; 2; 5; ... ir Konstanta Dilstoša Augoša Ne augoša, ne…"
click at [482, 111] on h1 "6 ." at bounding box center [539, 124] width 800 height 51
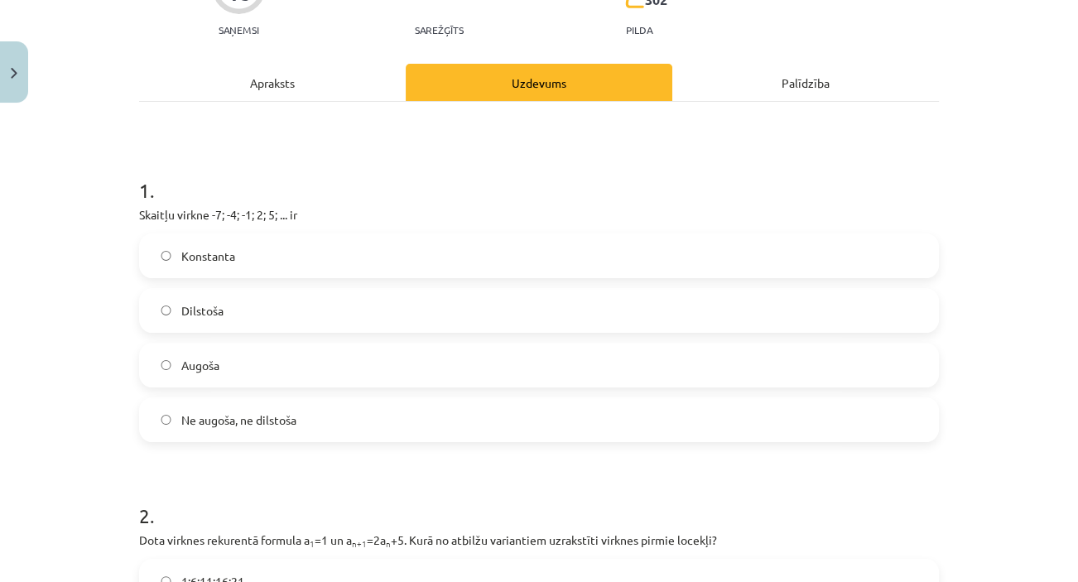
scroll to position [183, 0]
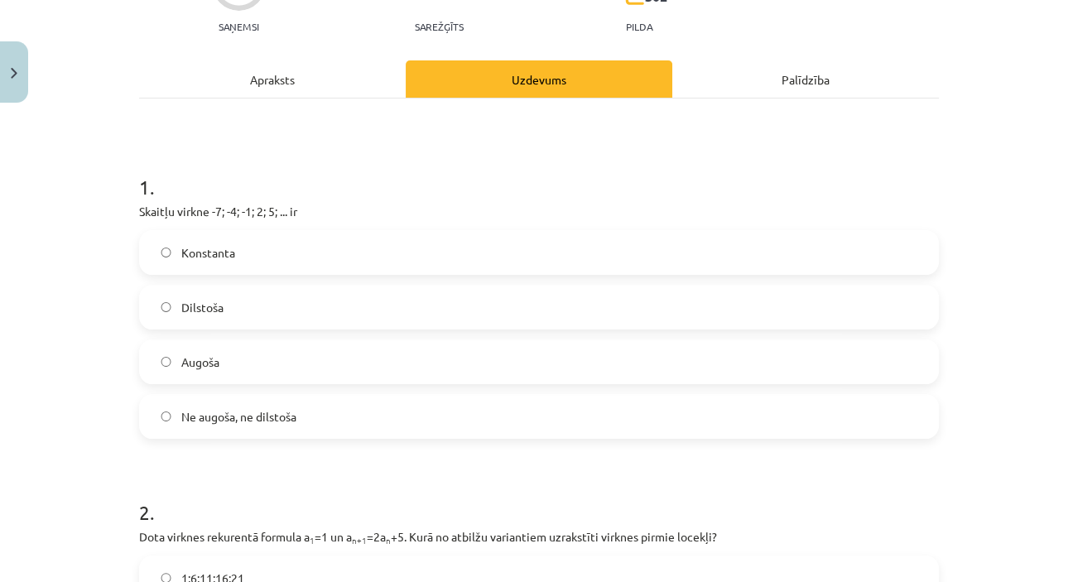
click at [306, 353] on label "Augoša" at bounding box center [539, 361] width 796 height 41
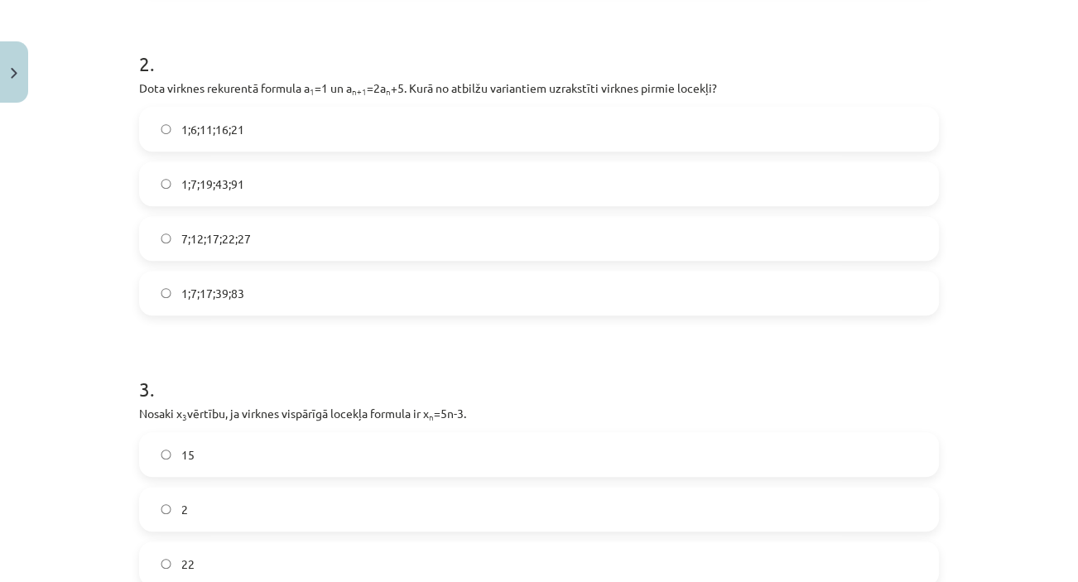
scroll to position [651, 0]
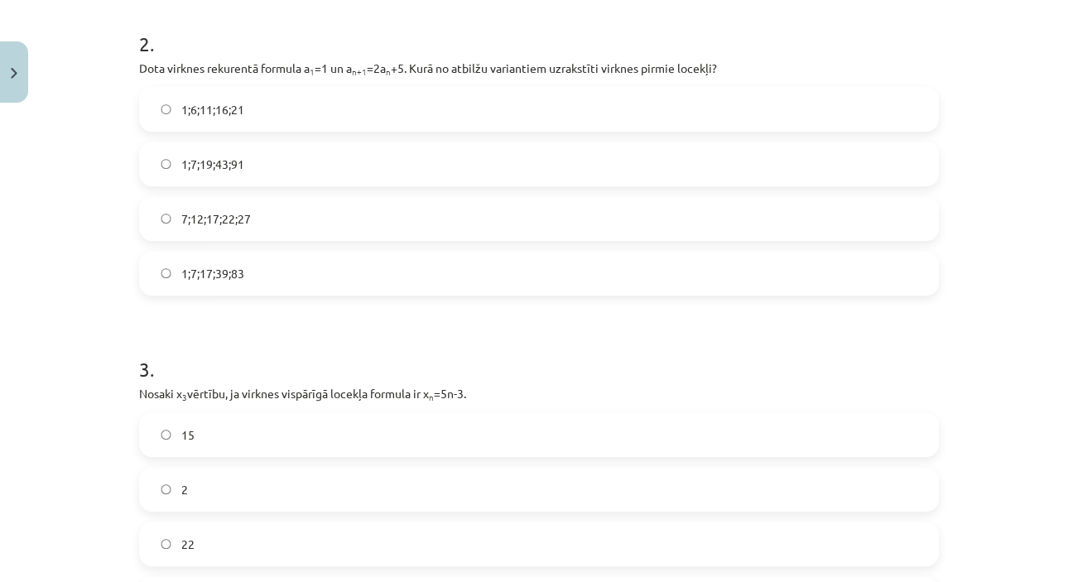
click at [252, 161] on label "1;7;19;43;91" at bounding box center [539, 163] width 796 height 41
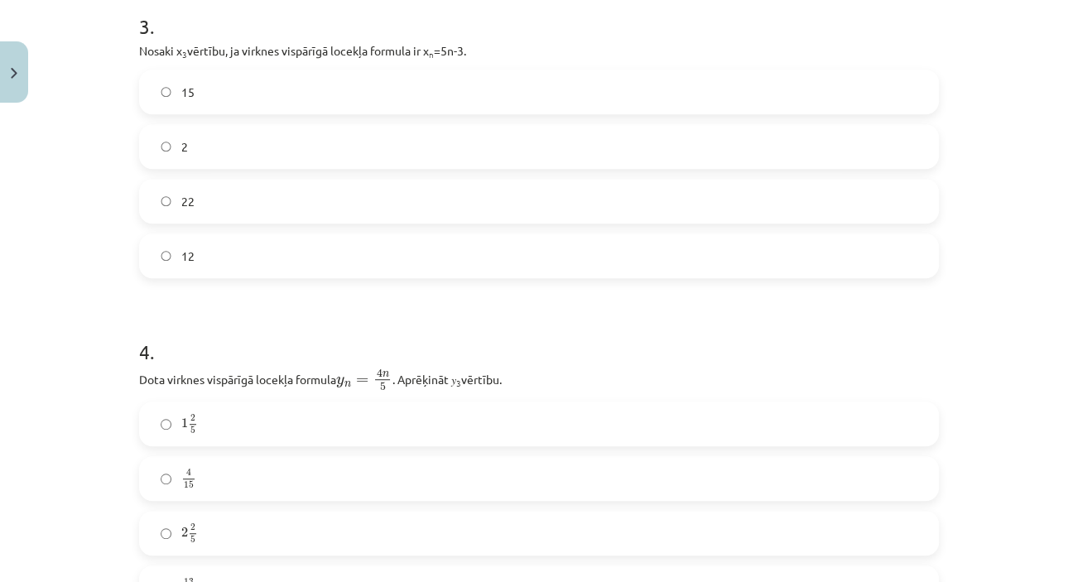
scroll to position [1018, 0]
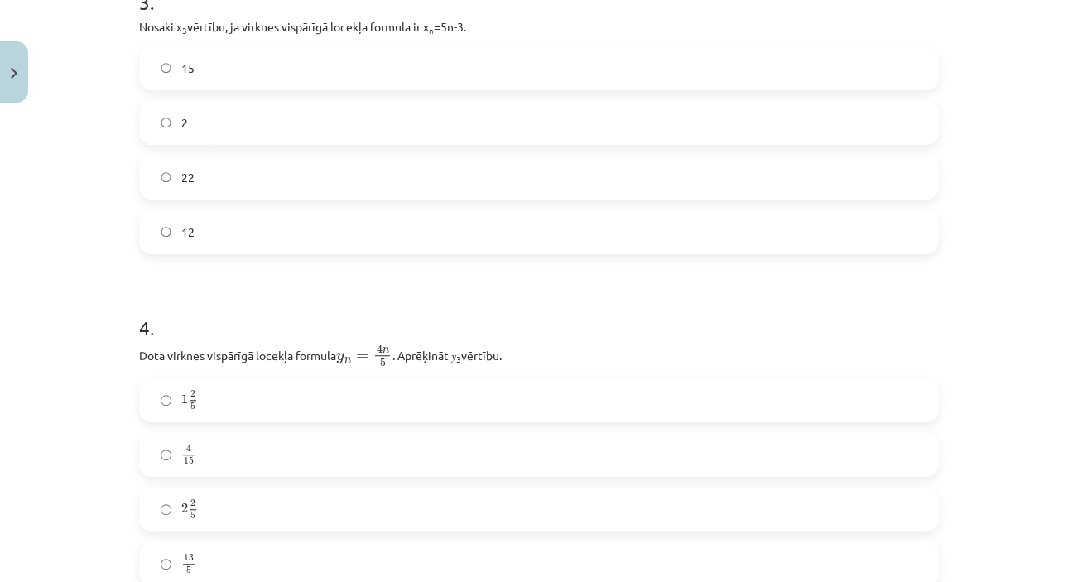
click at [233, 234] on label "12" at bounding box center [539, 231] width 796 height 41
click at [521, 504] on label "2 2 5 2 2 5" at bounding box center [539, 508] width 796 height 41
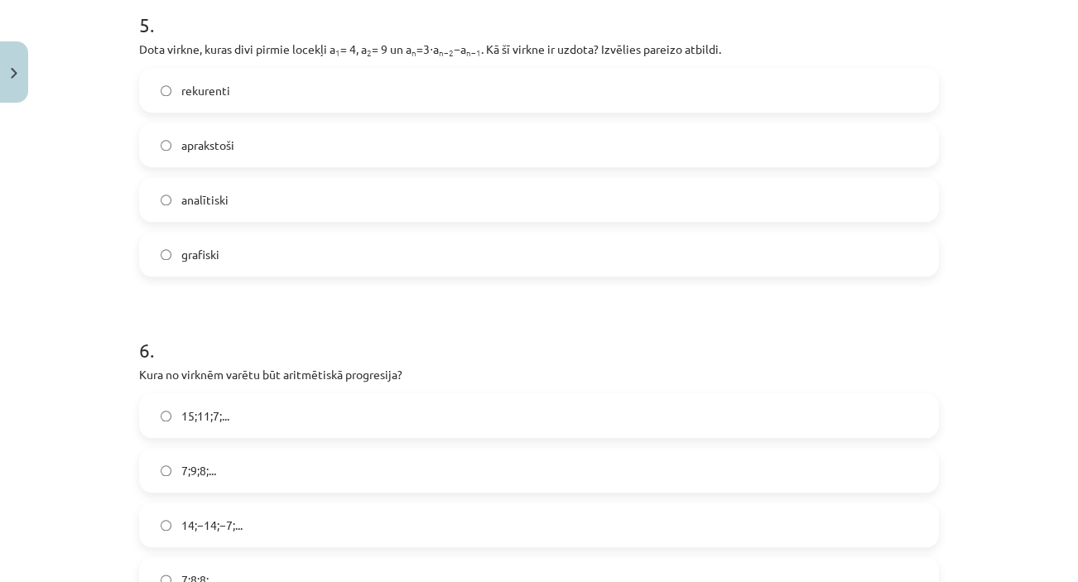
scroll to position [1680, 0]
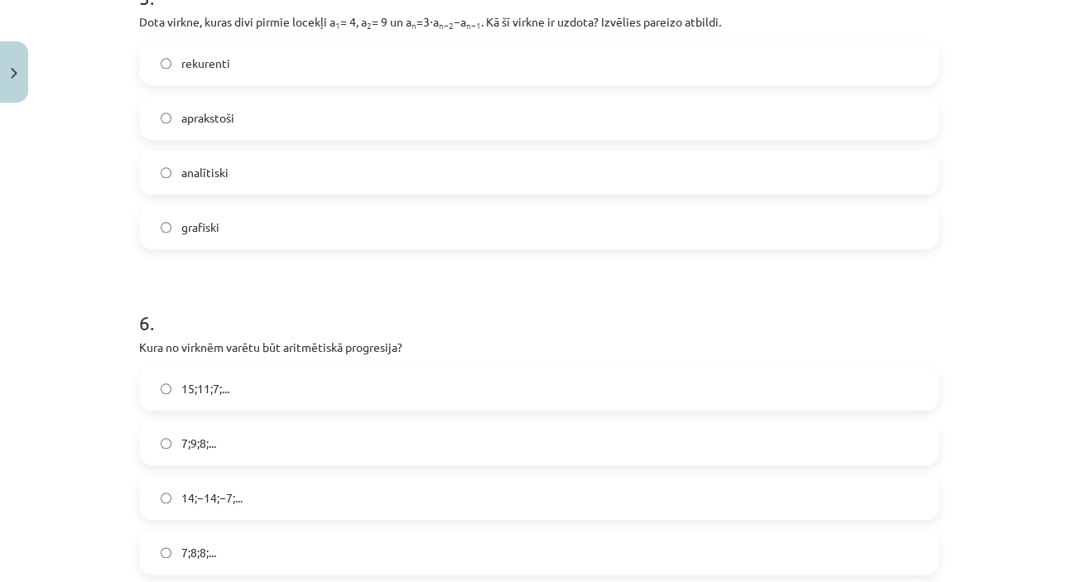
click at [278, 70] on label "rekurenti" at bounding box center [539, 62] width 796 height 41
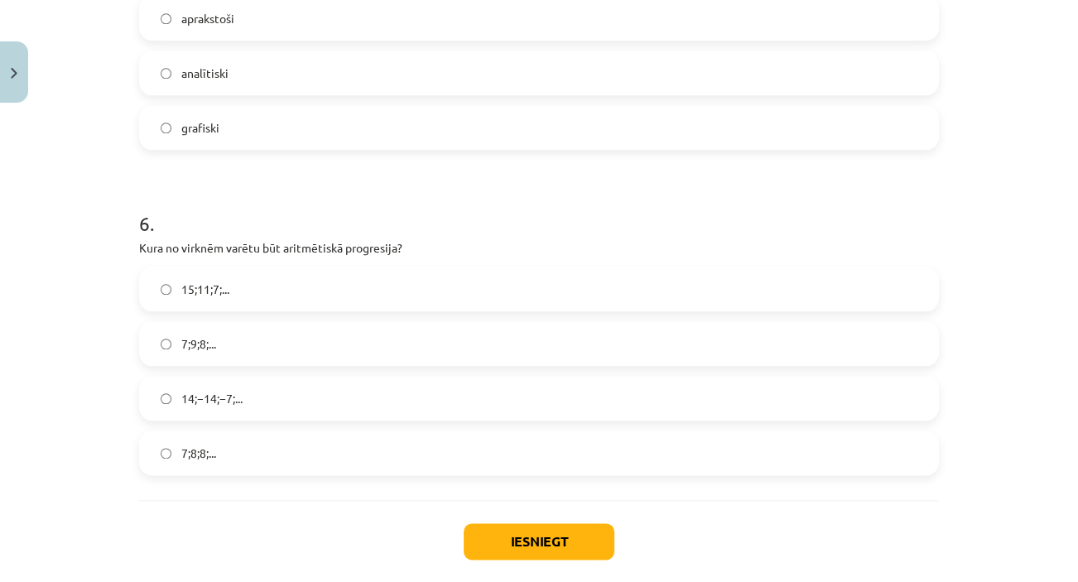
scroll to position [1814, 0]
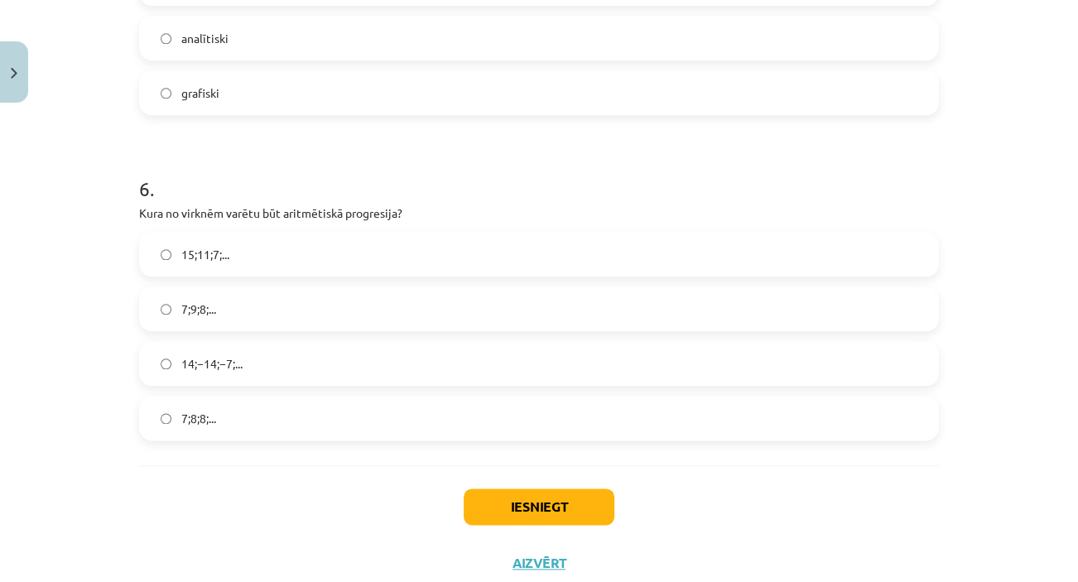
click at [366, 240] on label "15;11;7;..." at bounding box center [539, 253] width 796 height 41
click at [530, 505] on button "Iesniegt" at bounding box center [539, 506] width 151 height 36
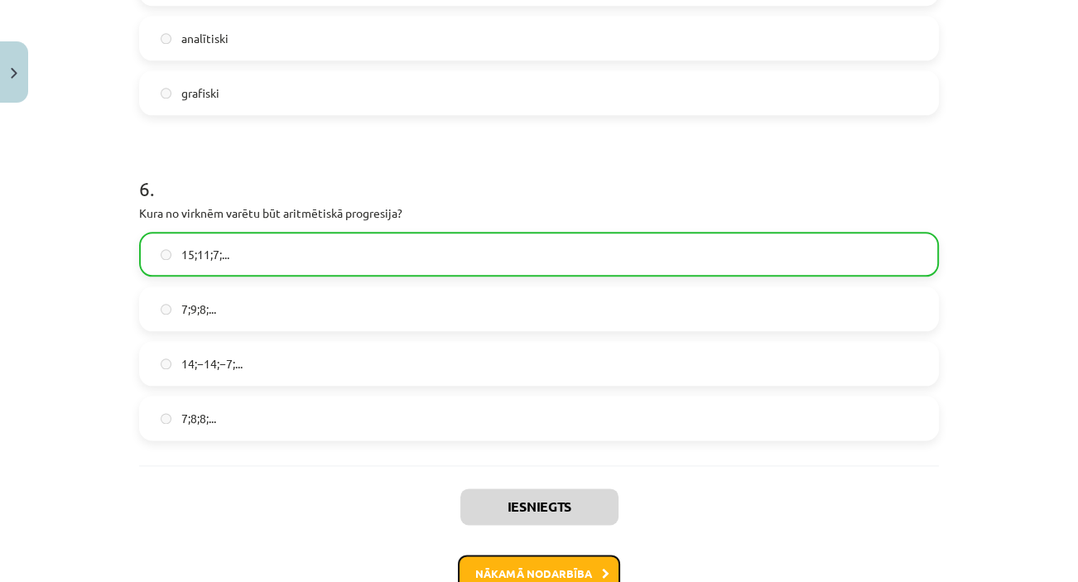
click at [562, 562] on button "Nākamā nodarbība" at bounding box center [539, 574] width 162 height 38
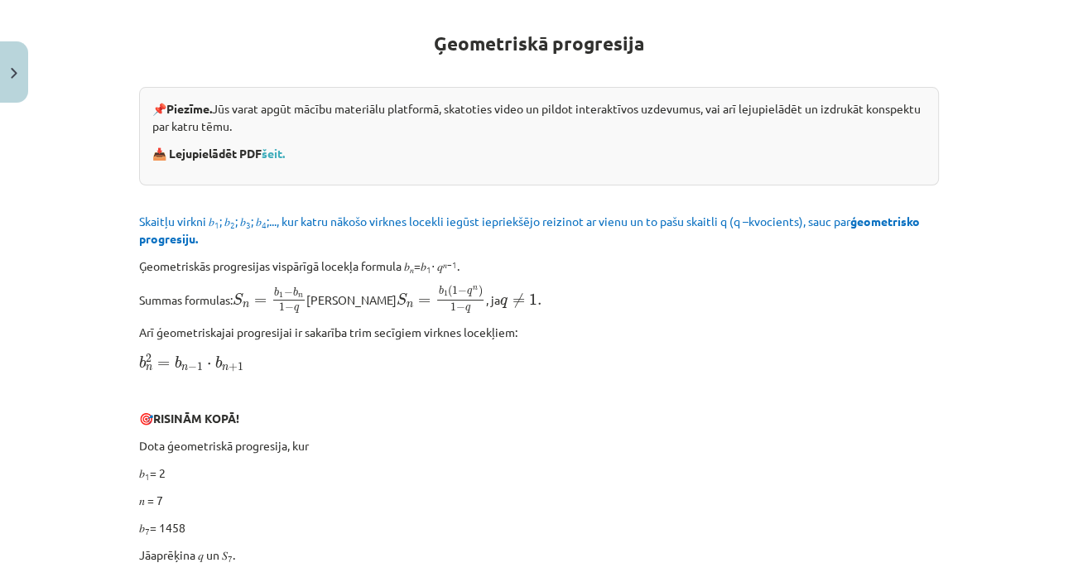
scroll to position [41, 0]
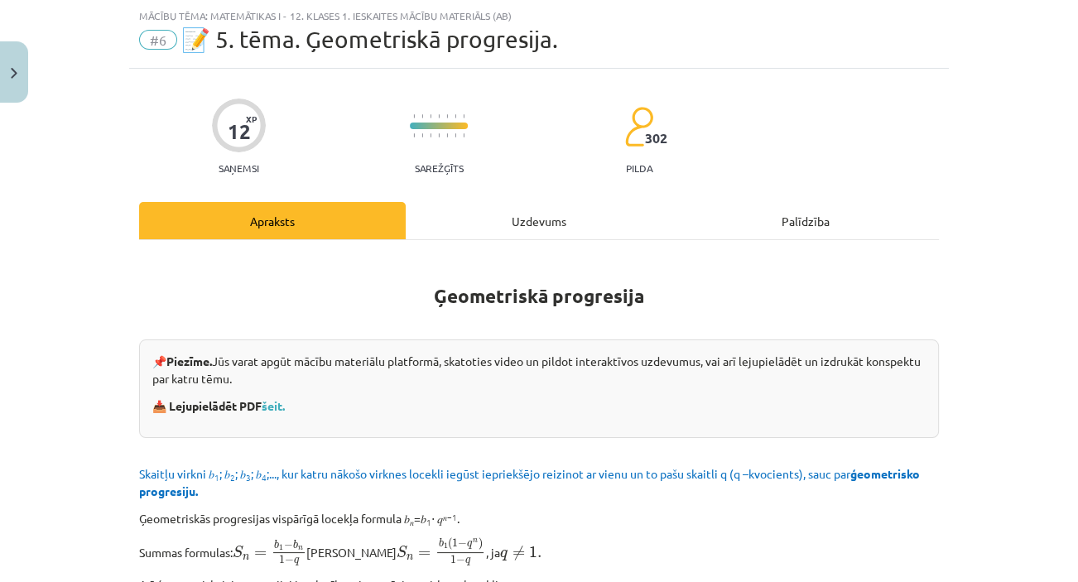
click at [491, 204] on div "Uzdevums" at bounding box center [539, 220] width 267 height 37
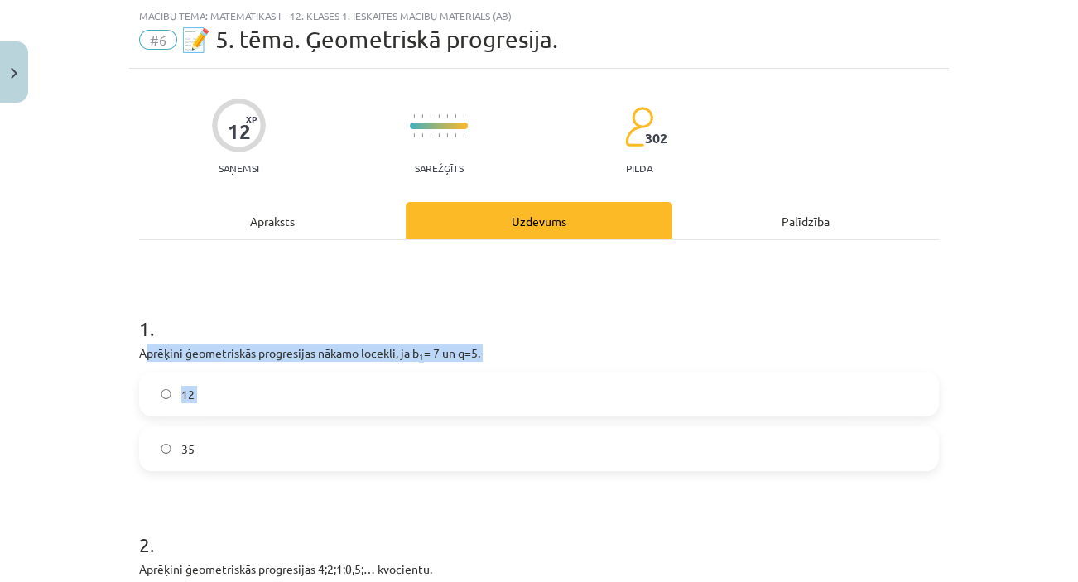
drag, startPoint x: 140, startPoint y: 348, endPoint x: 179, endPoint y: 426, distance: 87.7
click at [179, 426] on div "1 . Aprēķini ģeometriskās progresijas nākamo locekli, ja b 1 = 7 un q=5. 12 35" at bounding box center [539, 379] width 800 height 183
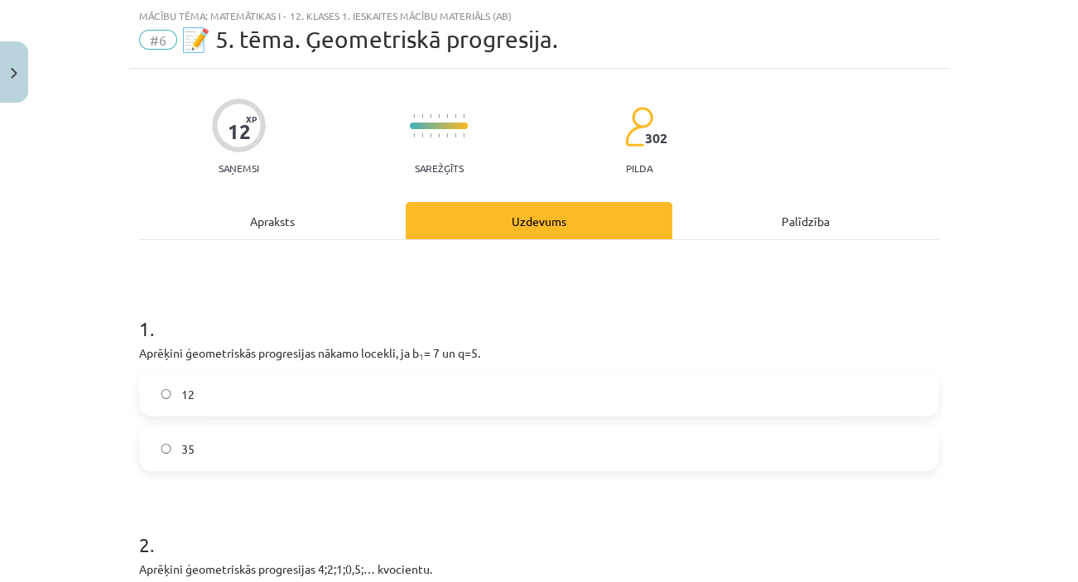
drag, startPoint x: 179, startPoint y: 426, endPoint x: 133, endPoint y: 348, distance: 90.1
click at [139, 348] on p "Aprēķini ģeometriskās progresijas nākamo locekli, ja b 1 = 7 un q=5." at bounding box center [539, 352] width 800 height 17
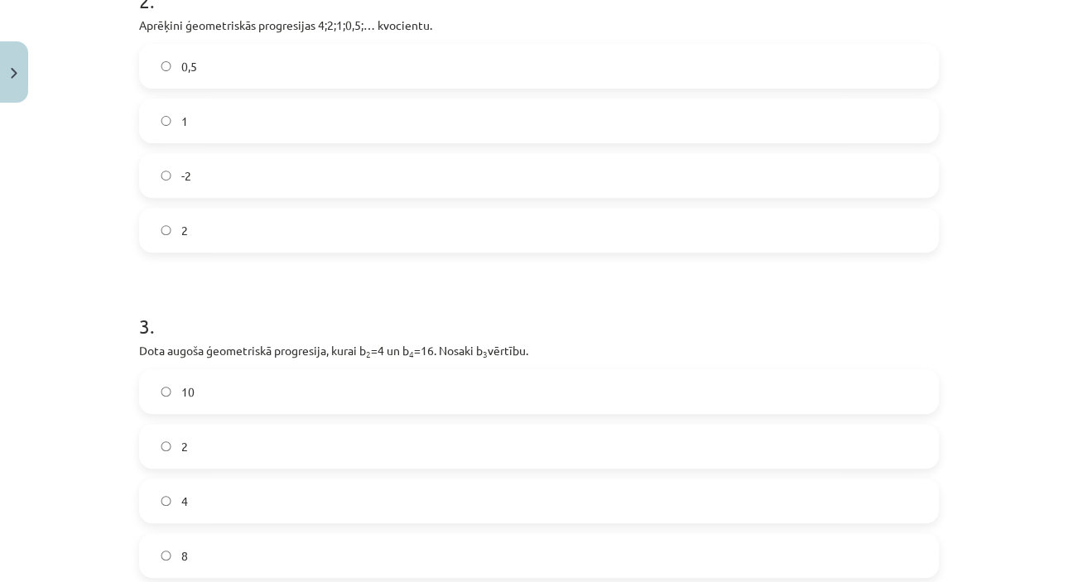
scroll to position [771, 0]
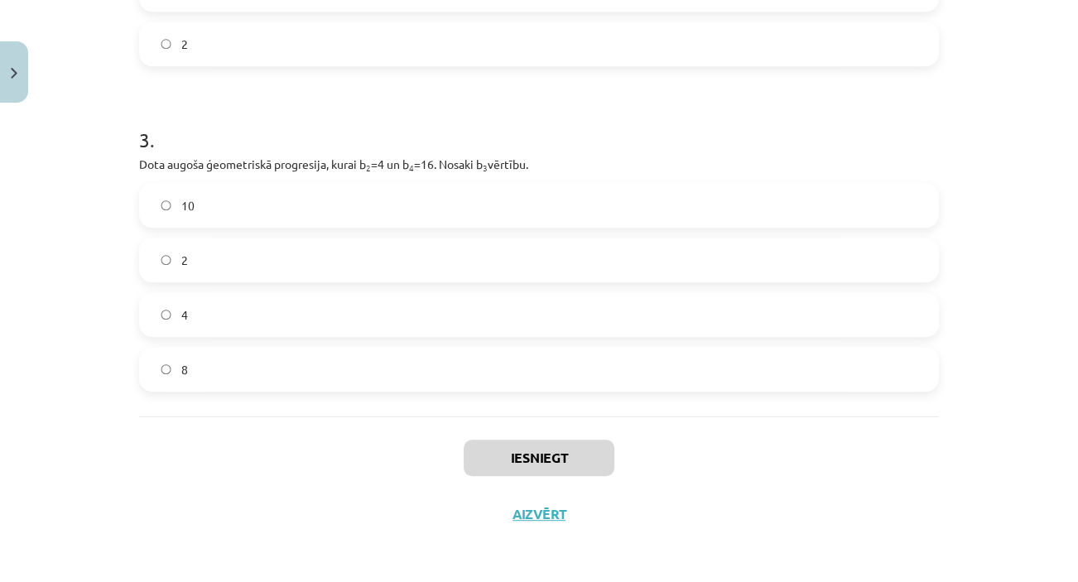
drag, startPoint x: 133, startPoint y: 348, endPoint x: 201, endPoint y: 608, distance: 268.6
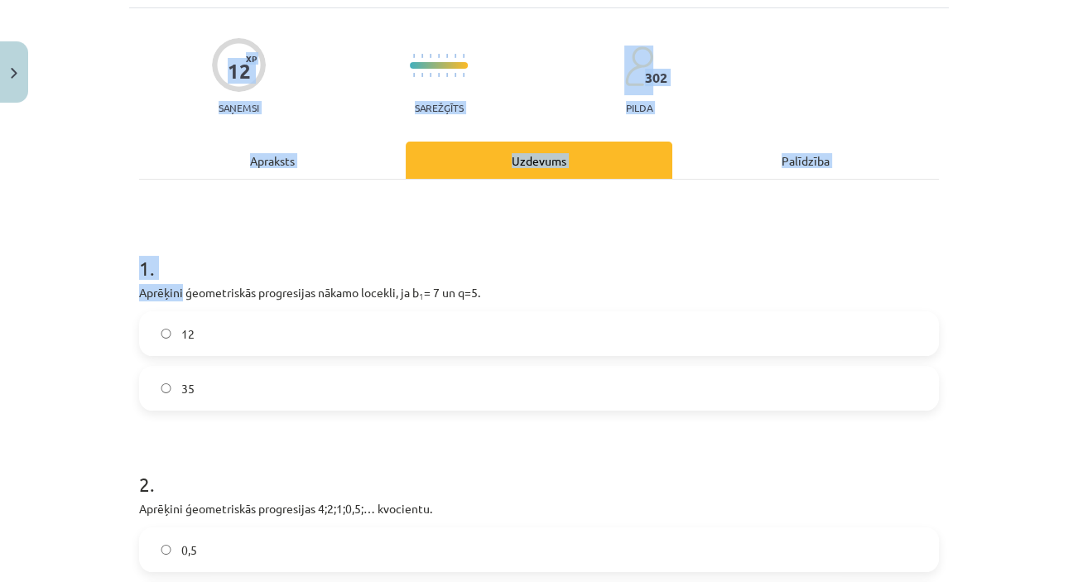
scroll to position [103, 0]
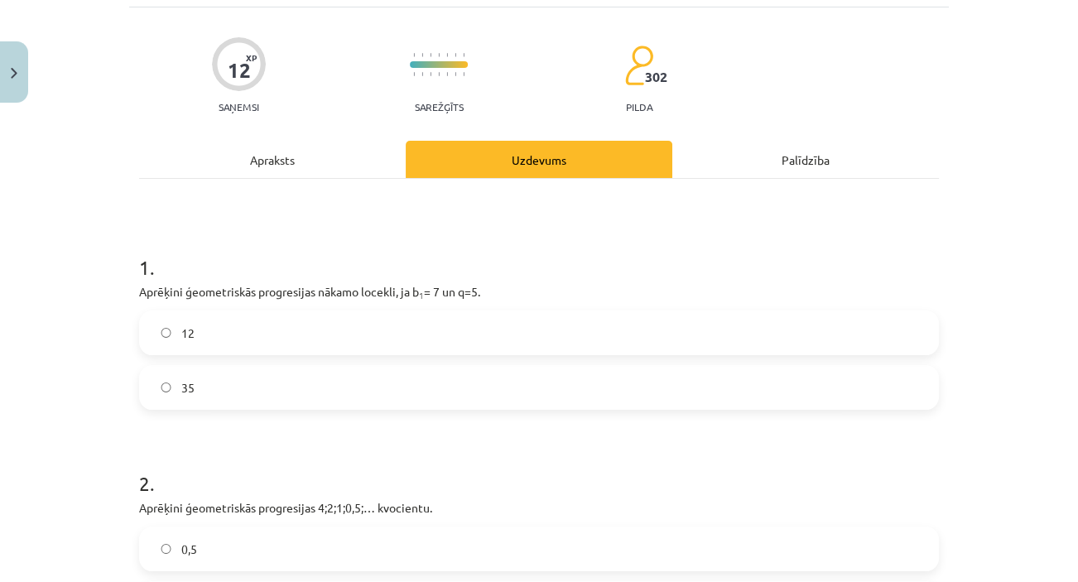
click at [184, 300] on div "1 . Aprēķini ģeometriskās progresijas nākamo locekli, ja b 1 = 7 un q=5. 12 35" at bounding box center [539, 318] width 800 height 183
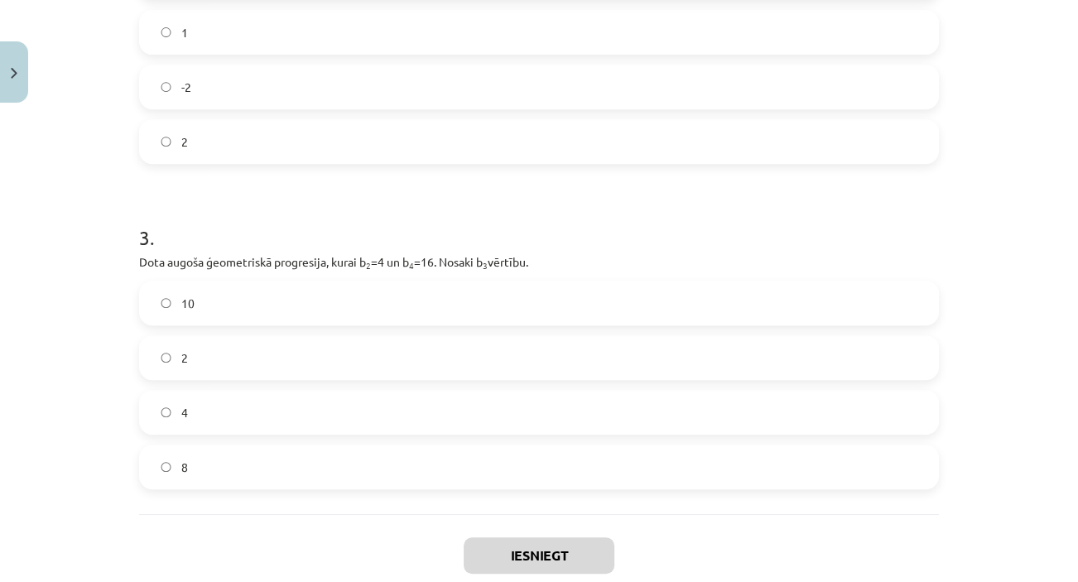
scroll to position [771, 0]
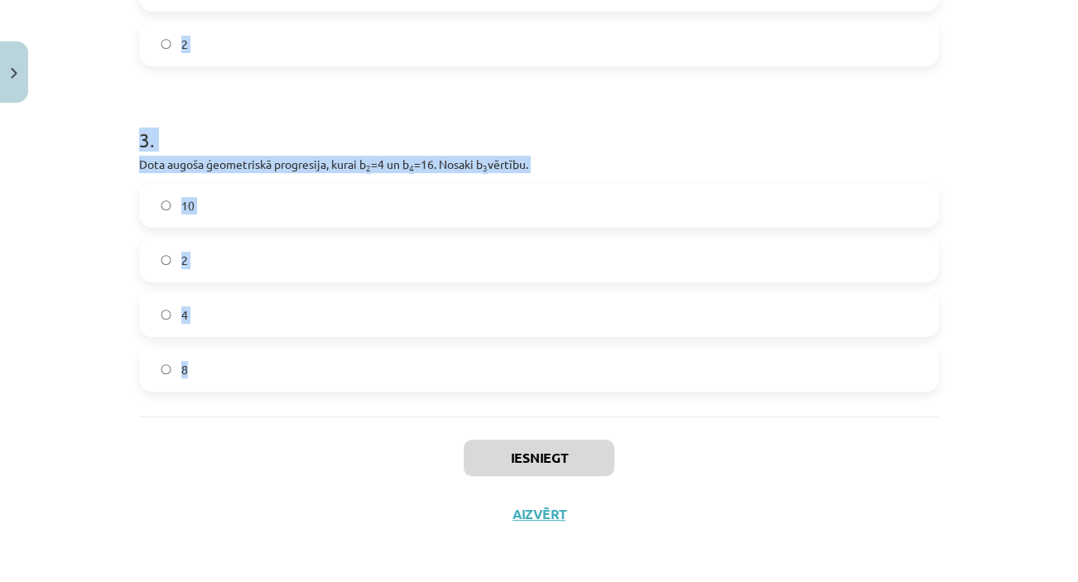
drag, startPoint x: 134, startPoint y: 290, endPoint x: 214, endPoint y: 361, distance: 106.7
copy form "Aprēķini ģeometriskās progresijas nākamo locekli, ja b 1 = 7 un q=5. 12 35 2 . …"
click at [110, 281] on div "Mācību tēma: Matemātikas i - 12. klases 1. ieskaites mācību materiāls (ab) #6 📝…" at bounding box center [539, 291] width 1078 height 582
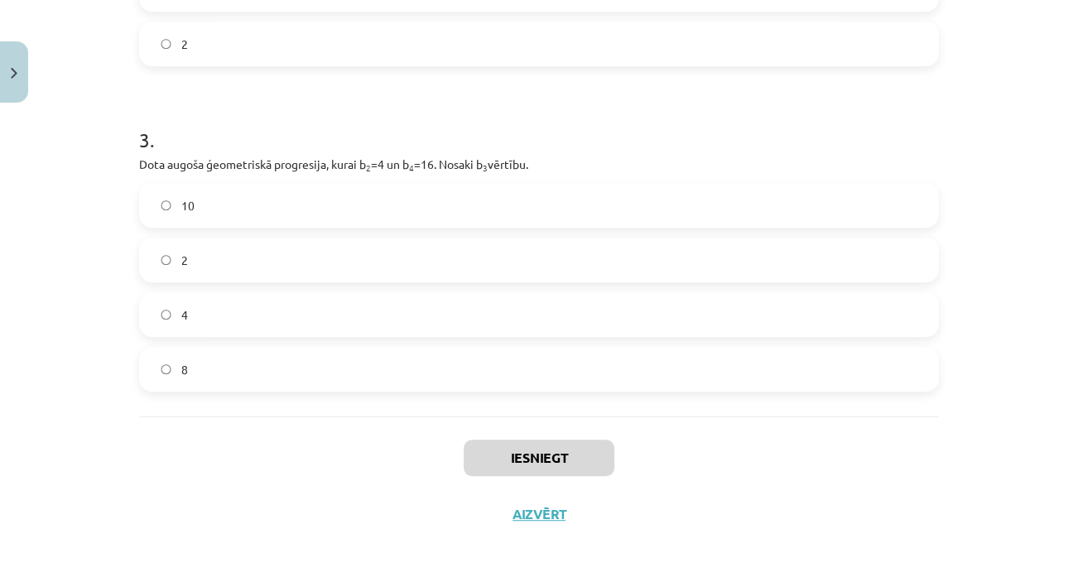
click at [312, 355] on label "8" at bounding box center [539, 368] width 796 height 41
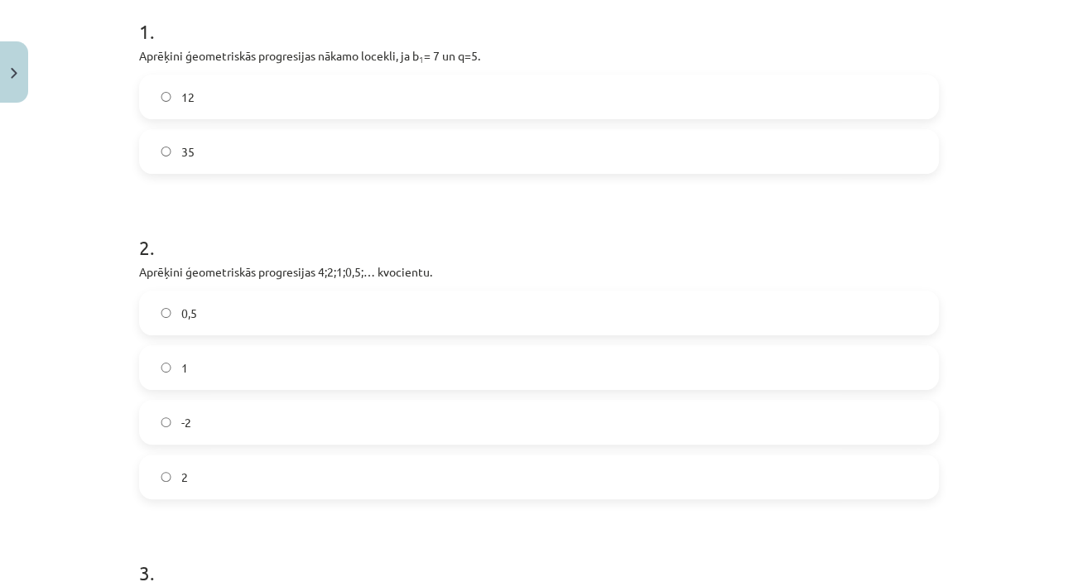
scroll to position [352, 0]
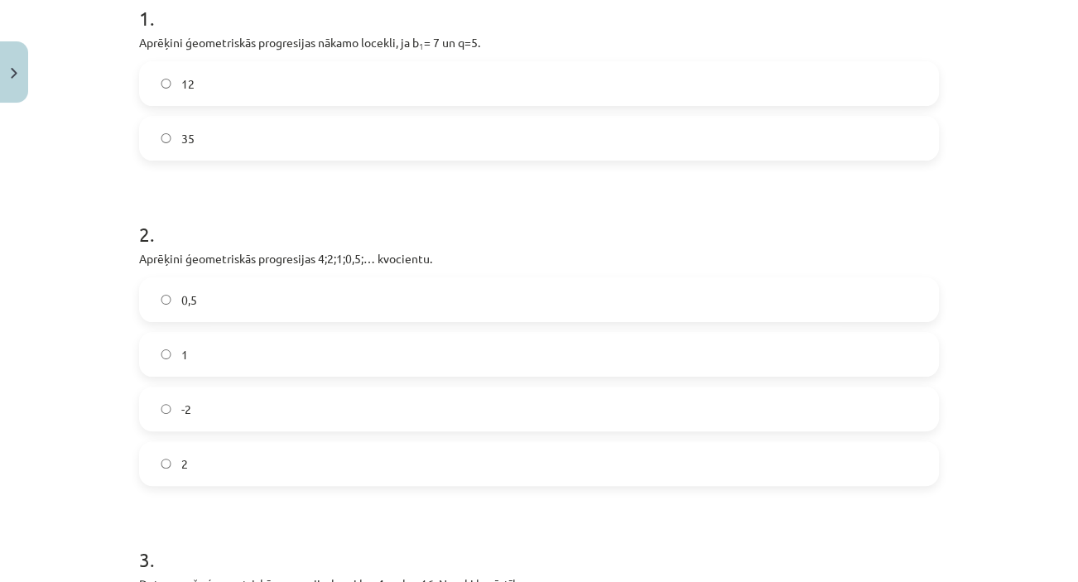
click at [736, 113] on div "12 35" at bounding box center [539, 110] width 800 height 99
click at [743, 143] on label "35" at bounding box center [539, 138] width 796 height 41
click at [323, 297] on label "0,5" at bounding box center [539, 299] width 796 height 41
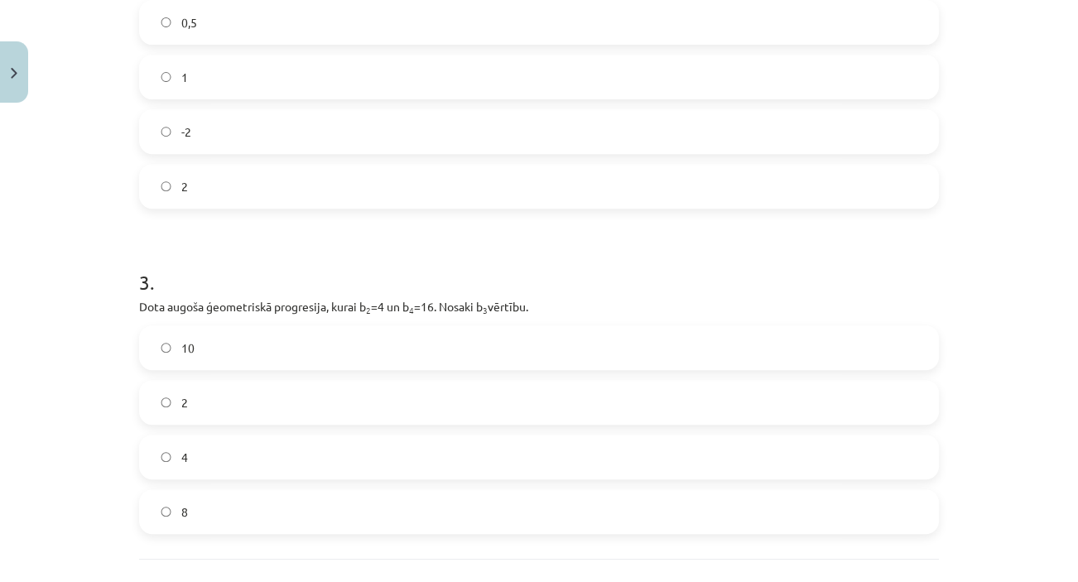
scroll to position [641, 0]
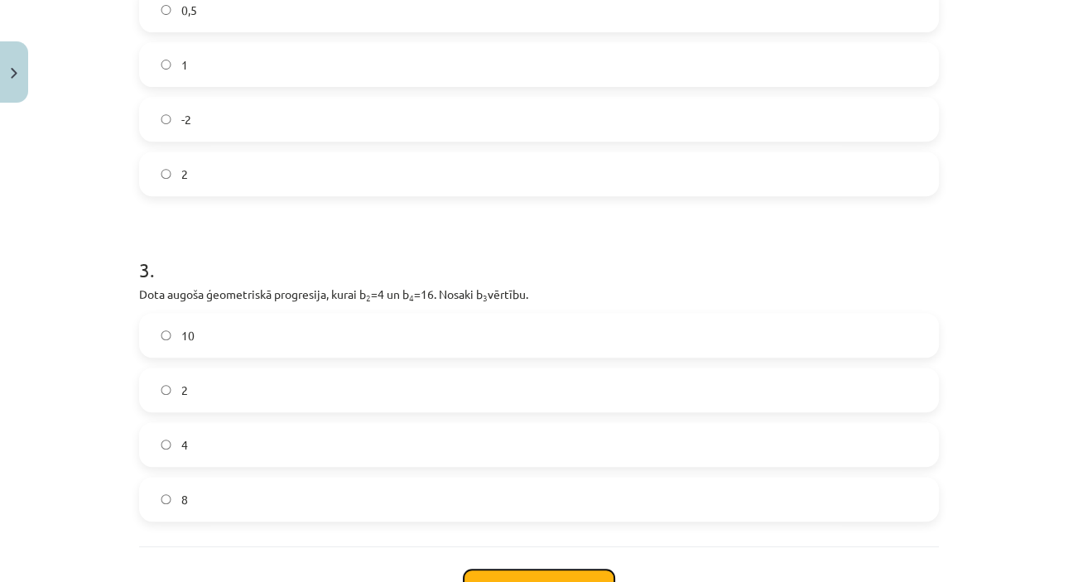
click at [555, 574] on button "Iesniegt" at bounding box center [539, 587] width 151 height 36
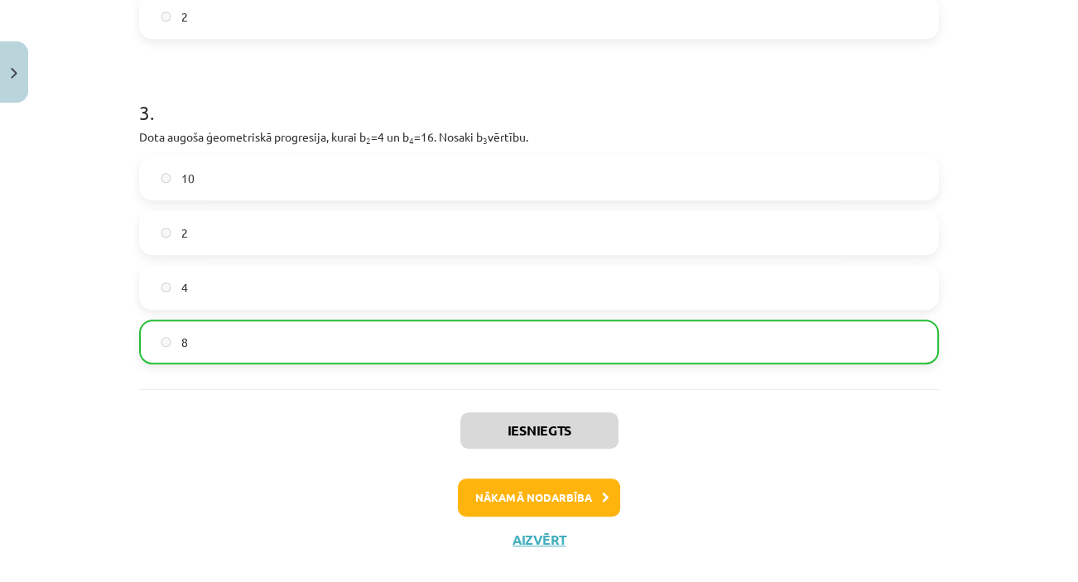
scroll to position [824, 0]
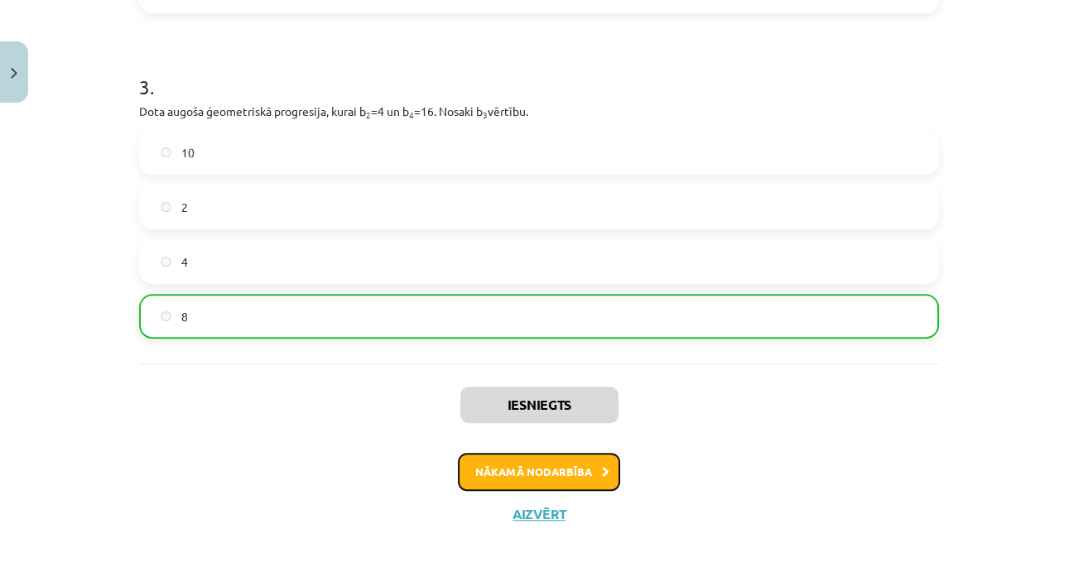
click at [565, 468] on button "Nākamā nodarbība" at bounding box center [539, 472] width 162 height 38
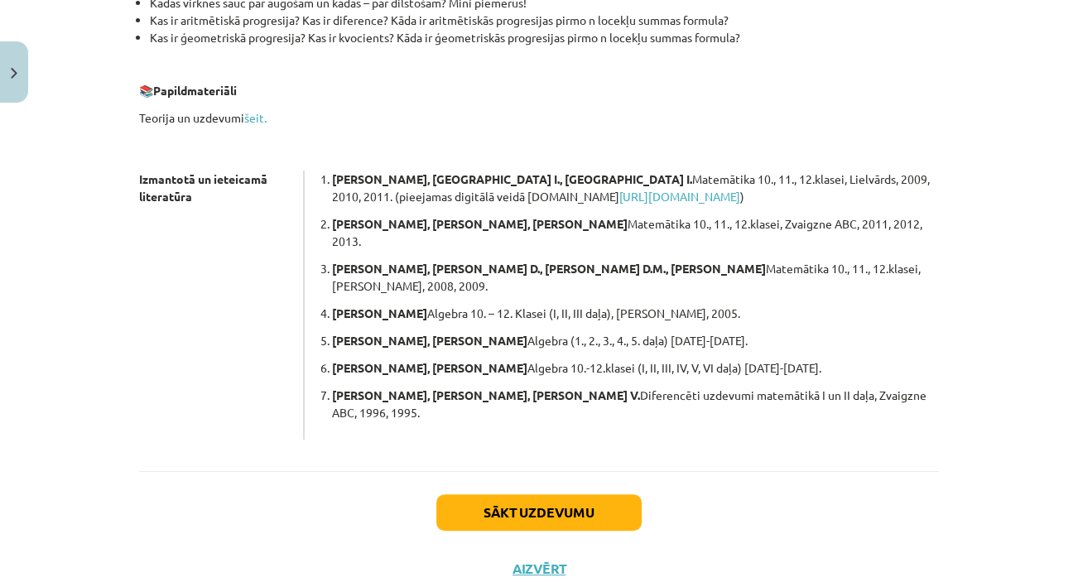
scroll to position [464, 0]
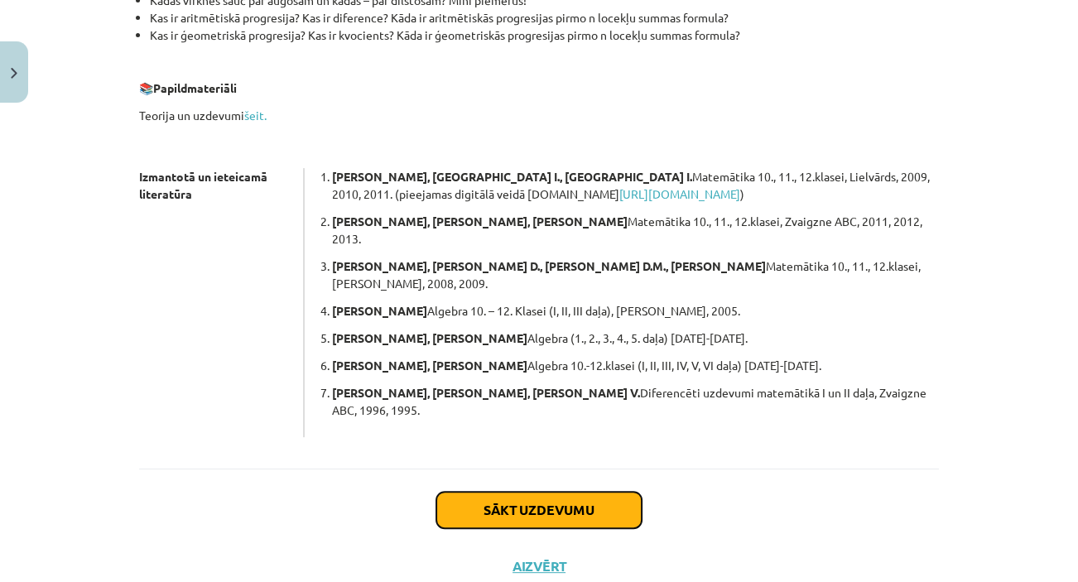
click at [594, 492] on button "Sākt uzdevumu" at bounding box center [538, 510] width 205 height 36
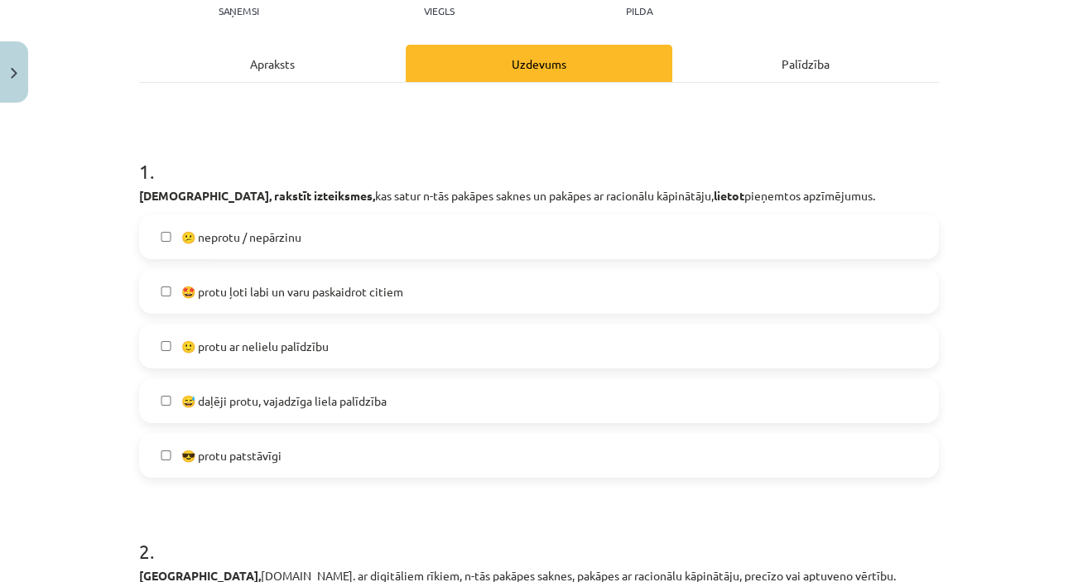
scroll to position [194, 0]
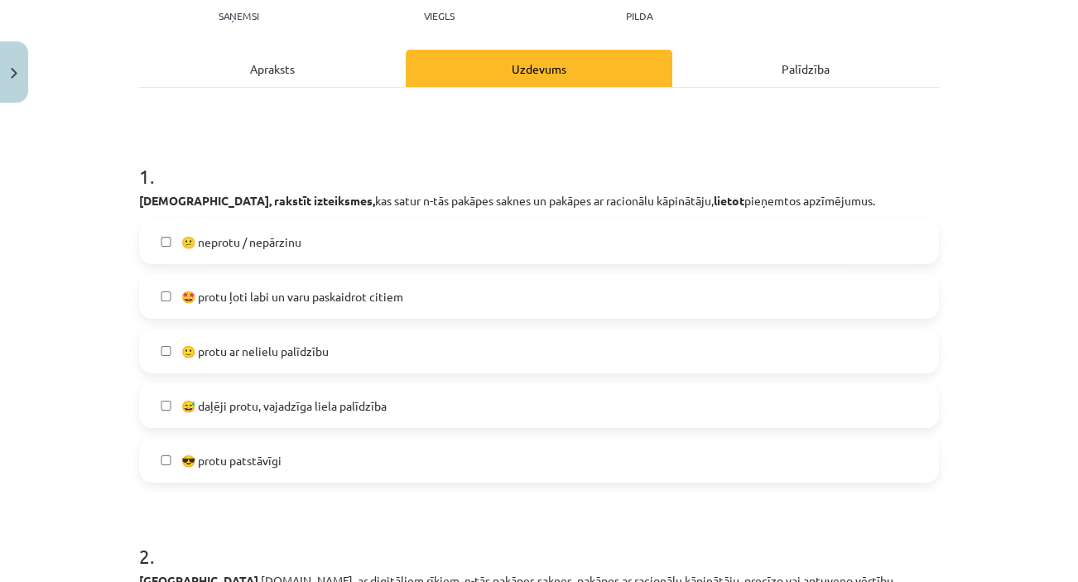
click at [368, 352] on label "🙂 protu ar nelielu palīdzību" at bounding box center [539, 350] width 796 height 41
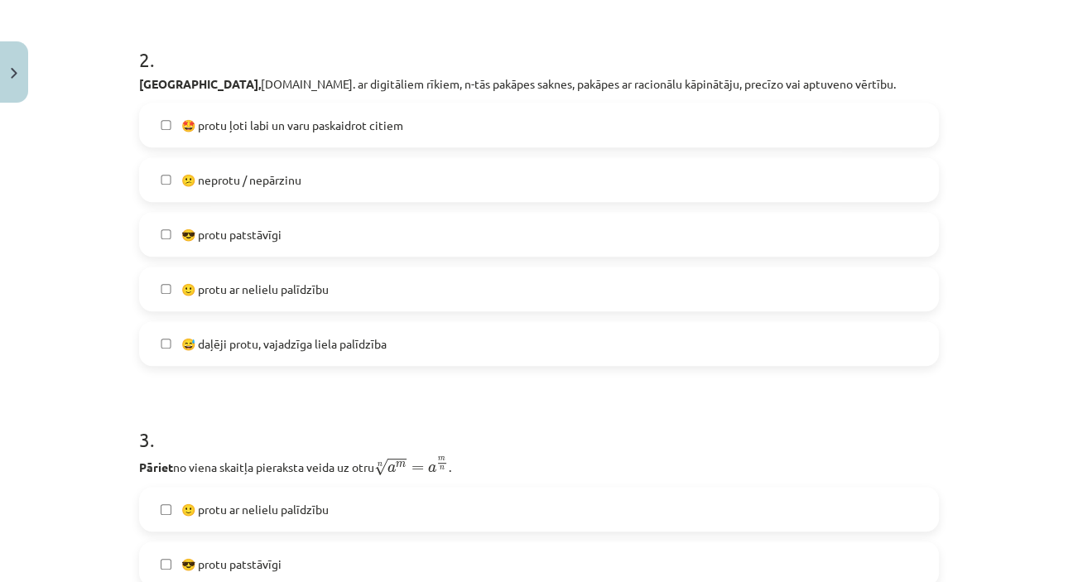
scroll to position [699, 0]
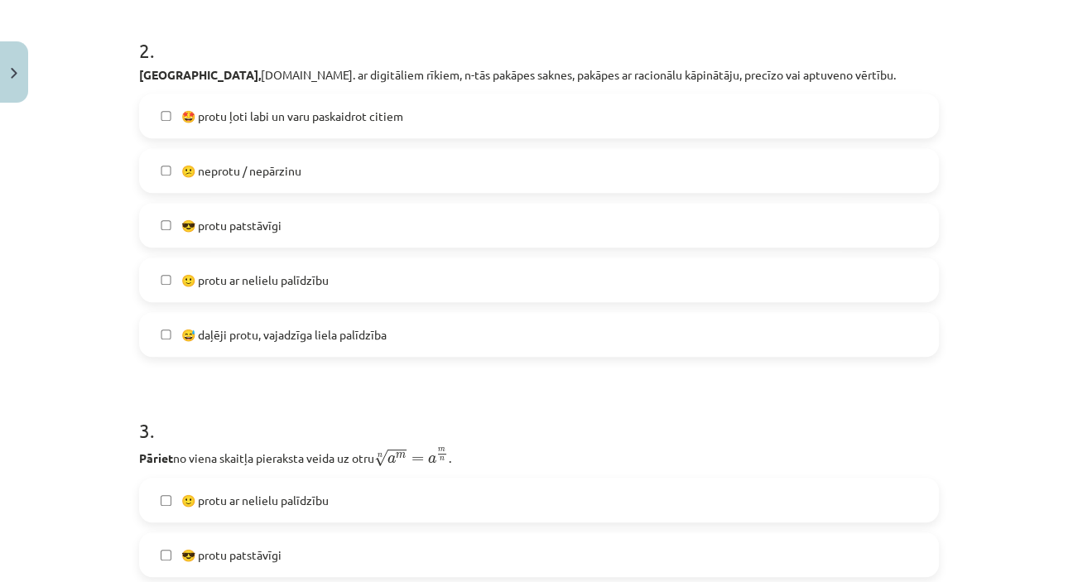
click at [723, 263] on label "🙂 protu ar nelielu palīdzību" at bounding box center [539, 279] width 796 height 41
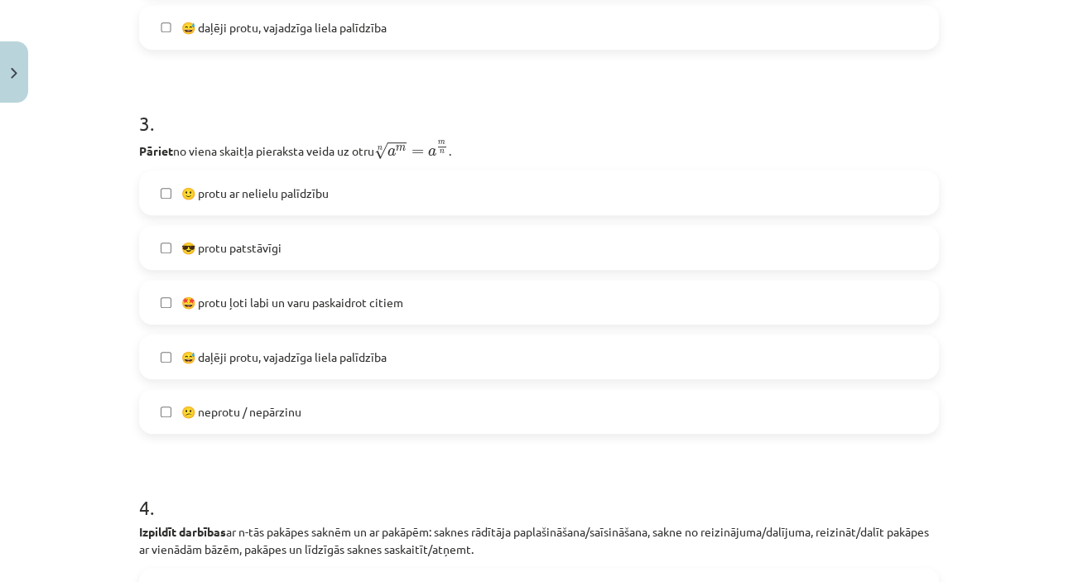
scroll to position [1068, 0]
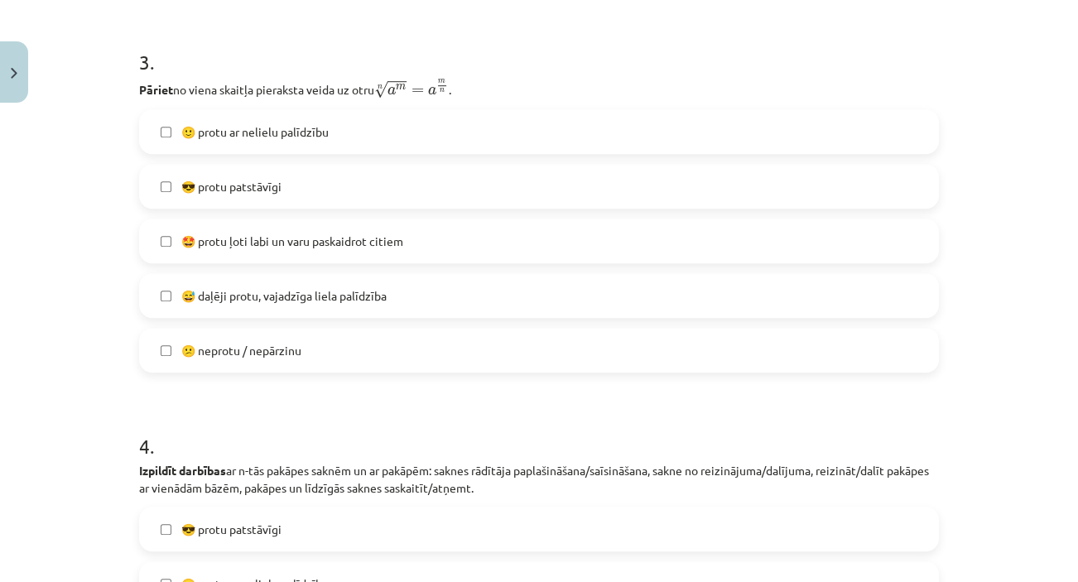
click at [491, 172] on label "😎 protu patstāvīgi" at bounding box center [539, 186] width 796 height 41
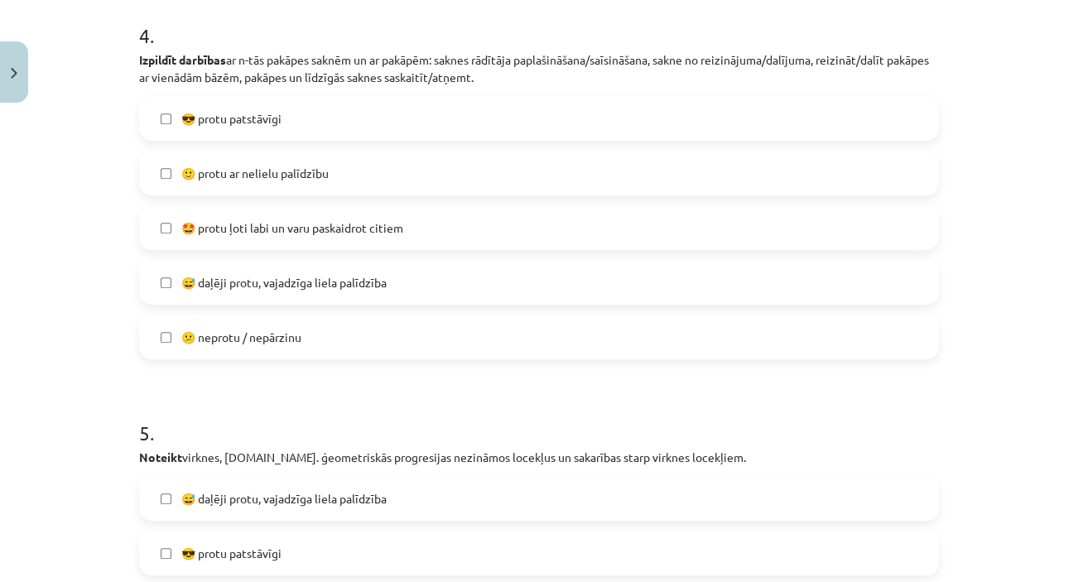
scroll to position [1500, 0]
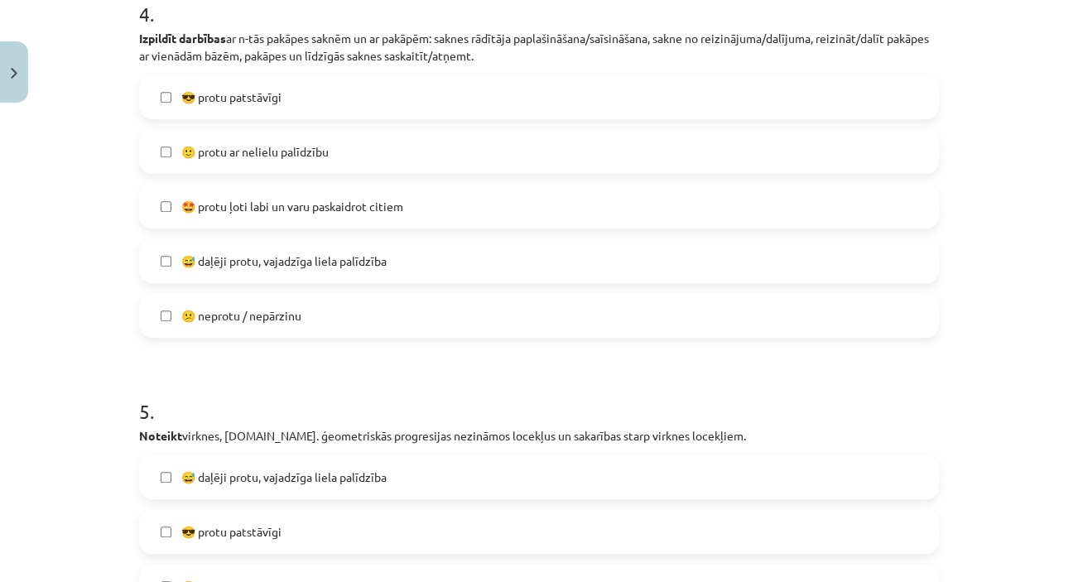
click at [555, 167] on label "🙂 protu ar nelielu palīdzību" at bounding box center [539, 151] width 796 height 41
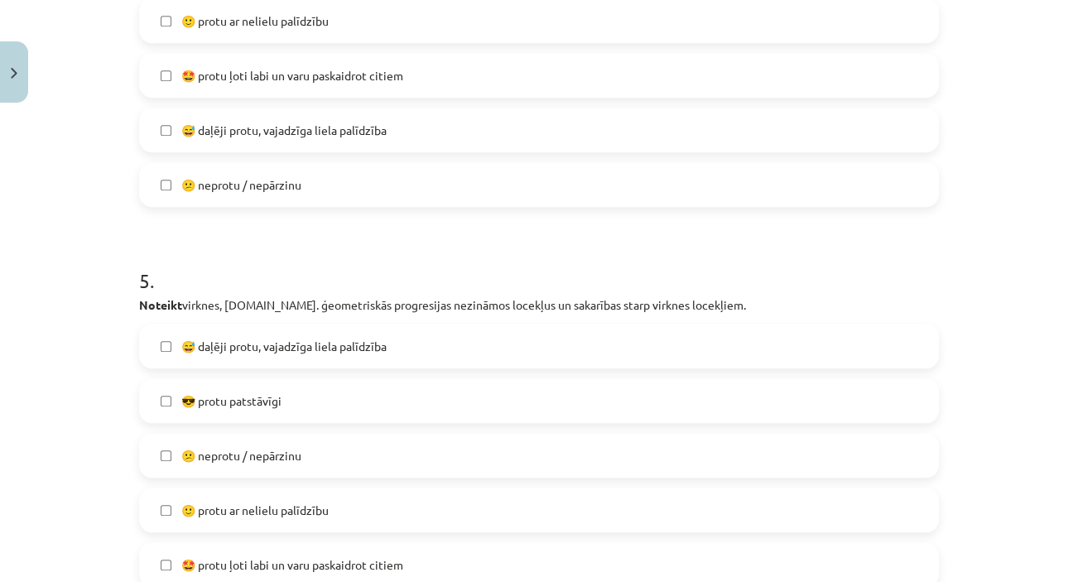
scroll to position [1744, 0]
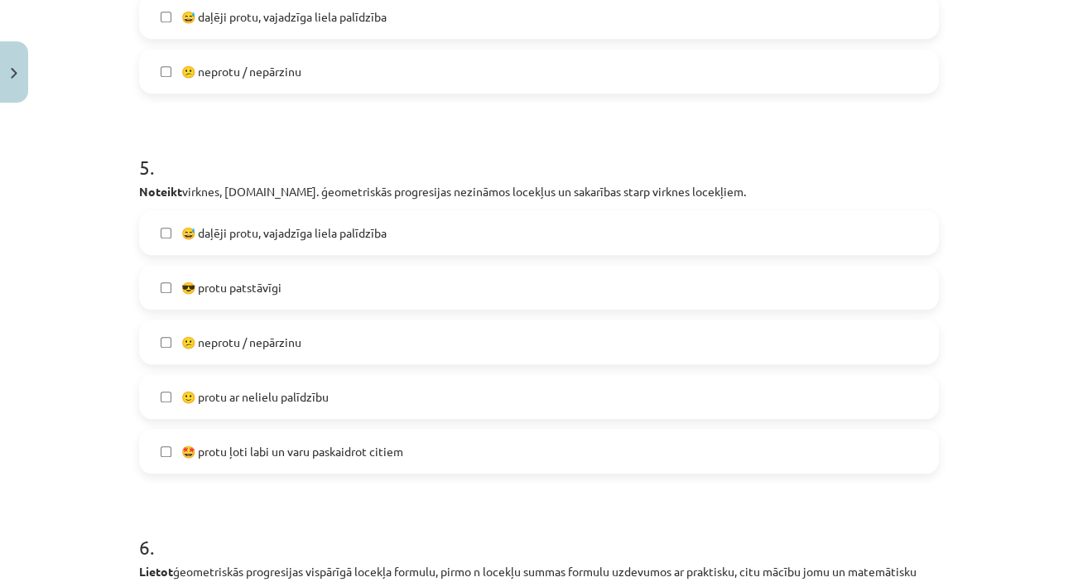
click at [334, 403] on label "🙂 protu ar nelielu palīdzību" at bounding box center [539, 396] width 796 height 41
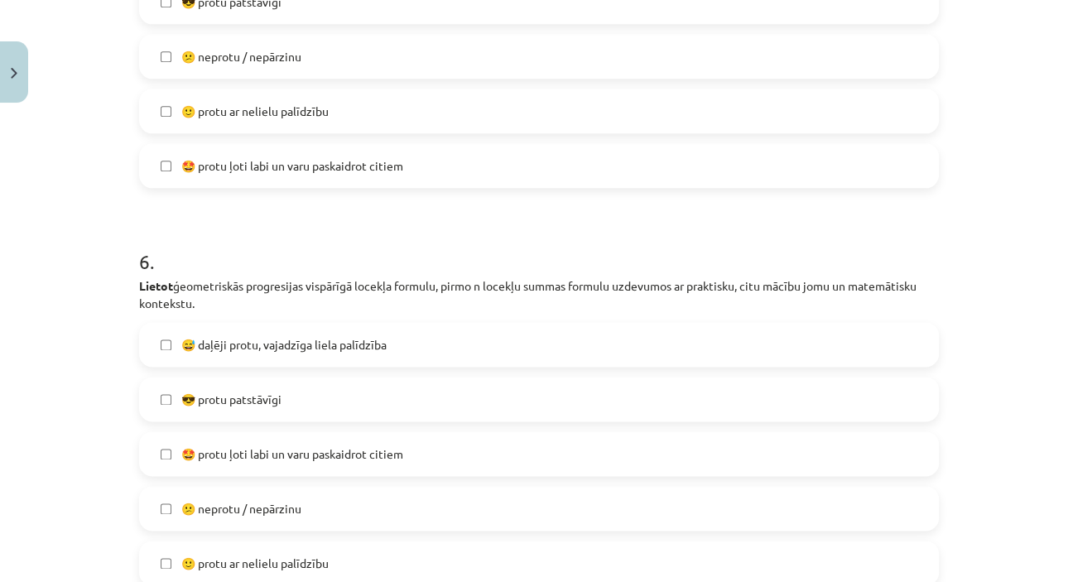
scroll to position [2095, 0]
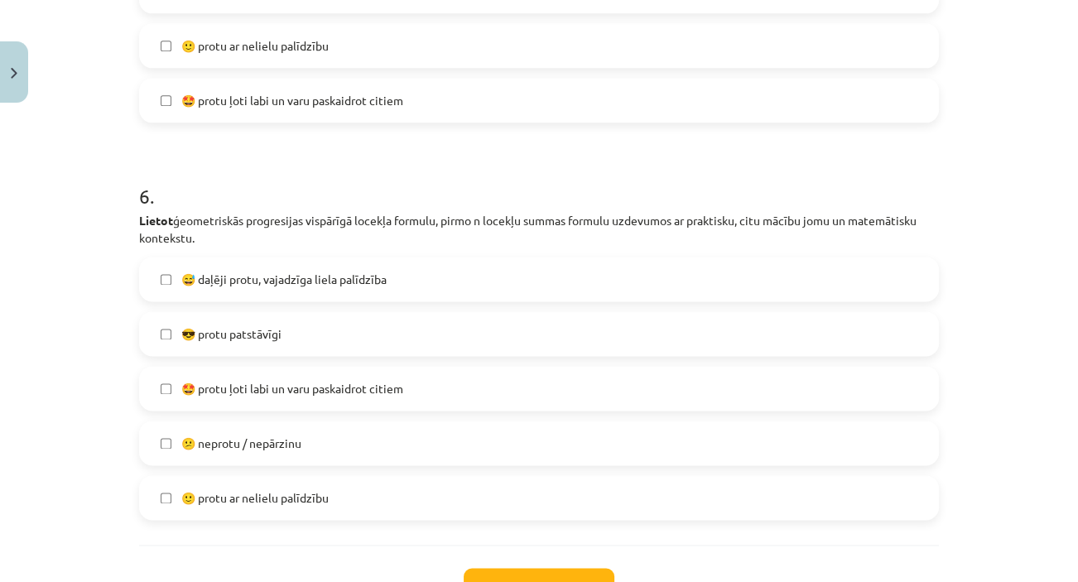
click at [598, 494] on label "🙂 protu ar nelielu palīdzību" at bounding box center [539, 497] width 796 height 41
click at [589, 568] on button "Iesniegt" at bounding box center [539, 586] width 151 height 36
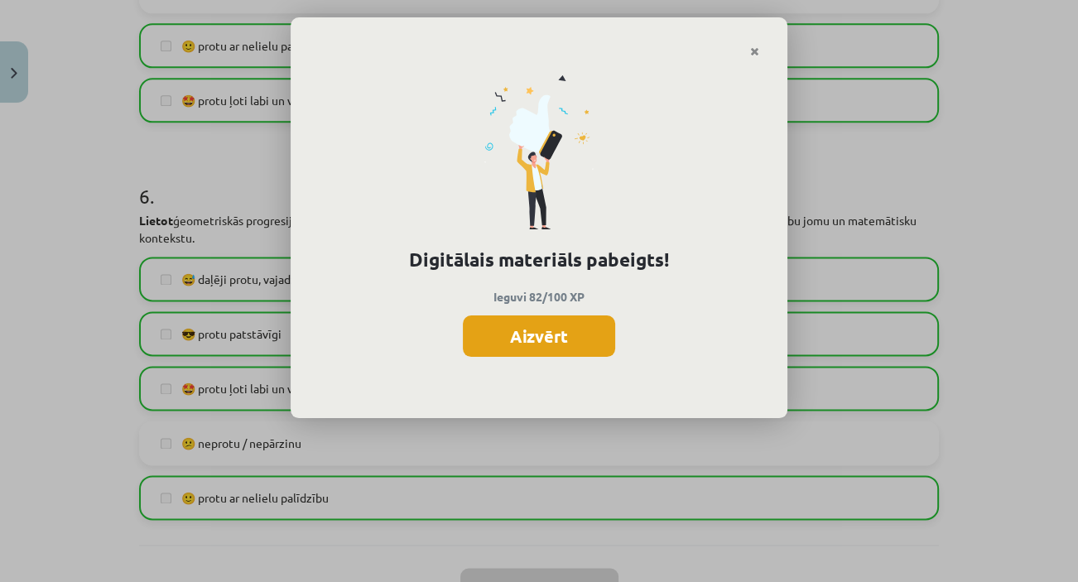
click at [513, 348] on button "Aizvērt" at bounding box center [539, 335] width 152 height 41
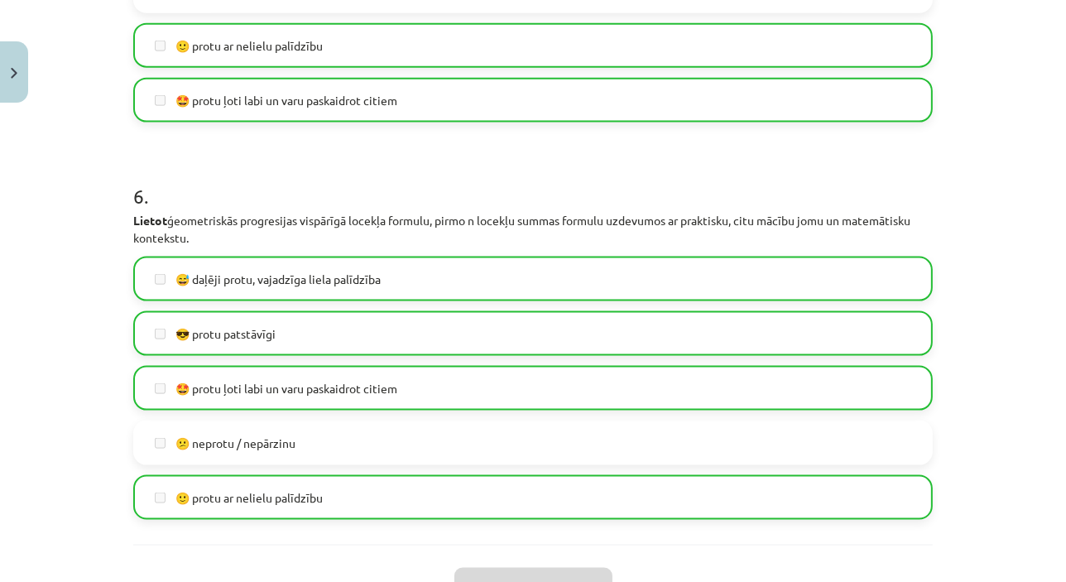
scroll to position [538, 0]
click at [17, 69] on button "Close" at bounding box center [14, 71] width 28 height 61
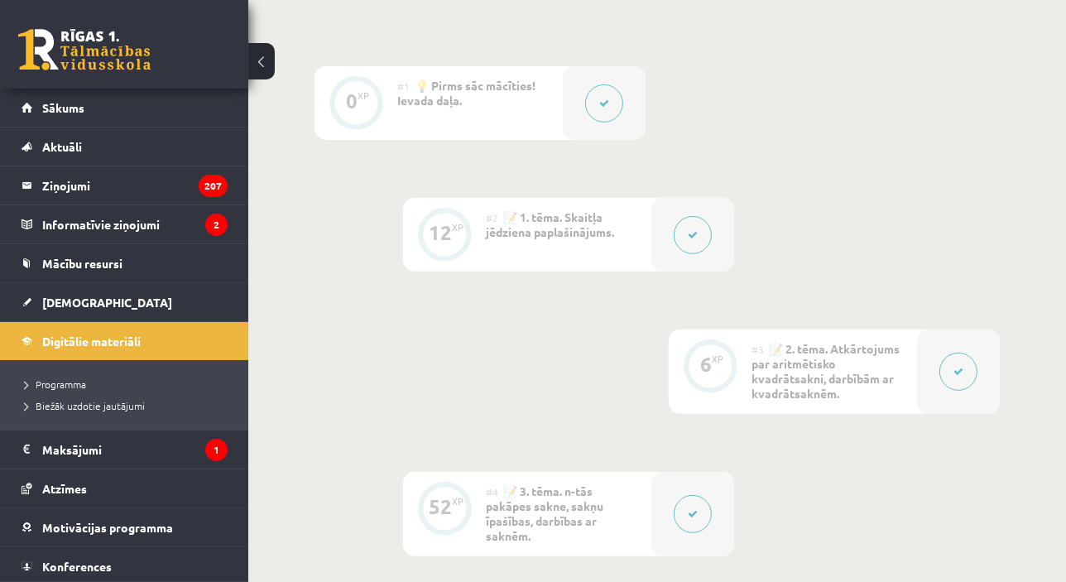
click at [93, 31] on link at bounding box center [84, 49] width 132 height 41
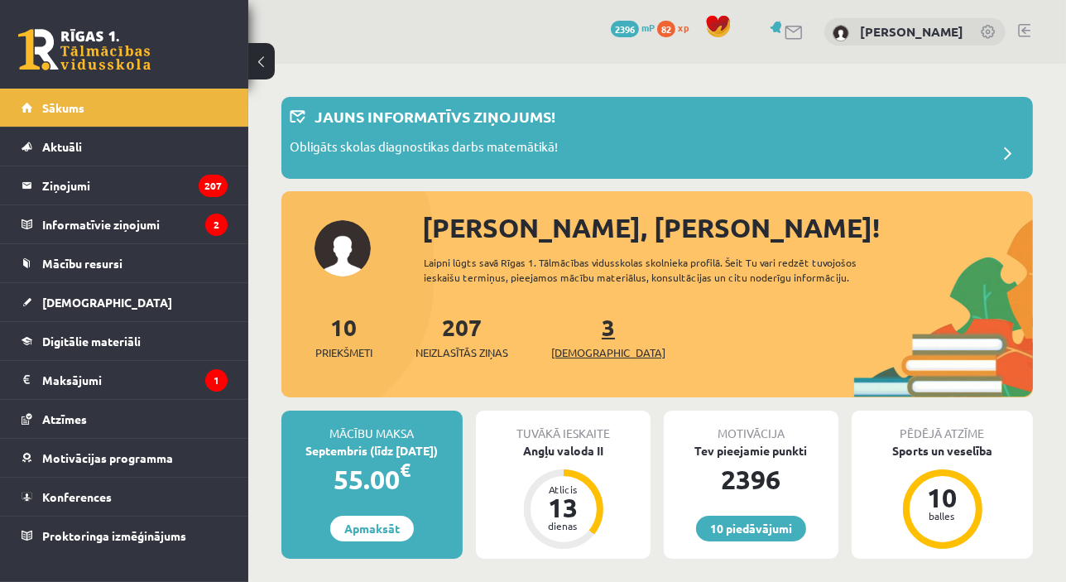
click at [588, 344] on span "[DEMOGRAPHIC_DATA]" at bounding box center [608, 352] width 114 height 17
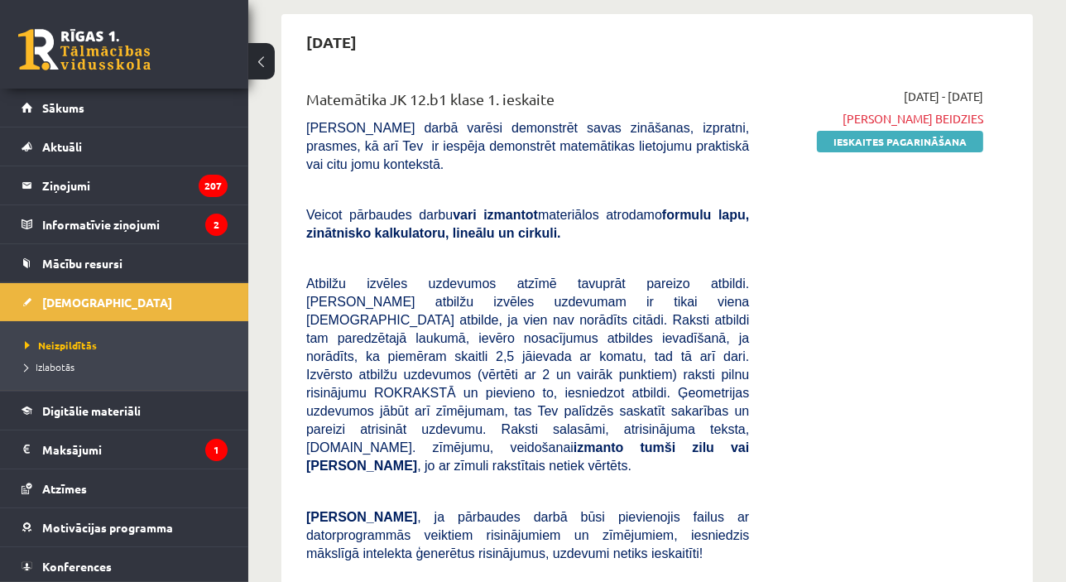
scroll to position [119, 0]
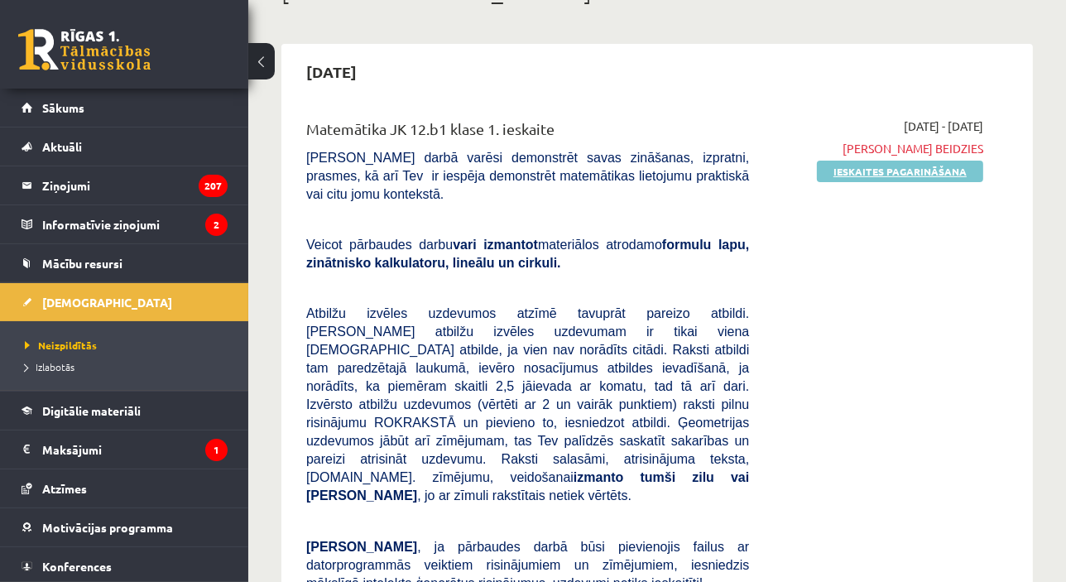
click at [903, 165] on link "Ieskaites pagarināšana" at bounding box center [900, 172] width 166 height 22
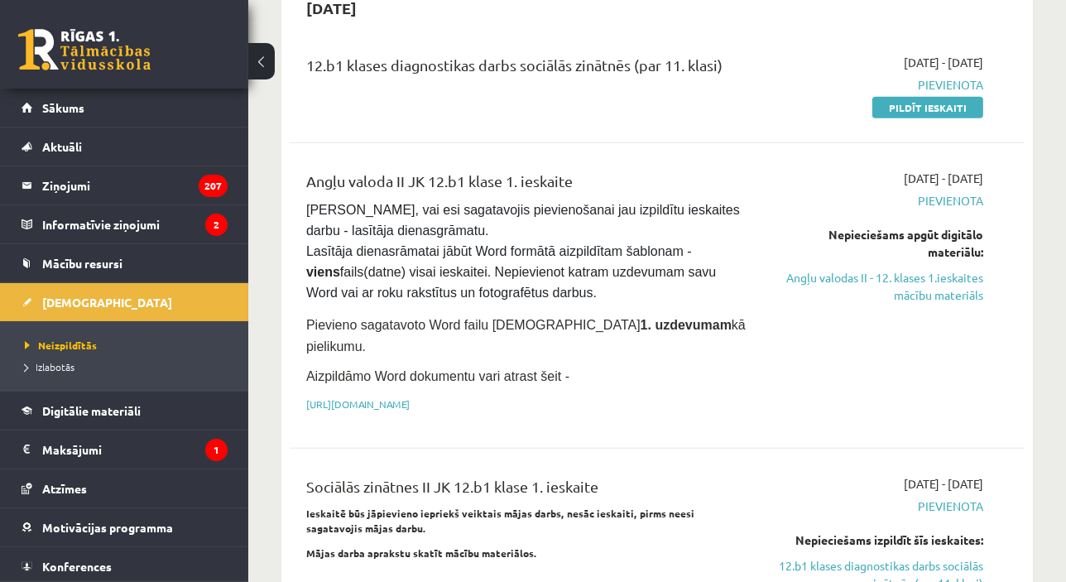
scroll to position [1015, 0]
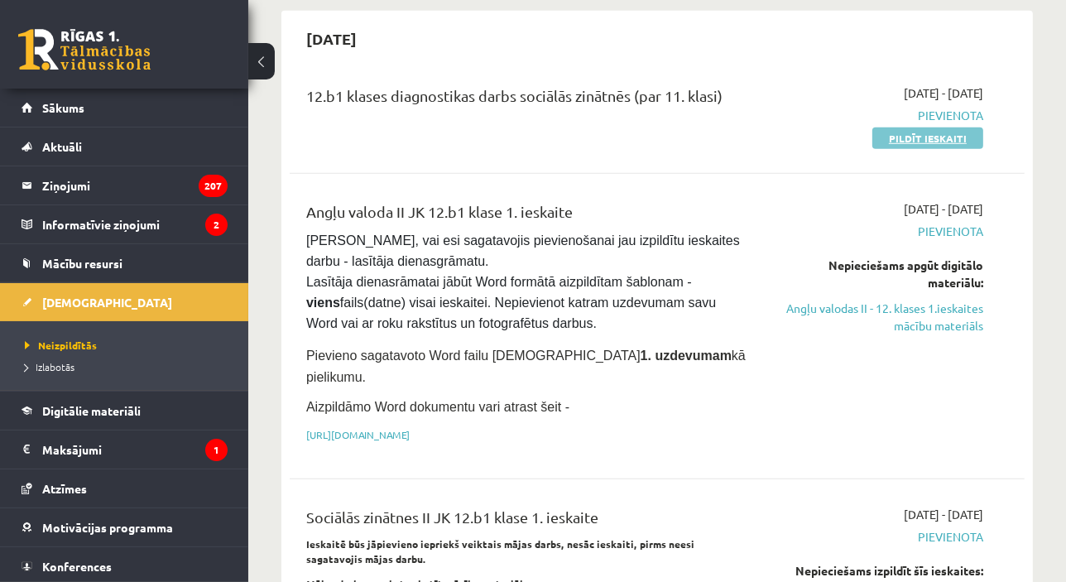
click at [905, 127] on link "Pildīt ieskaiti" at bounding box center [927, 138] width 111 height 22
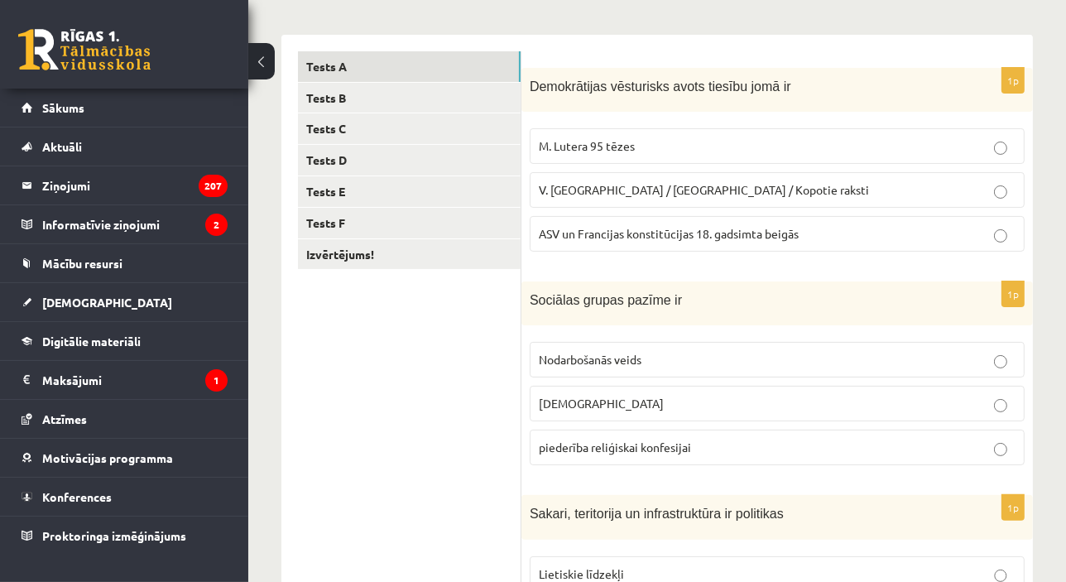
scroll to position [226, 0]
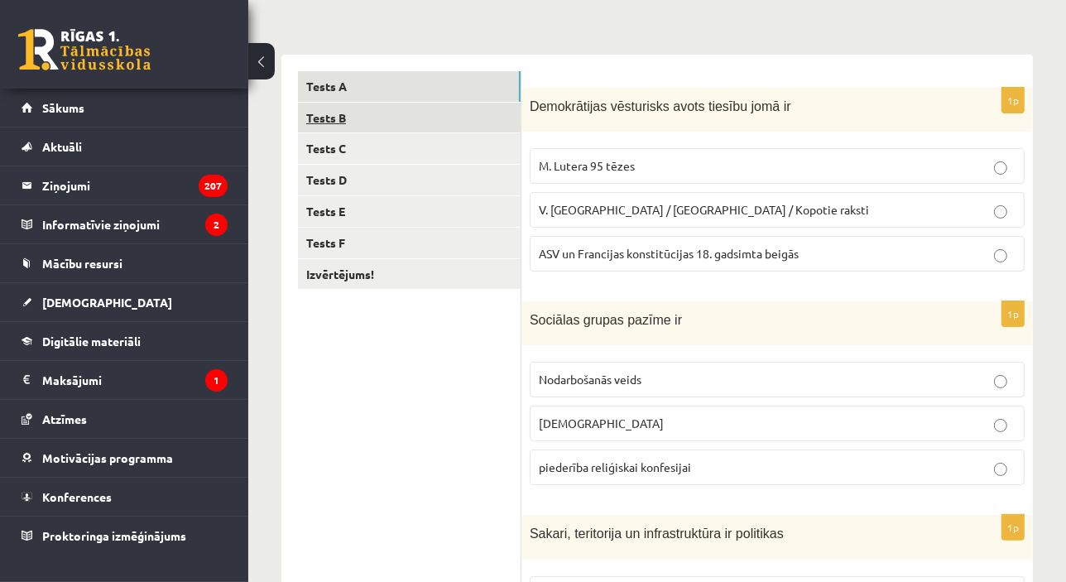
click at [334, 123] on link "Tests B" at bounding box center [409, 118] width 223 height 31
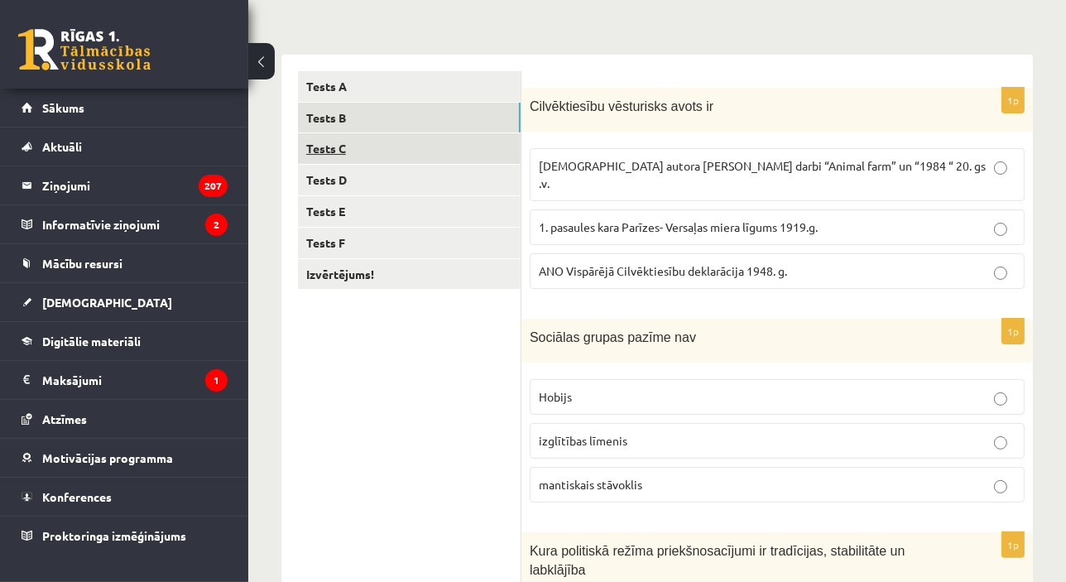
click at [335, 145] on link "Tests C" at bounding box center [409, 148] width 223 height 31
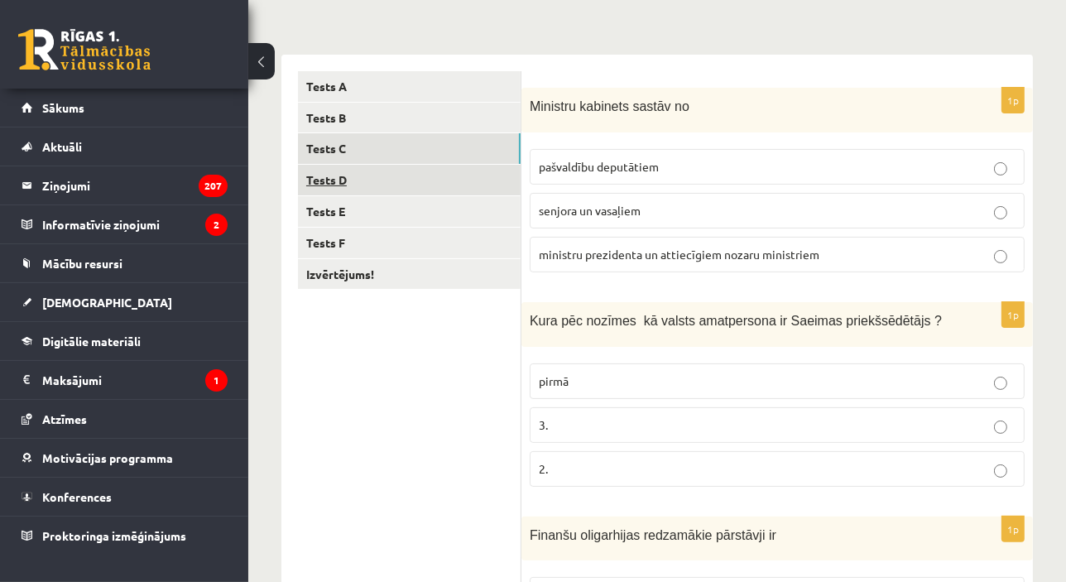
click at [334, 190] on link "Tests D" at bounding box center [409, 180] width 223 height 31
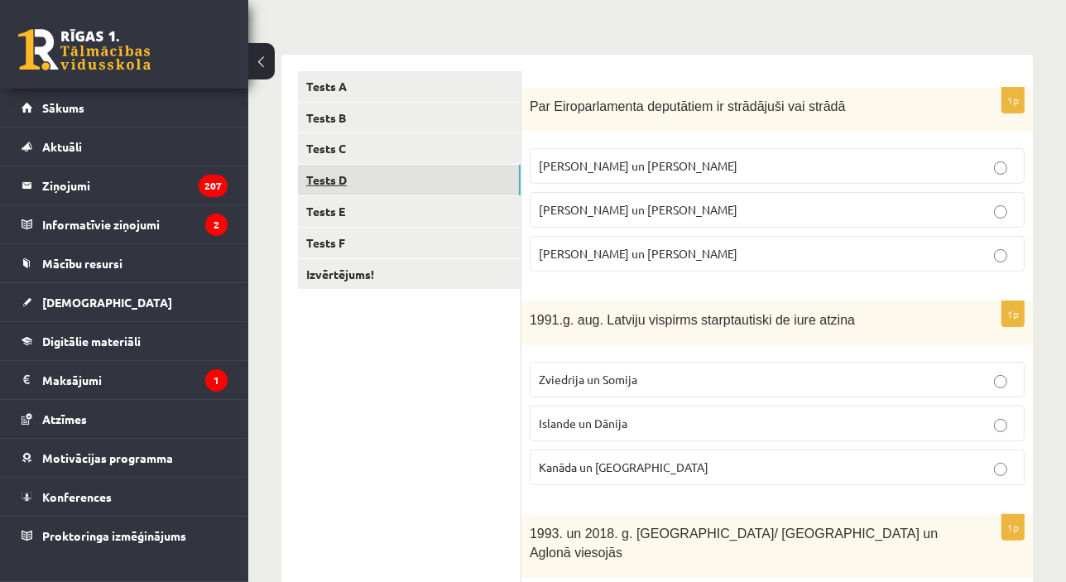
click at [334, 190] on link "Tests D" at bounding box center [409, 180] width 223 height 31
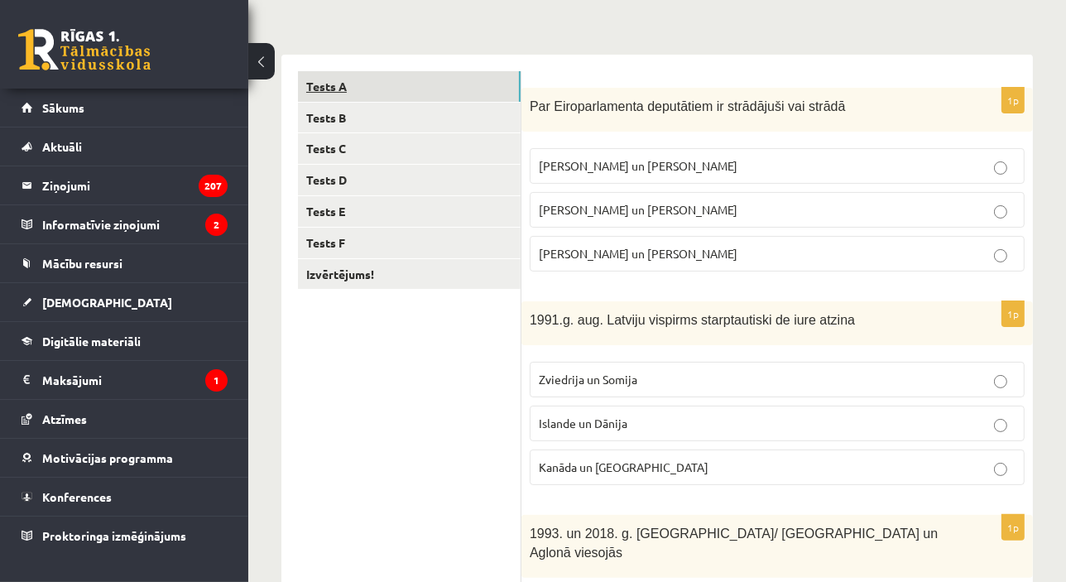
click at [353, 94] on link "Tests A" at bounding box center [409, 86] width 223 height 31
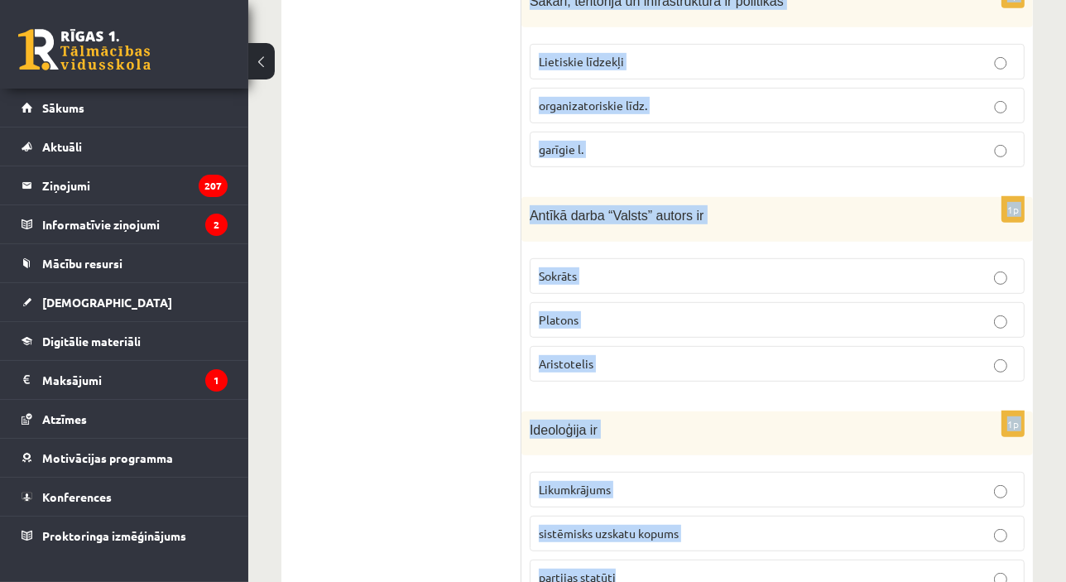
scroll to position [831, 0]
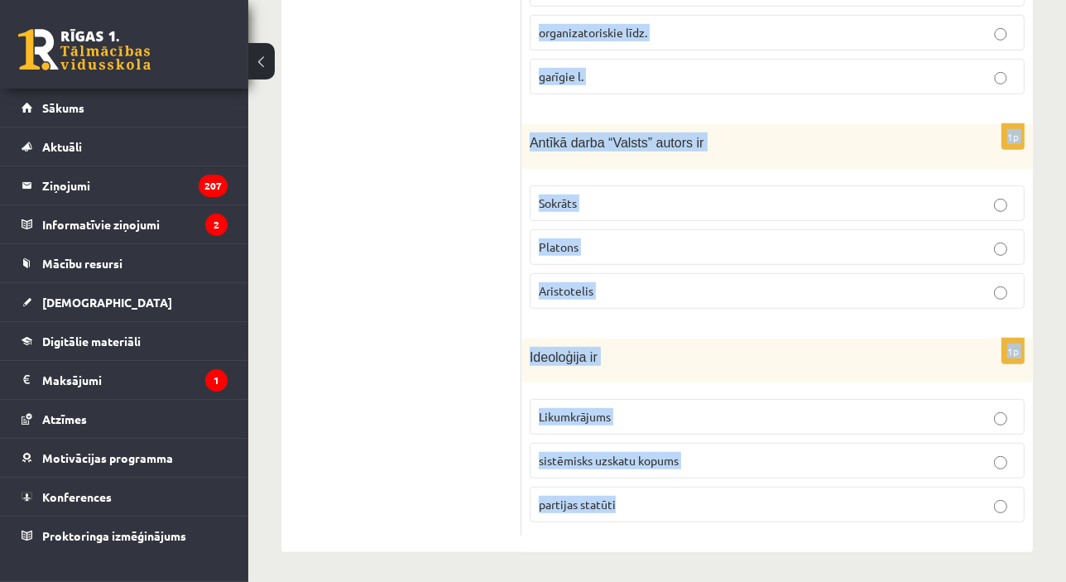
drag, startPoint x: 533, startPoint y: 106, endPoint x: 658, endPoint y: 591, distance: 500.9
copy form "Demokrātijas vēsturisks avots tiesību jomā ir M. Lutera 95 tēzes V. Ļeņina / Uļ…"
click at [600, 465] on p "sistēmisks uzskatu kopums" at bounding box center [777, 460] width 477 height 17
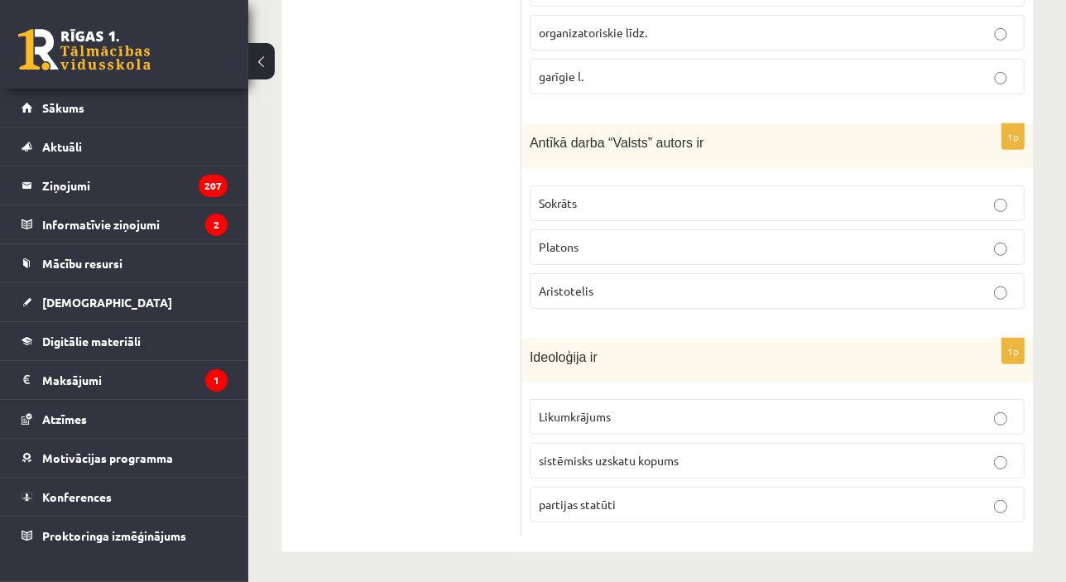
click at [560, 243] on span "Platons" at bounding box center [559, 246] width 40 height 15
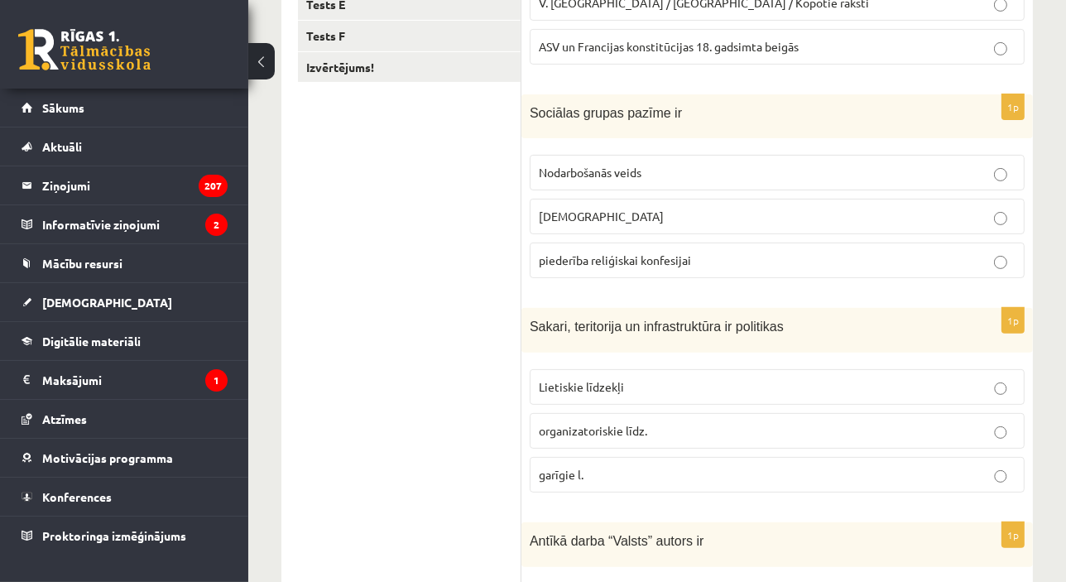
scroll to position [431, 0]
click at [584, 381] on span "Lietiskie līdzekļi" at bounding box center [581, 388] width 85 height 15
click at [636, 264] on span "piederība reliģiskai konfesijai" at bounding box center [615, 261] width 152 height 15
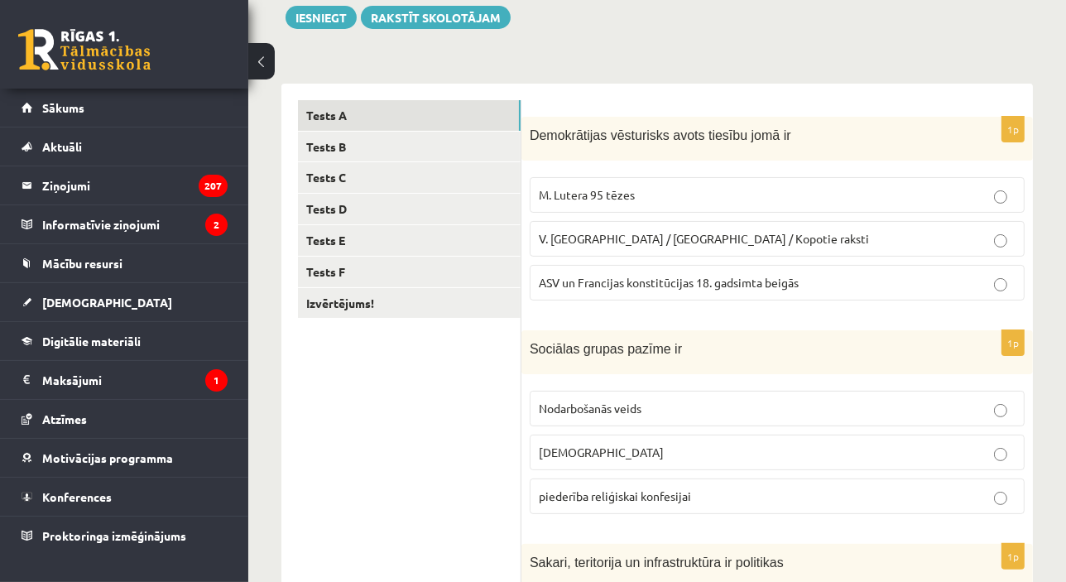
scroll to position [195, 0]
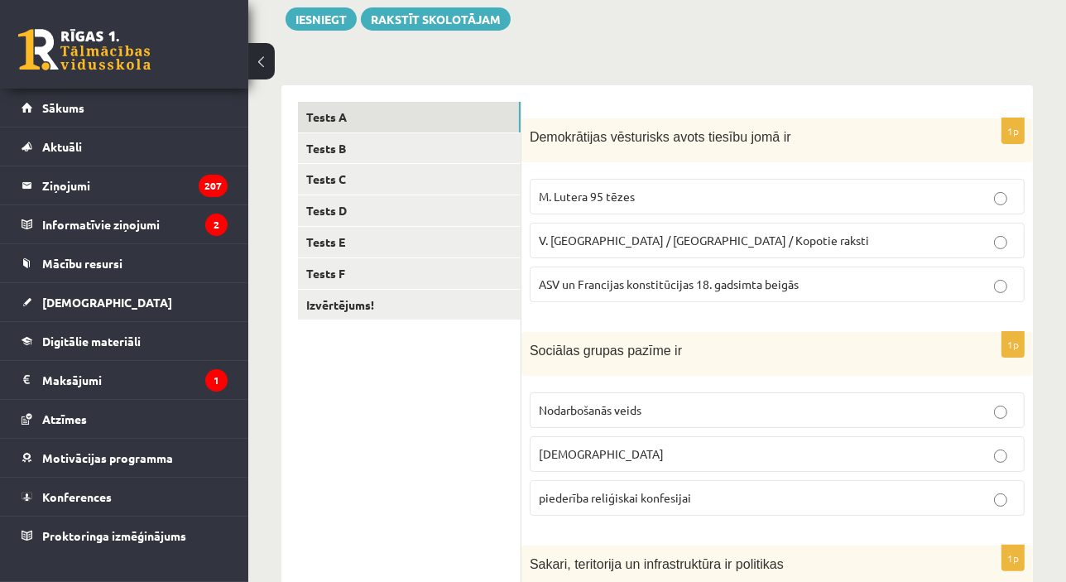
click at [602, 291] on p "ASV un Francijas konstitūcijas 18. gadsimta beigās" at bounding box center [777, 284] width 477 height 17
click at [443, 153] on link "Tests B" at bounding box center [409, 148] width 223 height 31
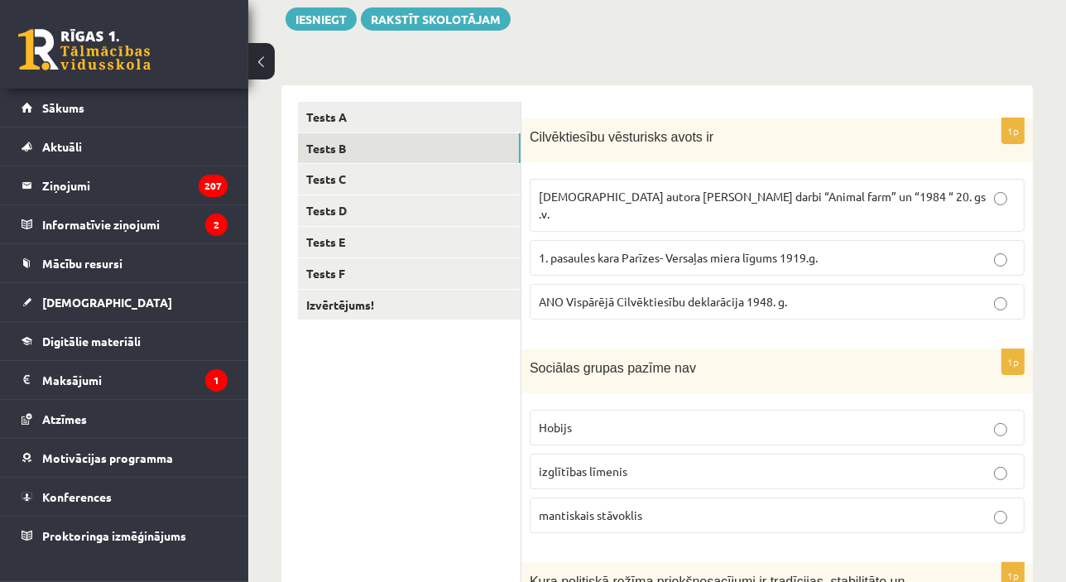
click at [533, 133] on span "Cilvēktiesību vēsturisks avots ir" at bounding box center [622, 137] width 184 height 14
click at [733, 293] on p "ANO Vispārējā Cilvēktiesību deklarācija 1948. g." at bounding box center [777, 301] width 477 height 17
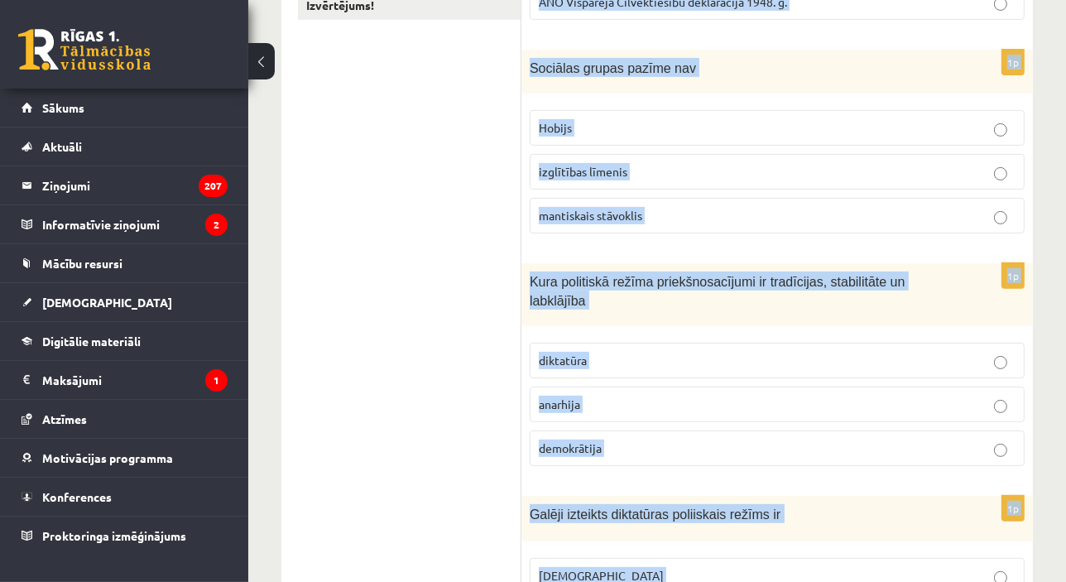
scroll to position [831, 0]
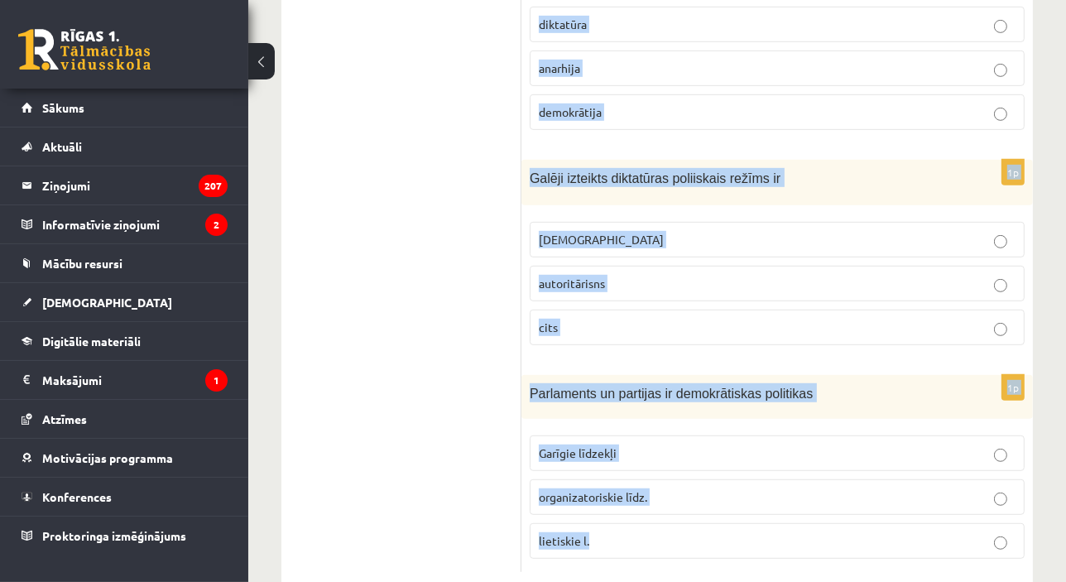
drag, startPoint x: 534, startPoint y: 130, endPoint x: 630, endPoint y: 581, distance: 461.2
copy form "ilvēktiesību vēsturisks avots ir Angļu autora George Orwell darbi “Animal farm”…"
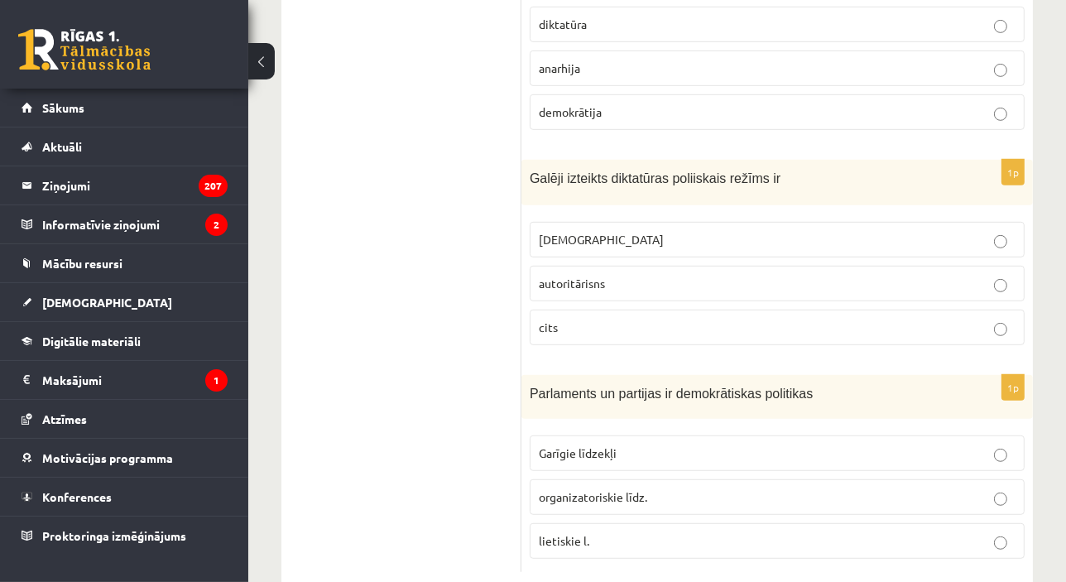
click at [630, 479] on label "organizatoriskie līdz." at bounding box center [777, 497] width 495 height 36
click at [621, 231] on p "totalitārisms" at bounding box center [777, 239] width 477 height 17
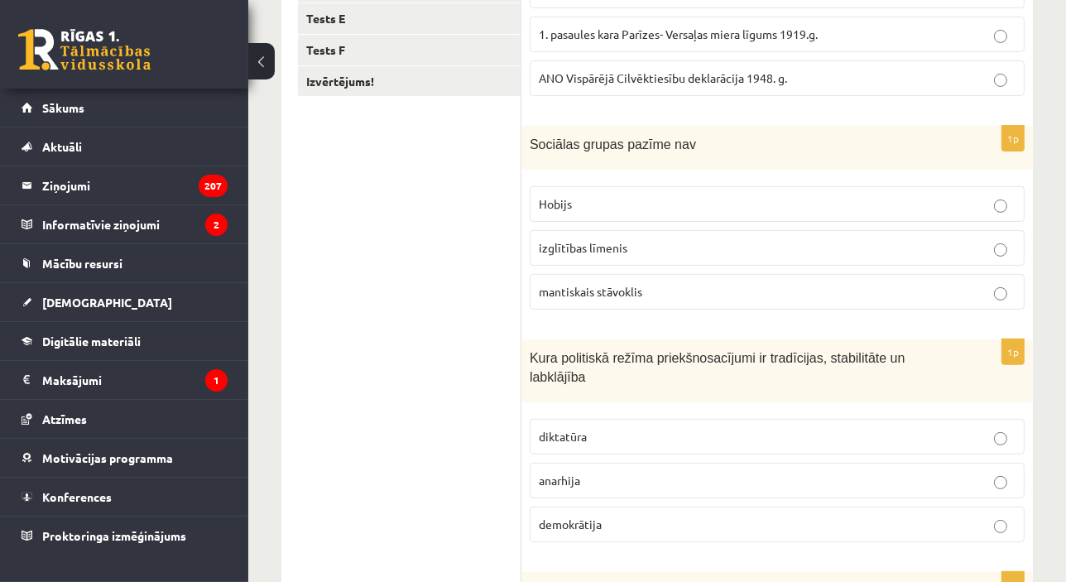
scroll to position [389, 0]
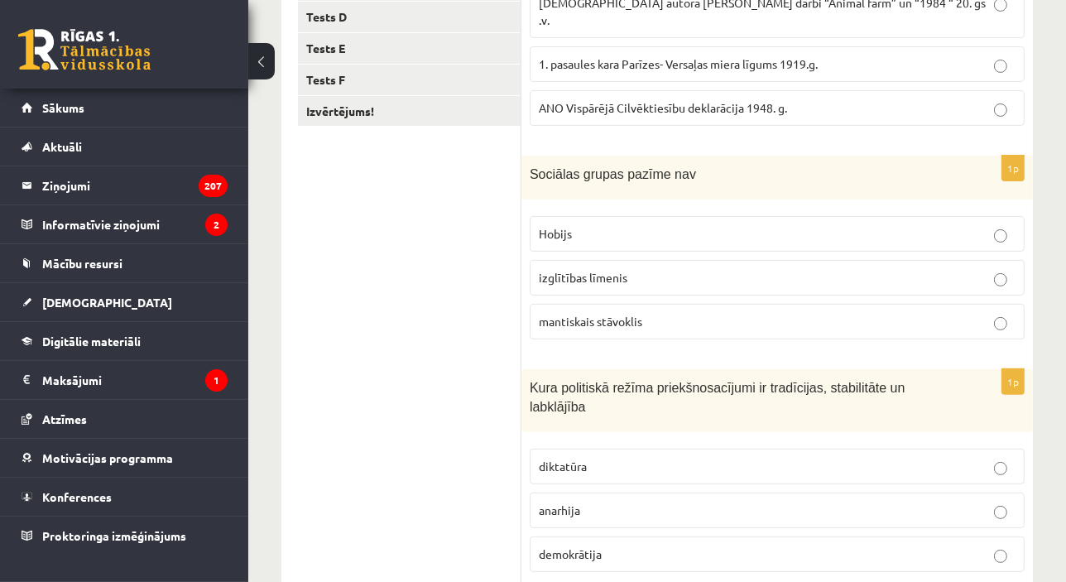
click at [605, 536] on label "demokrātija" at bounding box center [777, 554] width 495 height 36
click at [593, 225] on p "Hobijs" at bounding box center [777, 233] width 477 height 17
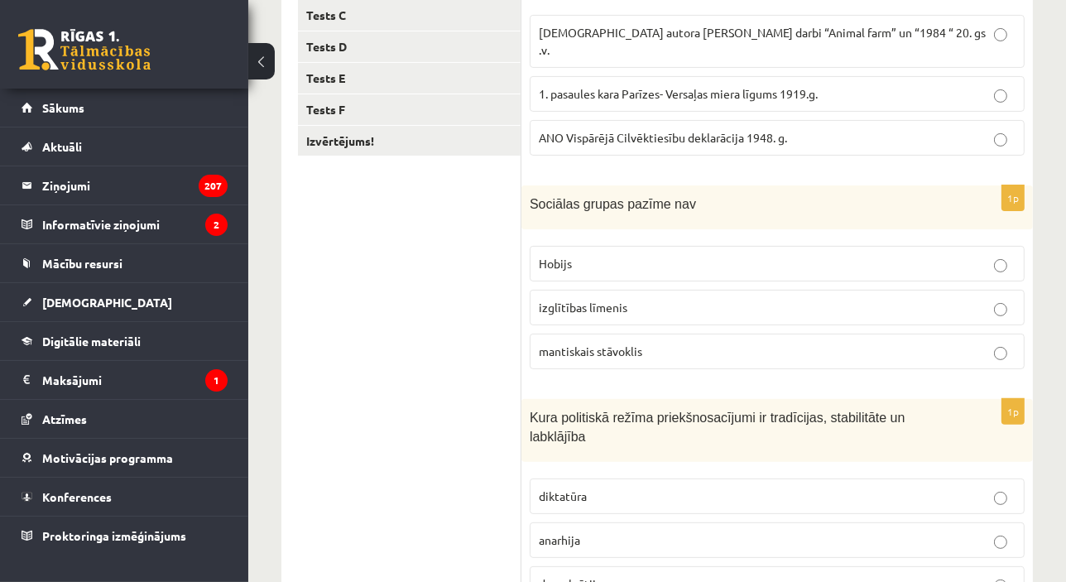
scroll to position [329, 0]
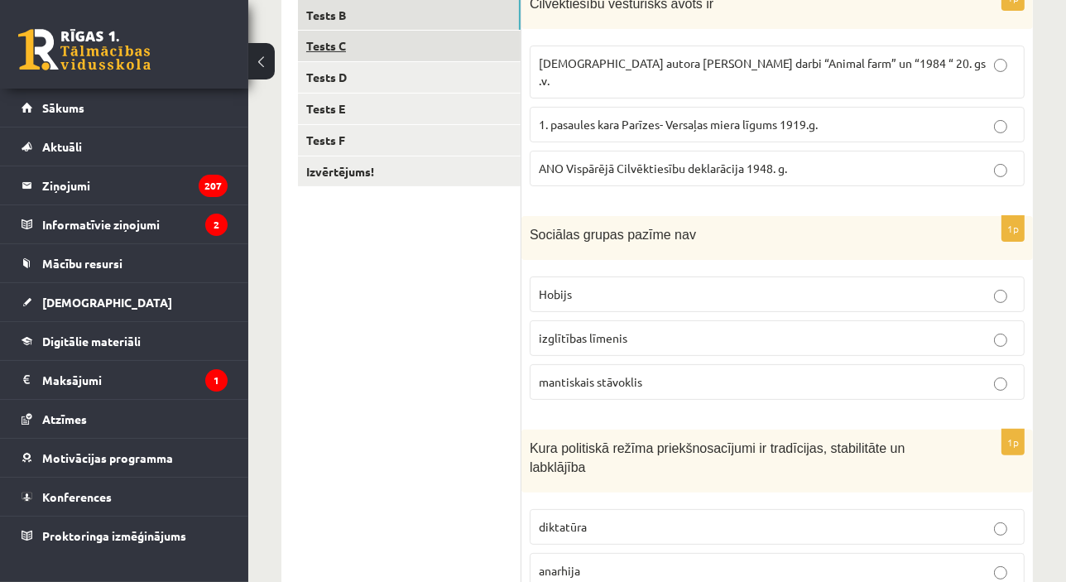
click at [440, 48] on link "Tests C" at bounding box center [409, 46] width 223 height 31
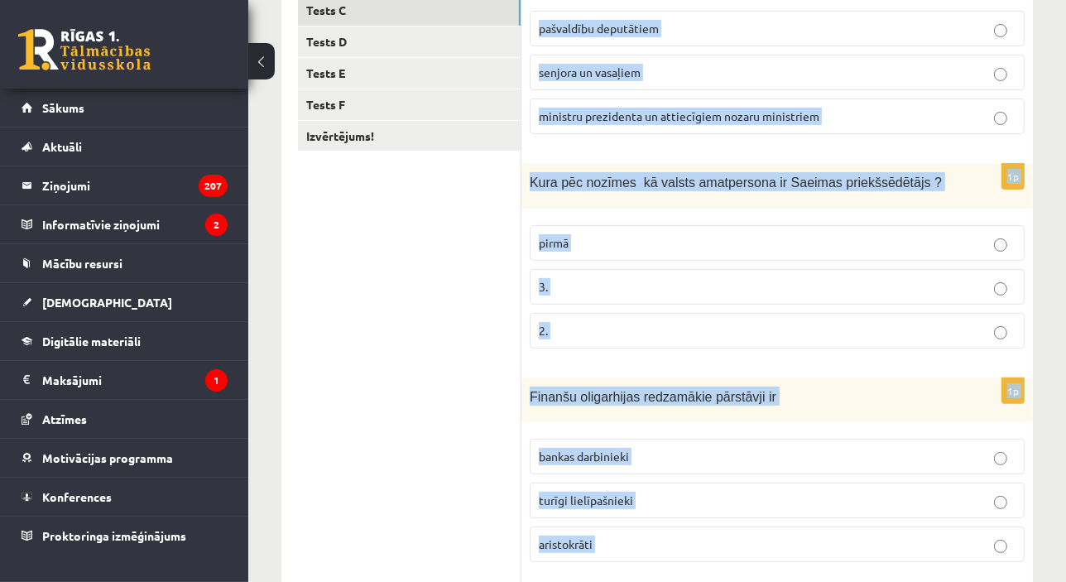
scroll to position [832, 0]
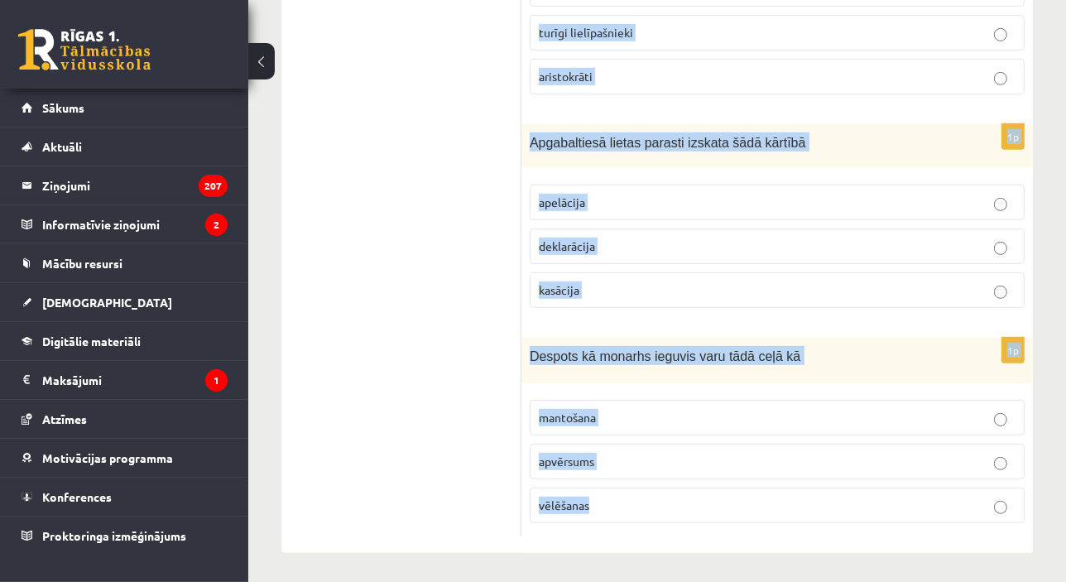
drag, startPoint x: 534, startPoint y: 7, endPoint x: 629, endPoint y: 603, distance: 603.5
copy form "Ministru kabinets sastāv no pašvaldību deputātiem senjora un vasaļiem ministru …"
click at [590, 458] on span "apvērsums" at bounding box center [566, 461] width 55 height 15
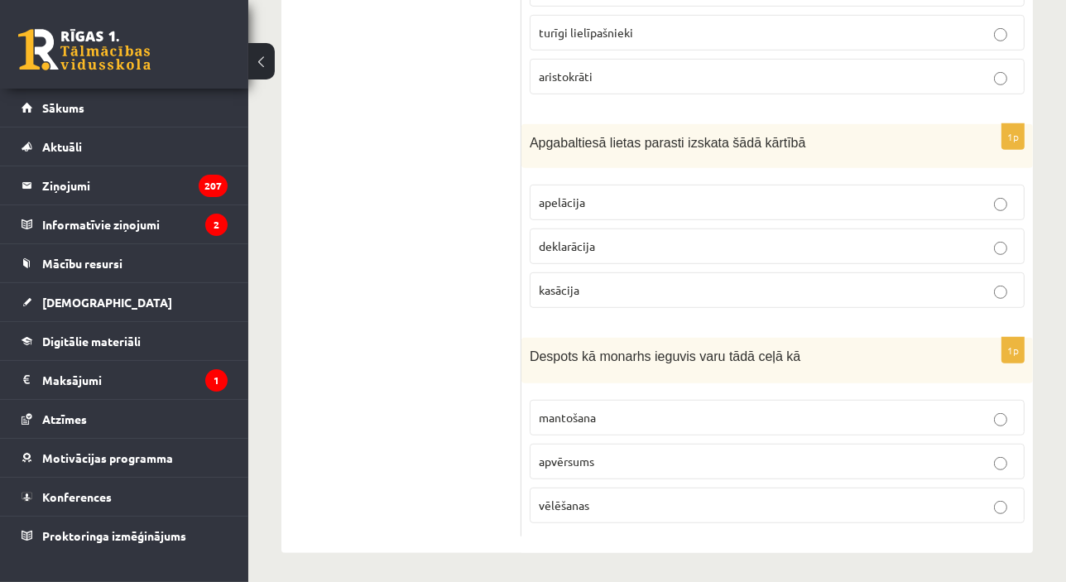
click at [579, 204] on span "apelācija" at bounding box center [562, 202] width 46 height 15
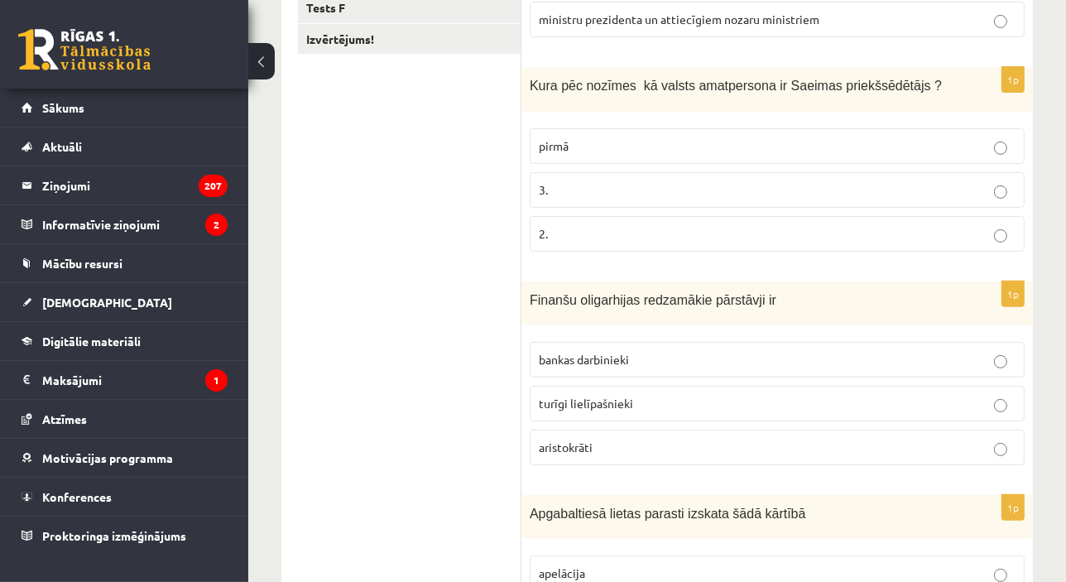
scroll to position [440, 0]
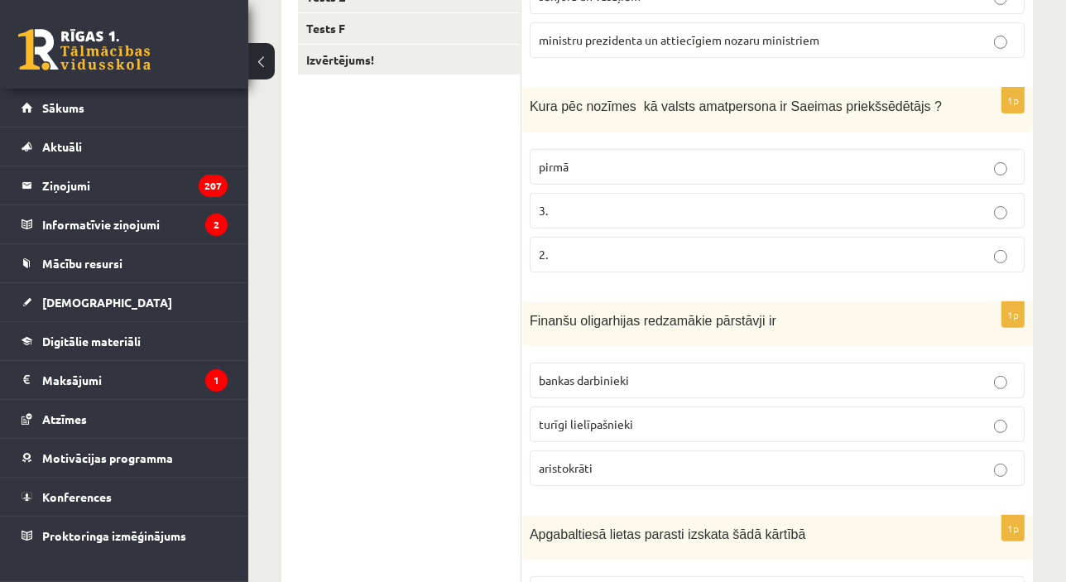
click at [621, 421] on span "turīgi lielīpašnieki" at bounding box center [586, 423] width 94 height 15
click at [601, 173] on p "pirmā" at bounding box center [777, 166] width 477 height 17
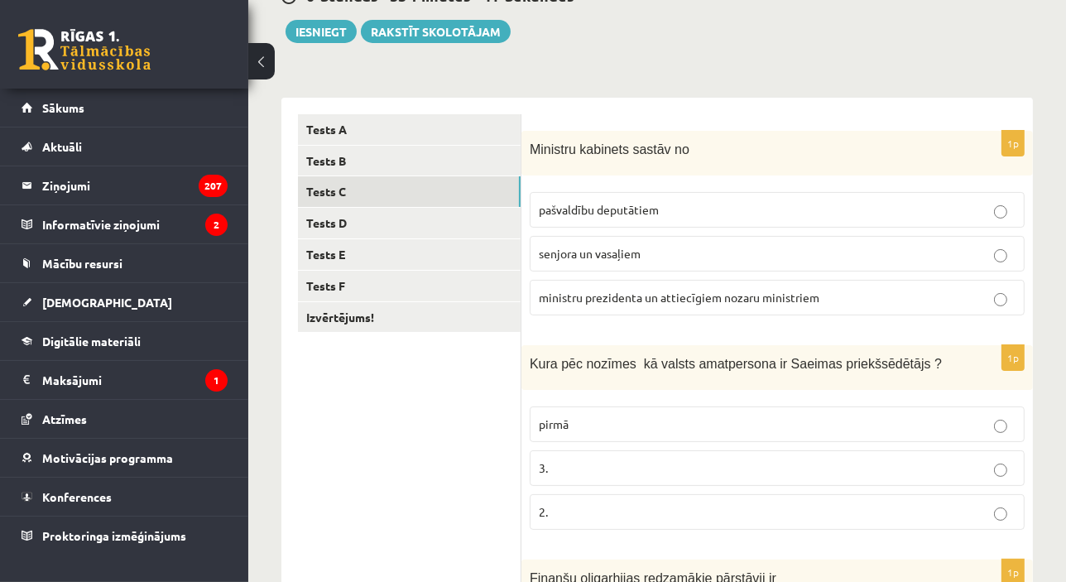
scroll to position [175, 0]
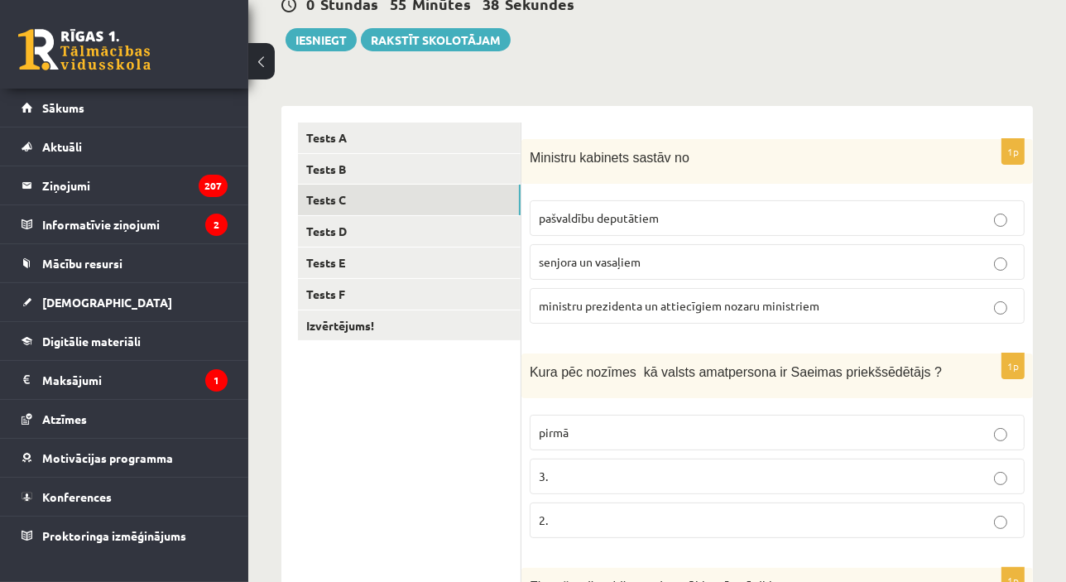
click at [597, 300] on span "ministru prezidenta un attiecīgiem nozaru ministriem" at bounding box center [679, 305] width 281 height 15
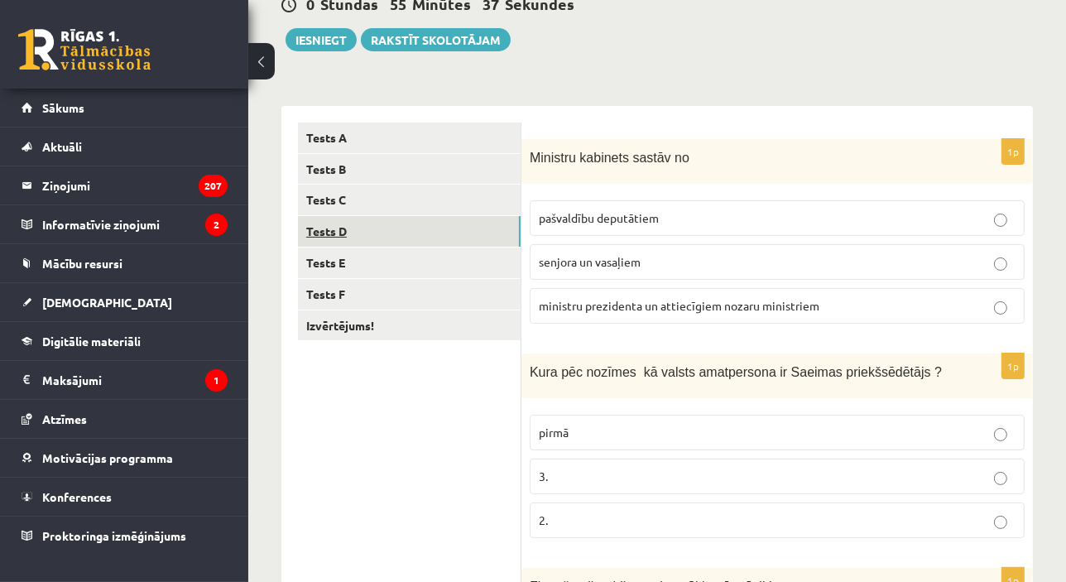
click at [425, 228] on link "Tests D" at bounding box center [409, 231] width 223 height 31
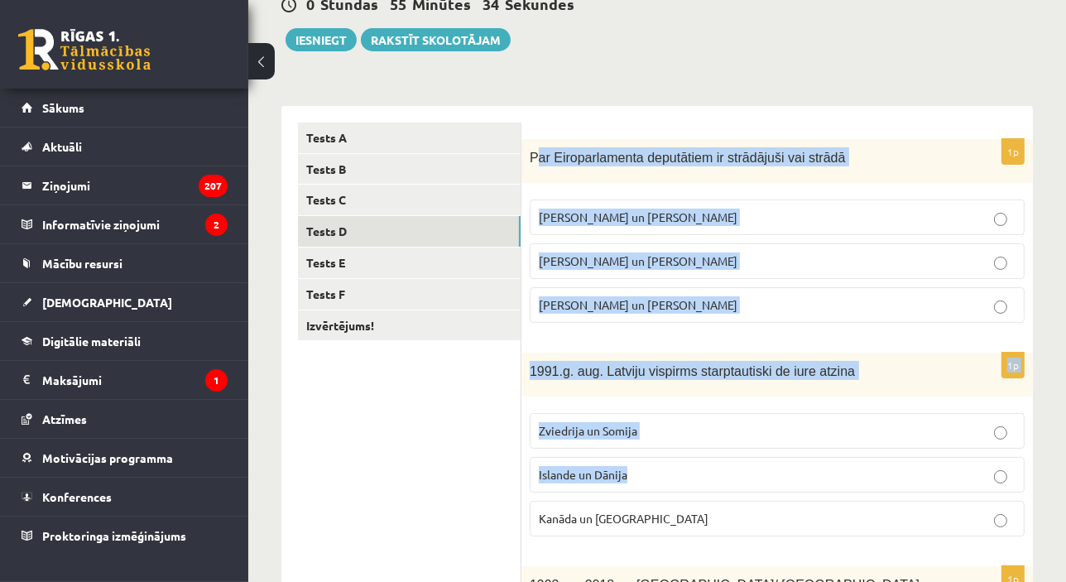
drag, startPoint x: 533, startPoint y: 157, endPoint x: 677, endPoint y: 488, distance: 361.1
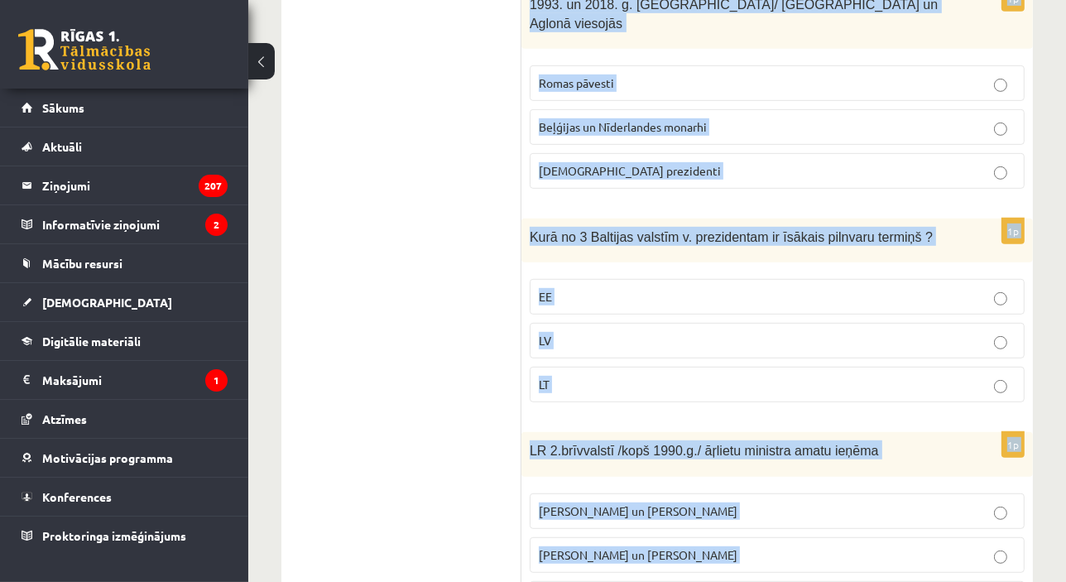
scroll to position [829, 0]
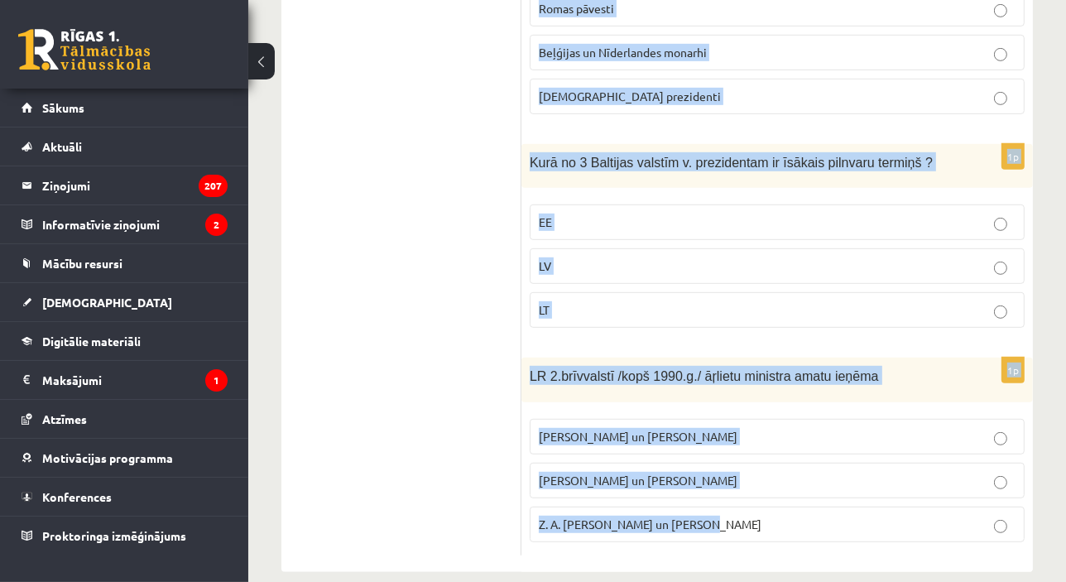
drag, startPoint x: 531, startPoint y: 155, endPoint x: 737, endPoint y: 510, distance: 410.6
click at [737, 510] on form "1p Par Eiroparlamenta deputātiem ir strādājuši vai strādā V. Koziols un A. Kalv…" at bounding box center [777, 12] width 478 height 1088
copy form "Par Eiroparlamenta deputātiem ir strādājuši vai strādā V. Koziols un A. Kalvīti…"
click at [595, 473] on span "A. Pabriks un J Jurkāns" at bounding box center [638, 480] width 199 height 15
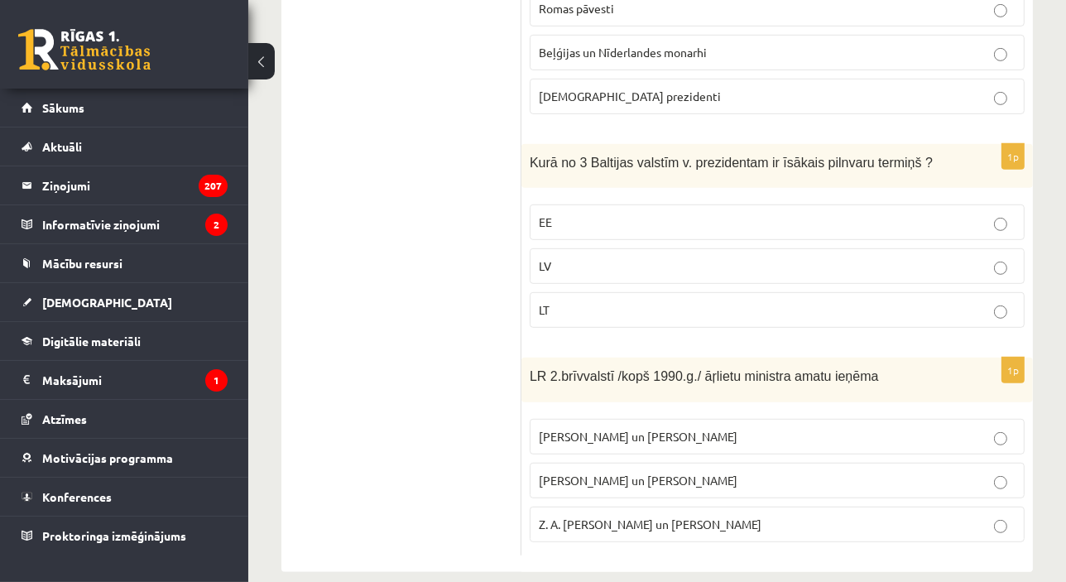
click at [562, 257] on p "LV" at bounding box center [777, 265] width 477 height 17
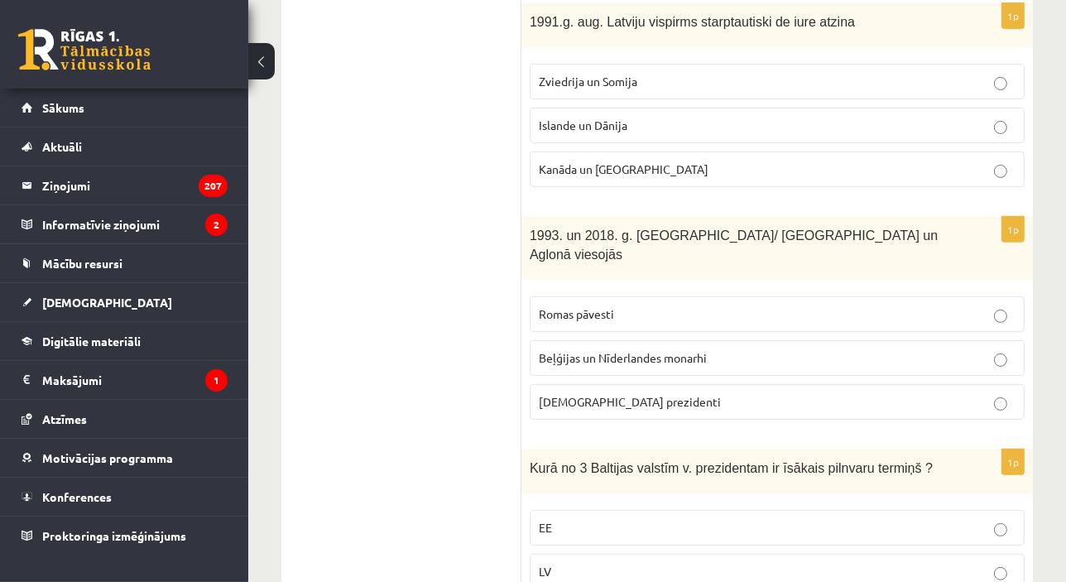
scroll to position [516, 0]
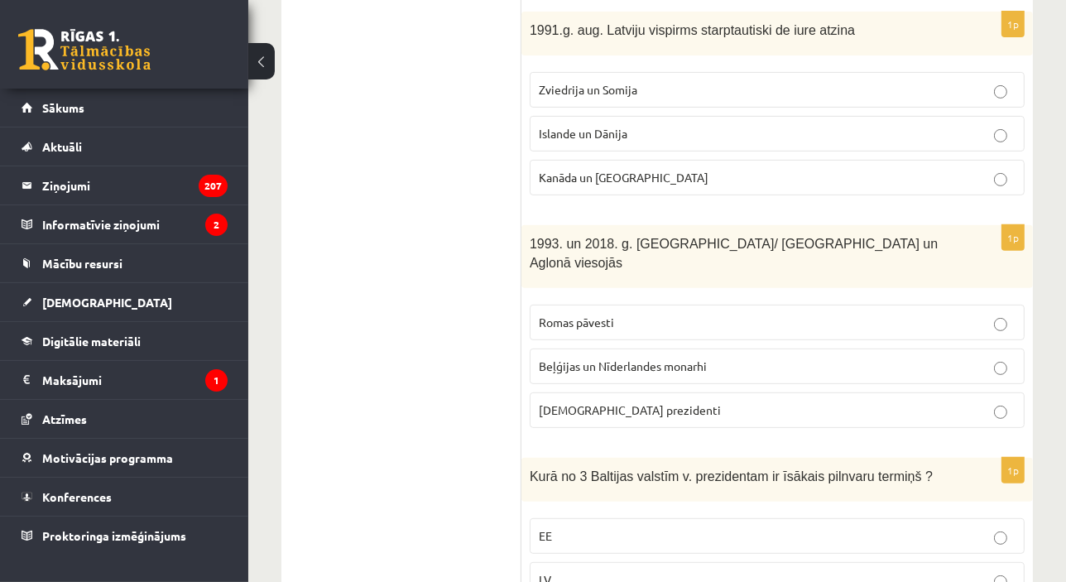
click at [608, 315] on span "Romas pāvesti" at bounding box center [576, 322] width 75 height 15
click at [656, 125] on p "Islande un Dānija" at bounding box center [777, 133] width 477 height 17
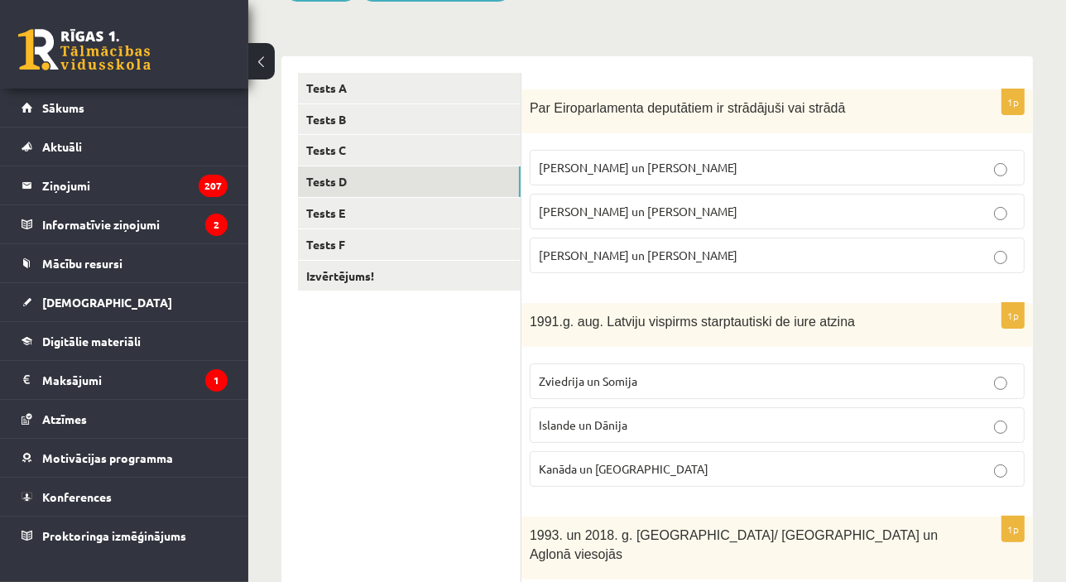
scroll to position [222, 0]
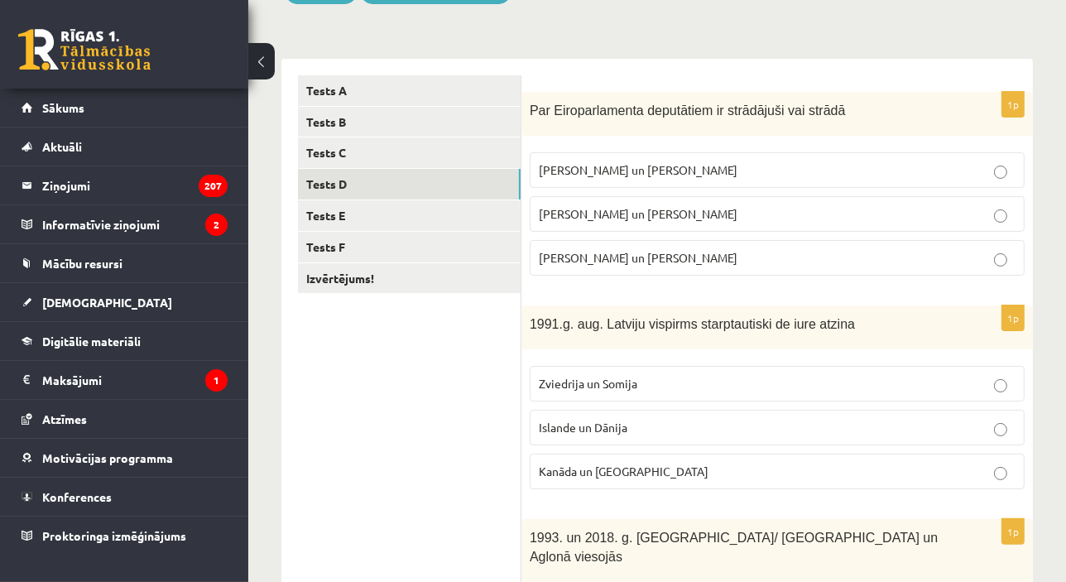
click at [603, 206] on p "I. Vaidere un N. Ušakovs" at bounding box center [777, 213] width 477 height 17
click at [448, 215] on link "Tests E" at bounding box center [409, 215] width 223 height 31
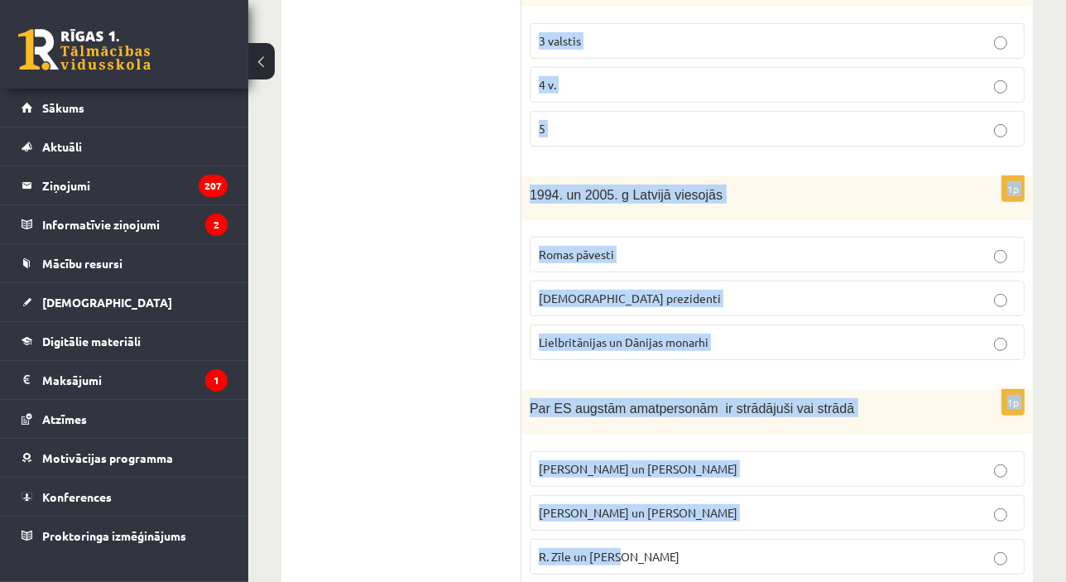
scroll to position [848, 0]
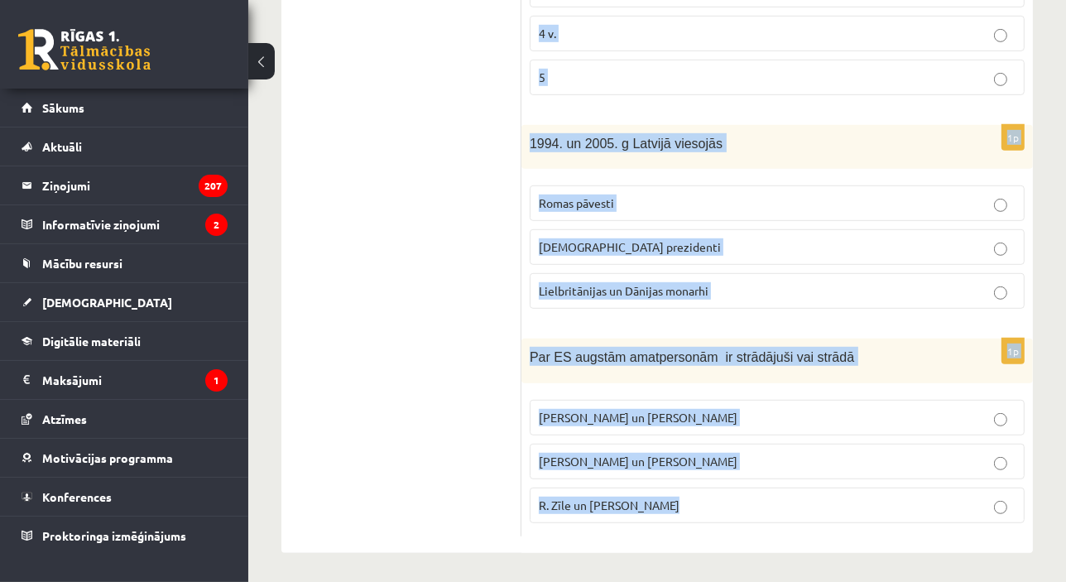
drag, startPoint x: 530, startPoint y: 112, endPoint x: 688, endPoint y: 490, distance: 410.0
copy form "S. Kalniete un V. Dombrovskis ir strādājuši vai strādā tādās starptautiskās str…"
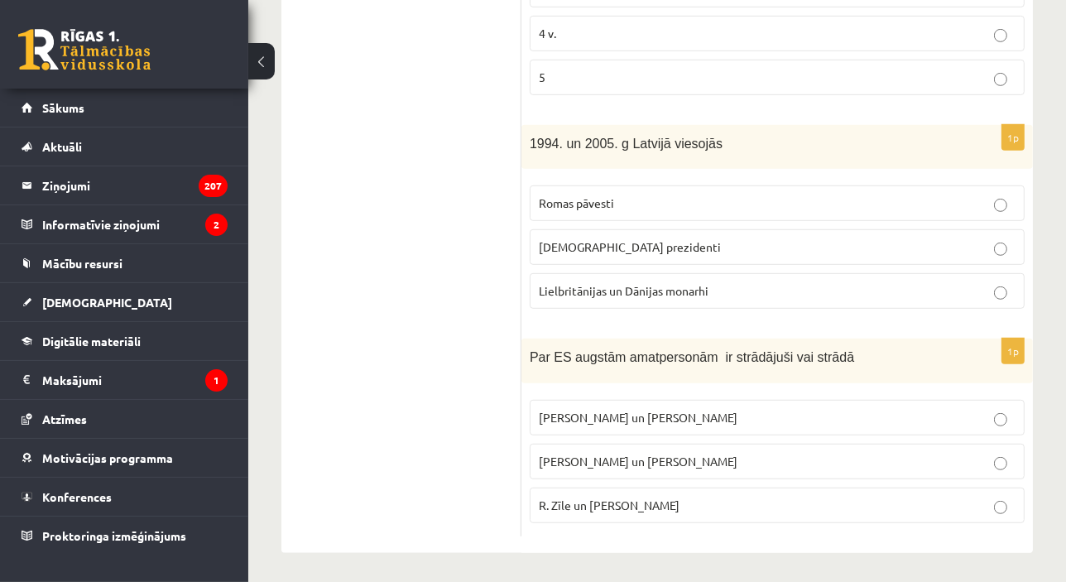
click at [596, 504] on span "R. Zīle un V.Dombrovskis" at bounding box center [609, 504] width 141 height 15
click at [615, 210] on label "Romas pāvesti" at bounding box center [777, 203] width 495 height 36
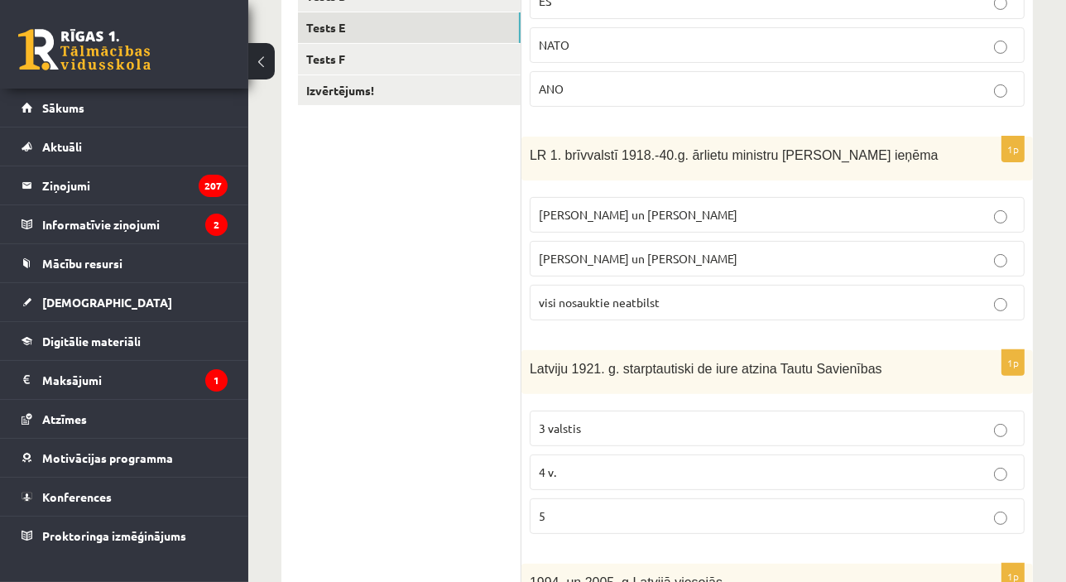
scroll to position [406, 0]
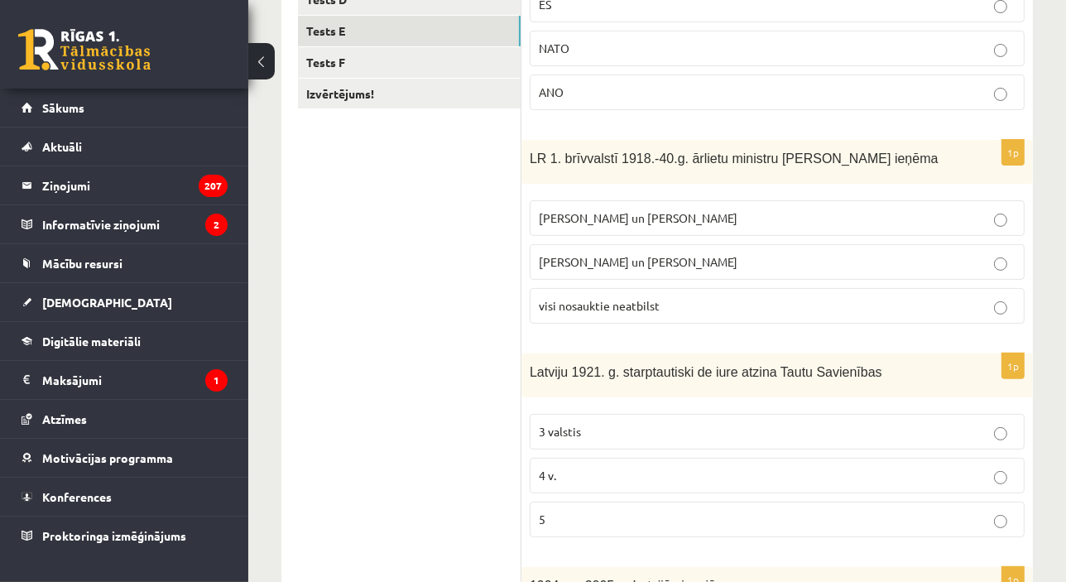
click at [590, 425] on p "3 valstis" at bounding box center [777, 431] width 477 height 17
click at [646, 220] on span "Z. Meierovics un V. Munters" at bounding box center [638, 217] width 199 height 15
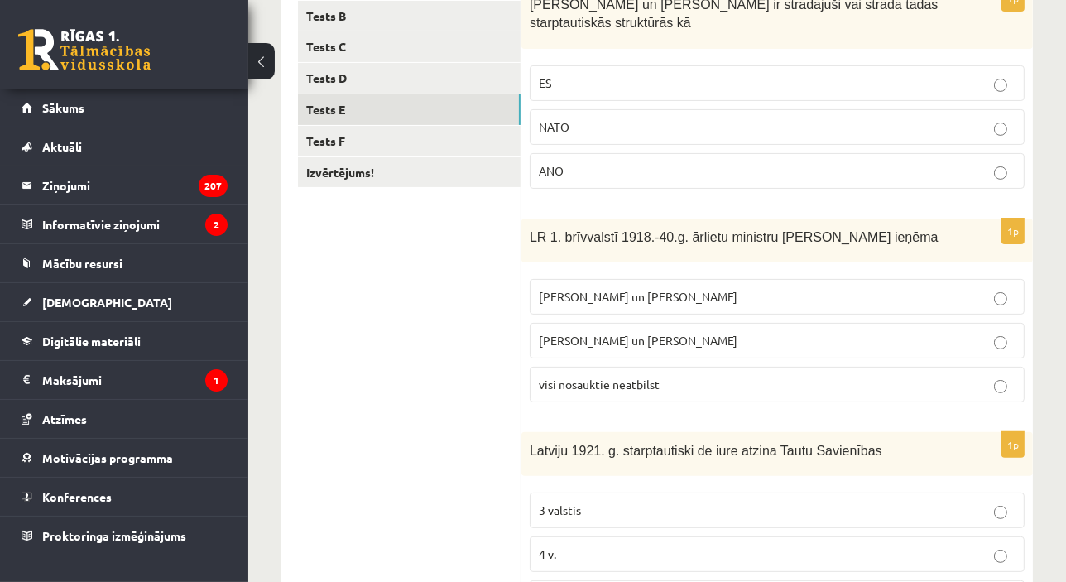
scroll to position [257, 0]
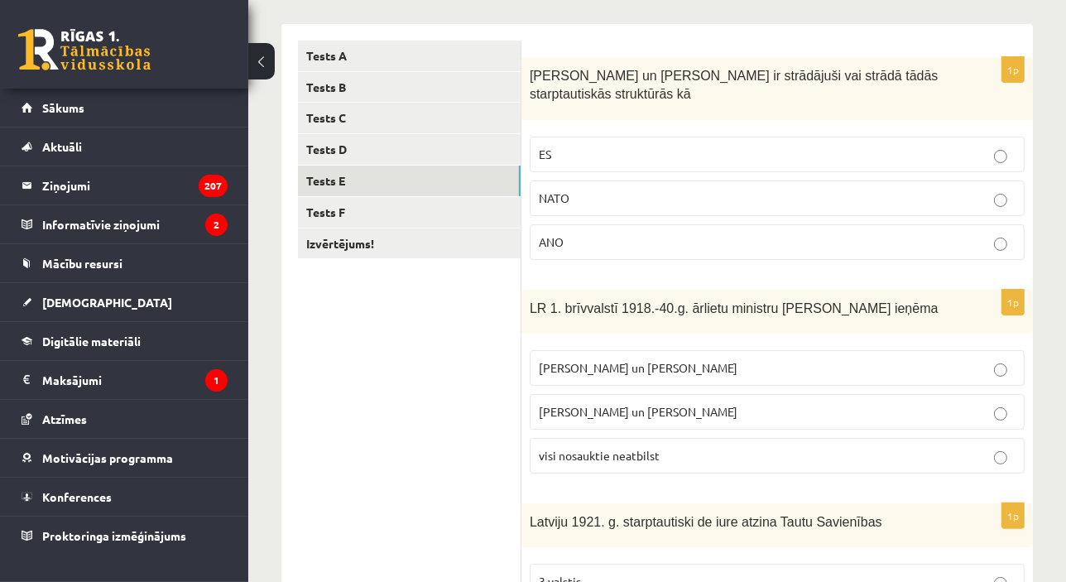
click at [594, 160] on p "ES" at bounding box center [777, 154] width 477 height 17
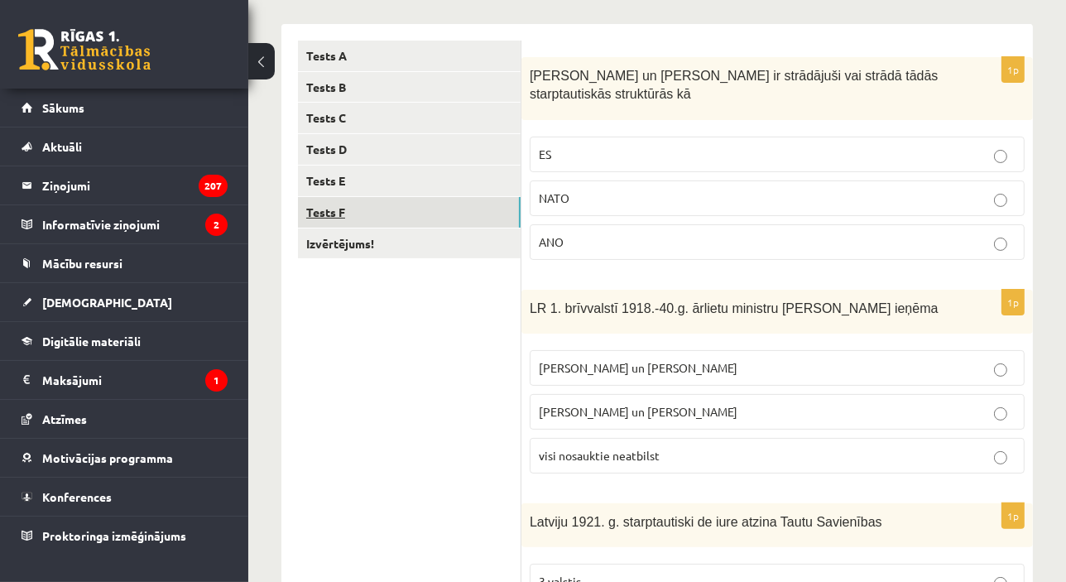
click at [463, 218] on link "Tests F" at bounding box center [409, 212] width 223 height 31
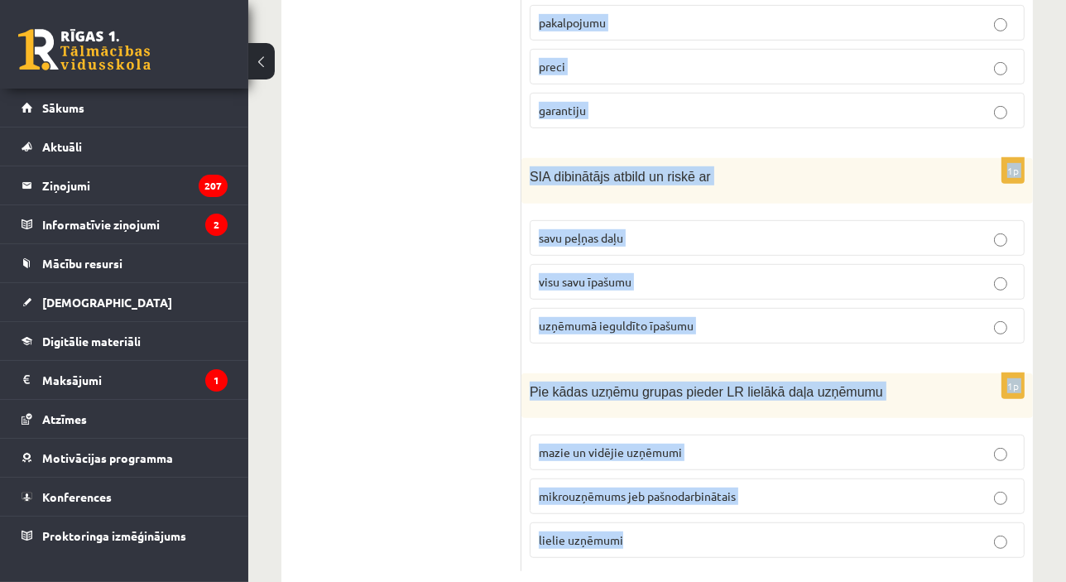
scroll to position [853, 0]
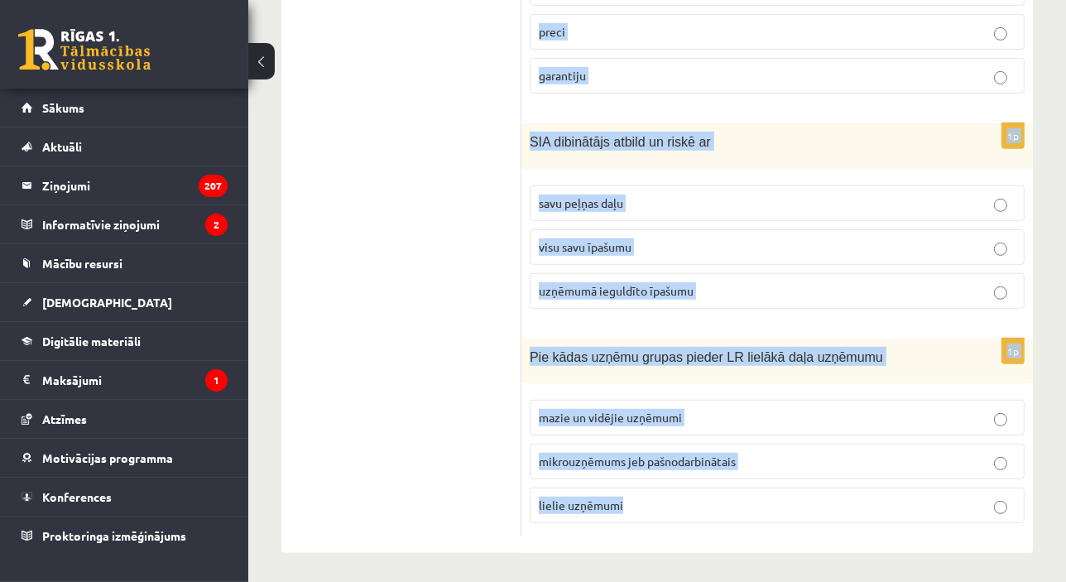
drag, startPoint x: 531, startPoint y: 73, endPoint x: 678, endPoint y: 584, distance: 532.1
copy form "Pie kapitālsabiedrībām pieder ģimenes uzņēmumi un individuālie komersanti A/S u…"
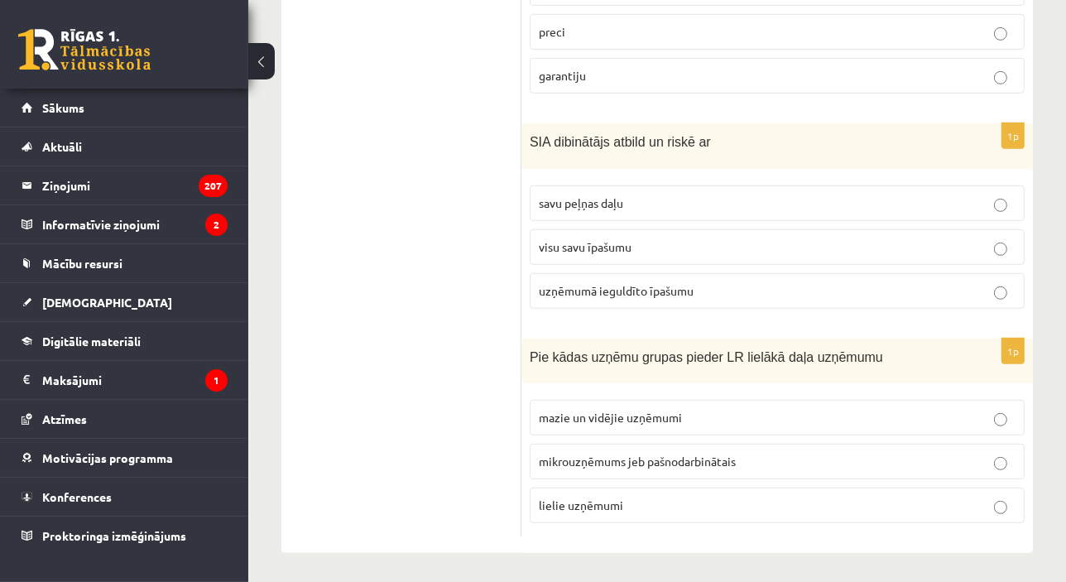
click at [609, 412] on span "mazie un vidējie uzņēmumi" at bounding box center [610, 417] width 143 height 15
click at [590, 283] on span "uzņēmumā ieguldīto īpašumu" at bounding box center [616, 290] width 155 height 15
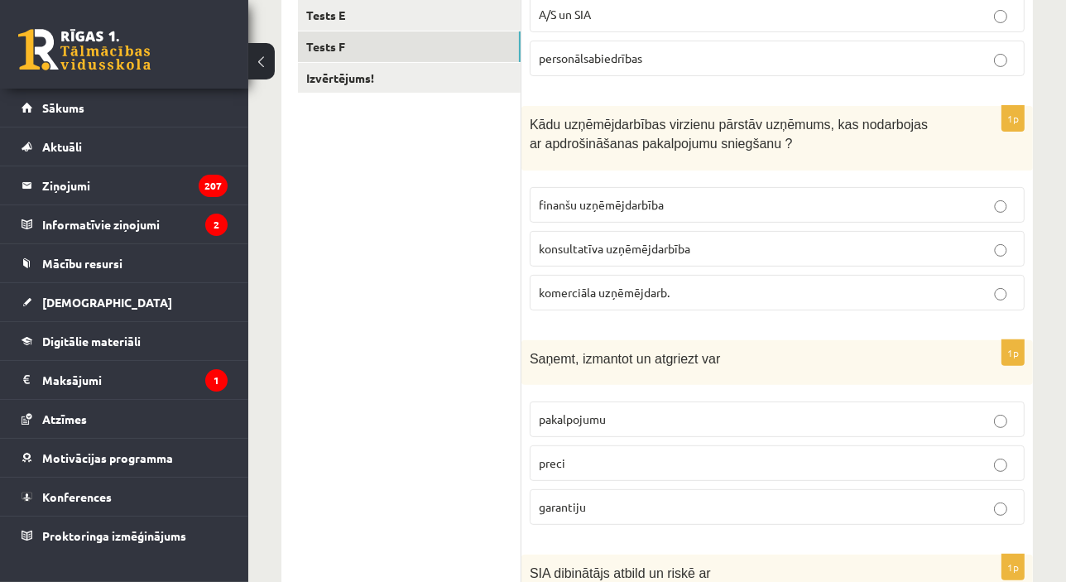
scroll to position [416, 0]
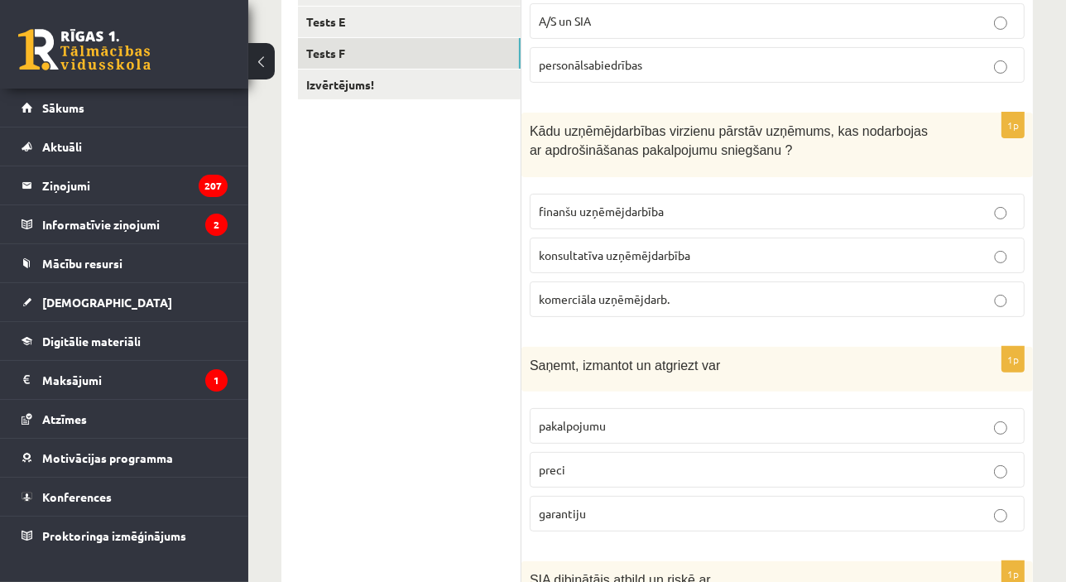
click at [592, 199] on label "finanšu uzņēmējdarbība" at bounding box center [777, 212] width 495 height 36
click at [626, 421] on p "pakalpojumu" at bounding box center [777, 425] width 477 height 17
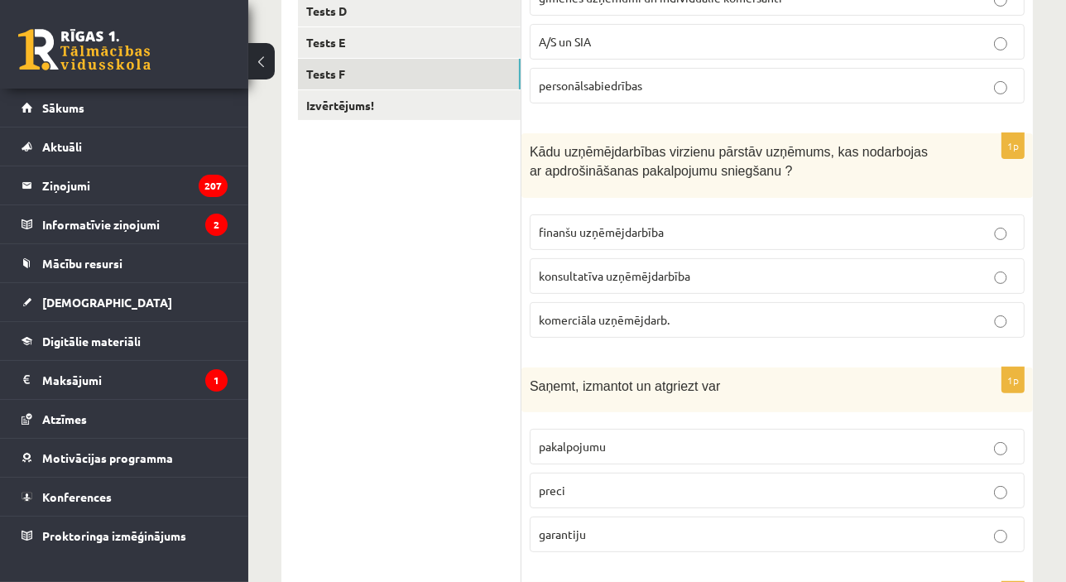
scroll to position [393, 0]
click at [979, 496] on p "preci" at bounding box center [777, 491] width 477 height 17
click at [641, 47] on p "A/S un SIA" at bounding box center [777, 43] width 477 height 17
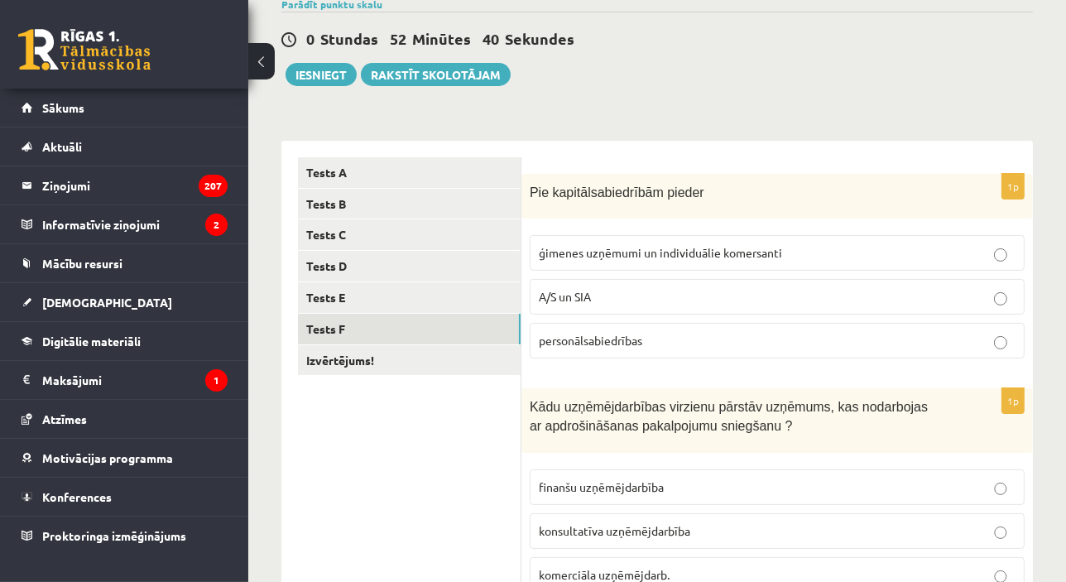
scroll to position [128, 0]
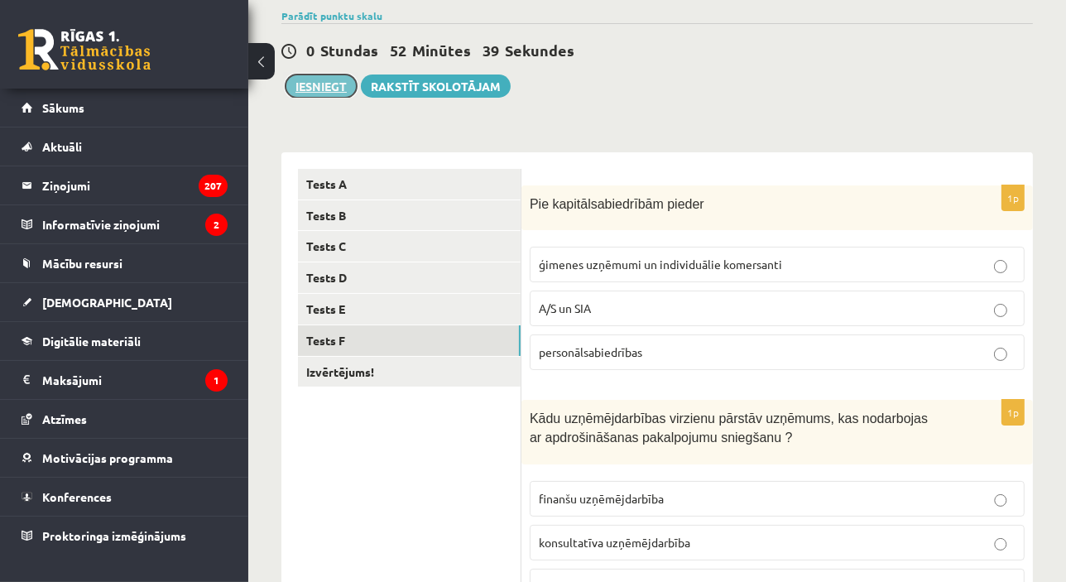
click at [303, 79] on button "Iesniegt" at bounding box center [321, 85] width 71 height 23
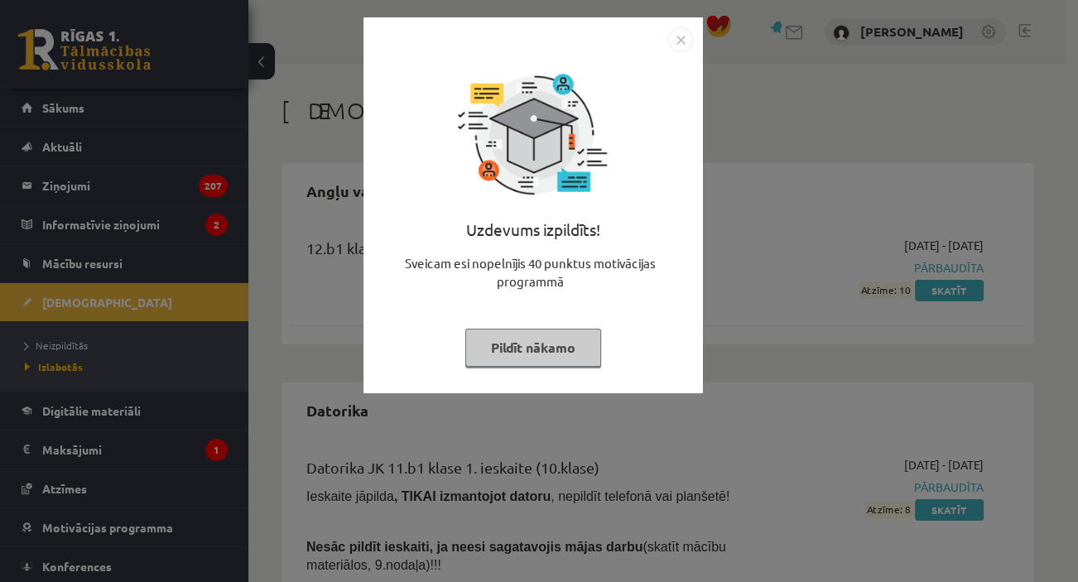
click at [564, 346] on button "Pildīt nākamo" at bounding box center [533, 348] width 136 height 38
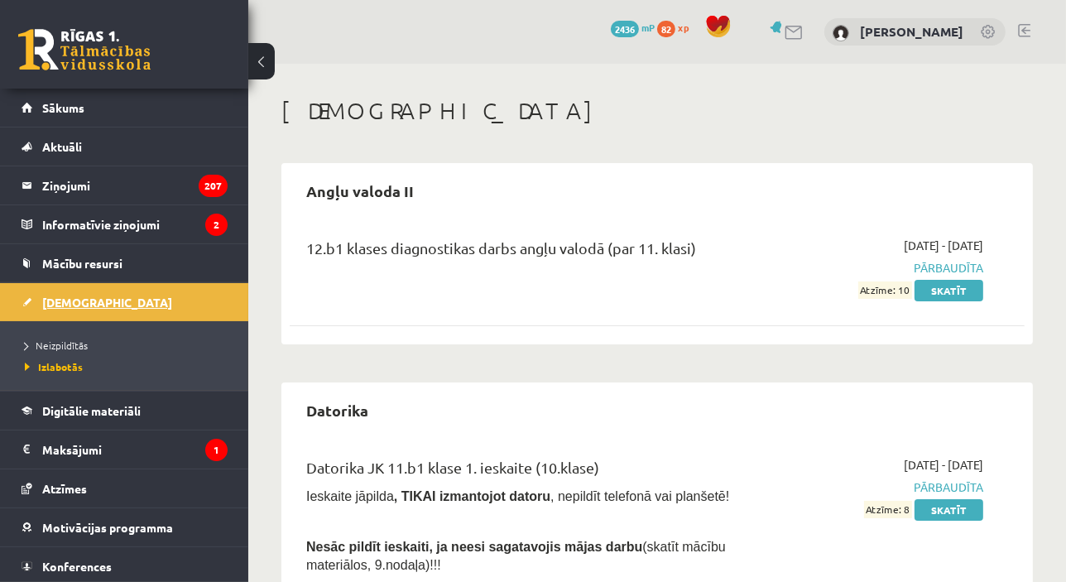
click at [73, 299] on span "[DEMOGRAPHIC_DATA]" at bounding box center [107, 302] width 130 height 15
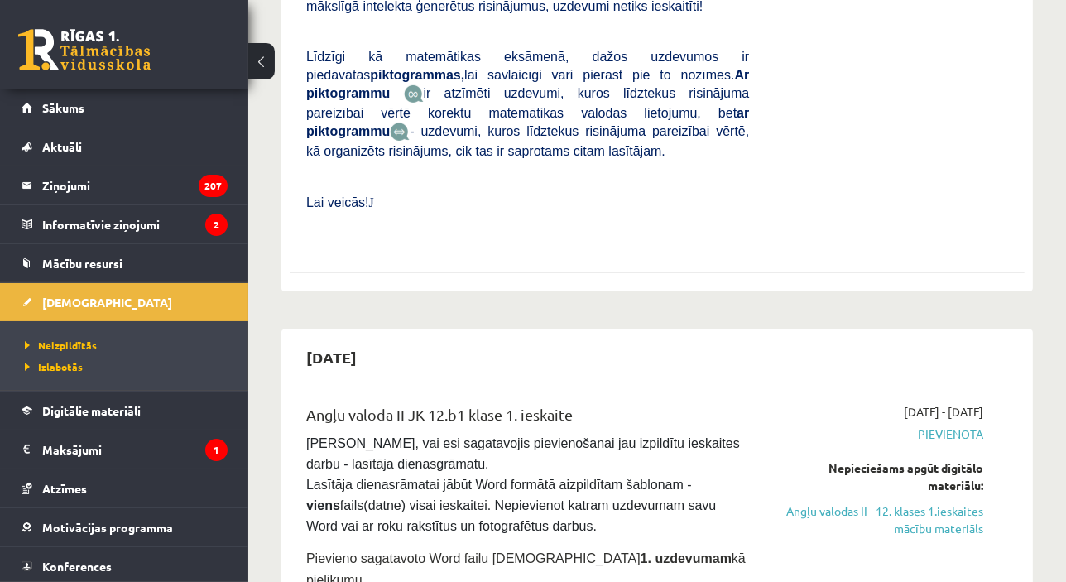
scroll to position [593, 0]
